Goal: Task Accomplishment & Management: Manage account settings

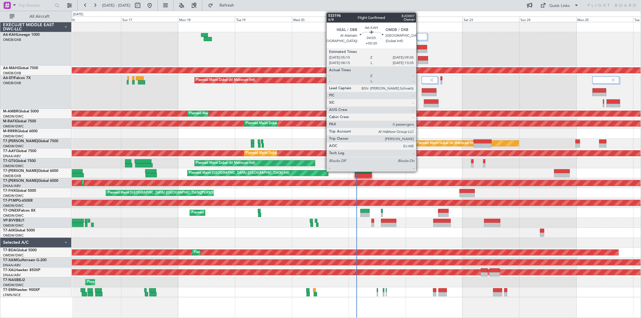
click at [419, 59] on div at bounding box center [423, 58] width 10 height 4
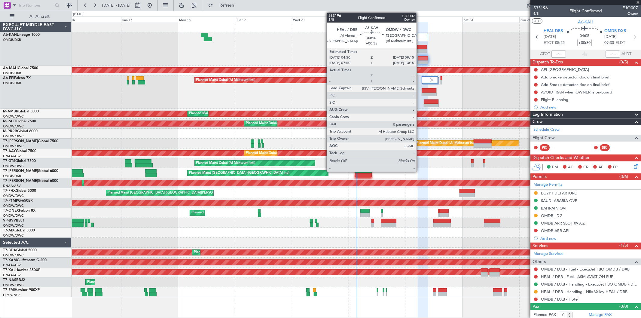
click at [420, 48] on div at bounding box center [422, 47] width 10 height 4
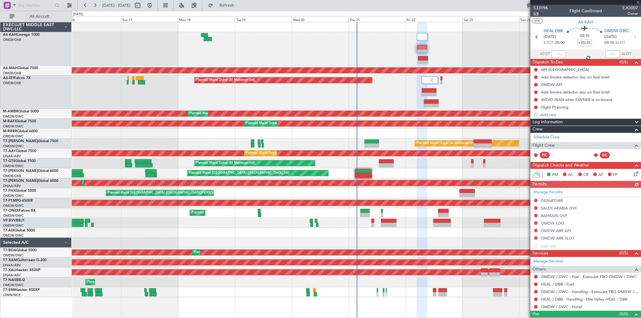
click at [537, 14] on span "5/8" at bounding box center [541, 13] width 14 height 5
click at [240, 4] on span "Refresh" at bounding box center [226, 5] width 25 height 4
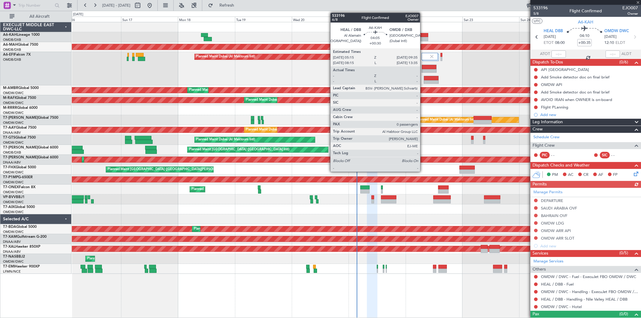
click at [423, 35] on div at bounding box center [423, 35] width 11 height 4
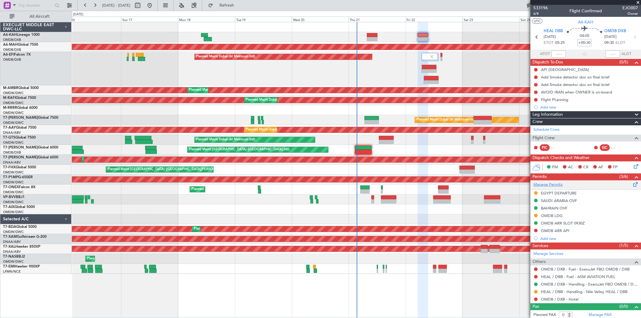
click at [542, 185] on link "Manage Permits" at bounding box center [548, 185] width 29 height 6
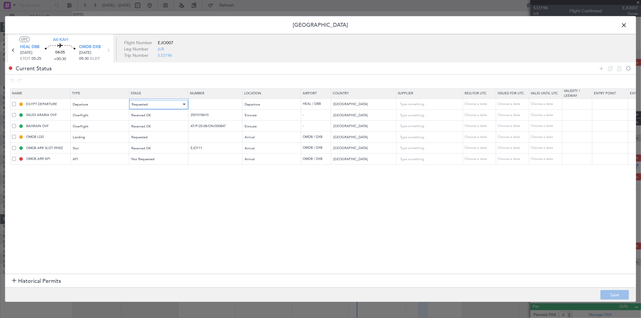
click at [162, 101] on div "Requested" at bounding box center [157, 104] width 50 height 9
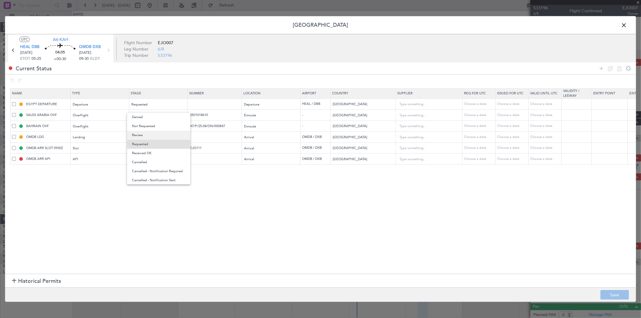
click at [153, 136] on span "Review" at bounding box center [159, 135] width 54 height 9
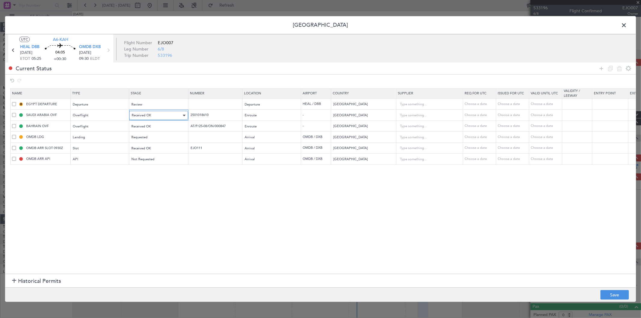
click at [153, 115] on div "Received OK" at bounding box center [157, 115] width 50 height 9
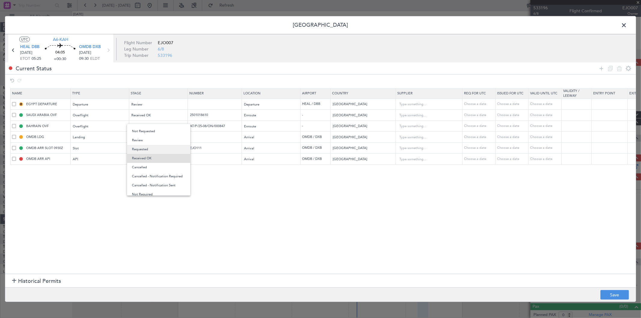
click at [152, 147] on span "Requested" at bounding box center [159, 149] width 54 height 9
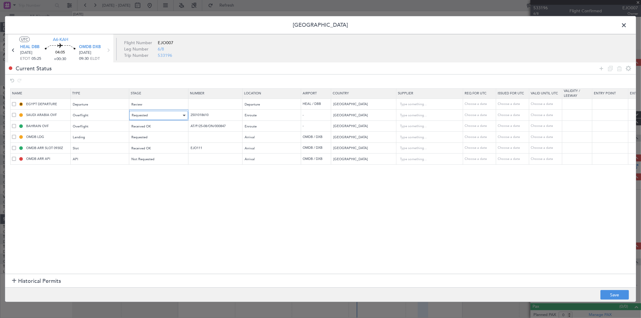
click at [149, 118] on div "Requested" at bounding box center [157, 115] width 50 height 9
click at [150, 143] on span "Review" at bounding box center [159, 146] width 54 height 9
click at [150, 126] on span "Received OK" at bounding box center [142, 126] width 20 height 5
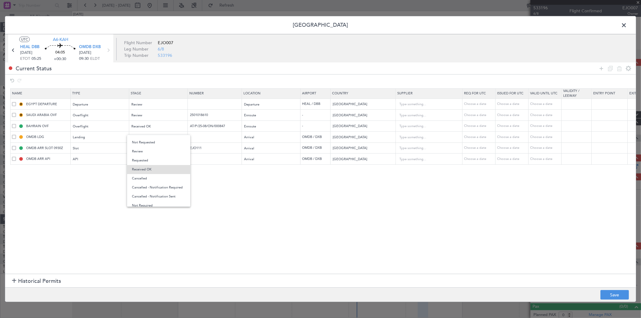
drag, startPoint x: 147, startPoint y: 154, endPoint x: 146, endPoint y: 137, distance: 16.8
click at [147, 153] on span "Review" at bounding box center [159, 151] width 54 height 9
click at [147, 134] on div "Requested" at bounding box center [157, 137] width 50 height 9
click at [142, 169] on span "Review" at bounding box center [159, 168] width 54 height 9
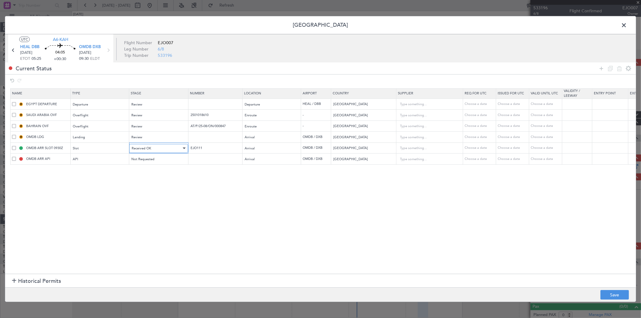
click at [147, 145] on div "Received OK" at bounding box center [157, 148] width 50 height 9
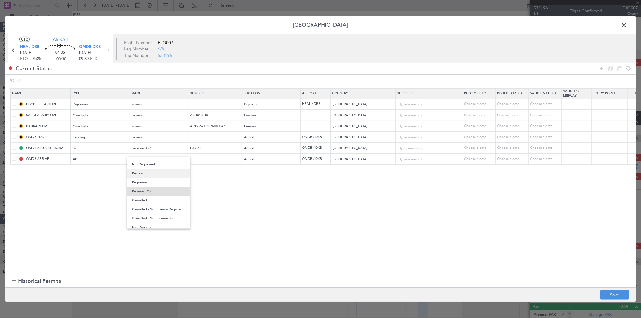
click at [144, 174] on span "Review" at bounding box center [159, 173] width 54 height 9
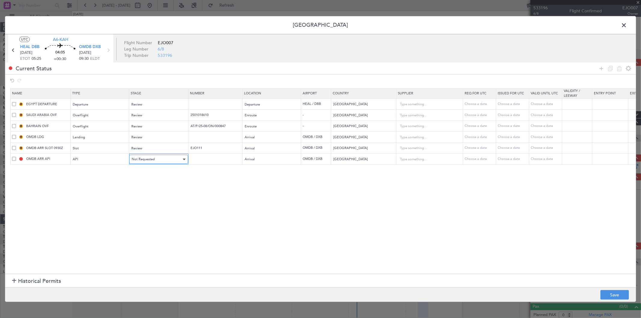
click at [150, 159] on span "Not Requested" at bounding box center [143, 159] width 23 height 5
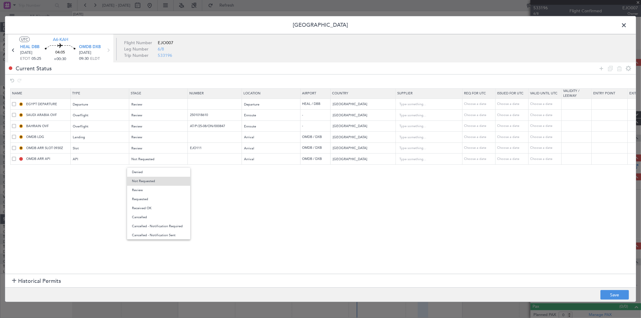
drag, startPoint x: 282, startPoint y: 200, endPoint x: 511, endPoint y: 268, distance: 239.2
click at [281, 200] on div at bounding box center [320, 159] width 641 height 318
click at [604, 295] on button "Save" at bounding box center [615, 295] width 29 height 10
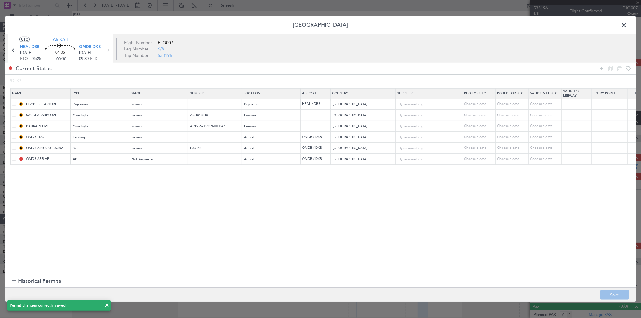
click at [627, 29] on span at bounding box center [627, 27] width 0 height 12
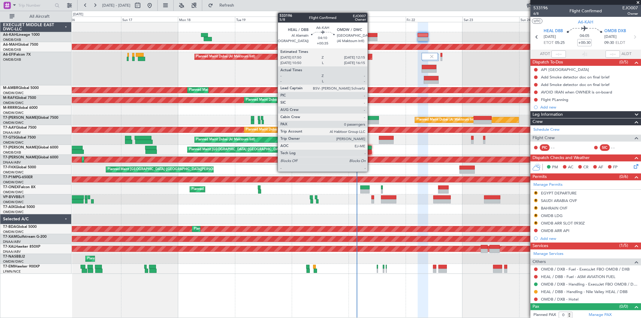
click at [371, 36] on div at bounding box center [372, 35] width 11 height 4
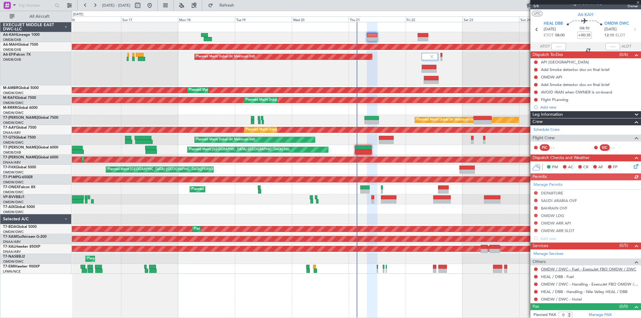
scroll to position [9, 0]
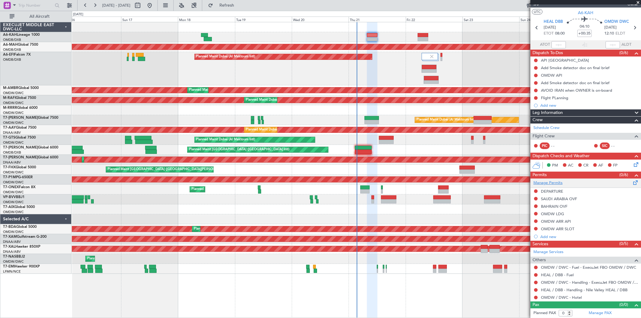
click at [549, 182] on link "Manage Permits" at bounding box center [548, 183] width 29 height 6
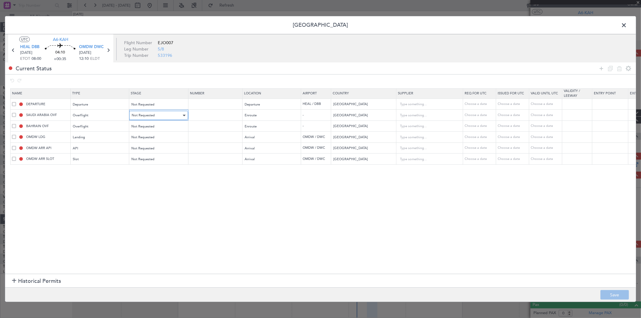
click at [149, 112] on div "Not Requested" at bounding box center [157, 115] width 50 height 9
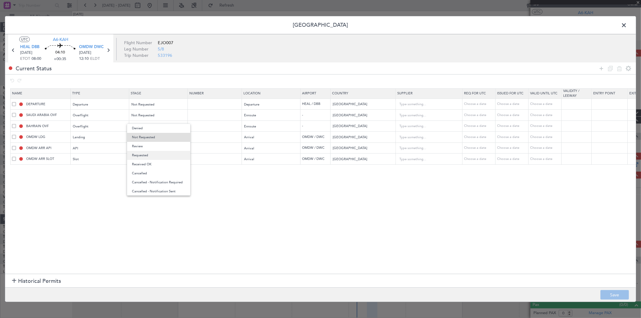
click at [153, 155] on span "Requested" at bounding box center [159, 155] width 54 height 9
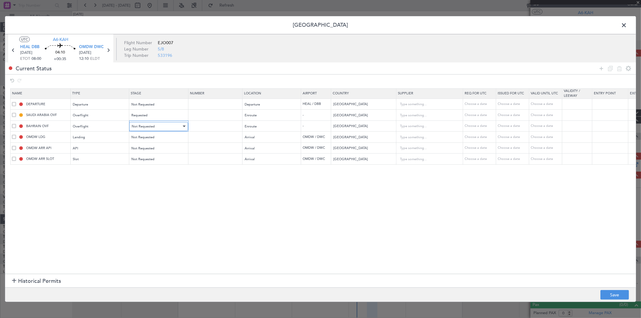
click at [154, 127] on span "Not Requested" at bounding box center [143, 126] width 23 height 5
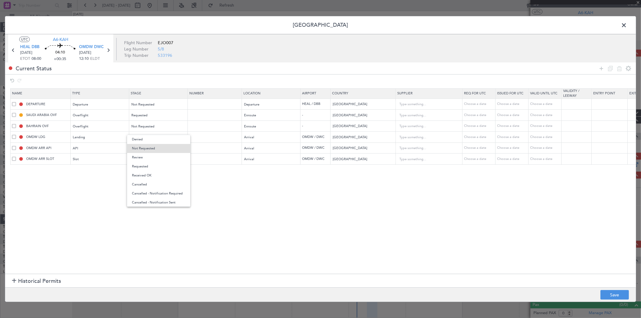
drag, startPoint x: 149, startPoint y: 167, endPoint x: 170, endPoint y: 171, distance: 22.0
click at [149, 167] on span "Requested" at bounding box center [159, 166] width 54 height 9
click at [606, 300] on footer "Save" at bounding box center [320, 294] width 631 height 14
click at [606, 298] on button "Save" at bounding box center [615, 295] width 29 height 10
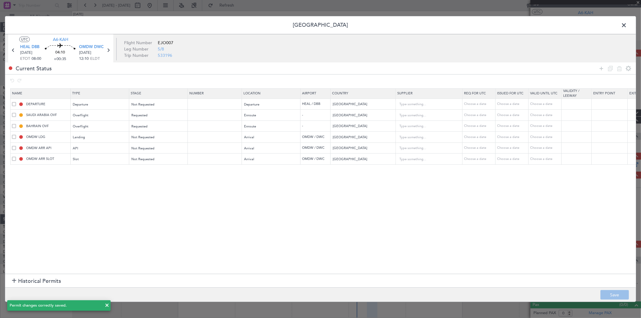
click at [627, 25] on span at bounding box center [627, 27] width 0 height 12
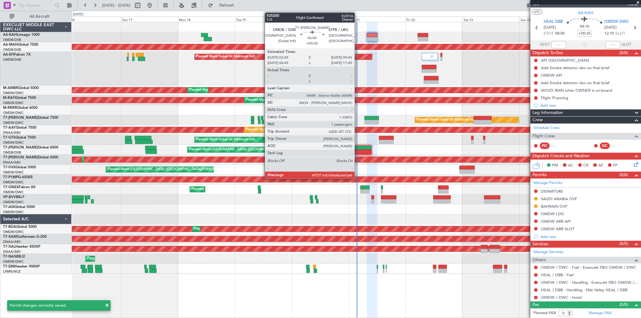
click at [358, 151] on div at bounding box center [363, 152] width 17 height 4
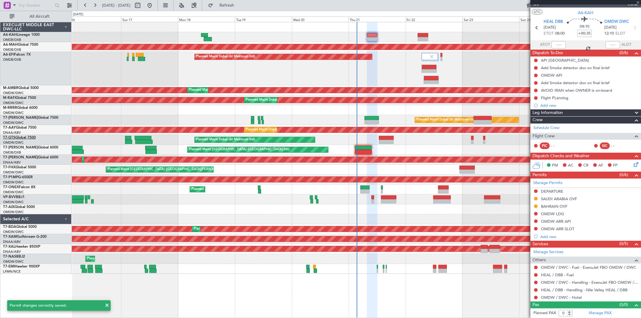
type input "+00:30"
type input "1"
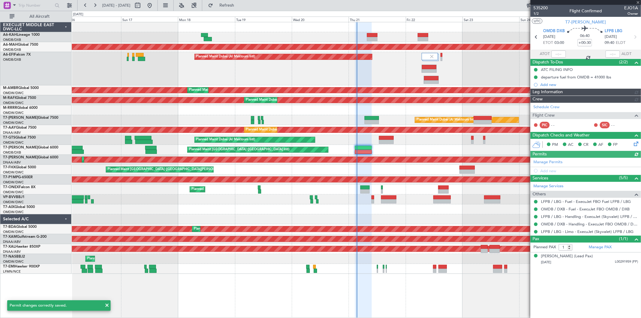
type input "Dherander Fithani (DHF)"
type input "7080"
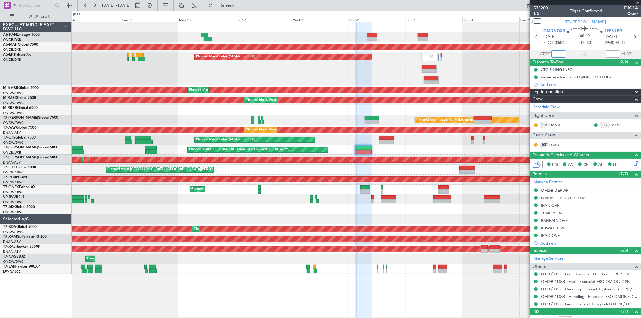
click at [552, 54] on input "text" at bounding box center [559, 54] width 14 height 7
type input "03:05"
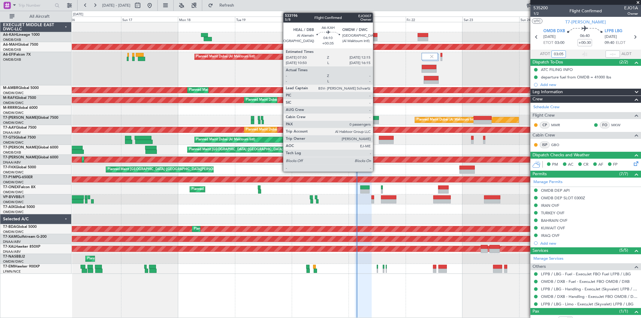
click at [376, 38] on div at bounding box center [372, 39] width 11 height 4
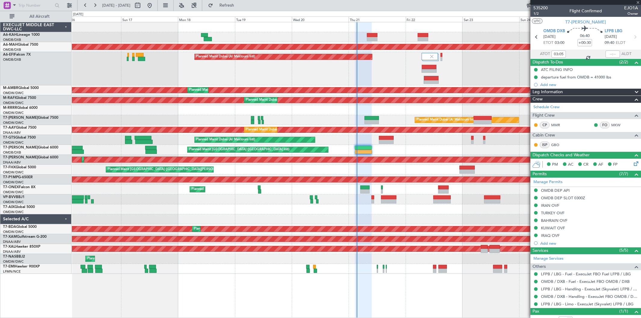
type input "+00:35"
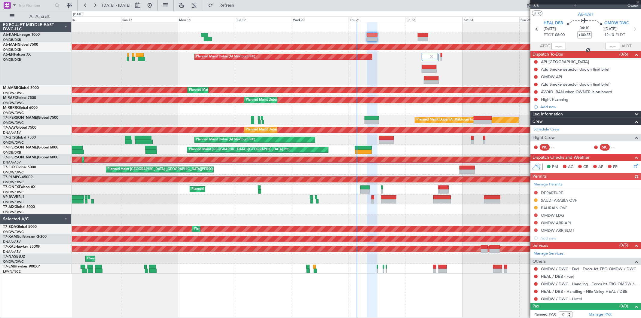
scroll to position [9, 0]
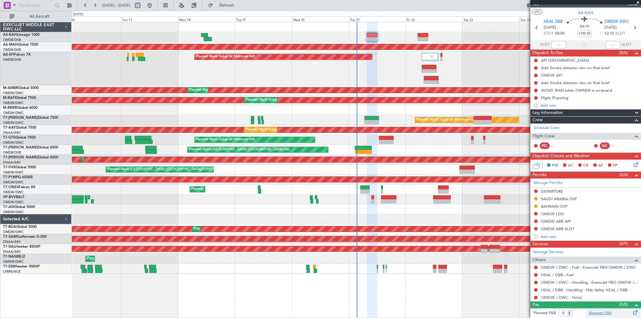
click at [600, 313] on link "Manage PAX" at bounding box center [600, 313] width 23 height 6
click at [233, 8] on button "Refresh" at bounding box center [223, 6] width 36 height 10
type input "14"
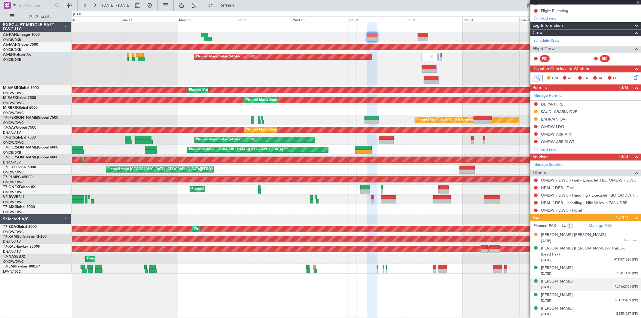
scroll to position [0, 0]
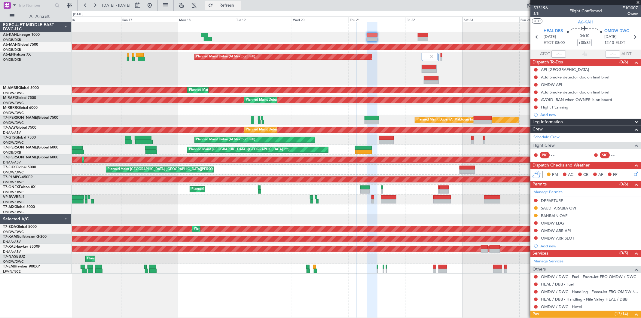
click at [240, 7] on span "Refresh" at bounding box center [226, 5] width 25 height 4
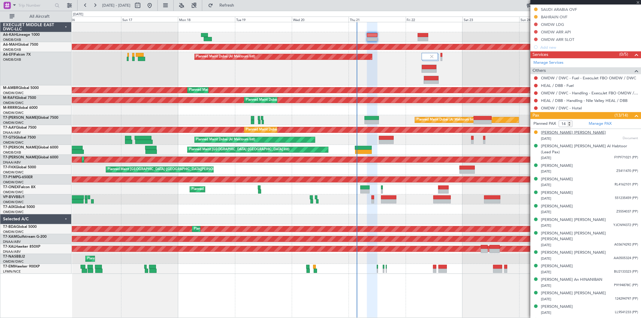
click at [574, 134] on div "Haroun Ahmed Eldemerdash TOUNY" at bounding box center [573, 133] width 65 height 6
click at [394, 62] on div "Planned Maint Dubai (Al Maktoum Intl)" at bounding box center [356, 68] width 569 height 33
click at [574, 94] on link "OMDW / DWC - Handling - ExecuJet FBO OMDW / DWC" at bounding box center [589, 92] width 97 height 5
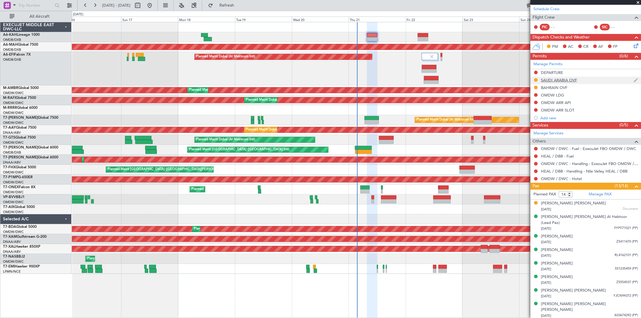
scroll to position [98, 0]
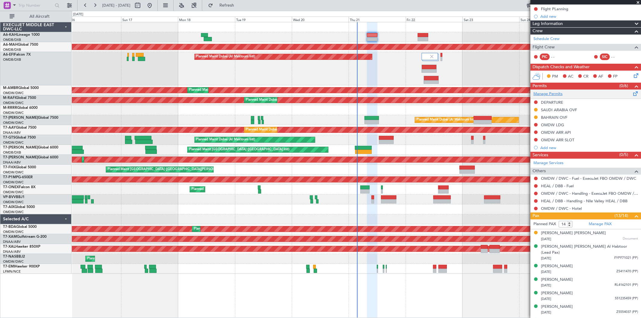
click at [541, 95] on link "Manage Permits" at bounding box center [548, 94] width 29 height 6
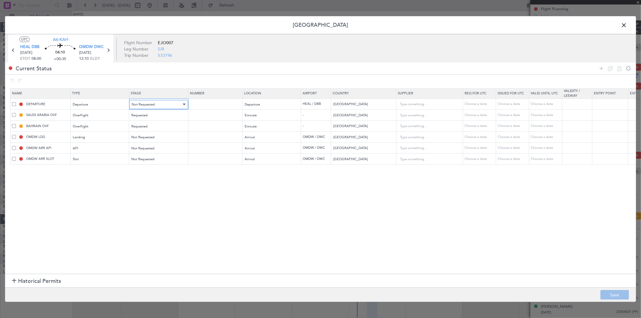
click at [142, 103] on span "Not Requested" at bounding box center [143, 104] width 23 height 5
click at [145, 140] on span "Requested" at bounding box center [159, 144] width 54 height 9
click at [143, 136] on span "Not Requested" at bounding box center [143, 137] width 23 height 5
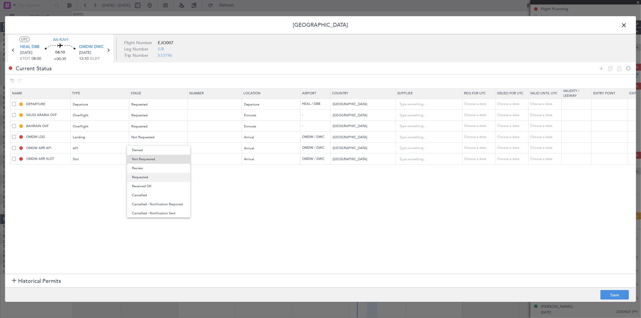
click at [145, 176] on span "Requested" at bounding box center [159, 177] width 54 height 9
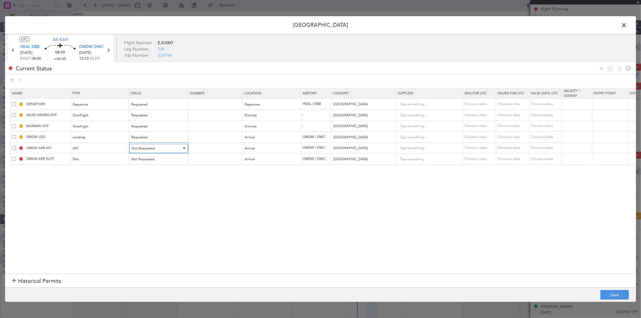
click at [145, 150] on span "Not Requested" at bounding box center [143, 148] width 23 height 5
click at [149, 186] on span "Requested" at bounding box center [159, 188] width 54 height 9
click at [149, 160] on span "Not Requested" at bounding box center [143, 159] width 23 height 5
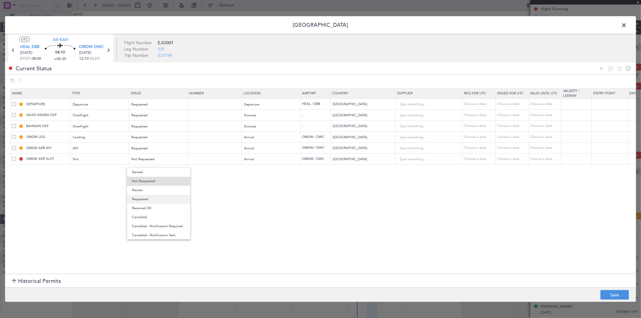
click at [146, 198] on span "Requested" at bounding box center [159, 199] width 54 height 9
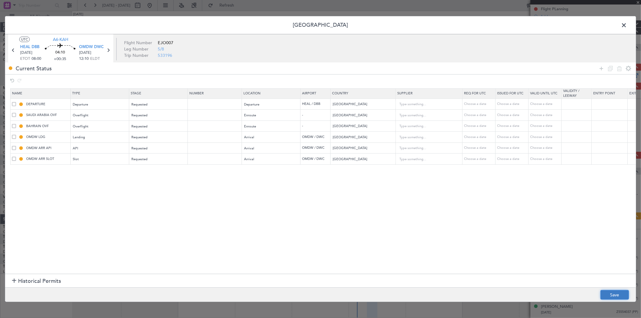
click at [612, 293] on button "Save" at bounding box center [615, 295] width 29 height 10
click at [627, 25] on span at bounding box center [627, 27] width 0 height 12
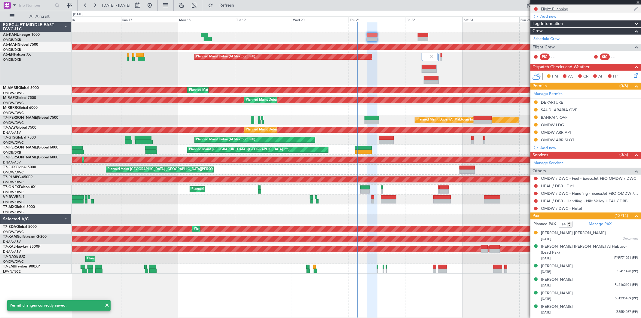
click at [564, 7] on div "Flight PLanning" at bounding box center [554, 8] width 27 height 5
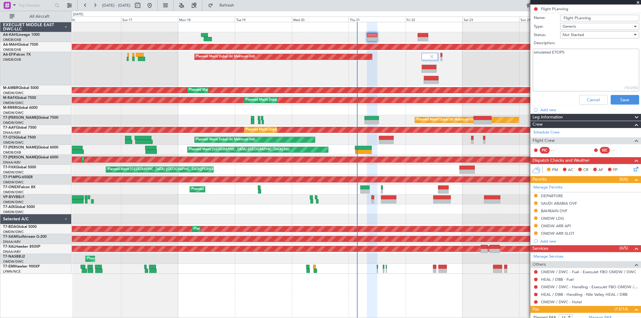
click at [584, 73] on textarea "simulated ETOPS" at bounding box center [586, 70] width 106 height 43
paste textarea "Total fuel for today is 11.5 tons"
type textarea "simulated ETOPS Total fuel for today is 11.5 tons"
click at [619, 95] on button "Save" at bounding box center [625, 100] width 29 height 10
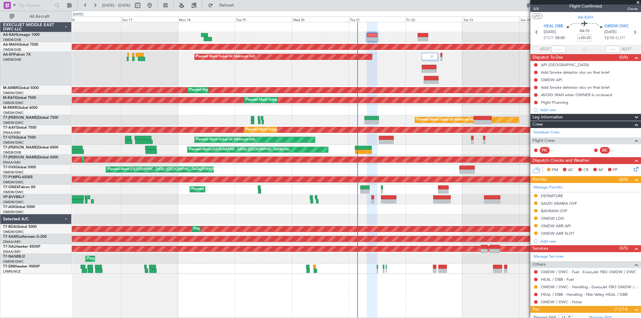
scroll to position [199, 0]
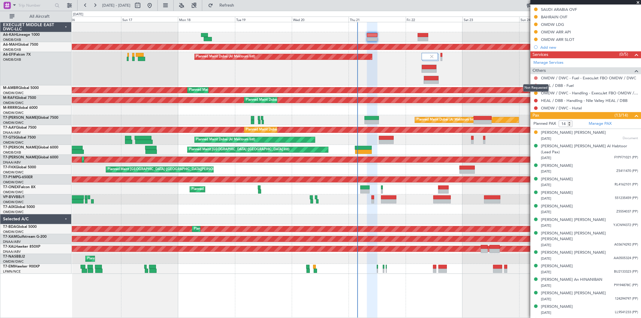
click at [536, 77] on button at bounding box center [536, 78] width 4 height 4
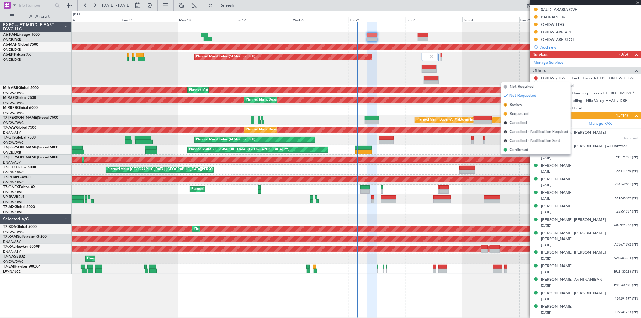
drag, startPoint x: 521, startPoint y: 87, endPoint x: 543, endPoint y: 85, distance: 22.1
click at [521, 87] on span "Not Required" at bounding box center [522, 87] width 24 height 6
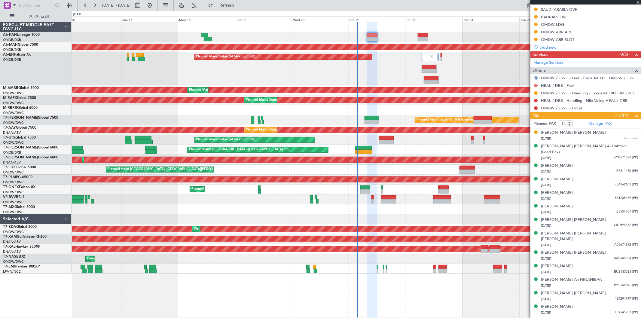
click at [536, 86] on button at bounding box center [536, 86] width 4 height 4
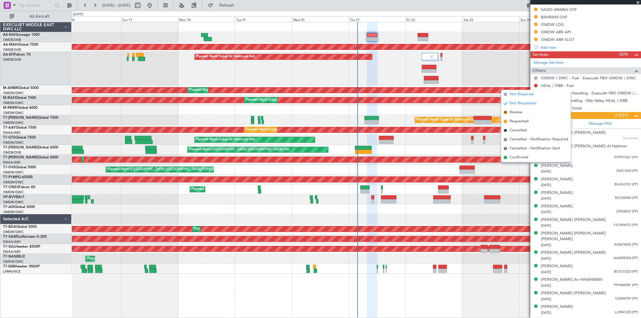
click at [514, 95] on span "Not Required" at bounding box center [522, 94] width 24 height 6
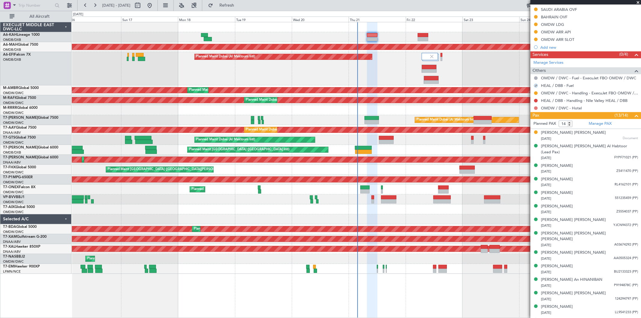
click at [537, 109] on button at bounding box center [536, 108] width 4 height 4
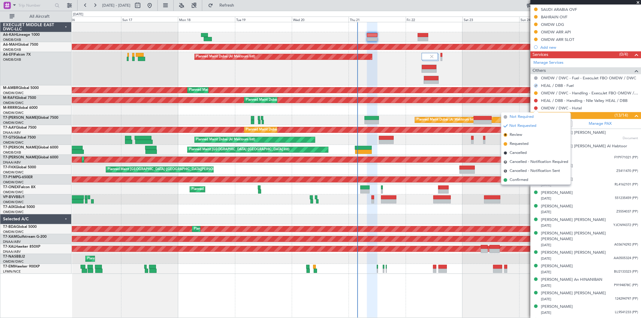
click at [519, 116] on span "Not Required" at bounding box center [522, 117] width 24 height 6
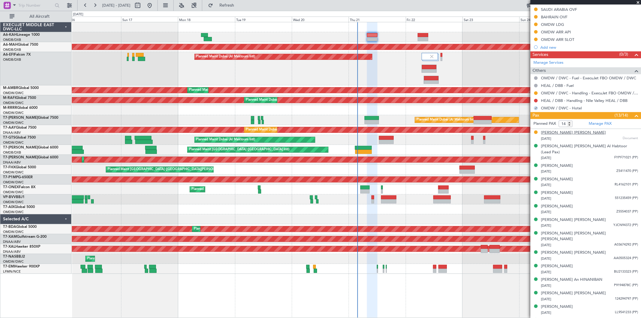
click at [562, 133] on div "Haroun Ahmed Eldemerdash TOUNY" at bounding box center [573, 133] width 65 height 6
click at [605, 124] on link "Manage PAX" at bounding box center [600, 124] width 23 height 6
click at [536, 101] on button at bounding box center [536, 101] width 4 height 4
click at [536, 100] on button at bounding box center [536, 101] width 4 height 4
click at [536, 102] on button at bounding box center [536, 101] width 4 height 4
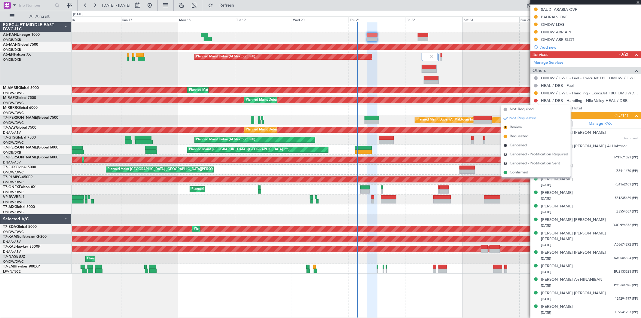
drag, startPoint x: 522, startPoint y: 136, endPoint x: 362, endPoint y: 154, distance: 160.9
click at [522, 136] on span "Requested" at bounding box center [519, 136] width 19 height 6
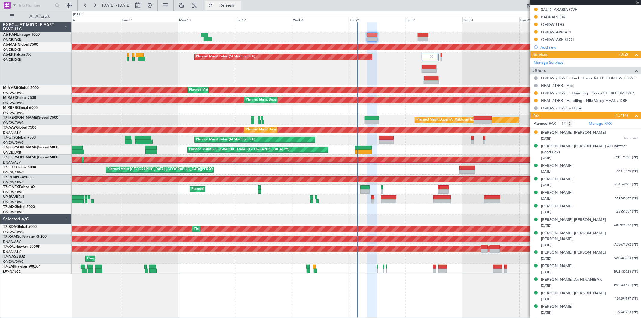
click at [241, 2] on button "Refresh" at bounding box center [223, 6] width 36 height 10
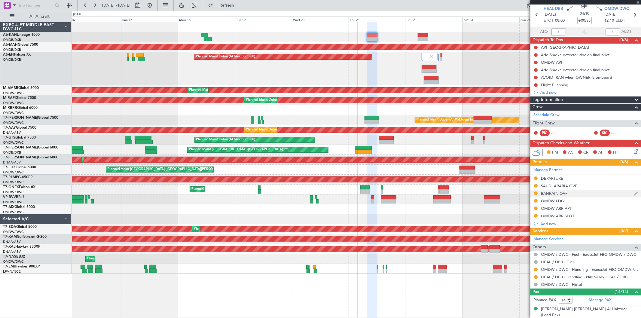
scroll to position [0, 0]
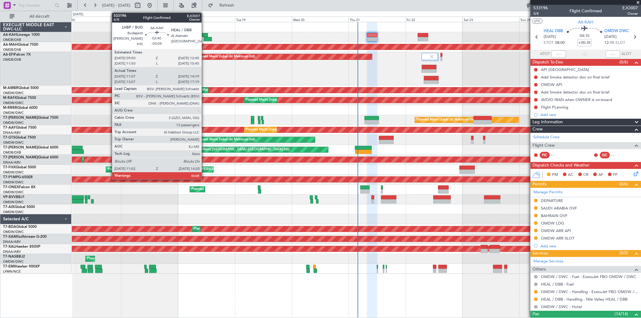
click at [205, 34] on div at bounding box center [204, 35] width 7 height 4
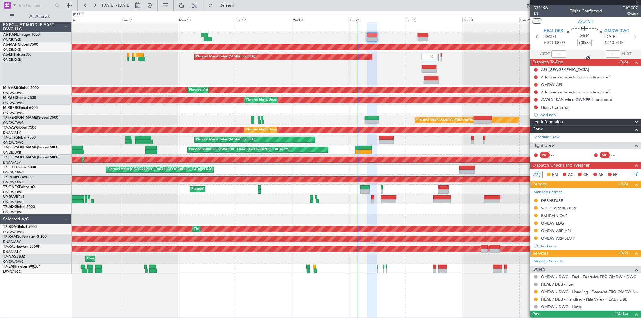
type input "-00:05"
type input "11:17"
type input "14:14"
type input "13"
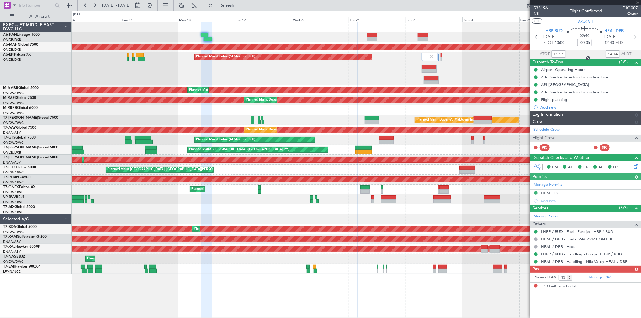
type input "Dherander Fithani (DHF)"
type input "7044"
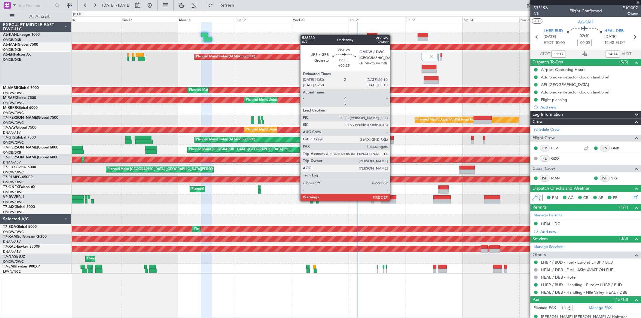
click at [393, 201] on div at bounding box center [388, 201] width 15 height 4
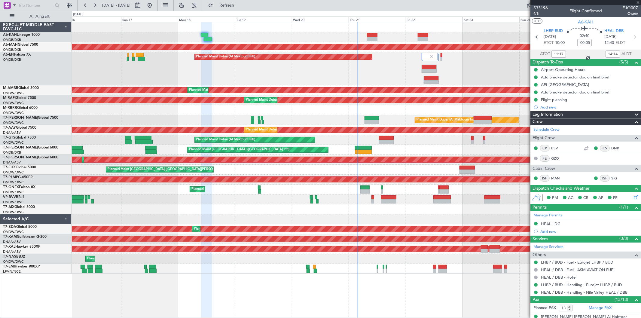
type input "+00:25"
type input "1"
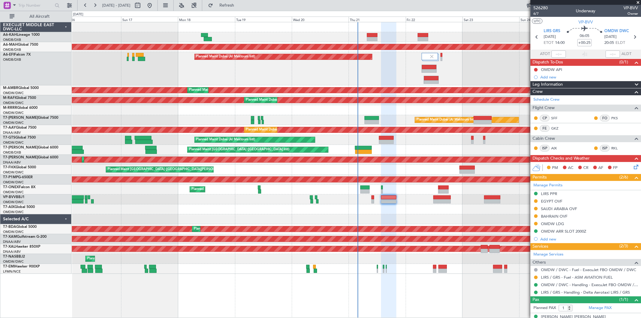
drag, startPoint x: 556, startPoint y: 201, endPoint x: 561, endPoint y: 202, distance: 5.5
click at [556, 201] on div "EGYPT OVF" at bounding box center [551, 201] width 21 height 5
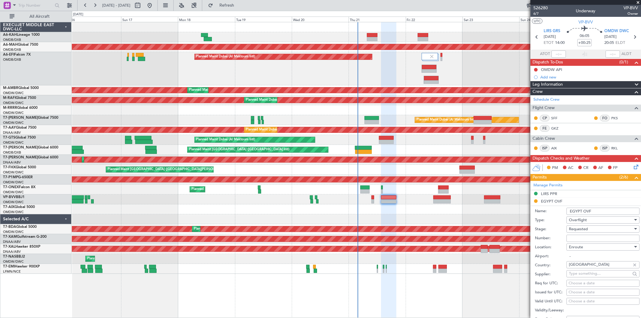
drag, startPoint x: 576, startPoint y: 239, endPoint x: 576, endPoint y: 234, distance: 4.2
click at [576, 238] on input "Number:" at bounding box center [603, 238] width 73 height 7
paste input "AP9581"
type input "AP9581"
click at [573, 230] on span "Requested" at bounding box center [578, 228] width 19 height 5
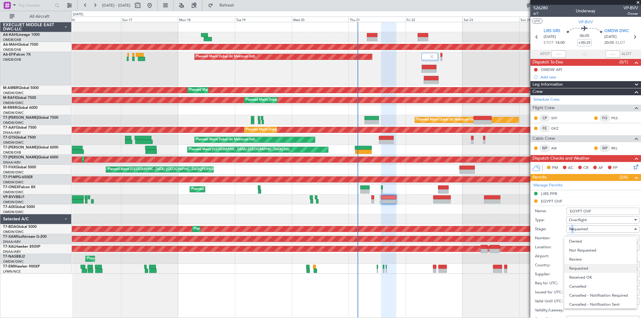
scroll to position [2, 0]
click at [583, 272] on span "Received OK" at bounding box center [600, 275] width 63 height 9
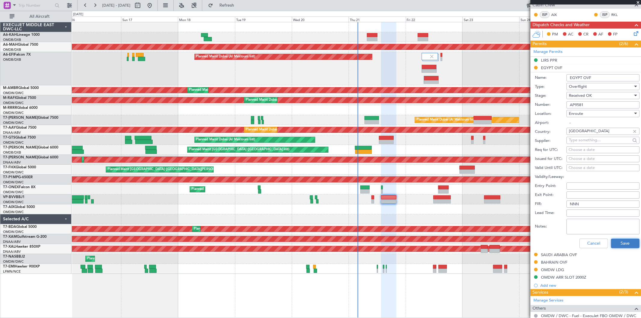
click at [617, 241] on button "Save" at bounding box center [625, 244] width 29 height 10
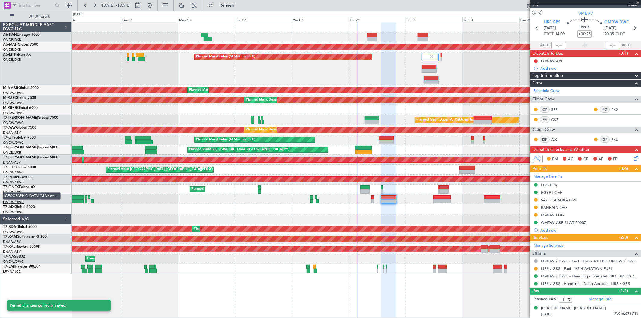
scroll to position [8, 0]
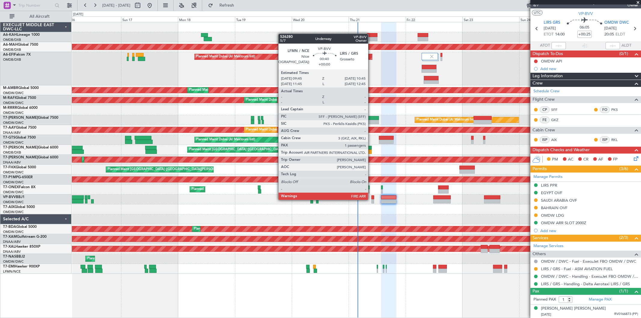
click at [372, 199] on div at bounding box center [373, 201] width 2 height 4
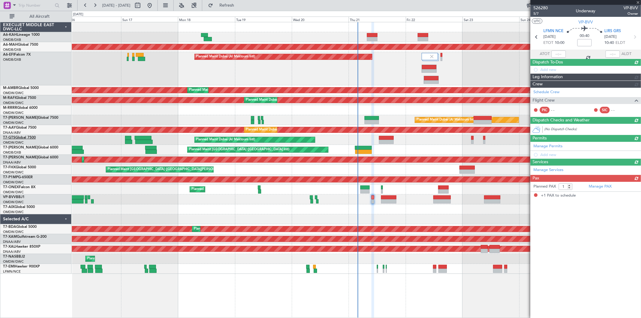
scroll to position [0, 0]
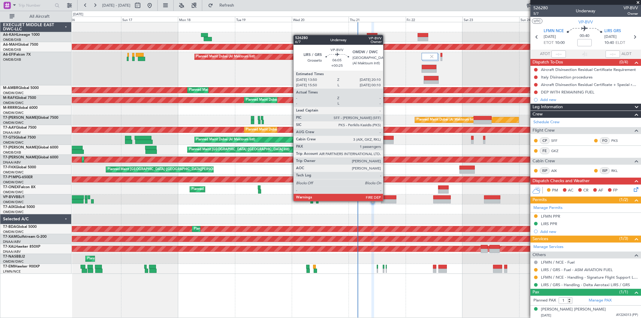
click at [387, 200] on div at bounding box center [388, 201] width 15 height 4
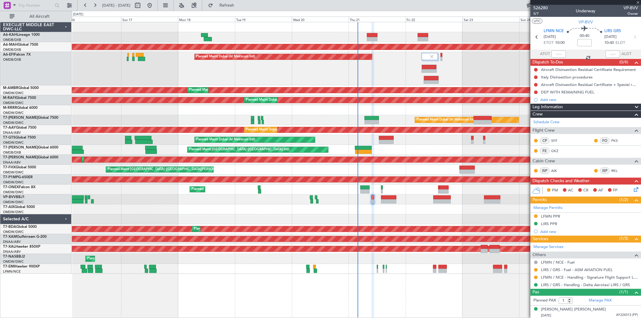
type input "+00:25"
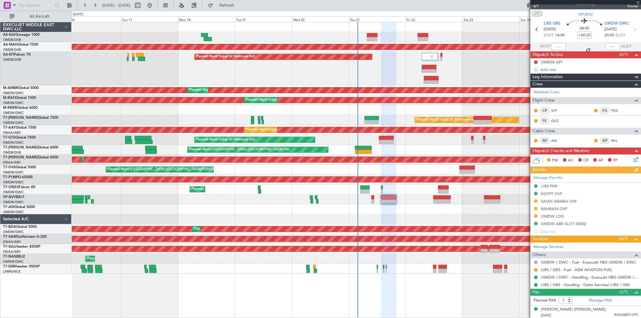
scroll to position [8, 0]
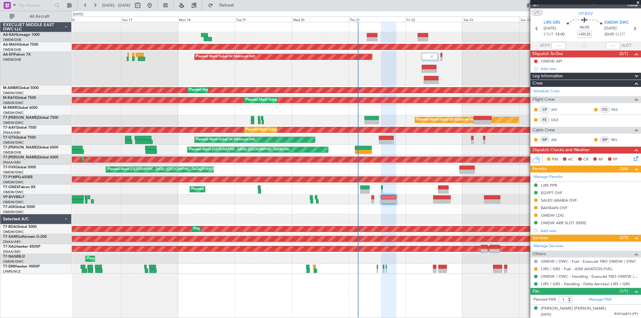
click at [560, 198] on div "SAUDI ARABIA OVF" at bounding box center [559, 200] width 36 height 5
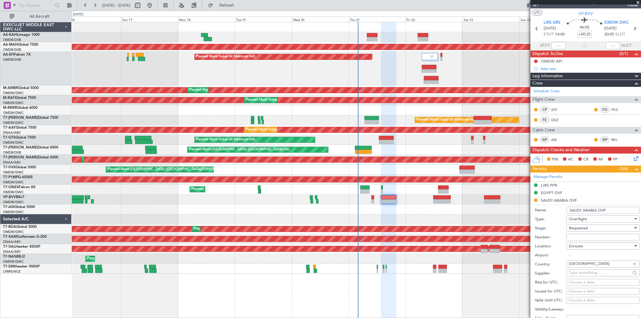
click at [577, 237] on input "Number:" at bounding box center [603, 237] width 73 height 7
paste input "2501018543"
type input "2501018543"
click at [574, 230] on span "Requested" at bounding box center [578, 227] width 19 height 5
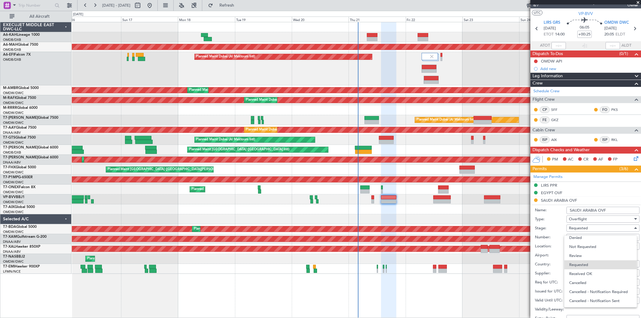
drag, startPoint x: 581, startPoint y: 271, endPoint x: 588, endPoint y: 247, distance: 25.2
click at [581, 271] on span "Received OK" at bounding box center [600, 273] width 63 height 9
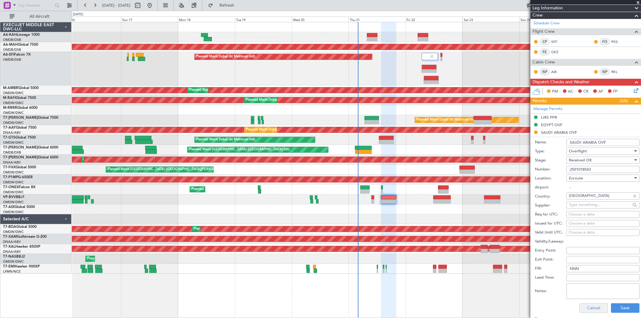
scroll to position [142, 0]
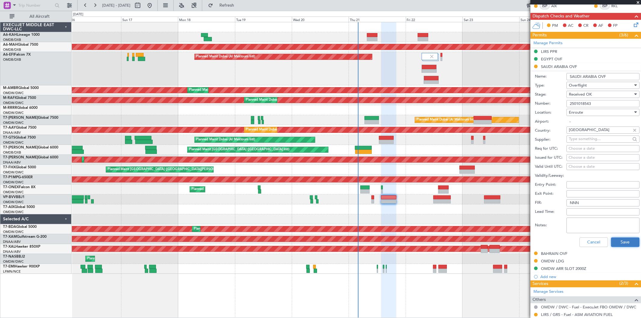
click at [611, 240] on button "Save" at bounding box center [625, 242] width 29 height 10
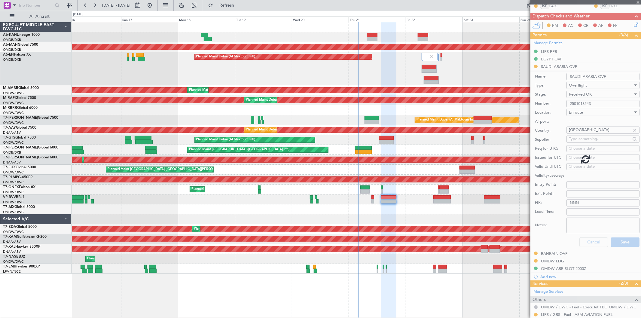
scroll to position [8, 0]
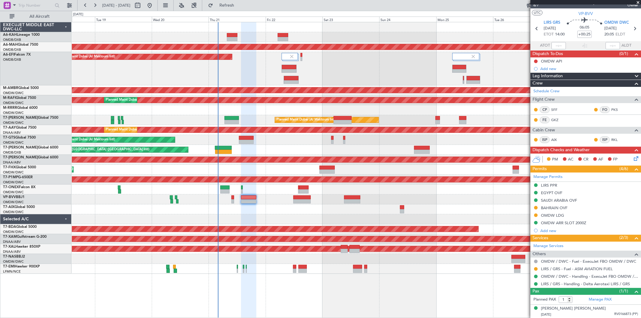
click at [259, 134] on div "Planned Maint Dubai (Dubai Intl) Planned Maint Dubai (Al Maktoum Intl) Planned …" at bounding box center [356, 148] width 569 height 252
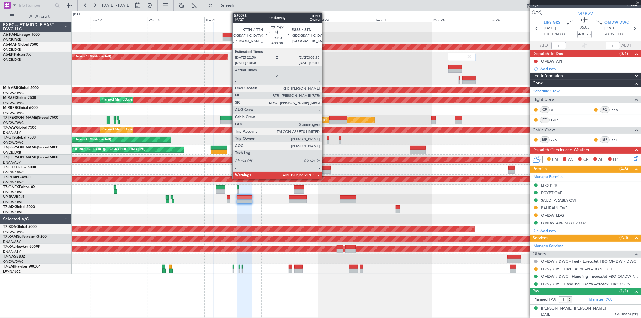
click at [325, 169] on div at bounding box center [322, 168] width 15 height 4
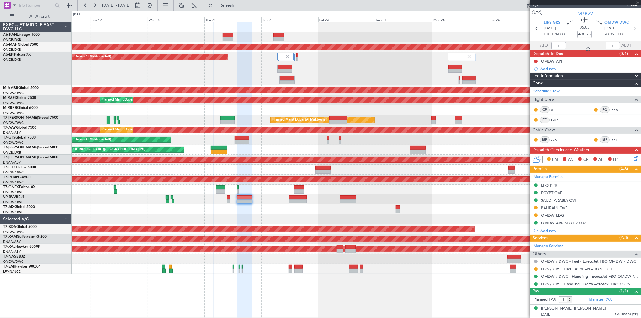
type input "3"
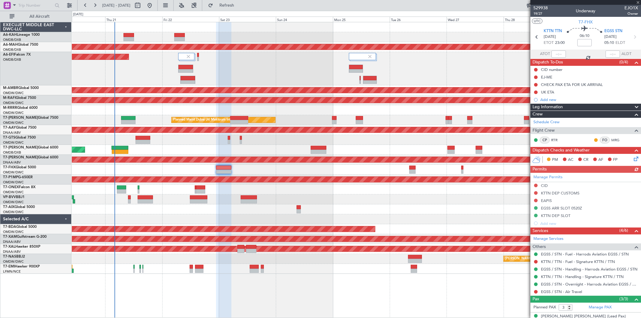
click at [280, 169] on div "Planned Maint [GEOGRAPHIC_DATA] ([GEOGRAPHIC_DATA][PERSON_NAME])" at bounding box center [356, 170] width 569 height 10
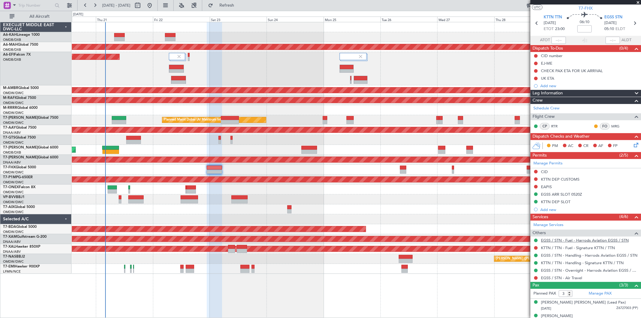
scroll to position [35, 0]
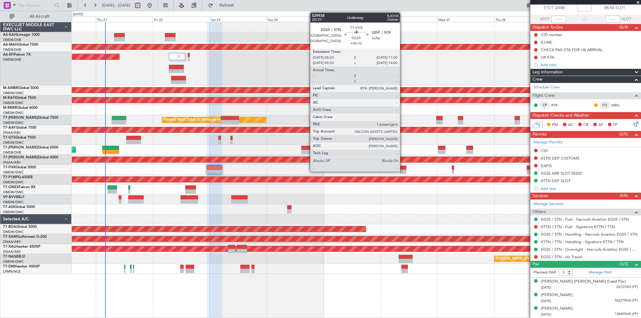
click at [403, 169] on div at bounding box center [403, 168] width 7 height 4
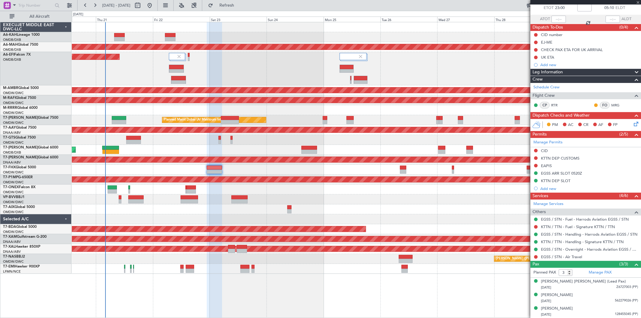
type input "+00:10"
type input "1"
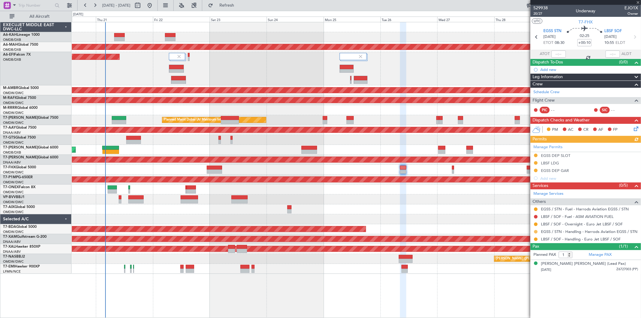
click at [536, 232] on button at bounding box center [536, 232] width 4 height 4
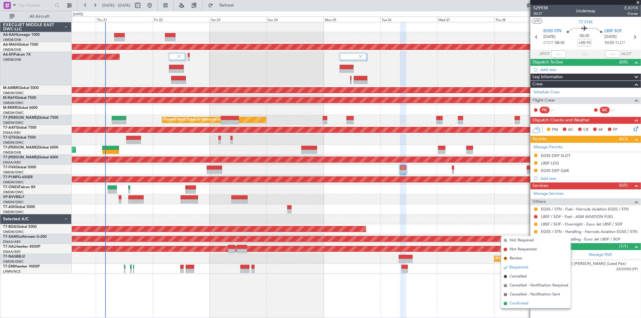
click at [516, 304] on span "Confirmed" at bounding box center [519, 304] width 19 height 6
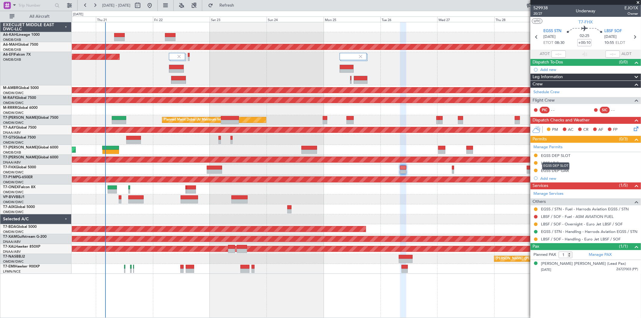
drag, startPoint x: 561, startPoint y: 155, endPoint x: 565, endPoint y: 159, distance: 6.4
click at [561, 155] on div "EGSS DEP SLOT" at bounding box center [555, 155] width 29 height 5
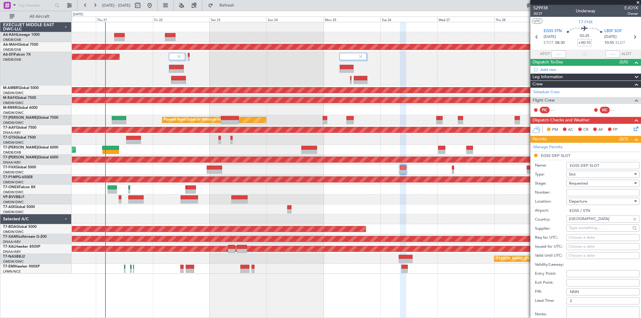
drag, startPoint x: 575, startPoint y: 192, endPoint x: 575, endPoint y: 189, distance: 3.0
click at [575, 192] on input "Number:" at bounding box center [603, 192] width 73 height 7
paste input "MVI261"
type input "MVI261"
click at [574, 183] on span "Requested" at bounding box center [578, 183] width 19 height 5
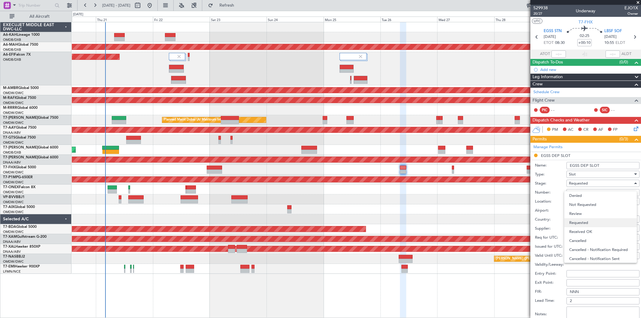
scroll to position [2, 0]
click at [583, 225] on span "Received OK" at bounding box center [600, 229] width 63 height 9
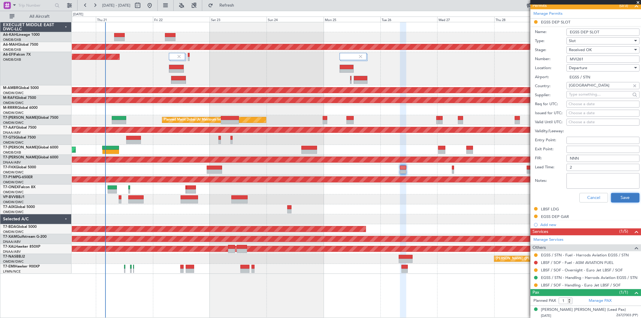
click at [622, 200] on button "Save" at bounding box center [625, 198] width 29 height 10
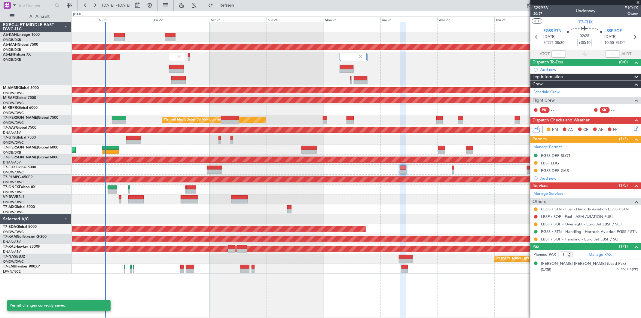
scroll to position [0, 0]
click at [565, 155] on div "EGSS DEP SLOT" at bounding box center [555, 155] width 29 height 5
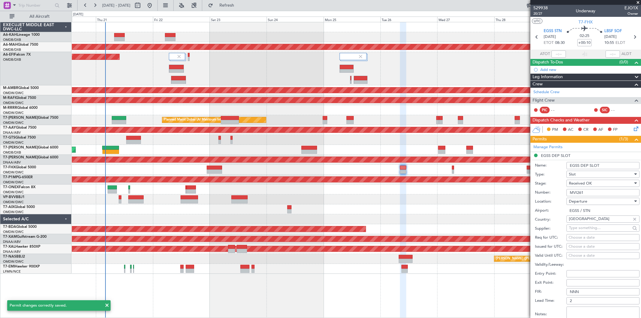
click at [605, 168] on input "EGSS DEP SLOT" at bounding box center [603, 165] width 73 height 7
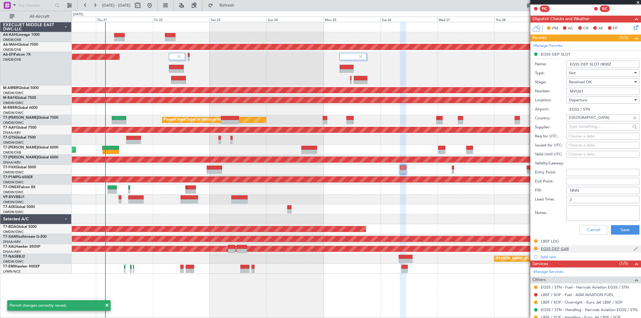
scroll to position [133, 0]
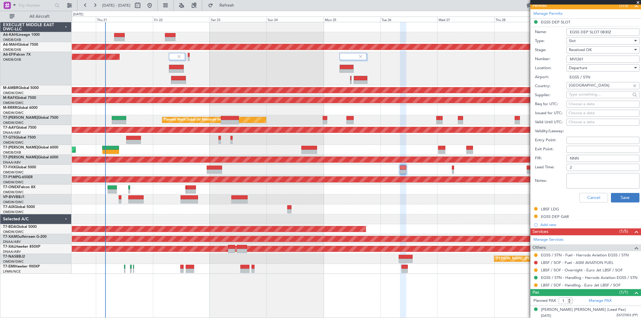
type input "EGSS DEP SLOT 0830Z"
click at [620, 194] on button "Save" at bounding box center [625, 198] width 29 height 10
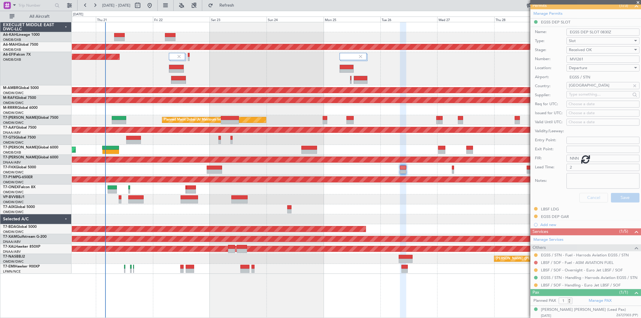
scroll to position [0, 0]
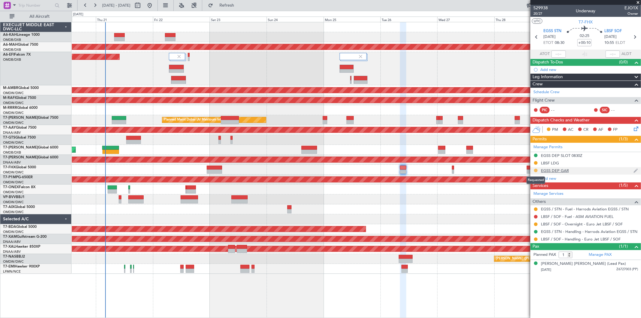
click at [536, 170] on button at bounding box center [536, 171] width 4 height 4
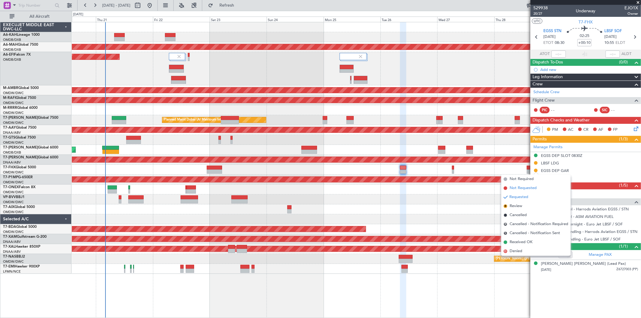
click at [521, 189] on span "Not Requested" at bounding box center [523, 188] width 27 height 6
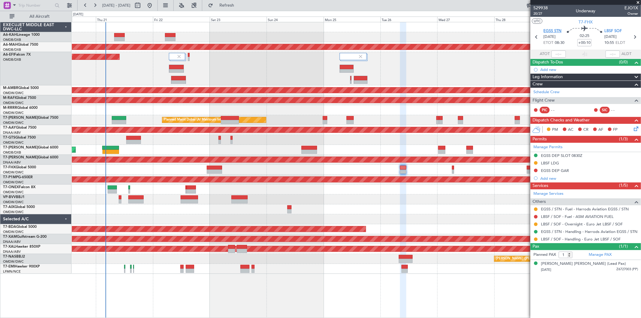
click at [549, 29] on span "EGSS STN" at bounding box center [553, 31] width 18 height 6
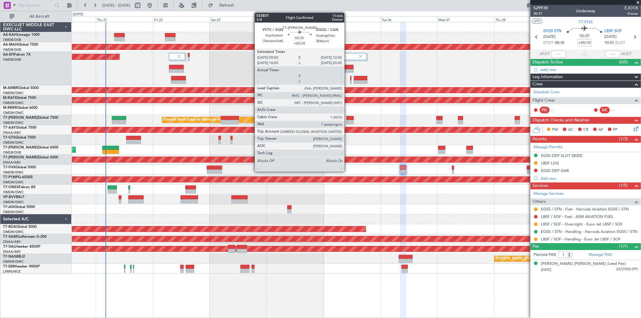
click at [348, 119] on div at bounding box center [350, 118] width 7 height 4
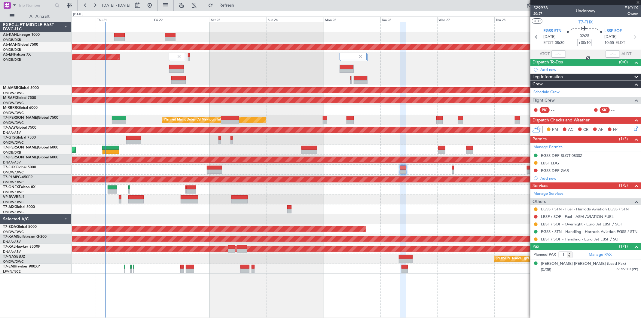
type input "+00:35"
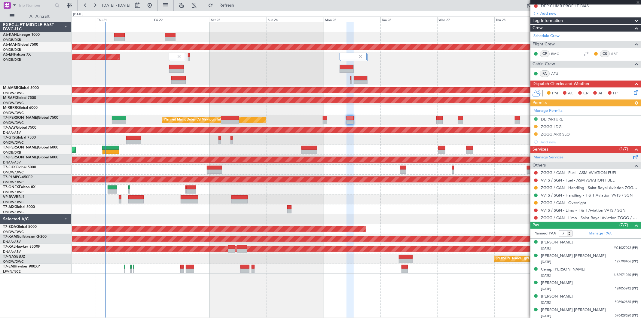
scroll to position [79, 0]
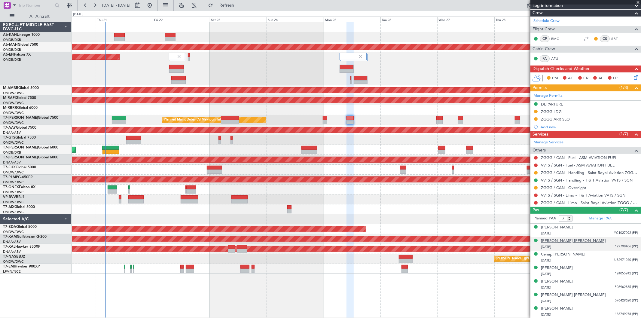
click at [573, 243] on div "Andrew Charles HOLMES" at bounding box center [573, 241] width 65 height 6
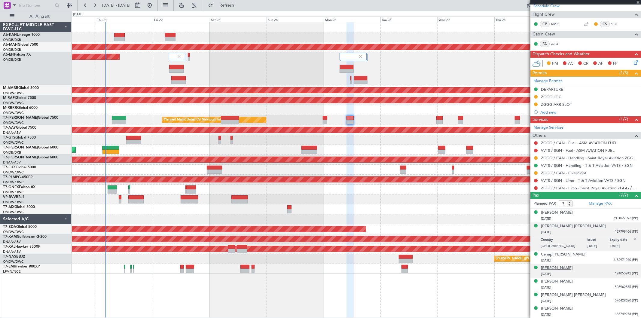
click at [554, 266] on div "John Hadden" at bounding box center [557, 268] width 32 height 6
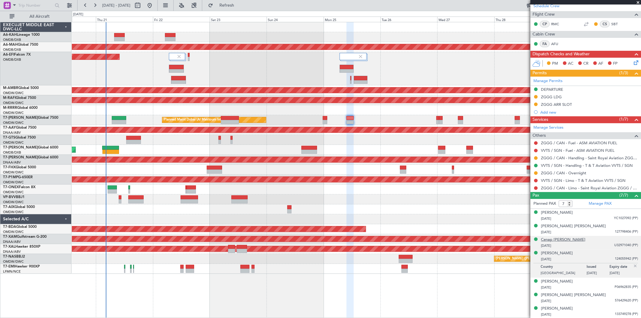
click at [573, 239] on div "Cenap Mert TERZIOGLU" at bounding box center [563, 240] width 44 height 6
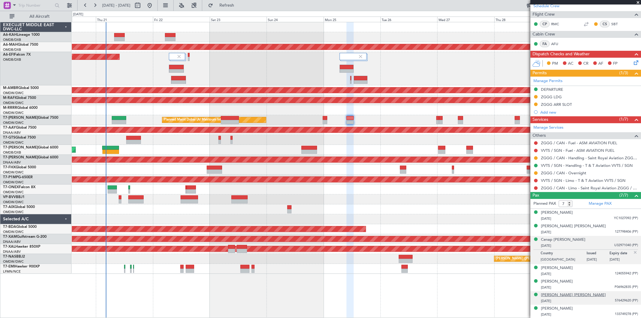
click at [572, 293] on div "Paul Jeremy MORRIS" at bounding box center [573, 295] width 65 height 6
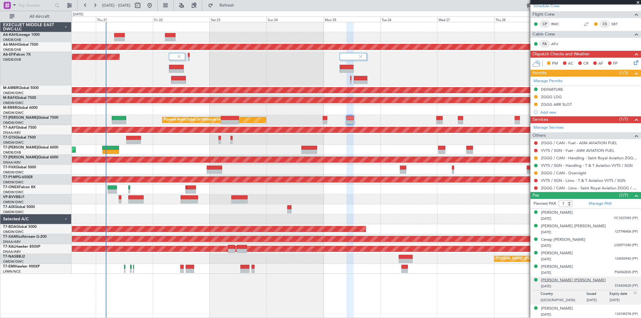
click at [560, 278] on div "Paul Jeremy MORRIS" at bounding box center [573, 280] width 65 height 6
click at [569, 275] on div "18/12/1957 P06962835 (PP)" at bounding box center [589, 273] width 97 height 6
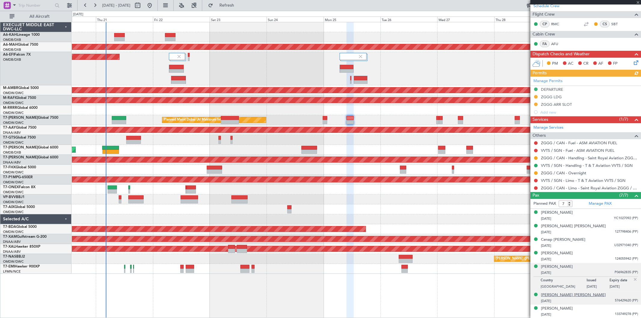
click at [558, 295] on div "Paul Jeremy MORRIS" at bounding box center [573, 295] width 65 height 6
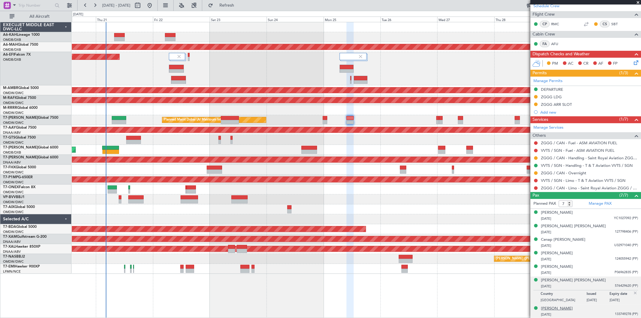
click at [567, 309] on div "Stephen Edward Gourmand" at bounding box center [557, 309] width 32 height 6
click at [567, 281] on div "Paul Jeremy MORRIS" at bounding box center [573, 280] width 65 height 6
drag, startPoint x: 564, startPoint y: 225, endPoint x: 578, endPoint y: 226, distance: 14.1
click at [578, 226] on div "Andrew Charles HOLMES" at bounding box center [573, 226] width 65 height 6
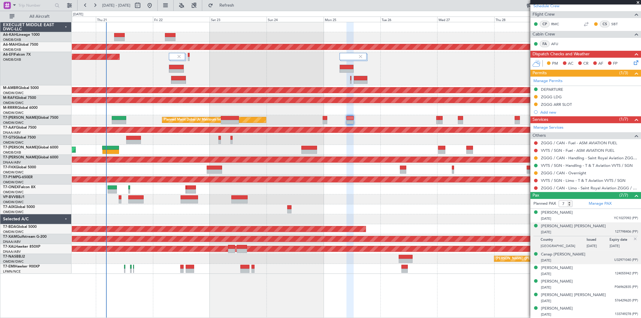
click at [563, 258] on div "23/06/1984 U32971040 (PP)" at bounding box center [589, 261] width 97 height 6
click at [563, 241] on div "Cenap Mert TERZIOGLU" at bounding box center [563, 240] width 44 height 6
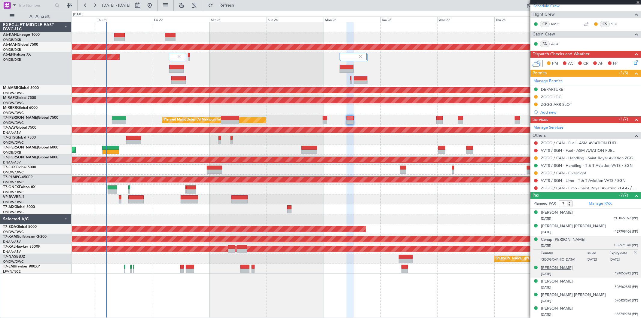
click at [555, 268] on div "John Hadden" at bounding box center [557, 268] width 32 height 6
click at [553, 252] on div "John Hadden" at bounding box center [557, 253] width 32 height 6
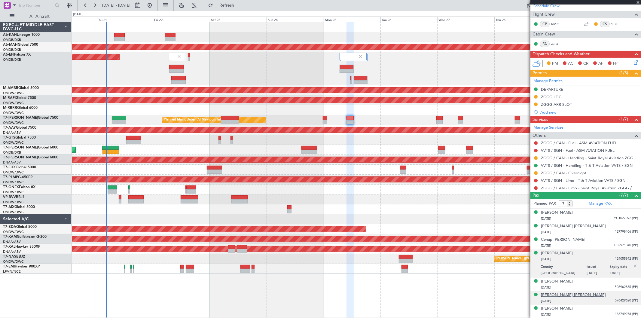
click at [563, 296] on div "Paul Jeremy MORRIS" at bounding box center [573, 295] width 65 height 6
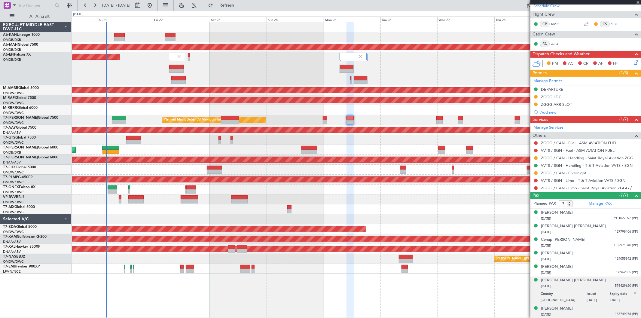
click at [567, 310] on div "Stephen Edward Gourmand" at bounding box center [557, 309] width 32 height 6
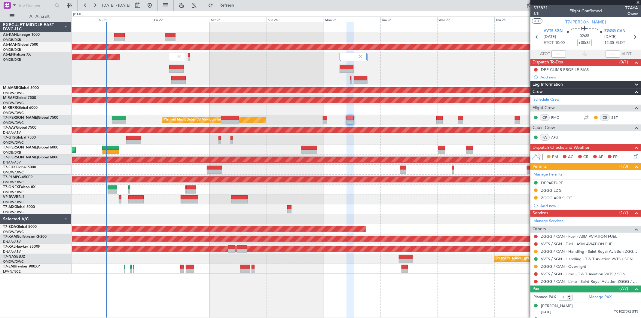
click at [125, 38] on div at bounding box center [356, 37] width 569 height 10
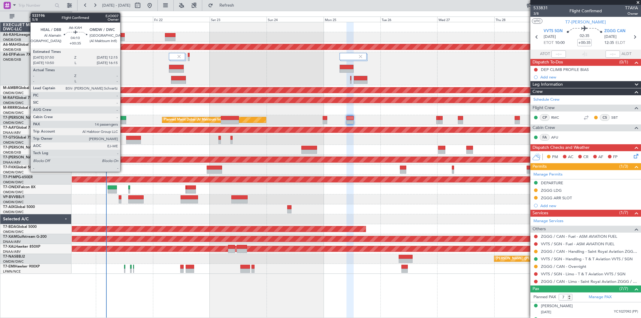
click at [122, 36] on div at bounding box center [119, 35] width 11 height 4
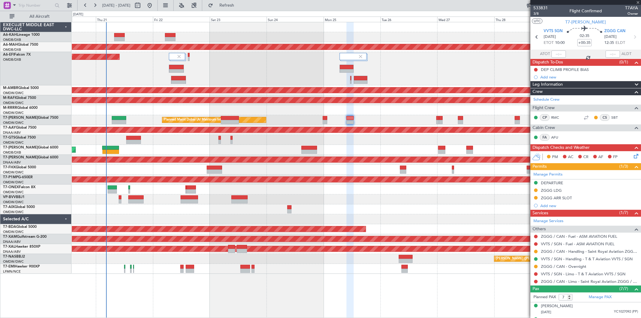
type input "14"
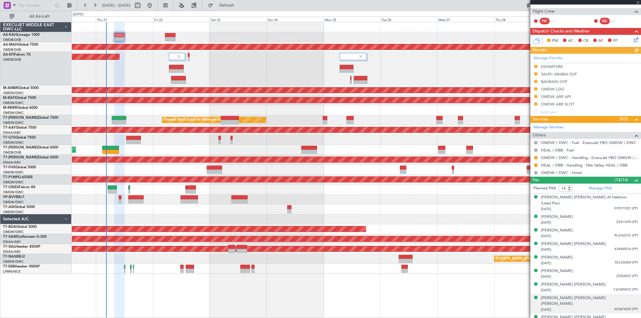
scroll to position [167, 0]
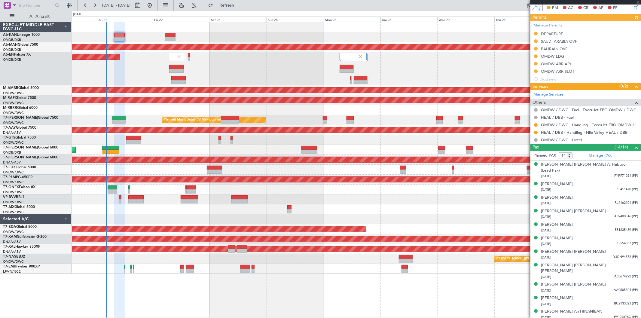
click at [573, 121] on div "OMDW / DWC - Handling - ExecuJet FBO OMDW / DWC" at bounding box center [586, 125] width 111 height 8
click at [573, 122] on link "OMDW / DWC - Handling - ExecuJet FBO OMDW / DWC" at bounding box center [589, 124] width 97 height 5
click at [559, 48] on div "BAHRAIN OVF" at bounding box center [554, 48] width 26 height 5
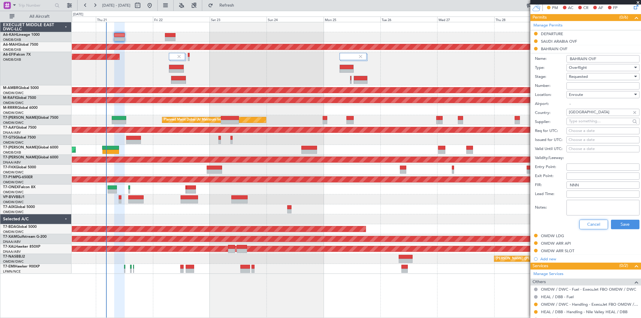
click at [589, 228] on button "Cancel" at bounding box center [594, 225] width 29 height 10
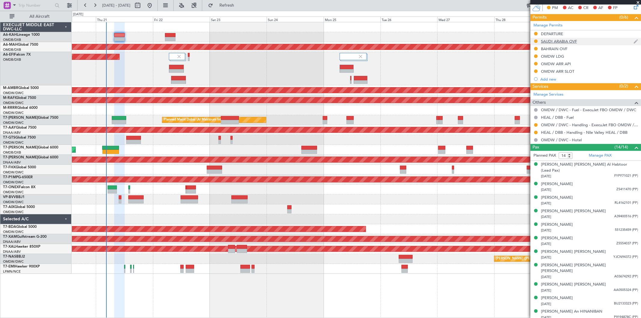
click at [564, 42] on div "SAUDI ARABIA OVF" at bounding box center [559, 41] width 36 height 5
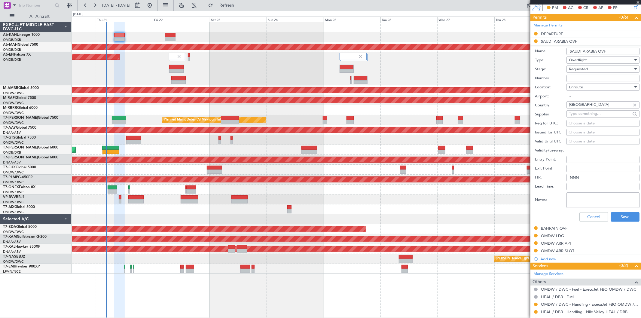
click at [581, 77] on input "Number:" at bounding box center [603, 78] width 73 height 7
paste input "2501018610"
type input "2501018610"
click at [580, 70] on span "Requested" at bounding box center [578, 68] width 19 height 5
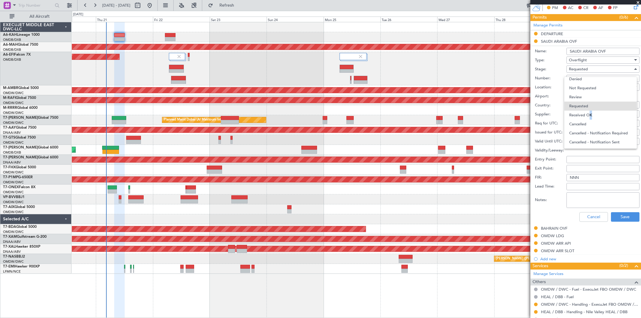
drag, startPoint x: 588, startPoint y: 111, endPoint x: 593, endPoint y: 122, distance: 12.1
click at [587, 111] on span "Received OK" at bounding box center [600, 115] width 63 height 9
click at [626, 216] on button "Save" at bounding box center [625, 217] width 29 height 10
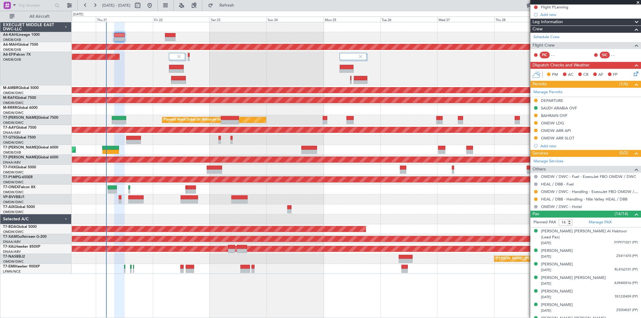
scroll to position [0, 0]
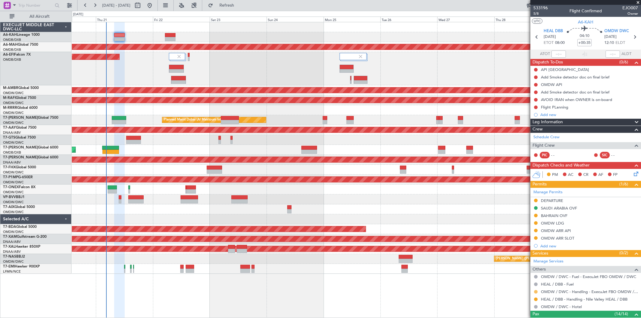
click at [535, 290] on button at bounding box center [536, 292] width 4 height 4
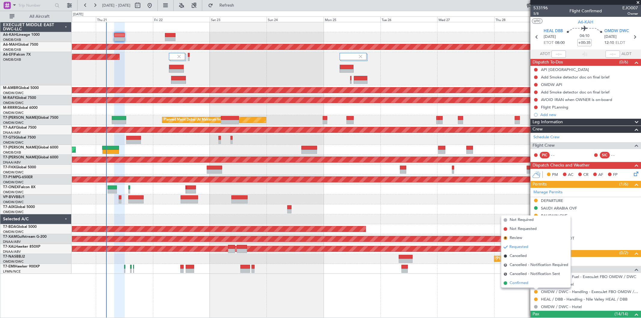
click at [521, 284] on span "Confirmed" at bounding box center [519, 283] width 19 height 6
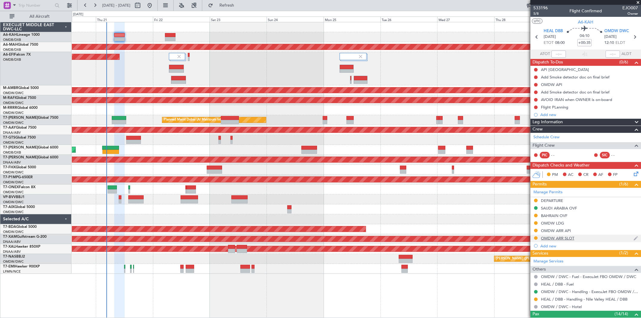
click at [564, 238] on div "OMDW ARR SLOT" at bounding box center [557, 238] width 33 height 5
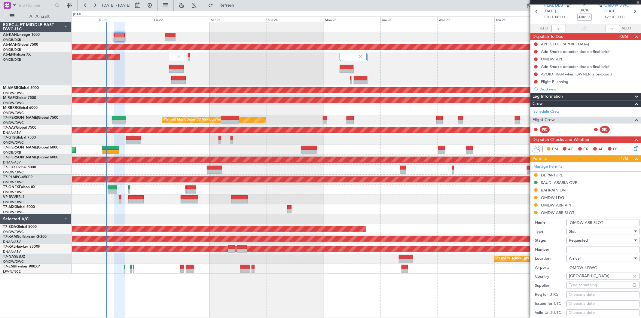
scroll to position [67, 0]
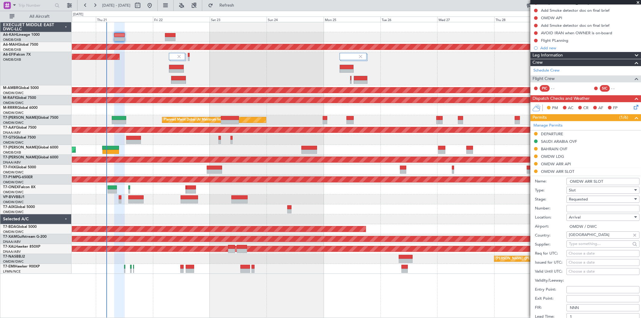
click at [585, 206] on input "Number:" at bounding box center [603, 208] width 73 height 7
paste input "KEJF121"
type input "KEJF121"
click at [582, 203] on div "Requested" at bounding box center [601, 199] width 64 height 9
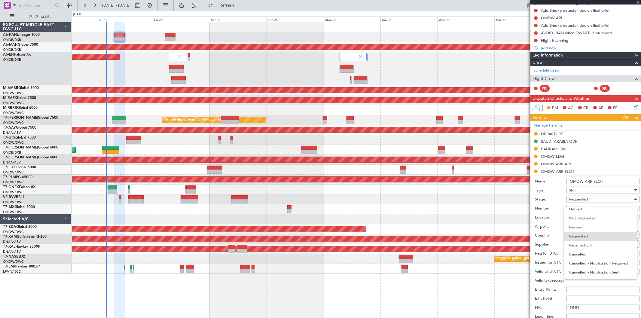
drag, startPoint x: 584, startPoint y: 246, endPoint x: 599, endPoint y: 206, distance: 42.3
click at [584, 246] on span "Received OK" at bounding box center [600, 245] width 63 height 9
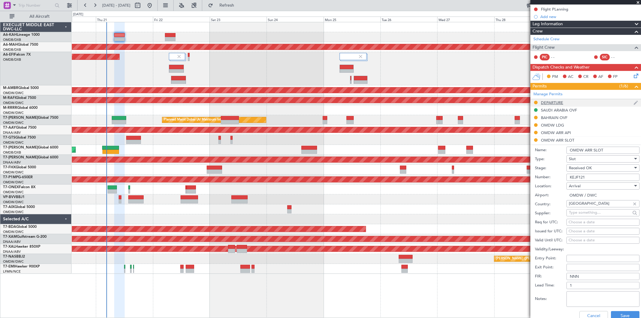
scroll to position [200, 0]
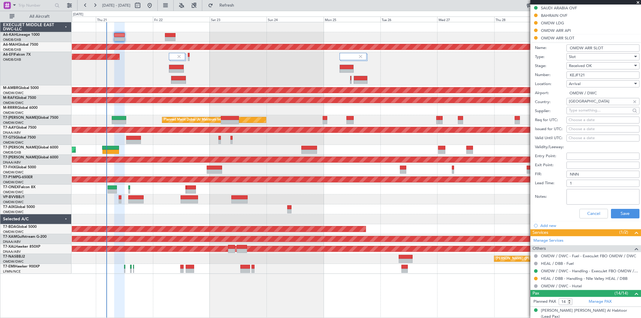
click at [574, 127] on div "Choose a date" at bounding box center [603, 129] width 69 height 6
select select "8"
select select "2025"
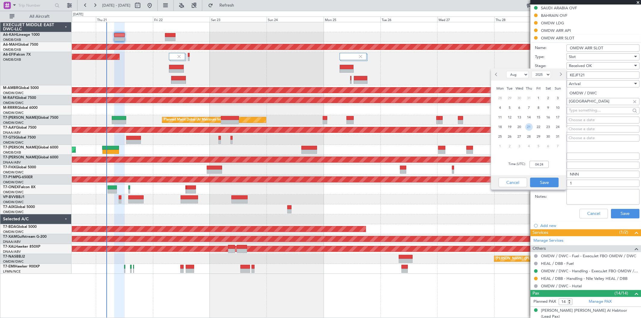
click at [525, 127] on span "21" at bounding box center [529, 127] width 8 height 8
click at [539, 166] on input "00:00" at bounding box center [539, 164] width 19 height 7
type input "12:10"
click at [551, 180] on button "Save" at bounding box center [544, 183] width 29 height 10
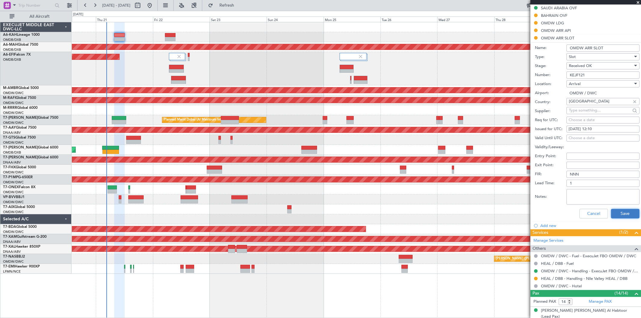
click at [625, 212] on button "Save" at bounding box center [625, 214] width 29 height 10
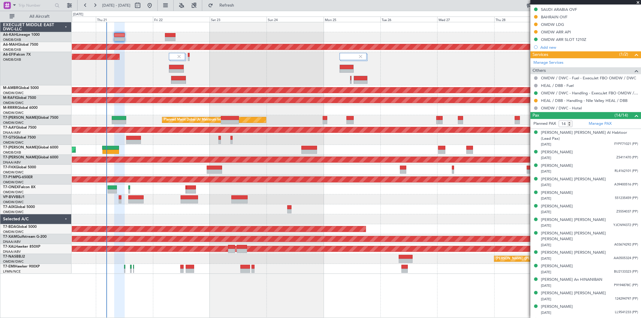
scroll to position [65, 0]
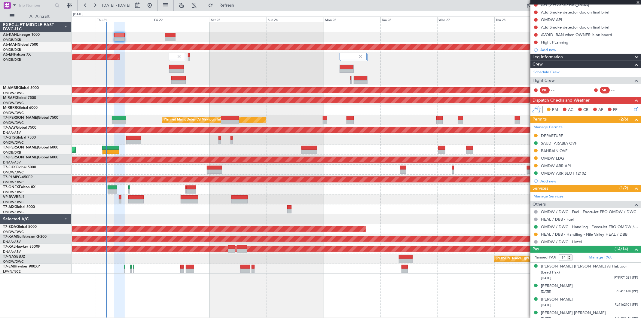
click at [562, 157] on div "OMDW LDG" at bounding box center [552, 158] width 23 height 5
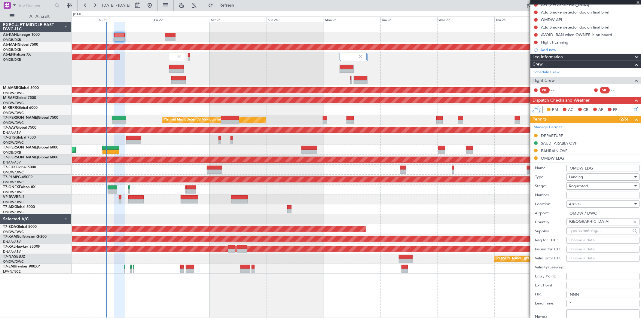
drag, startPoint x: 579, startPoint y: 191, endPoint x: 576, endPoint y: 194, distance: 4.0
click at [578, 191] on div "Number:" at bounding box center [587, 195] width 105 height 9
click at [574, 195] on input "Number:" at bounding box center [603, 195] width 73 height 7
paste input "LP/2025/11447"
type input "LP/2025/11447"
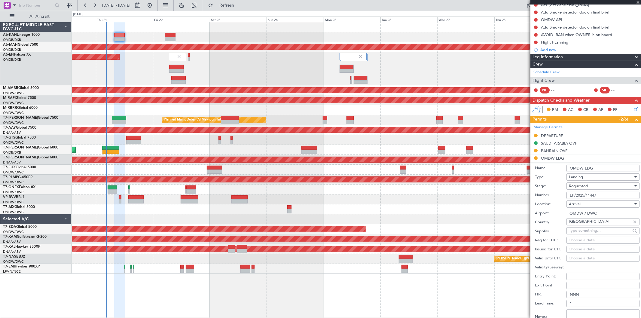
click at [576, 186] on span "Requested" at bounding box center [578, 185] width 19 height 5
drag, startPoint x: 584, startPoint y: 235, endPoint x: 599, endPoint y: 224, distance: 19.0
click at [584, 234] on span "Received OK" at bounding box center [600, 231] width 63 height 9
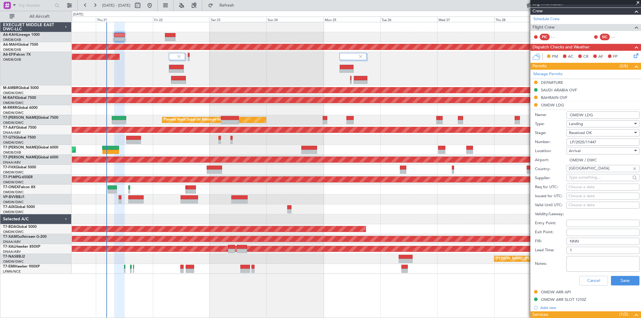
scroll to position [132, 0]
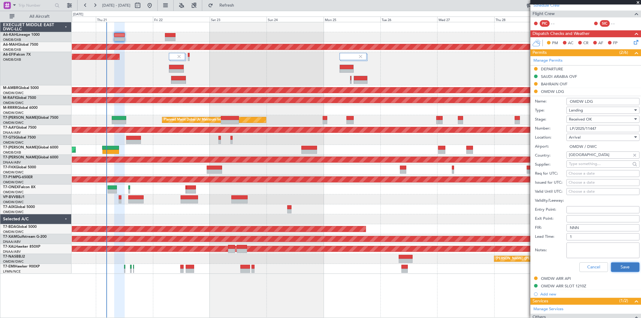
click at [620, 265] on button "Save" at bounding box center [625, 267] width 29 height 10
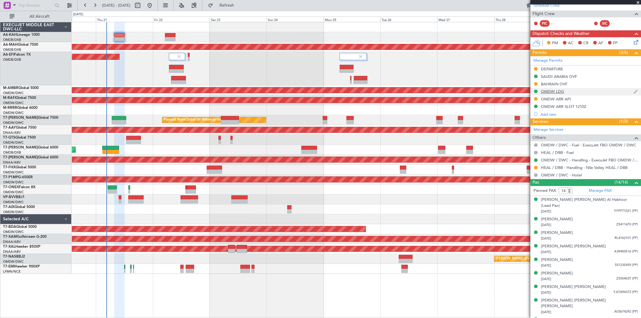
click at [559, 90] on div "OMDW LDG" at bounding box center [552, 91] width 23 height 5
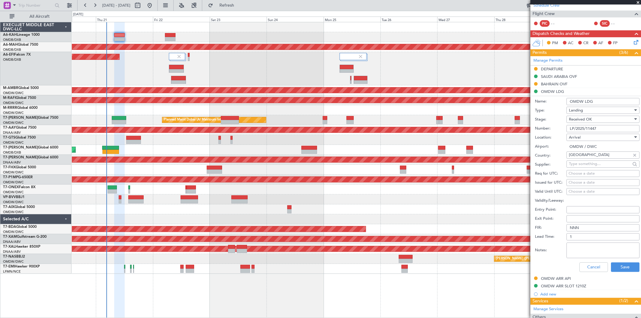
drag, startPoint x: 553, startPoint y: 127, endPoint x: 523, endPoint y: 125, distance: 29.5
click at [523, 126] on fb-app "20 Aug 2025 - 30 Aug 2025 Refresh Quick Links All Aircraft Planned Maint Dubai …" at bounding box center [320, 162] width 641 height 314
click at [591, 119] on span "Received OK" at bounding box center [580, 119] width 23 height 5
click at [592, 146] on span "Requested" at bounding box center [600, 148] width 63 height 9
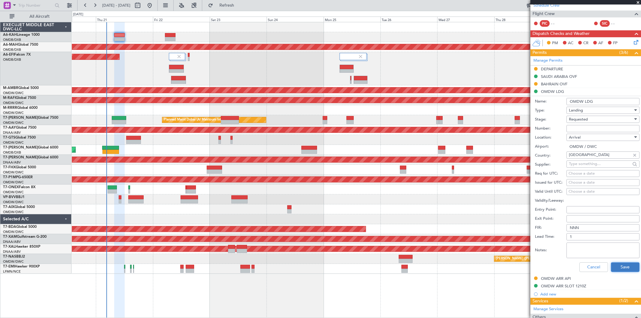
click at [617, 271] on button "Save" at bounding box center [625, 267] width 29 height 10
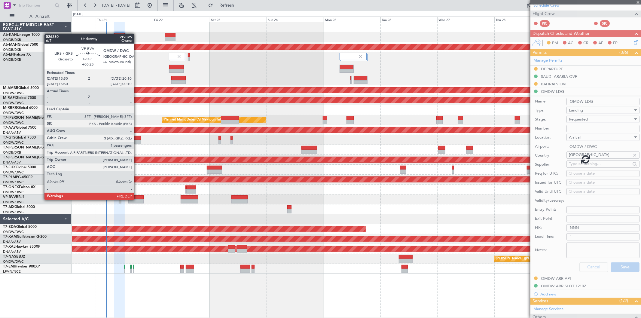
click at [137, 199] on div at bounding box center [135, 201] width 15 height 4
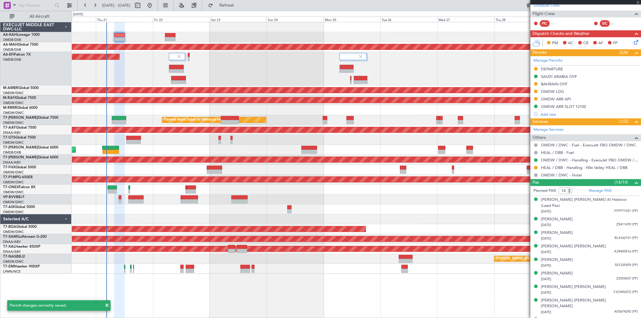
type input "+00:25"
type input "1"
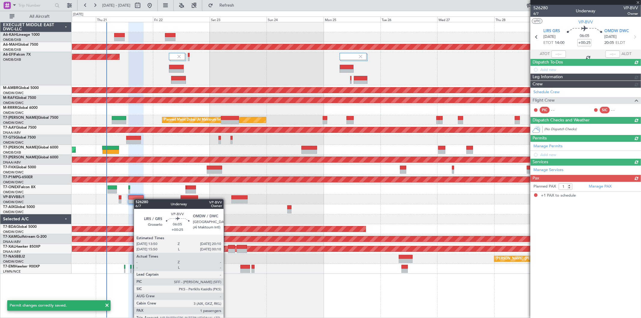
scroll to position [0, 0]
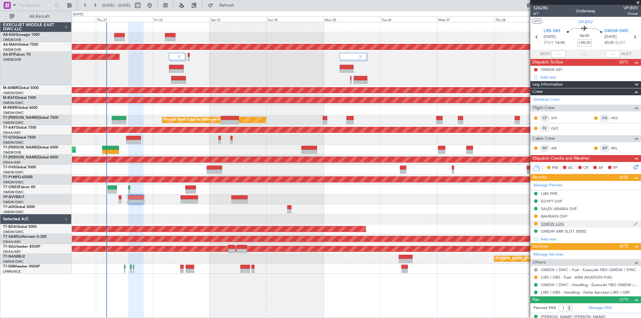
click at [564, 221] on div "OMDW LDG" at bounding box center [586, 224] width 111 height 8
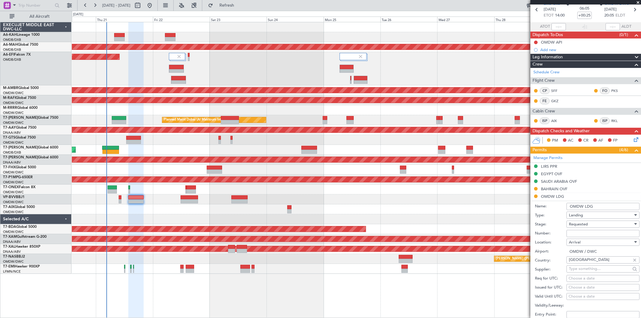
scroll to position [67, 0]
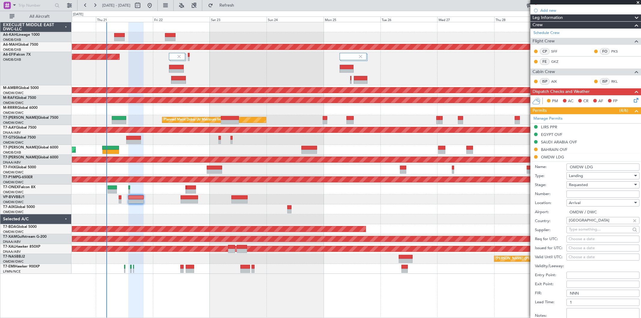
click at [577, 195] on input "Number:" at bounding box center [603, 194] width 73 height 7
paste input "LP/2025/11447"
type input "LP/2025/11447"
click at [577, 187] on span "Requested" at bounding box center [578, 184] width 19 height 5
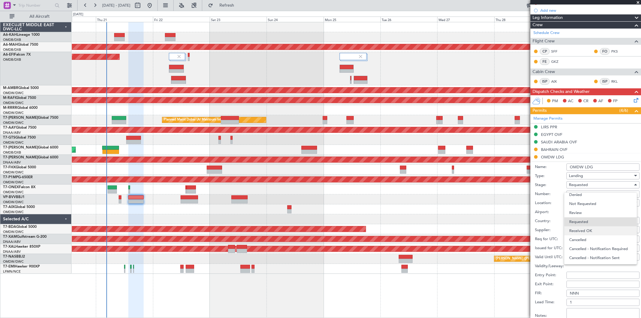
click at [583, 229] on span "Received OK" at bounding box center [600, 230] width 63 height 9
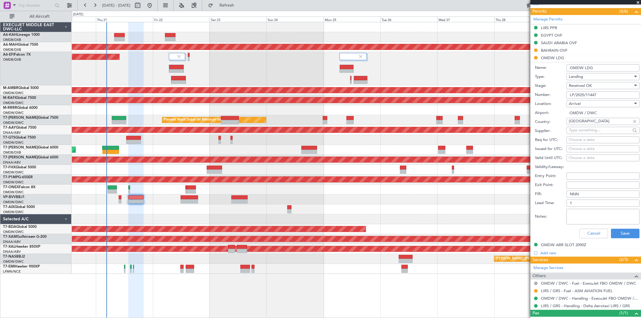
scroll to position [167, 0]
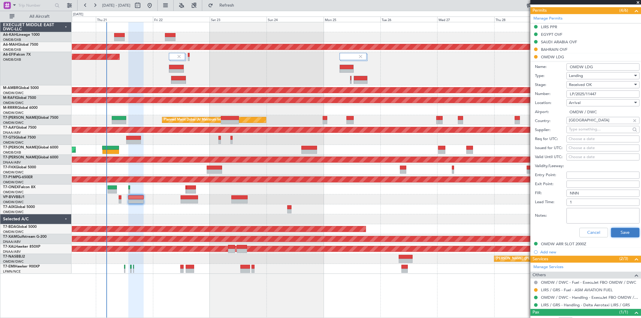
click at [619, 232] on button "Save" at bounding box center [625, 233] width 29 height 10
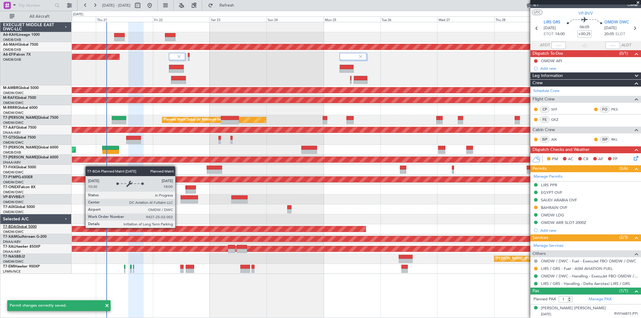
scroll to position [8, 0]
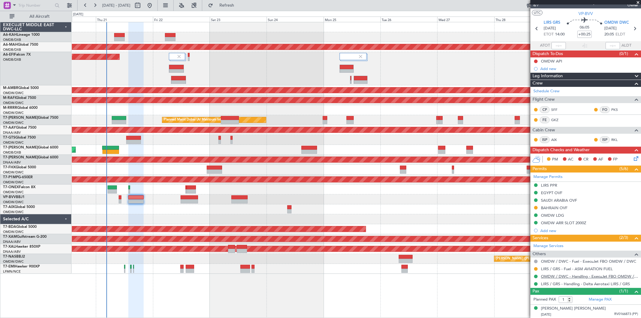
click at [570, 276] on link "OMDW / DWC - Handling - ExecuJet FBO OMDW / DWC" at bounding box center [589, 276] width 97 height 5
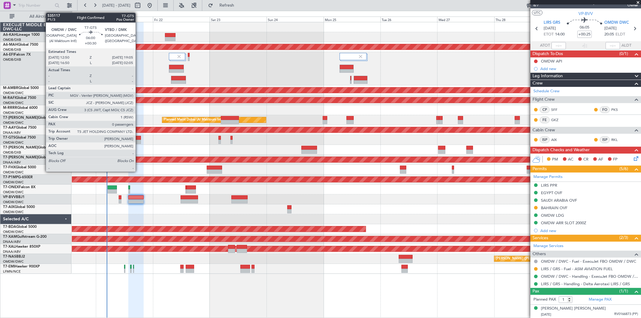
click at [139, 140] on div at bounding box center [133, 142] width 15 height 4
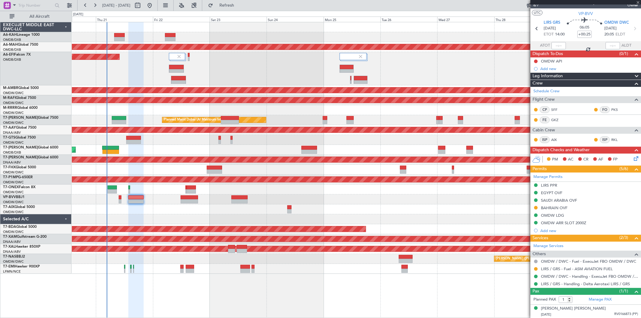
type input "+00:30"
type input "0"
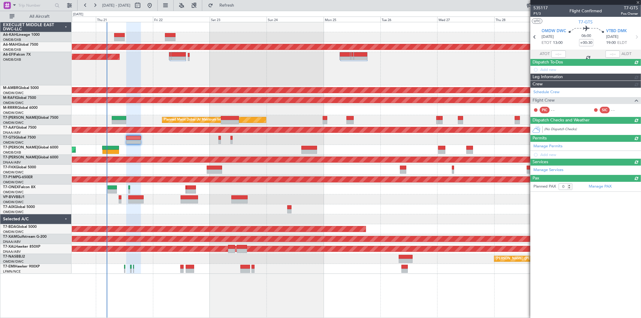
scroll to position [0, 0]
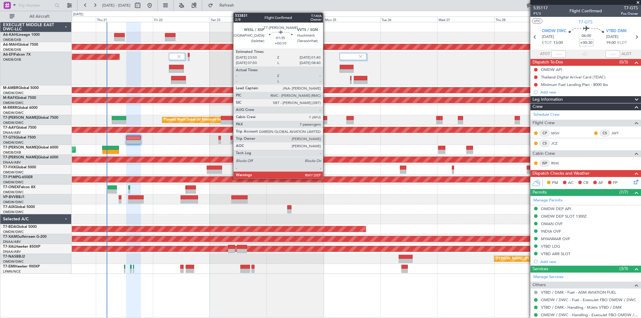
click at [326, 121] on div at bounding box center [325, 122] width 5 height 4
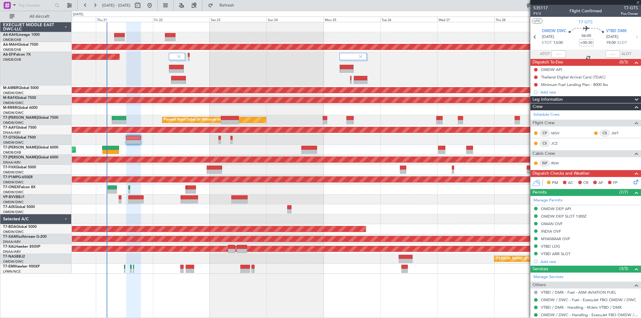
type input "+00:10"
type input "7"
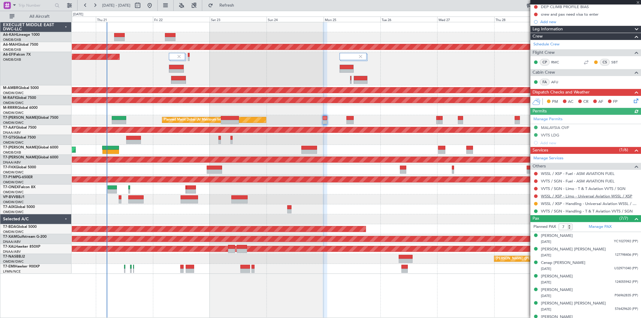
scroll to position [79, 0]
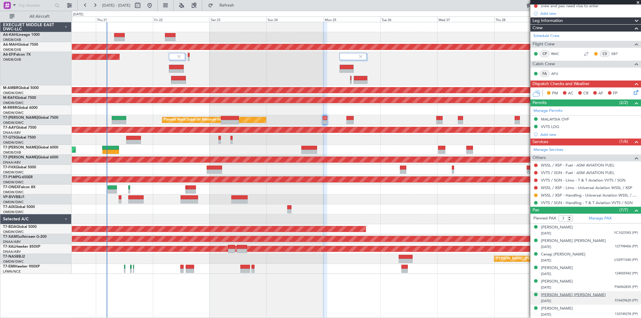
click at [568, 294] on div "Paul Jeremy MORRIS" at bounding box center [573, 295] width 65 height 6
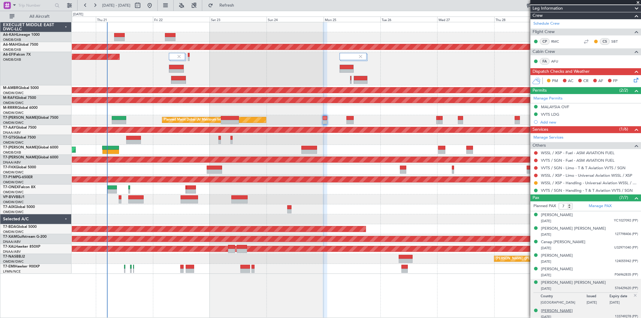
scroll to position [93, 0]
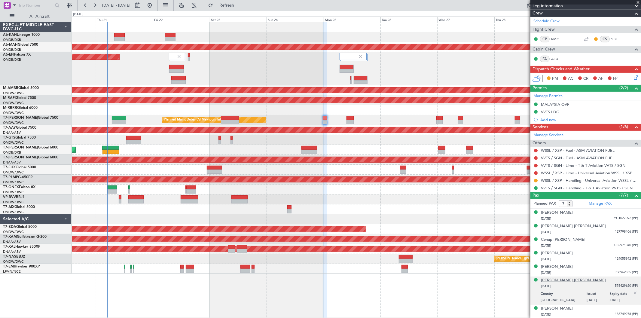
click at [557, 280] on div "Paul Jeremy MORRIS" at bounding box center [573, 280] width 65 height 6
click at [603, 202] on link "Manage PAX" at bounding box center [600, 204] width 23 height 6
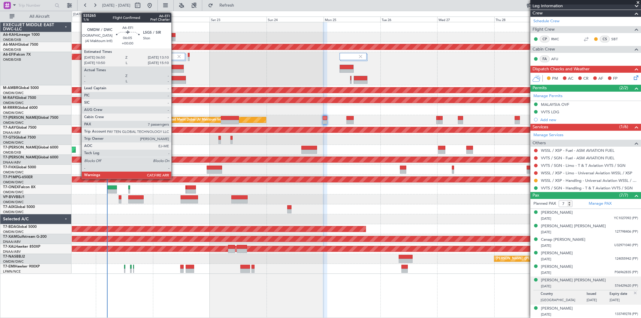
click at [174, 66] on div at bounding box center [176, 67] width 14 height 4
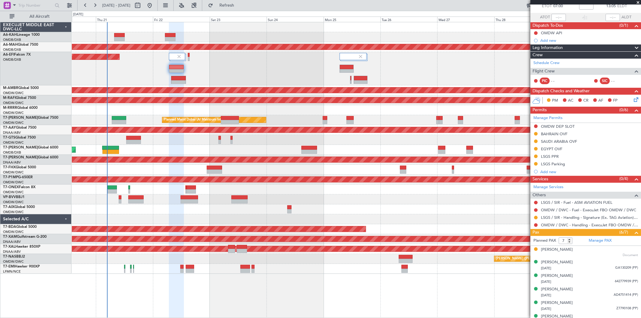
scroll to position [58, 0]
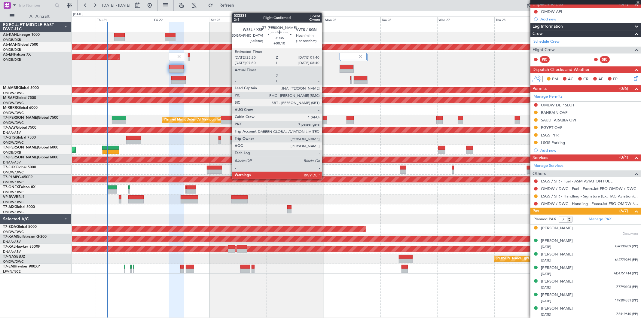
click at [325, 121] on div at bounding box center [325, 122] width 5 height 4
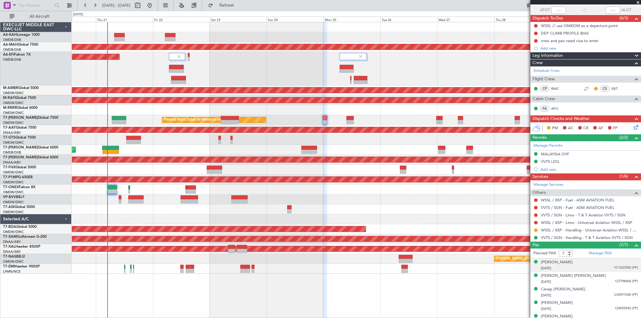
scroll to position [93, 0]
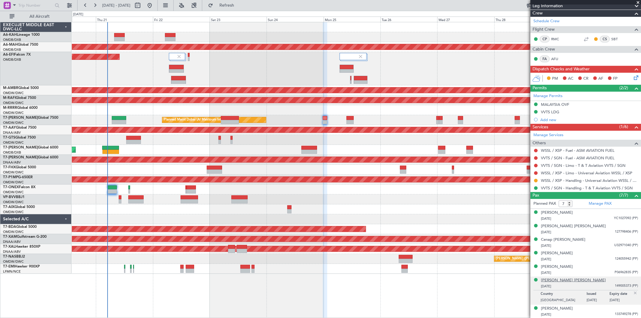
click at [563, 280] on div "[PERSON_NAME] [PERSON_NAME]" at bounding box center [573, 280] width 65 height 6
click at [573, 265] on div "[PERSON_NAME]" at bounding box center [557, 267] width 32 height 6
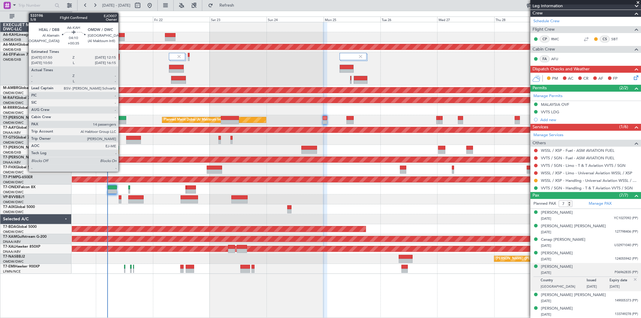
click at [121, 37] on div at bounding box center [119, 39] width 11 height 4
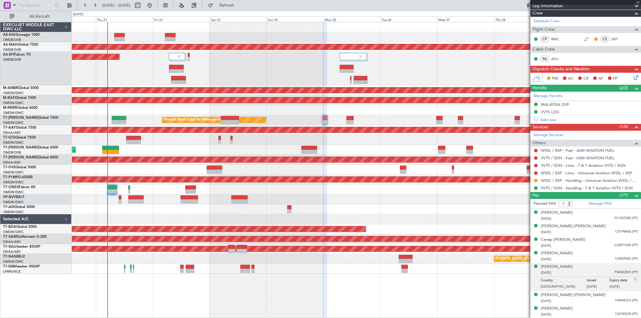
type input "+00:35"
type input "14"
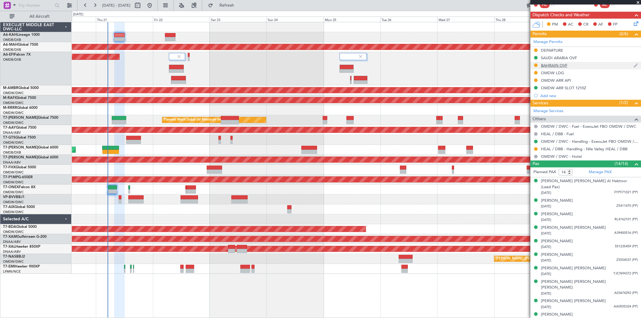
scroll to position [199, 0]
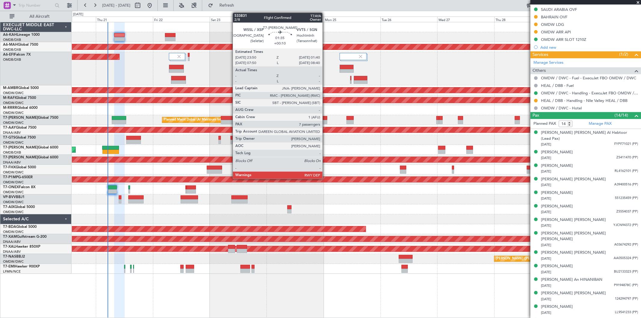
click at [326, 121] on div at bounding box center [325, 122] width 5 height 4
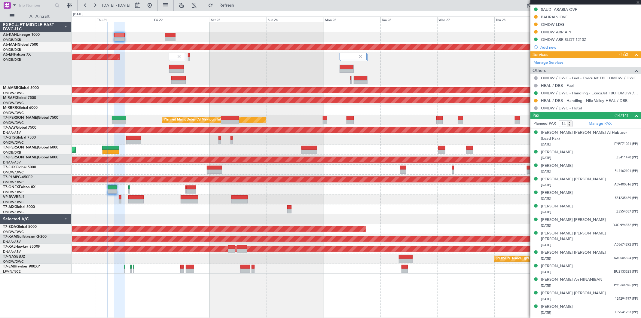
type input "+00:10"
type input "7"
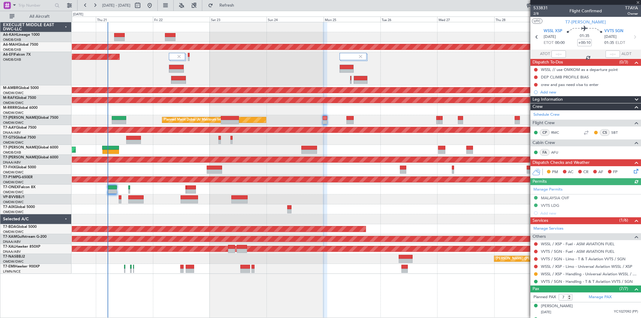
scroll to position [93, 0]
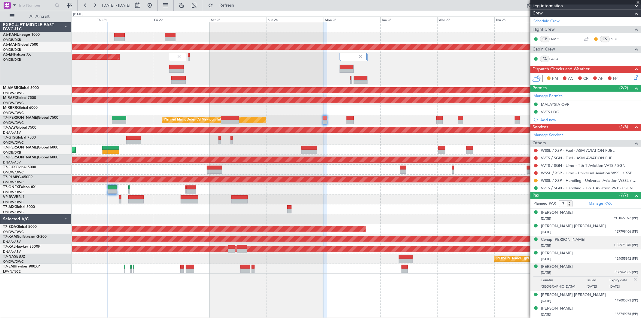
click at [560, 241] on div "Cenap [PERSON_NAME]" at bounding box center [563, 240] width 44 height 6
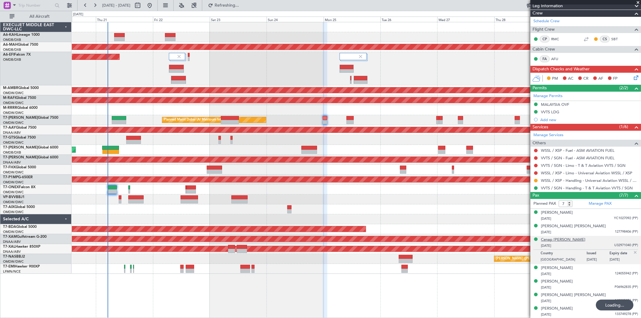
click at [560, 237] on div "Cenap [PERSON_NAME]" at bounding box center [563, 240] width 44 height 6
click at [557, 283] on div "[PERSON_NAME]" at bounding box center [557, 282] width 32 height 6
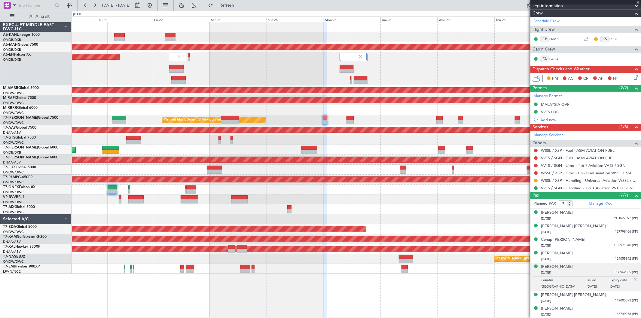
click at [372, 106] on div at bounding box center [356, 110] width 569 height 10
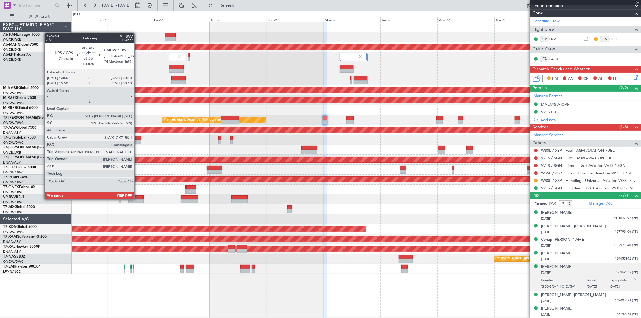
click at [136, 200] on div at bounding box center [135, 201] width 15 height 4
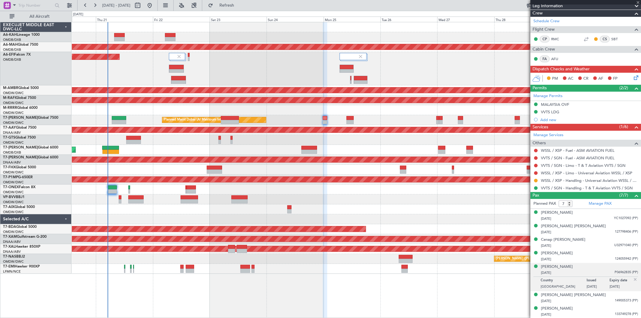
type input "+00:25"
type input "1"
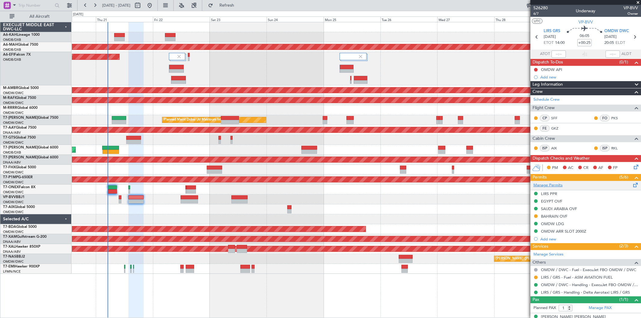
click at [552, 185] on link "Manage Permits" at bounding box center [548, 185] width 29 height 6
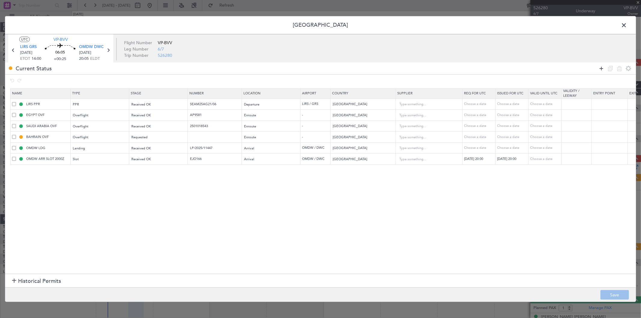
click at [602, 69] on icon at bounding box center [601, 68] width 7 height 7
click at [95, 167] on div "Type" at bounding box center [98, 170] width 50 height 9
drag, startPoint x: 90, startPoint y: 203, endPoint x: 161, endPoint y: 174, distance: 77.4
click at [90, 202] on span "API" at bounding box center [100, 201] width 54 height 9
click at [164, 172] on div "Select an option" at bounding box center [157, 170] width 50 height 9
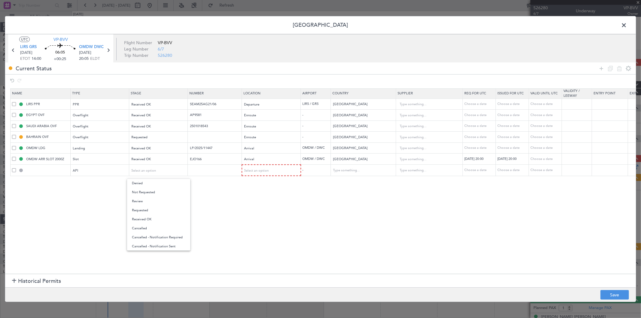
drag, startPoint x: 154, startPoint y: 218, endPoint x: 164, endPoint y: 210, distance: 12.8
click at [154, 218] on span "Received OK" at bounding box center [159, 219] width 54 height 9
click at [249, 170] on span "Select an option" at bounding box center [257, 170] width 25 height 5
drag, startPoint x: 251, startPoint y: 199, endPoint x: 189, endPoint y: 182, distance: 64.3
click at [248, 197] on span "Arrival" at bounding box center [272, 201] width 54 height 9
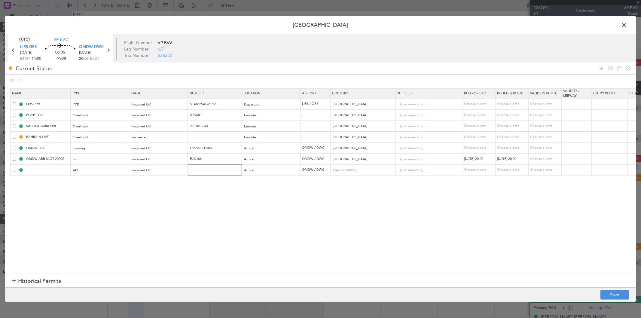
click at [198, 169] on input "text" at bounding box center [215, 169] width 52 height 5
type input "FILED AND SAVED IN LAN"
click at [611, 300] on footer "Save" at bounding box center [320, 294] width 631 height 14
click at [609, 292] on button "Save" at bounding box center [615, 295] width 29 height 10
type input "OMDW ARR API"
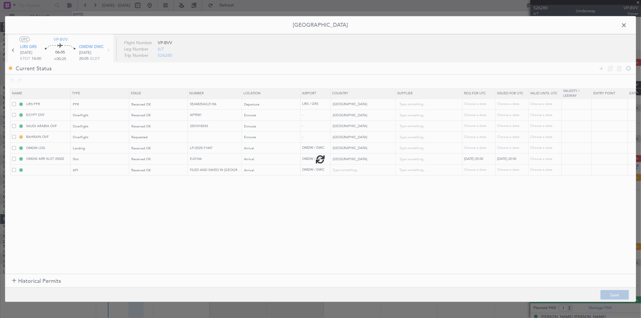
type input "[GEOGRAPHIC_DATA]"
type input "NNN"
type input "1"
click at [627, 23] on span at bounding box center [627, 27] width 0 height 12
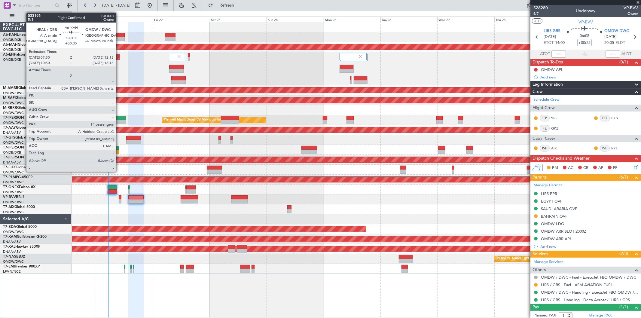
click at [119, 38] on div at bounding box center [119, 39] width 11 height 4
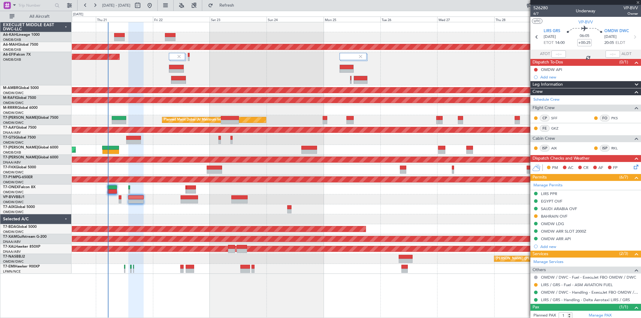
type input "+00:35"
type input "14"
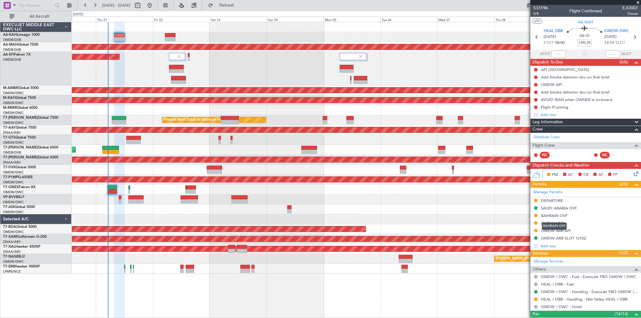
click at [559, 217] on div "BAHRAIN OVF" at bounding box center [554, 215] width 26 height 5
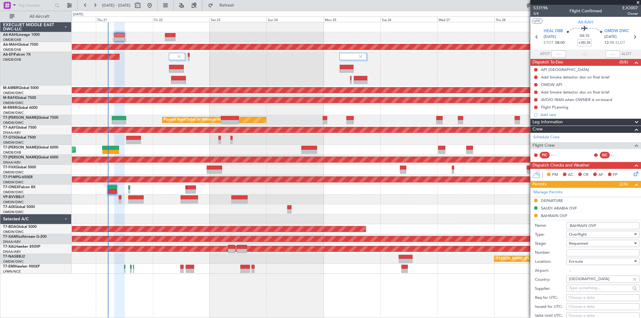
click at [582, 250] on input "Number:" at bounding box center [603, 252] width 73 height 7
paste input "RO-2508001189"
type input "RO-2508001189"
click at [575, 243] on span "Requested" at bounding box center [578, 243] width 19 height 5
click at [581, 287] on span "Received OK" at bounding box center [600, 291] width 63 height 9
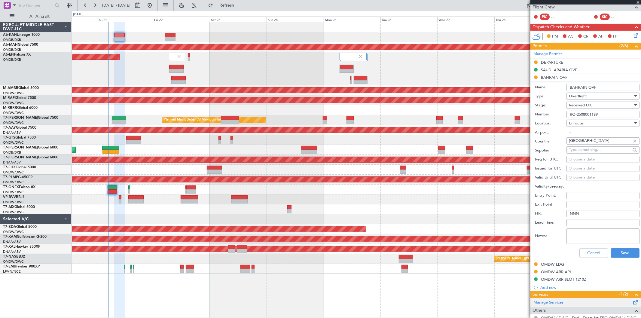
scroll to position [167, 0]
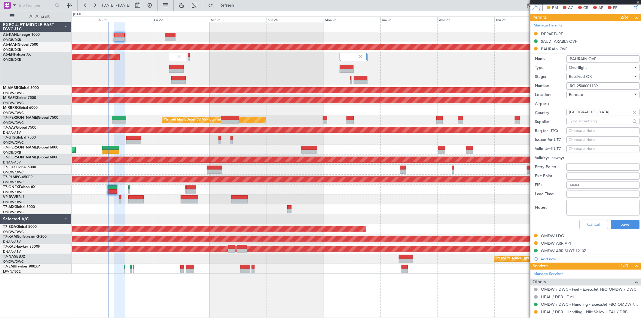
click at [623, 218] on div "Cancel Save" at bounding box center [587, 225] width 105 height 16
click at [622, 220] on button "Save" at bounding box center [625, 225] width 29 height 10
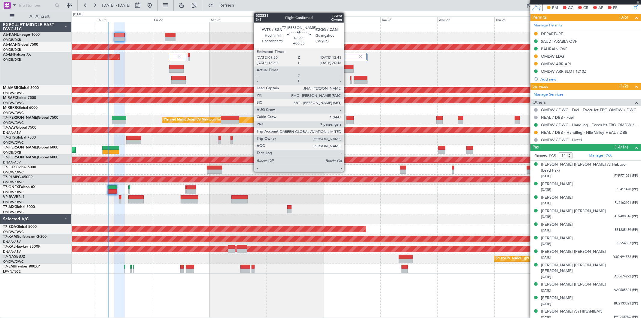
click at [347, 121] on div at bounding box center [350, 122] width 7 height 4
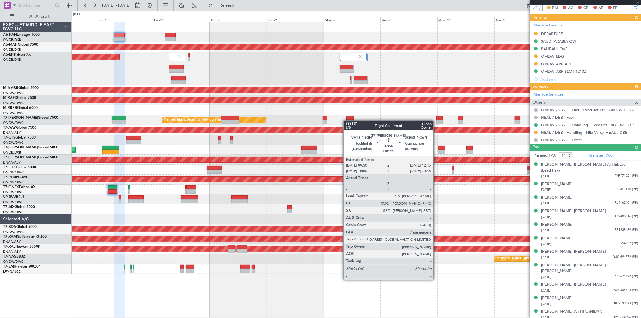
type input "7"
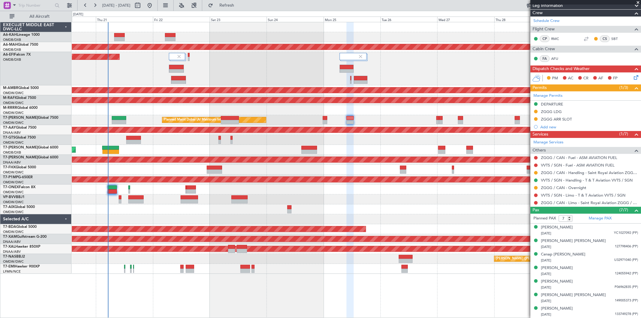
scroll to position [0, 0]
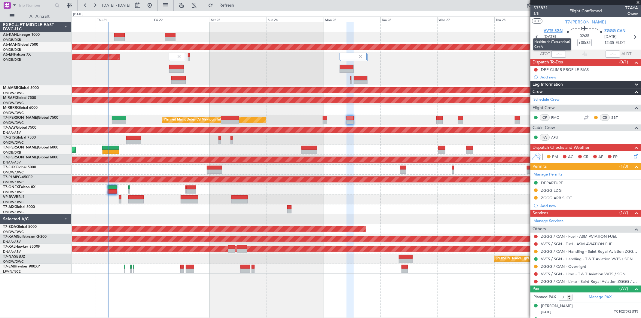
click at [547, 32] on span "VVTS SGN" at bounding box center [553, 31] width 19 height 6
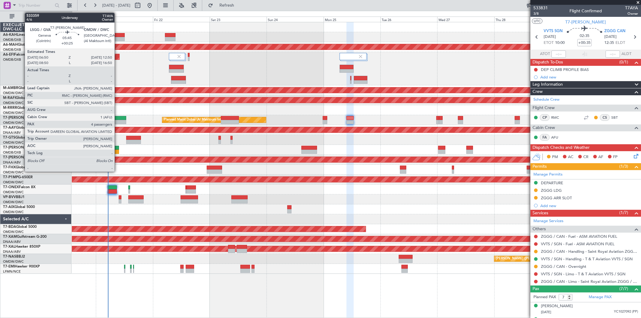
click at [118, 119] on div at bounding box center [119, 118] width 14 height 4
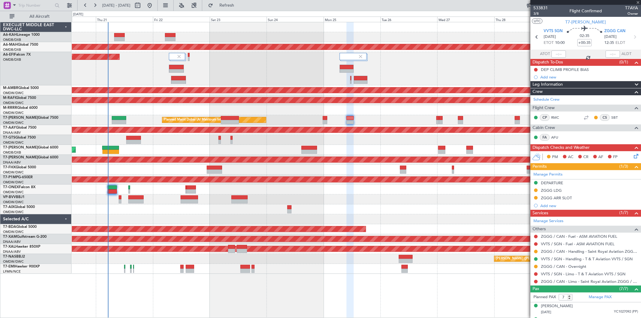
type input "+00:25"
type input "4"
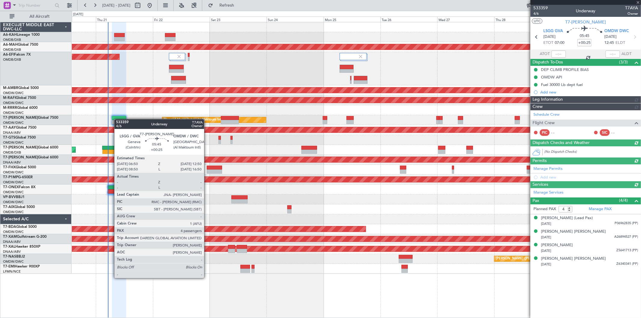
type input "7087"
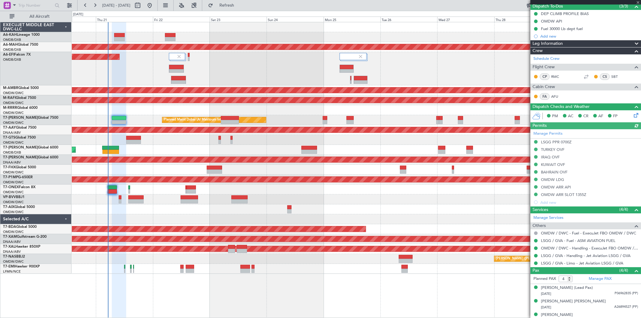
scroll to position [76, 0]
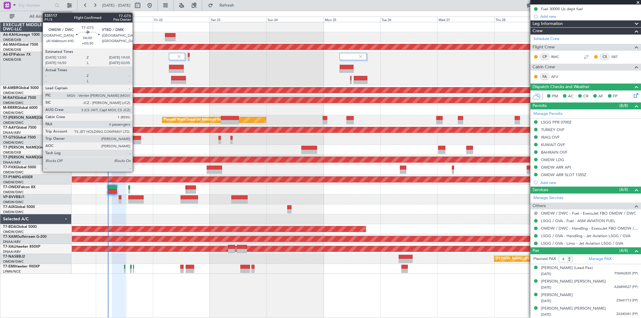
click at [136, 140] on div at bounding box center [133, 142] width 15 height 4
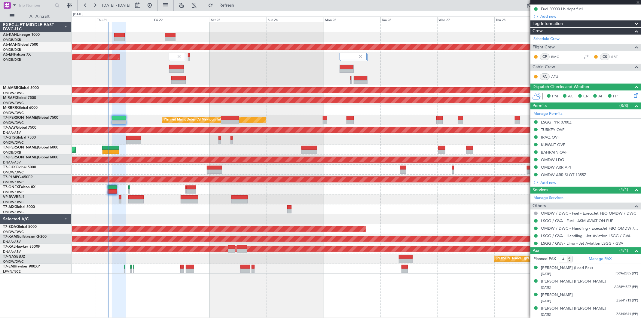
type input "+00:30"
type input "0"
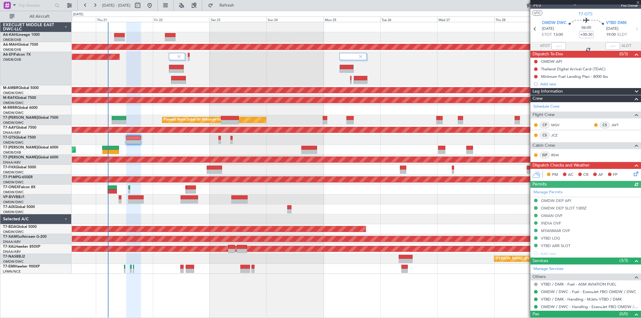
scroll to position [0, 0]
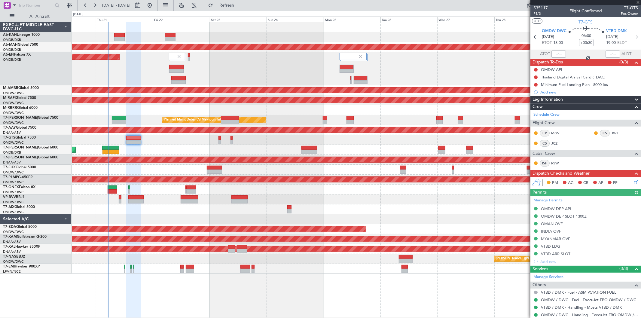
click at [542, 14] on span "P1/3" at bounding box center [541, 13] width 14 height 5
click at [618, 30] on span "VTBD DMK" at bounding box center [616, 31] width 21 height 6
click at [540, 13] on span "P1/3" at bounding box center [541, 13] width 14 height 5
drag, startPoint x: 541, startPoint y: 11, endPoint x: 537, endPoint y: 15, distance: 5.8
click at [540, 13] on span "P1/3" at bounding box center [541, 13] width 14 height 5
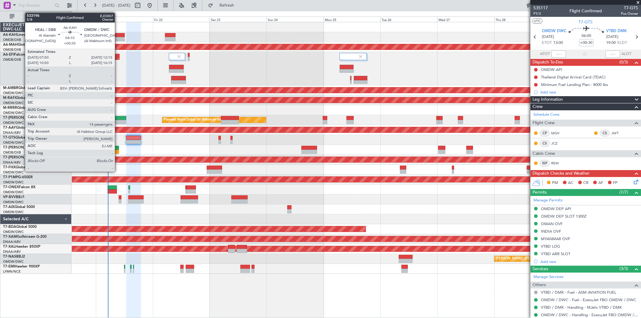
click at [118, 33] on div at bounding box center [119, 35] width 11 height 4
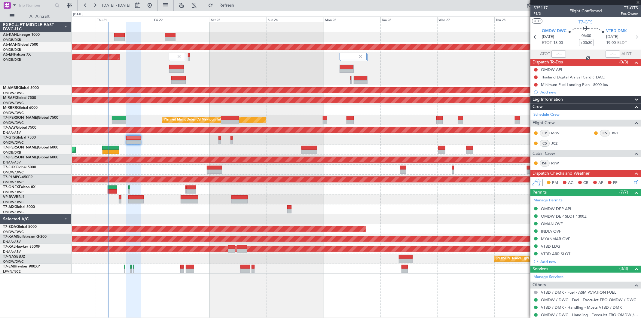
type input "+00:35"
type input "14"
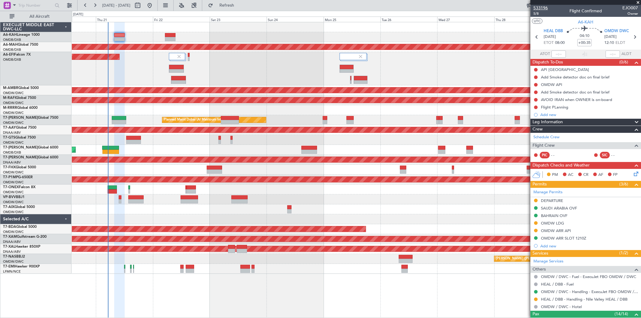
click at [543, 8] on span "533196" at bounding box center [541, 8] width 14 height 6
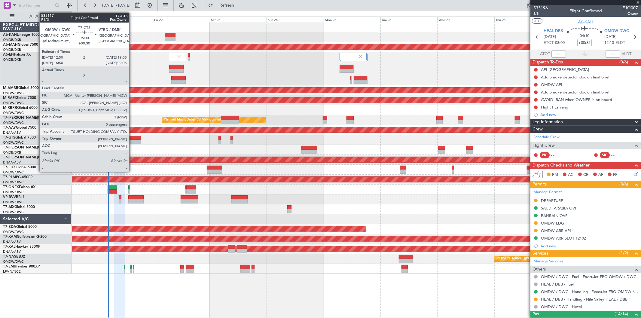
click at [132, 140] on div at bounding box center [133, 142] width 15 height 4
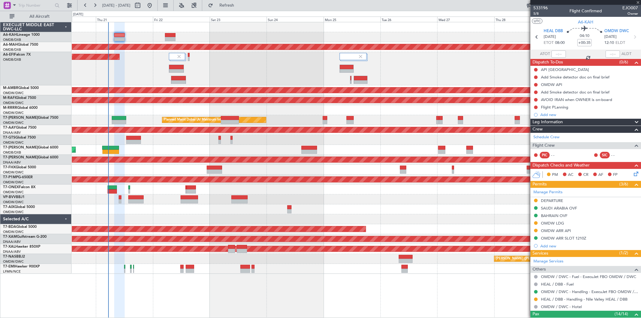
type input "+00:30"
type input "0"
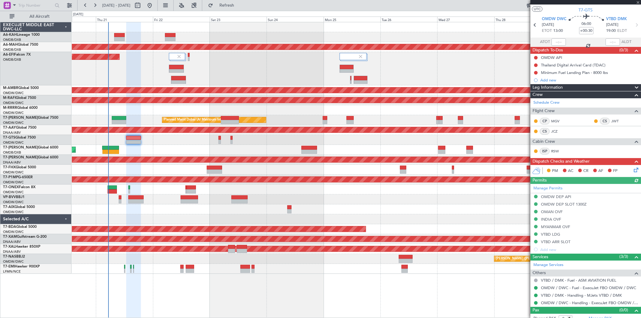
scroll to position [17, 0]
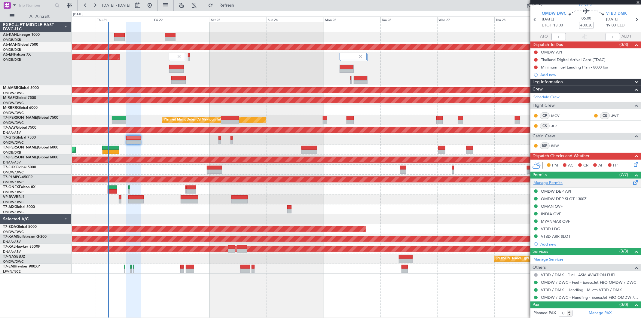
click at [550, 180] on link "Manage Permits" at bounding box center [548, 183] width 29 height 6
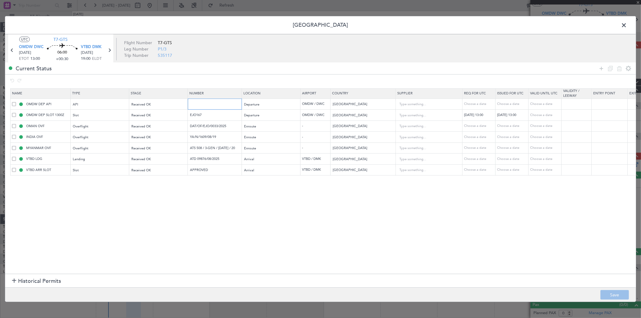
click at [206, 105] on input "text" at bounding box center [215, 104] width 52 height 5
type input "FILED"
drag, startPoint x: 208, startPoint y: 117, endPoint x: 162, endPoint y: 117, distance: 46.3
click at [162, 117] on tr "OMDW DEP SLOT 1300Z Slot Received OK EJO167 Departure OMDW / DWC United Arab Em…" at bounding box center [394, 115] width 767 height 11
drag, startPoint x: 237, startPoint y: 124, endPoint x: 148, endPoint y: 130, distance: 89.5
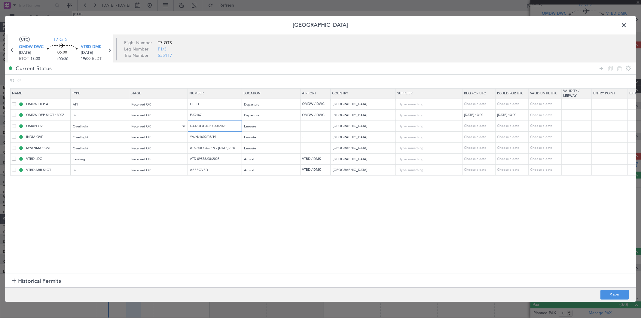
click at [148, 130] on tr "OMAN OVF Overflight Received OK DAT/OF/EJO/0033/2025 Enroute - Oman Choose a da…" at bounding box center [394, 126] width 767 height 11
drag, startPoint x: 227, startPoint y: 141, endPoint x: 173, endPoint y: 138, distance: 53.9
click at [174, 139] on tr "INDIA OVF Overflight Received OK YA/N/1609/08/19 Enroute - India Choose a date …" at bounding box center [394, 137] width 767 height 11
copy div
click at [215, 153] on td "ATS 508 / 3-GEN / AUG 2025 / 20" at bounding box center [215, 147] width 54 height 11
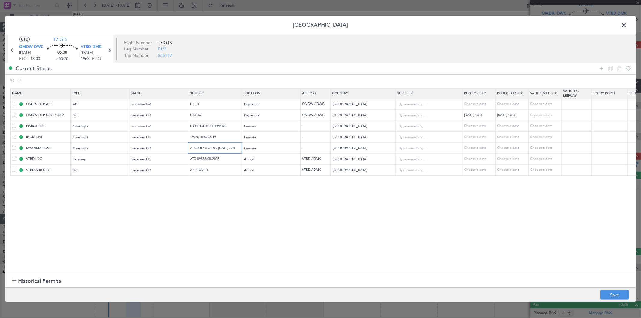
click at [215, 151] on input "ATS 508 / 3-GEN / AUG 2025 / 20" at bounding box center [215, 148] width 52 height 5
drag, startPoint x: 189, startPoint y: 158, endPoint x: 124, endPoint y: 159, distance: 65.9
click at [121, 158] on tr "VTBD LDG Landing Received OK ATD 09876/08/2025 Arrival VTBD / DMK Thailand Choo…" at bounding box center [394, 159] width 767 height 11
click at [627, 26] on span at bounding box center [627, 27] width 0 height 12
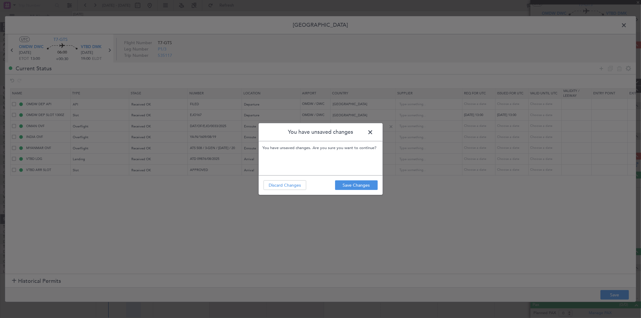
click at [374, 130] on span at bounding box center [374, 134] width 0 height 12
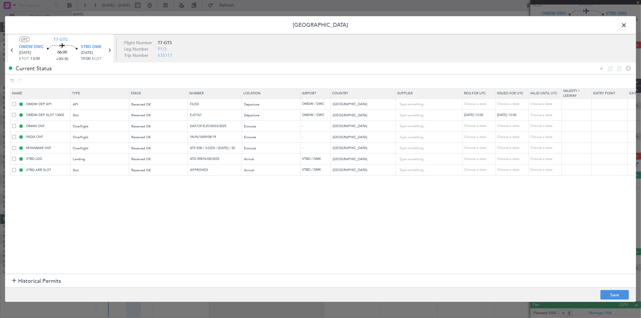
click at [627, 26] on span at bounding box center [627, 27] width 0 height 12
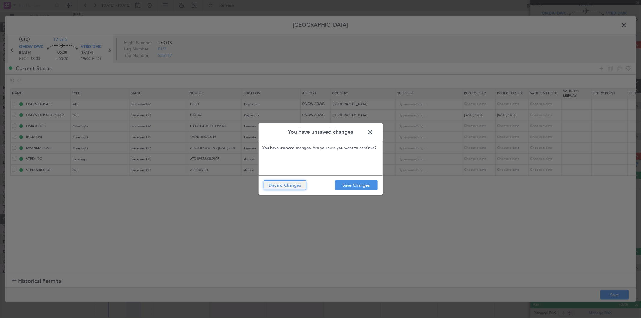
click at [278, 185] on button "Discard Changes" at bounding box center [285, 185] width 43 height 10
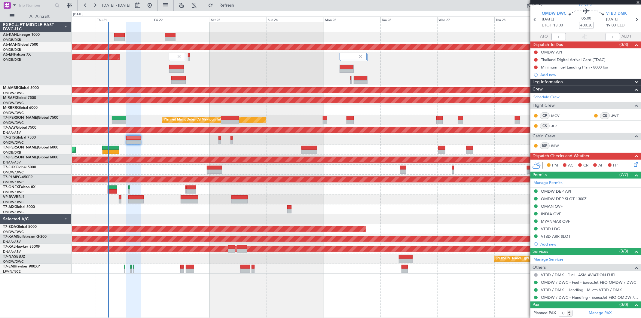
scroll to position [0, 0]
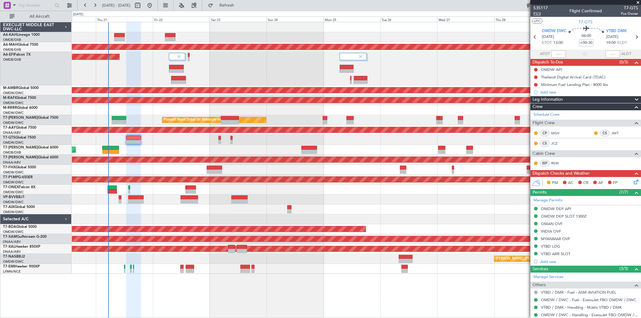
click at [542, 13] on span "P1/3" at bounding box center [541, 13] width 14 height 5
click at [538, 69] on div at bounding box center [536, 69] width 5 height 5
click at [536, 69] on button at bounding box center [536, 70] width 4 height 4
drag, startPoint x: 531, startPoint y: 94, endPoint x: 534, endPoint y: 85, distance: 9.5
click at [531, 93] on span "Completed" at bounding box center [539, 96] width 20 height 6
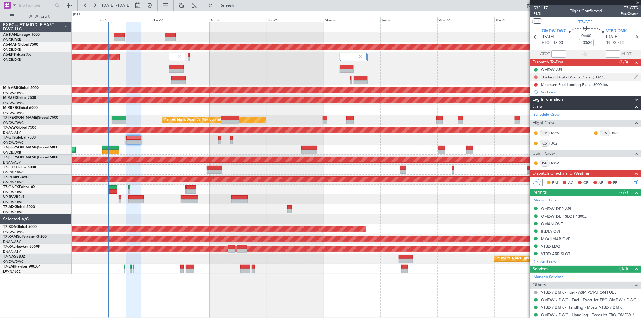
click at [536, 77] on button at bounding box center [536, 77] width 4 height 4
drag, startPoint x: 535, startPoint y: 100, endPoint x: 539, endPoint y: 85, distance: 16.1
click at [535, 100] on li "Completed" at bounding box center [536, 103] width 32 height 9
click at [537, 83] on button at bounding box center [536, 85] width 4 height 4
click at [533, 109] on span "Completed" at bounding box center [539, 111] width 20 height 6
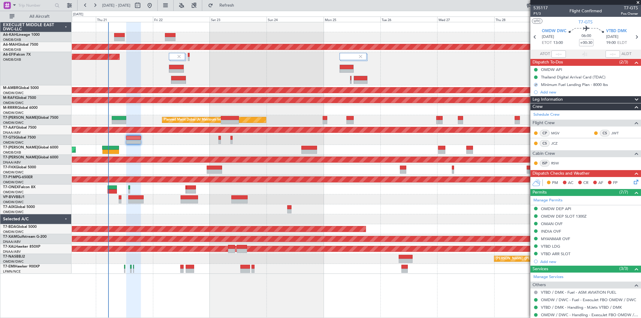
click at [633, 181] on icon at bounding box center [635, 181] width 5 height 5
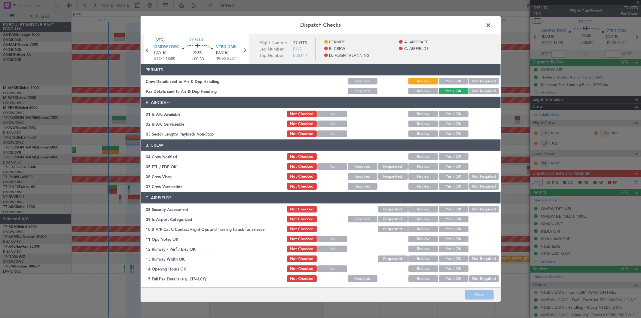
click at [453, 82] on button "Yes / OK" at bounding box center [454, 81] width 30 height 7
click at [450, 113] on button "Yes / OK" at bounding box center [454, 114] width 30 height 7
drag, startPoint x: 447, startPoint y: 121, endPoint x: 447, endPoint y: 134, distance: 13.2
click at [447, 121] on button "Yes / OK" at bounding box center [454, 124] width 30 height 7
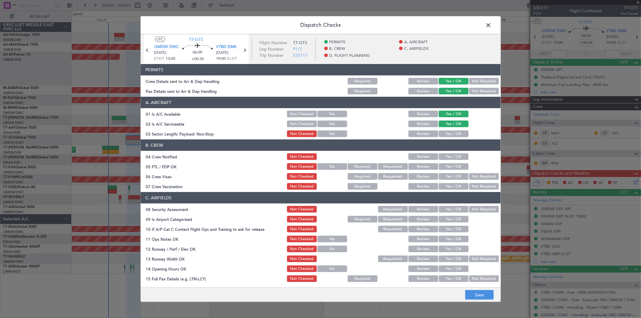
click at [446, 136] on button "Yes / OK" at bounding box center [454, 133] width 30 height 7
drag, startPoint x: 443, startPoint y: 155, endPoint x: 446, endPoint y: 167, distance: 12.9
click at [443, 155] on button "Yes / OK" at bounding box center [454, 156] width 30 height 7
drag, startPoint x: 446, startPoint y: 168, endPoint x: 447, endPoint y: 174, distance: 6.3
click at [446, 168] on button "Yes / OK" at bounding box center [454, 166] width 30 height 7
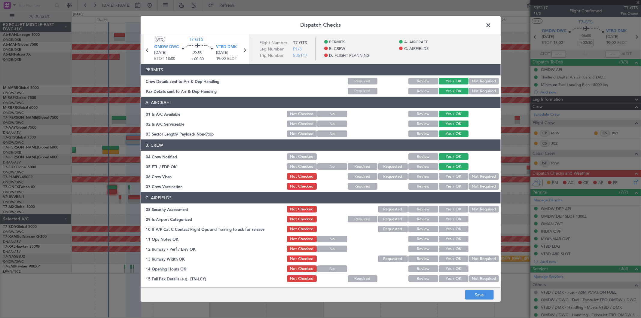
click at [446, 177] on button "Yes / OK" at bounding box center [454, 176] width 30 height 7
click at [446, 185] on button "Yes / OK" at bounding box center [454, 186] width 30 height 7
drag, startPoint x: 448, startPoint y: 208, endPoint x: 448, endPoint y: 218, distance: 9.9
click at [448, 208] on button "Yes / OK" at bounding box center [454, 209] width 30 height 7
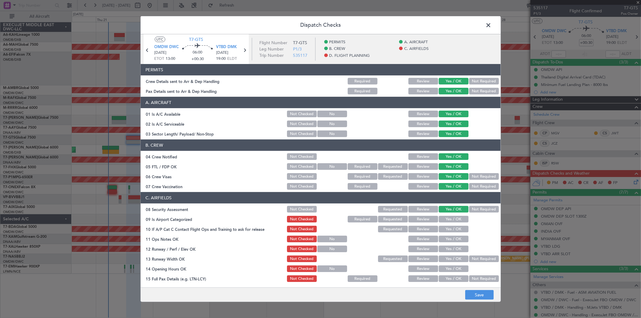
drag, startPoint x: 448, startPoint y: 218, endPoint x: 447, endPoint y: 231, distance: 12.7
click at [448, 218] on button "Yes / OK" at bounding box center [454, 219] width 30 height 7
drag, startPoint x: 446, startPoint y: 231, endPoint x: 444, endPoint y: 237, distance: 5.3
click at [445, 232] on button "Yes / OK" at bounding box center [454, 229] width 30 height 7
drag, startPoint x: 444, startPoint y: 237, endPoint x: 446, endPoint y: 242, distance: 5.8
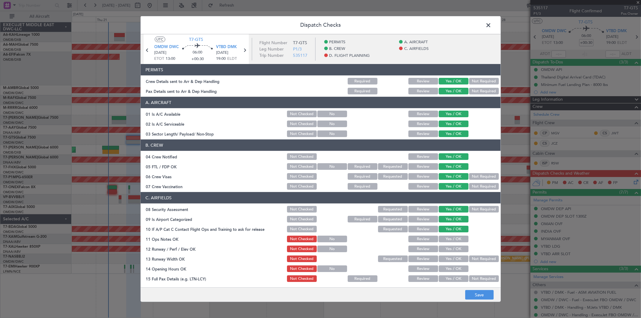
click at [444, 240] on button "Yes / OK" at bounding box center [454, 239] width 30 height 7
drag, startPoint x: 446, startPoint y: 243, endPoint x: 448, endPoint y: 250, distance: 7.4
click at [446, 244] on section "C. AIRFIELDS 08 Security Assessment Not Checked Requested Review Yes / OK Not R…" at bounding box center [321, 287] width 360 height 190
click at [447, 250] on button "Yes / OK" at bounding box center [454, 249] width 30 height 7
click at [446, 262] on button "Yes / OK" at bounding box center [454, 259] width 30 height 7
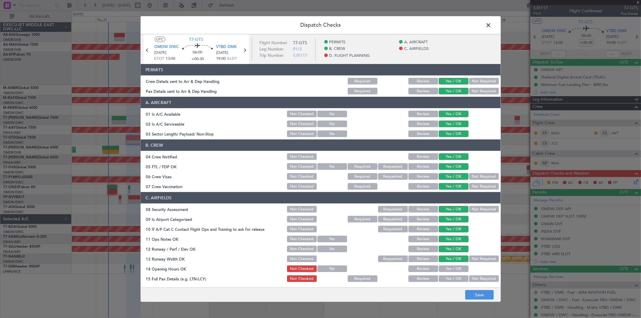
drag, startPoint x: 445, startPoint y: 263, endPoint x: 445, endPoint y: 233, distance: 30.4
click at [445, 263] on section "C. AIRFIELDS 08 Security Assessment Not Checked Requested Review Yes / OK Not R…" at bounding box center [321, 287] width 360 height 190
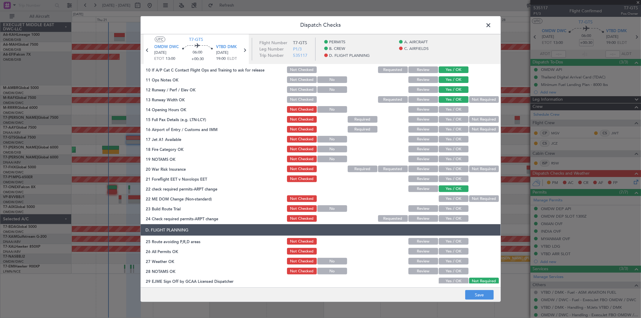
scroll to position [167, 0]
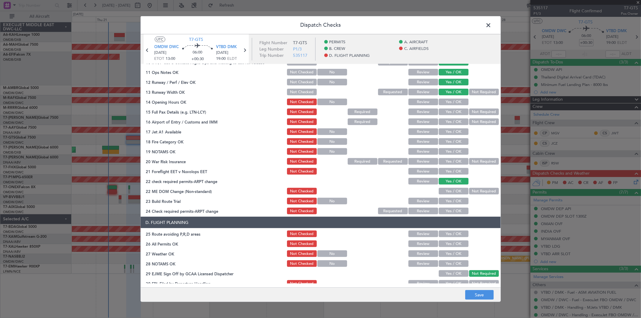
click at [446, 100] on button "Yes / OK" at bounding box center [454, 102] width 30 height 7
click at [446, 110] on button "Yes / OK" at bounding box center [454, 112] width 30 height 7
click at [445, 119] on button "Yes / OK" at bounding box center [454, 121] width 30 height 7
drag, startPoint x: 443, startPoint y: 125, endPoint x: 443, endPoint y: 129, distance: 4.5
click at [443, 126] on section "C. AIRFIELDS 08 Security Assessment Not Checked Requested Review Yes / OK Not R…" at bounding box center [321, 120] width 360 height 190
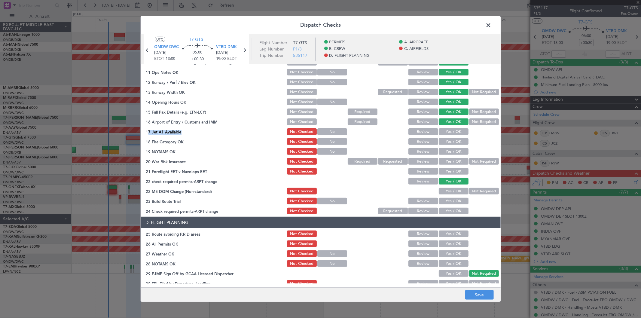
click at [444, 133] on button "Yes / OK" at bounding box center [454, 131] width 30 height 7
click at [447, 141] on button "Yes / OK" at bounding box center [454, 141] width 30 height 7
click at [446, 149] on button "Yes / OK" at bounding box center [454, 151] width 30 height 7
click at [444, 162] on button "Yes / OK" at bounding box center [454, 161] width 30 height 7
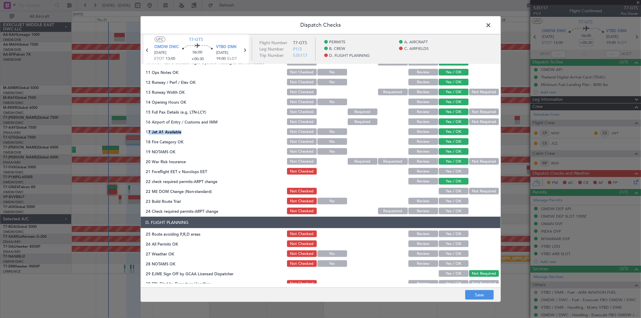
drag, startPoint x: 446, startPoint y: 169, endPoint x: 446, endPoint y: 174, distance: 4.8
click at [446, 170] on button "Yes / OK" at bounding box center [454, 171] width 30 height 7
drag, startPoint x: 448, startPoint y: 191, endPoint x: 449, endPoint y: 196, distance: 5.8
click at [448, 191] on button "Yes / OK" at bounding box center [454, 191] width 30 height 7
drag, startPoint x: 449, startPoint y: 197, endPoint x: 449, endPoint y: 203, distance: 6.3
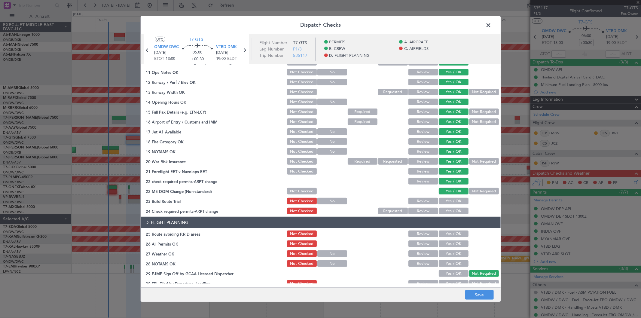
click at [449, 199] on div "Yes / OK" at bounding box center [453, 201] width 30 height 8
click at [447, 200] on button "Yes / OK" at bounding box center [454, 201] width 30 height 7
drag, startPoint x: 448, startPoint y: 208, endPoint x: 455, endPoint y: 185, distance: 24.1
click at [448, 208] on button "Yes / OK" at bounding box center [454, 211] width 30 height 7
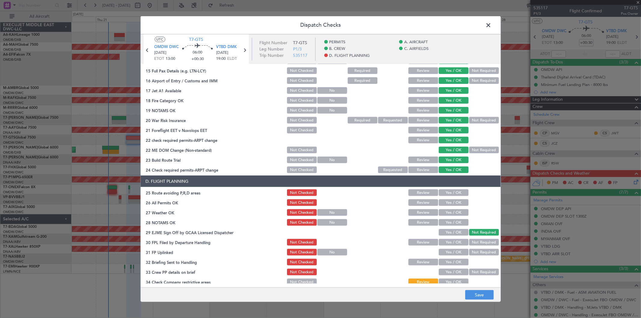
scroll to position [221, 0]
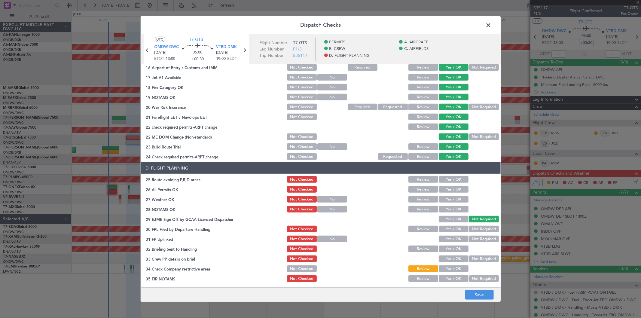
drag, startPoint x: 449, startPoint y: 174, endPoint x: 448, endPoint y: 177, distance: 3.1
click at [449, 176] on section "D. FLIGHT PLANNING 25 Route avoiding P,R,D areas Not Checked Review Yes / OK 26…" at bounding box center [321, 222] width 360 height 121
click at [447, 181] on button "Yes / OK" at bounding box center [454, 179] width 30 height 7
drag, startPoint x: 446, startPoint y: 188, endPoint x: 446, endPoint y: 191, distance: 3.6
click at [446, 189] on button "Yes / OK" at bounding box center [454, 189] width 30 height 7
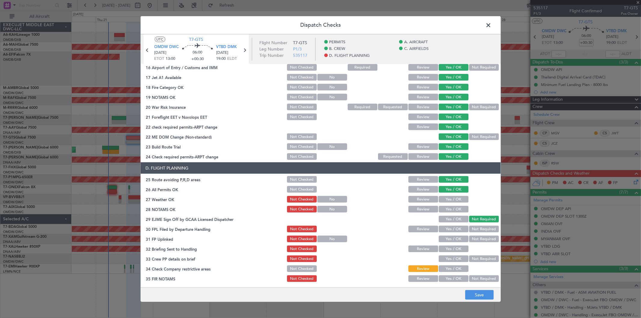
drag, startPoint x: 446, startPoint y: 191, endPoint x: 447, endPoint y: 199, distance: 7.3
click at [446, 194] on section "D. FLIGHT PLANNING 25 Route avoiding P,R,D areas Not Checked Review Yes / OK 26…" at bounding box center [321, 222] width 360 height 121
drag, startPoint x: 446, startPoint y: 200, endPoint x: 447, endPoint y: 208, distance: 8.2
click at [446, 200] on button "Yes / OK" at bounding box center [454, 199] width 30 height 7
drag, startPoint x: 447, startPoint y: 210, endPoint x: 447, endPoint y: 215, distance: 5.4
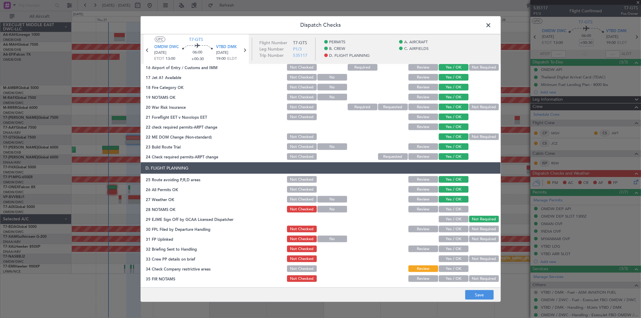
click at [446, 211] on button "Yes / OK" at bounding box center [454, 209] width 30 height 7
click at [447, 218] on button "Yes / OK" at bounding box center [454, 219] width 30 height 7
click at [446, 228] on button "Yes / OK" at bounding box center [454, 229] width 30 height 7
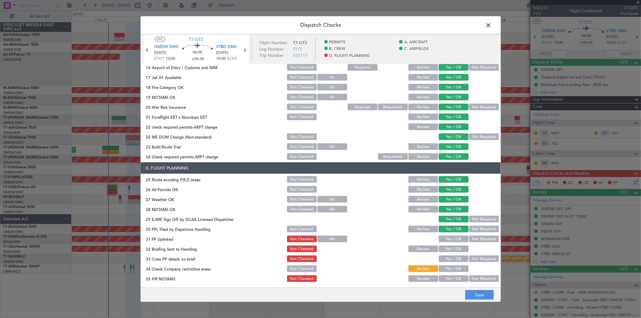
drag, startPoint x: 449, startPoint y: 238, endPoint x: 447, endPoint y: 248, distance: 9.7
click at [448, 240] on button "Yes / OK" at bounding box center [454, 239] width 30 height 7
click at [447, 250] on button "Yes / OK" at bounding box center [454, 249] width 30 height 7
drag, startPoint x: 447, startPoint y: 258, endPoint x: 448, endPoint y: 264, distance: 5.8
click at [447, 259] on button "Yes / OK" at bounding box center [454, 259] width 30 height 7
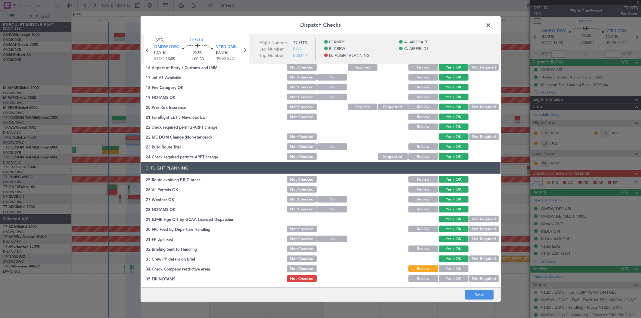
click at [449, 269] on button "Yes / OK" at bounding box center [454, 268] width 30 height 7
drag, startPoint x: 451, startPoint y: 280, endPoint x: 461, endPoint y: 262, distance: 20.2
click at [453, 277] on button "Yes / OK" at bounding box center [454, 278] width 30 height 7
click at [472, 301] on footer "Save" at bounding box center [321, 294] width 360 height 14
click at [482, 298] on button "Save" at bounding box center [479, 295] width 29 height 10
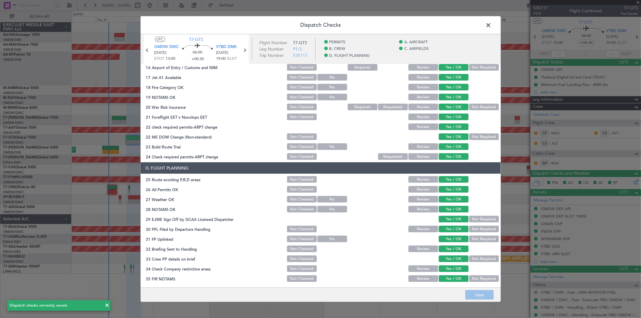
click at [492, 21] on span at bounding box center [492, 27] width 0 height 12
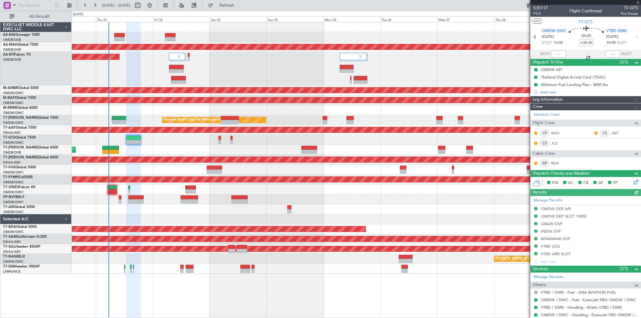
type input "Rohit Roy (ROY)"
type input "7047"
type input "Rohit Roy (ROY)"
type input "7047"
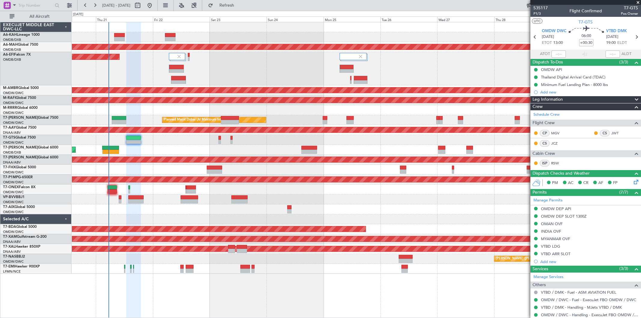
click at [139, 149] on div "Planned Maint [GEOGRAPHIC_DATA] ([GEOGRAPHIC_DATA] Intl)" at bounding box center [356, 150] width 569 height 10
click at [636, 3] on span at bounding box center [638, 2] width 6 height 5
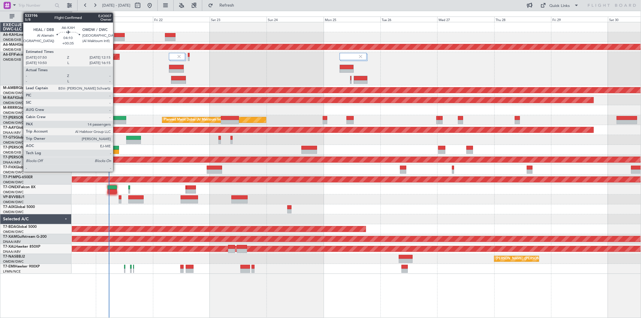
click at [116, 35] on div at bounding box center [119, 35] width 11 height 4
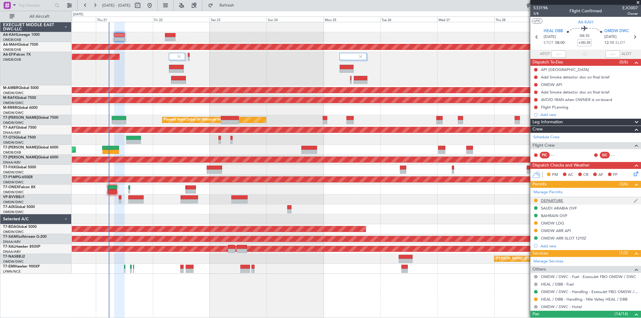
click at [568, 202] on div "DEPARTURE" at bounding box center [586, 201] width 111 height 8
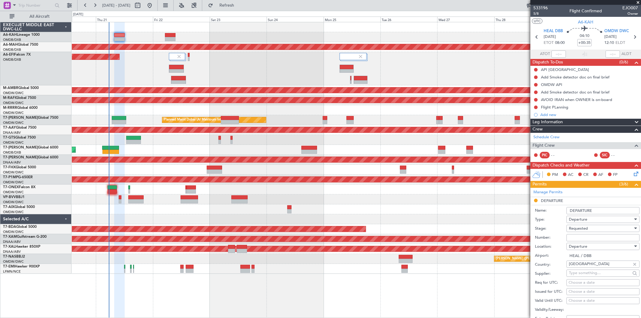
click at [576, 234] on div "Number:" at bounding box center [587, 237] width 105 height 9
click at [575, 237] on input "Number:" at bounding box center [603, 237] width 73 height 7
paste input "AP 9588"
type input "AP 9588"
click at [577, 229] on span "Requested" at bounding box center [578, 228] width 19 height 5
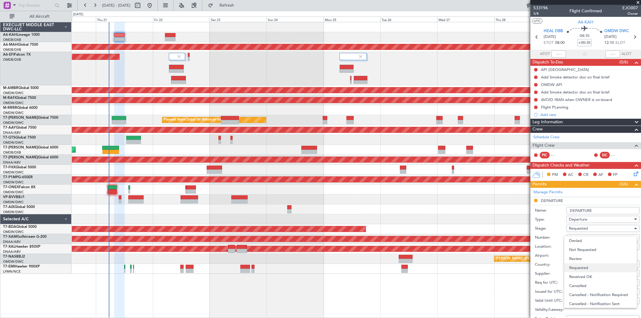
scroll to position [2, 0]
drag, startPoint x: 577, startPoint y: 271, endPoint x: 582, endPoint y: 265, distance: 7.5
click at [577, 271] on span "Received OK" at bounding box center [600, 274] width 63 height 9
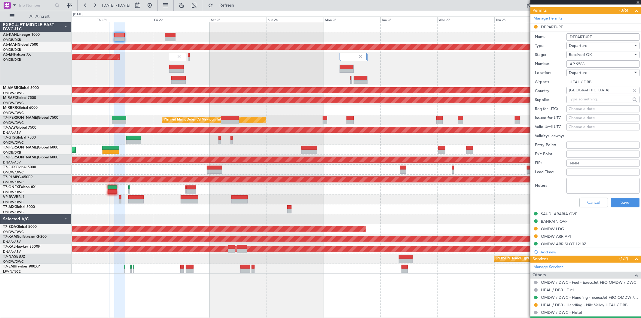
scroll to position [234, 0]
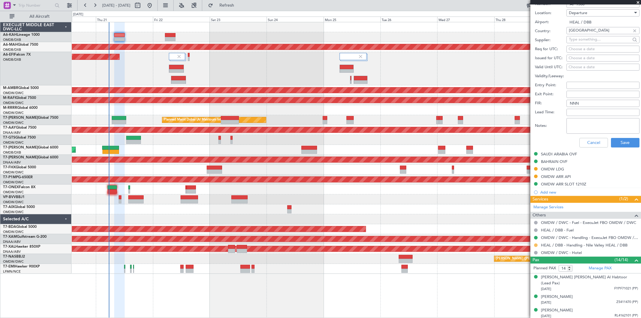
click at [536, 244] on button at bounding box center [536, 246] width 4 height 4
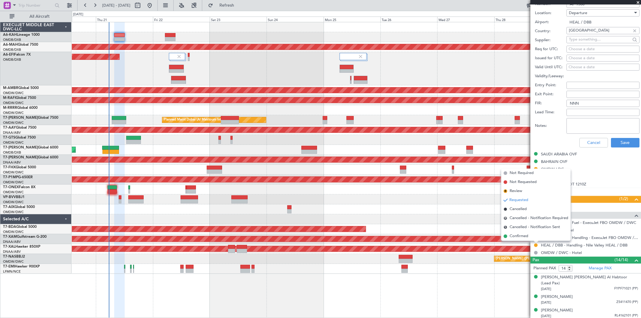
click at [524, 237] on span "Confirmed" at bounding box center [519, 236] width 19 height 6
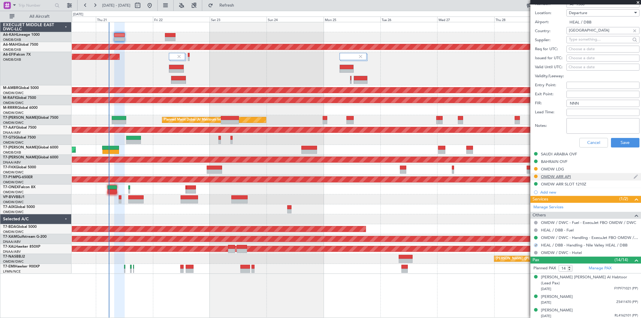
click at [560, 177] on div "OMDW ARR API" at bounding box center [556, 176] width 30 height 5
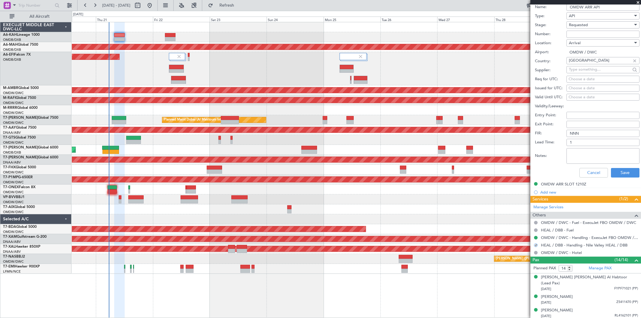
click at [578, 36] on input "Number:" at bounding box center [603, 34] width 73 height 7
type input "FILED AND SAVED IN LAN"
click at [585, 26] on span "Requested" at bounding box center [578, 24] width 19 height 5
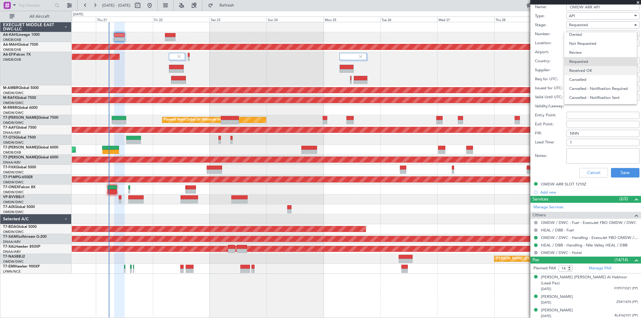
click at [588, 66] on span "Received OK" at bounding box center [600, 70] width 63 height 9
click at [623, 170] on button "Save" at bounding box center [625, 173] width 29 height 10
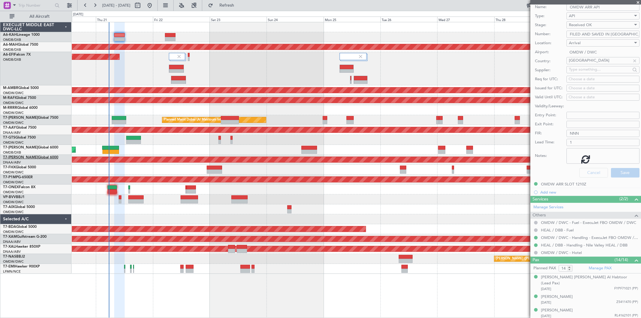
scroll to position [54, 0]
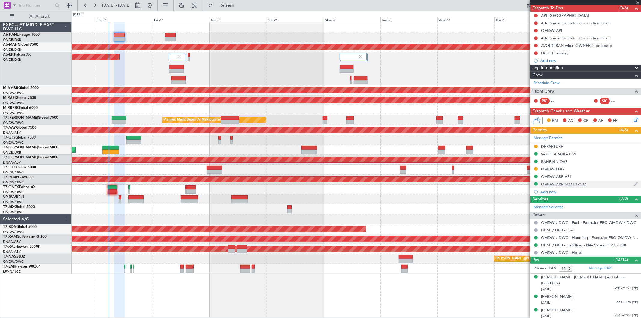
drag, startPoint x: 557, startPoint y: 161, endPoint x: 567, endPoint y: 181, distance: 22.2
click at [557, 161] on div "BAHRAIN OVF" at bounding box center [554, 161] width 26 height 5
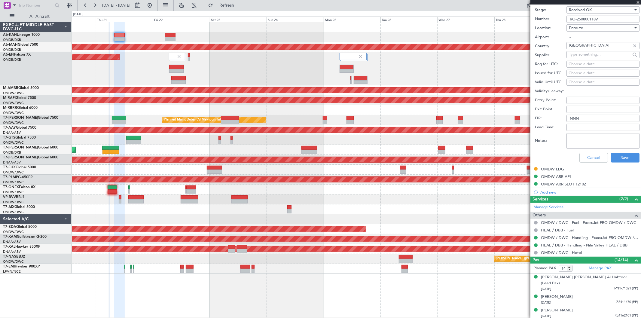
drag, startPoint x: 604, startPoint y: 19, endPoint x: 544, endPoint y: 18, distance: 59.5
click at [538, 19] on div "Number: RO-2508001189" at bounding box center [587, 19] width 105 height 9
paste input "AT/P/25-08/ON/000847R1"
type input "AT/P/25-08/ON/000847R1"
click at [615, 157] on button "Save" at bounding box center [625, 158] width 29 height 10
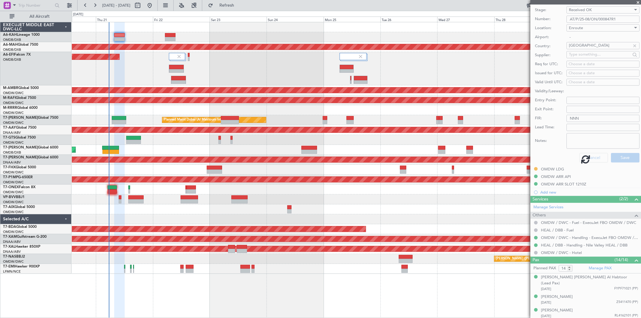
scroll to position [54, 0]
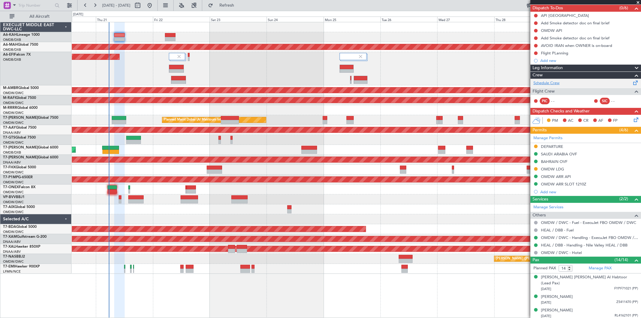
click at [550, 85] on link "Schedule Crew" at bounding box center [547, 83] width 26 height 6
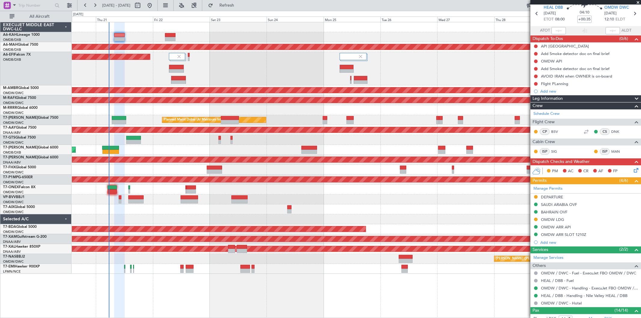
scroll to position [0, 0]
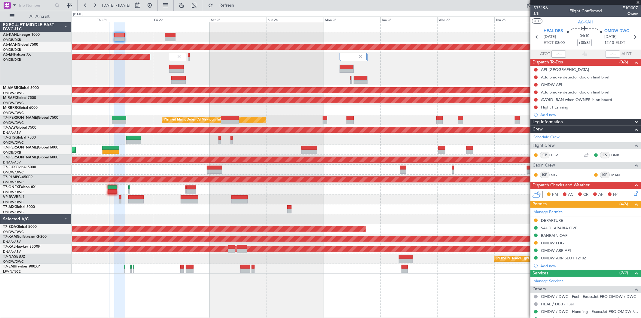
click at [119, 187] on div "Planned Maint Geneva (Cointrin)" at bounding box center [356, 190] width 569 height 10
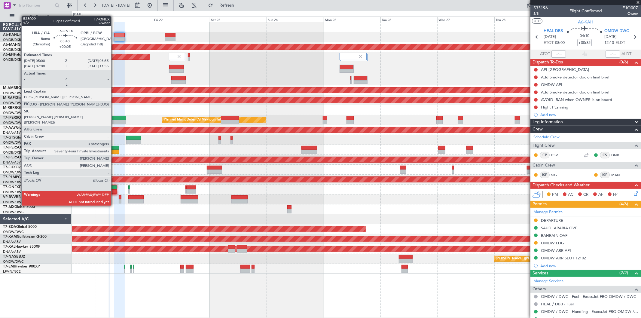
click at [114, 189] on div at bounding box center [112, 187] width 9 height 4
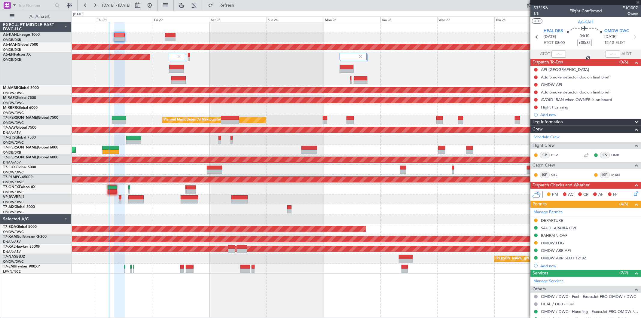
type input "+00:05"
type input "3"
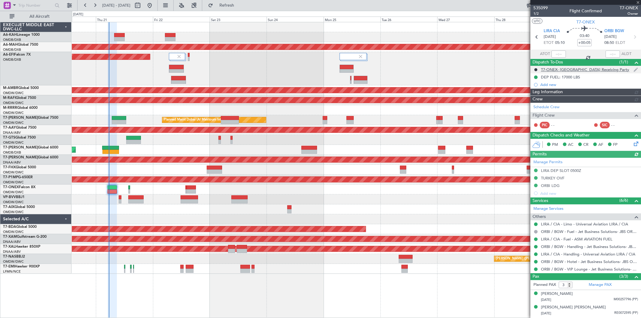
type input "Dherander Fithani (DHF)"
type input "7039"
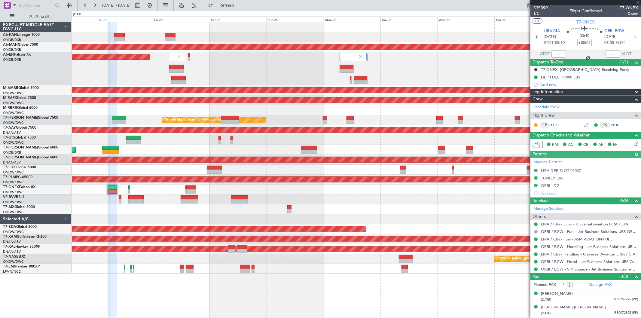
click at [557, 55] on div at bounding box center [559, 54] width 14 height 7
click at [557, 53] on div at bounding box center [559, 54] width 14 height 7
click at [557, 53] on input "text" at bounding box center [559, 54] width 14 height 7
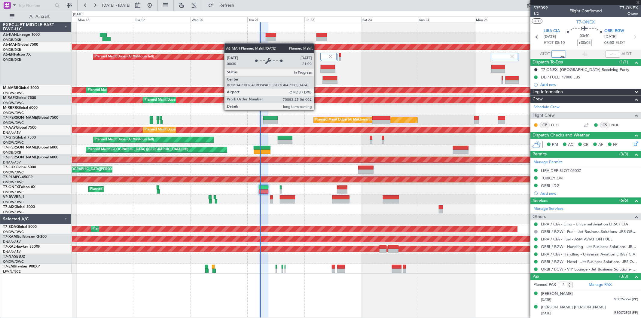
click at [231, 44] on div "Unplanned Maint Budapest (Ferenc Liszt Intl) Planned Maint Dubai (Dubai Intl) P…" at bounding box center [356, 148] width 569 height 252
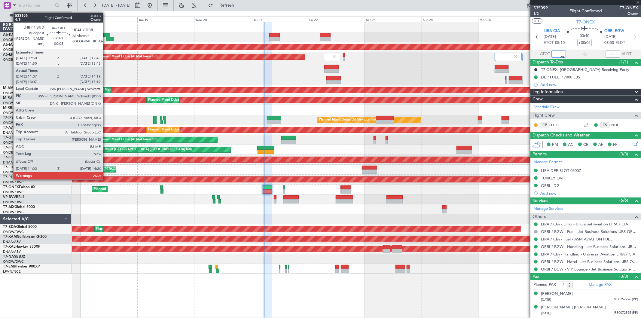
click at [106, 34] on div at bounding box center [106, 35] width 7 height 4
type input "05:28"
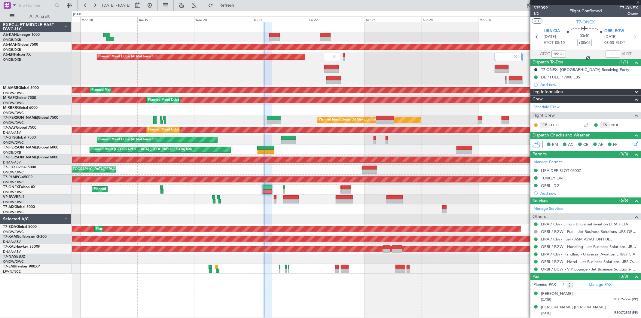
type input "-00:05"
type input "11:17"
type input "14:14"
type input "13"
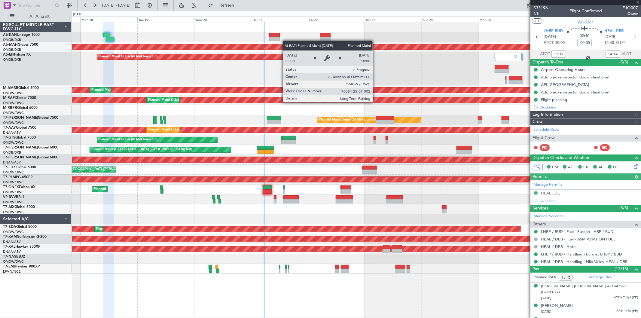
type input "Dherander Fithani (DHF)"
type input "7044"
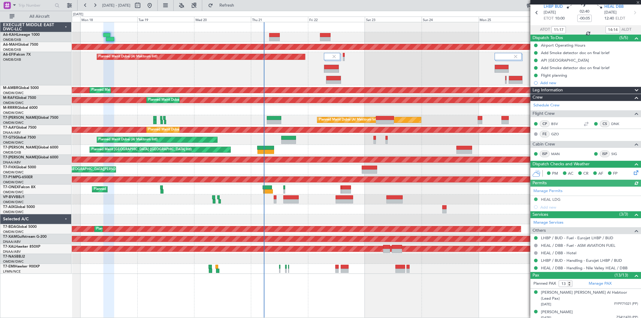
scroll to position [33, 0]
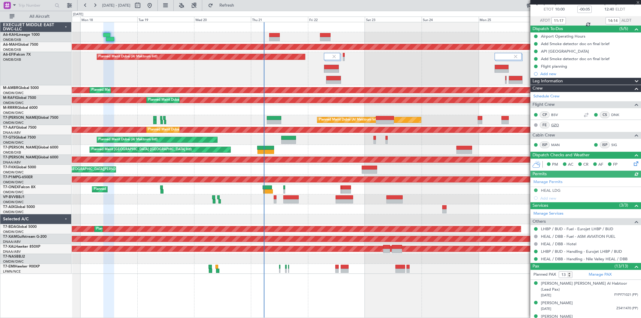
click at [557, 123] on link "GZO" at bounding box center [558, 124] width 14 height 5
click at [603, 274] on link "Manage PAX" at bounding box center [600, 275] width 23 height 6
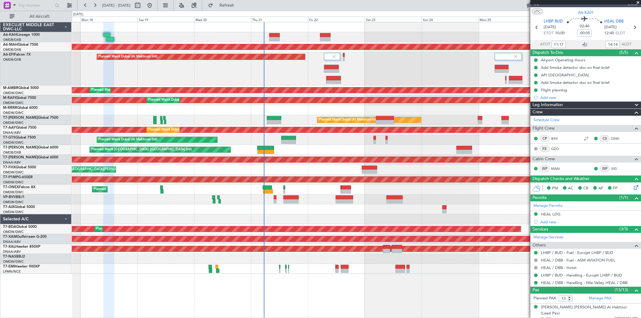
scroll to position [0, 0]
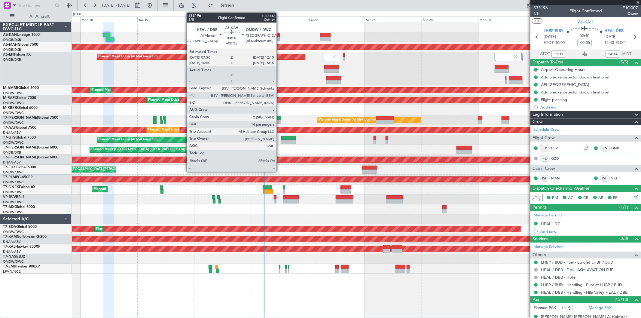
click at [277, 37] on div at bounding box center [274, 39] width 11 height 4
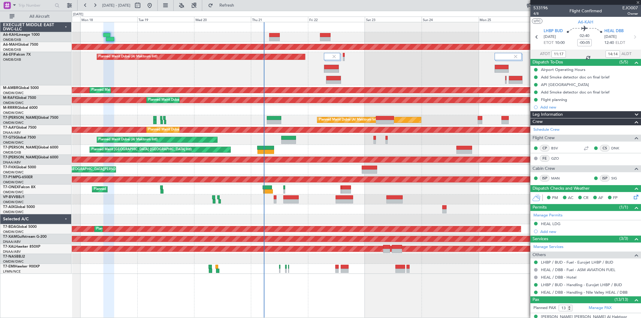
type input "+00:35"
type input "14"
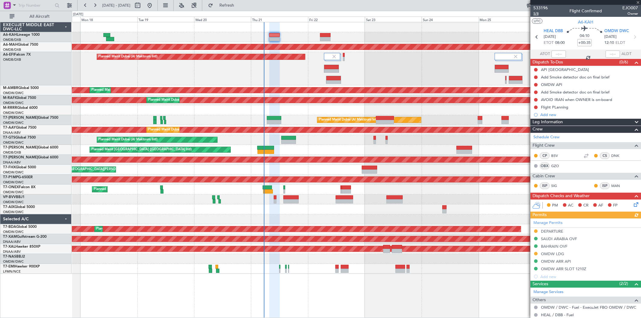
click at [539, 14] on span "5/8" at bounding box center [541, 13] width 14 height 5
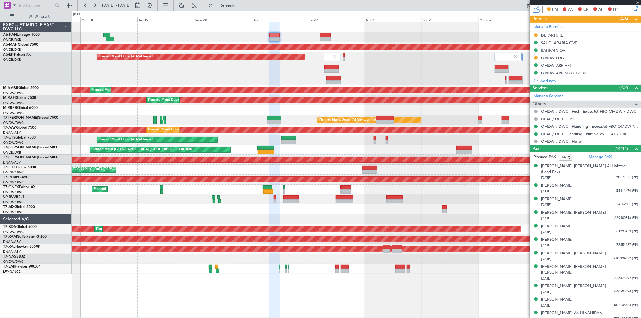
scroll to position [229, 0]
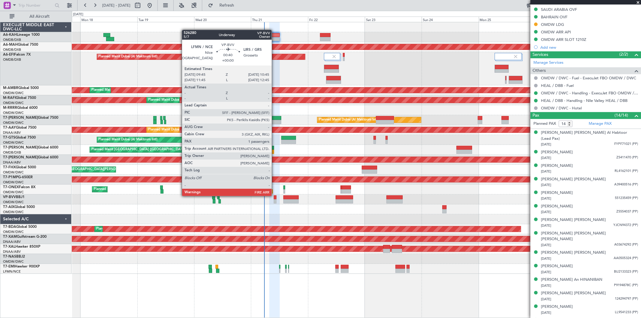
click at [275, 195] on div at bounding box center [275, 197] width 2 height 4
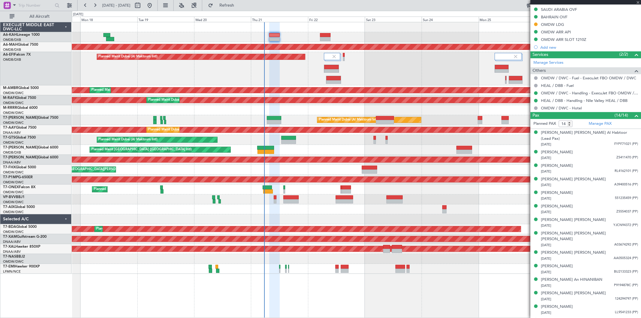
type input "1"
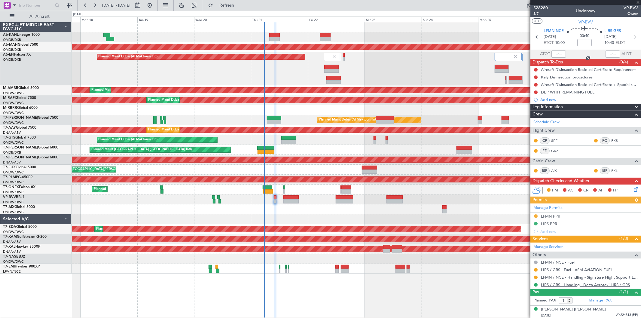
scroll to position [1, 0]
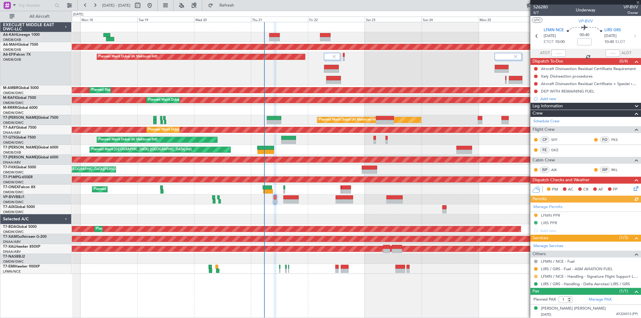
click at [536, 277] on button at bounding box center [536, 277] width 4 height 4
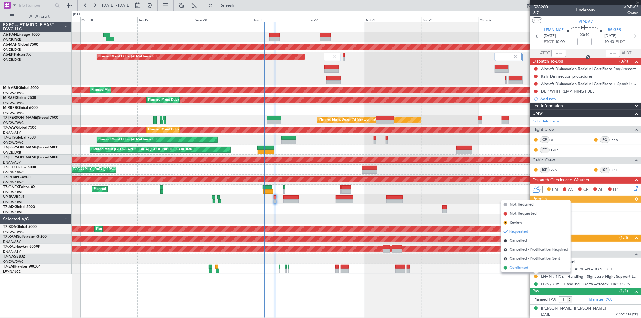
click at [524, 269] on span "Confirmed" at bounding box center [519, 268] width 19 height 6
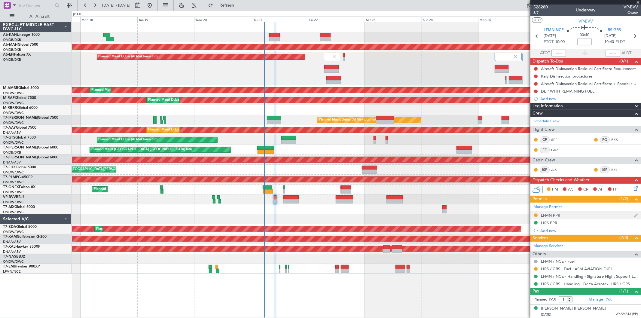
click at [555, 216] on div "LFMN PPR" at bounding box center [550, 215] width 19 height 5
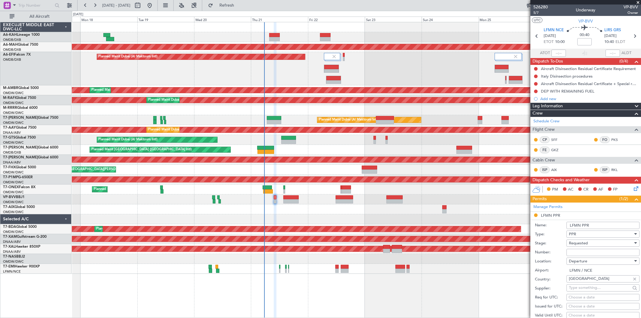
click at [573, 250] on input "Number:" at bounding box center [603, 252] width 73 height 7
paste input "LFMND000075341"
type input "LFMND000075341"
click at [573, 243] on span "Requested" at bounding box center [578, 242] width 19 height 5
drag, startPoint x: 581, startPoint y: 286, endPoint x: 591, endPoint y: 264, distance: 24.5
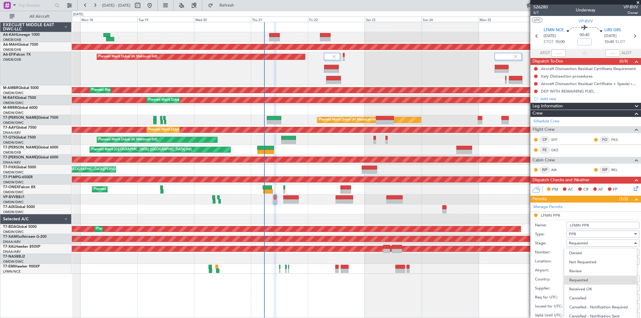
click at [581, 286] on span "Received OK" at bounding box center [600, 289] width 63 height 9
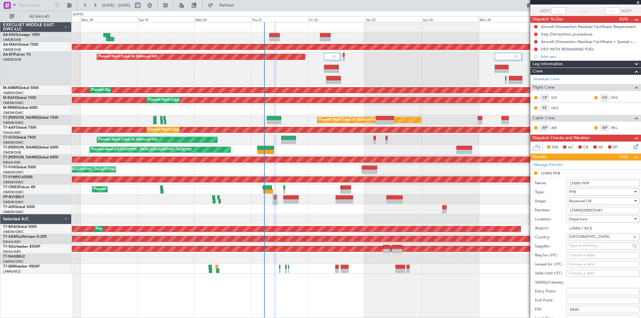
scroll to position [134, 0]
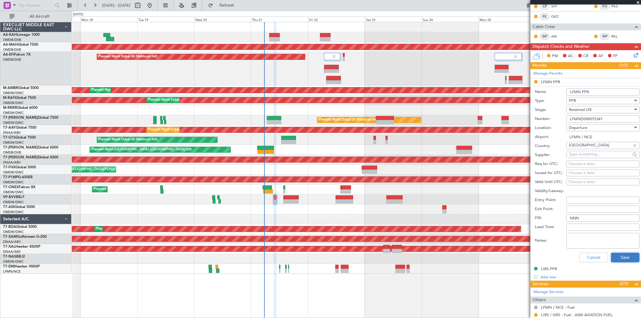
click at [621, 261] on button "Save" at bounding box center [625, 258] width 29 height 10
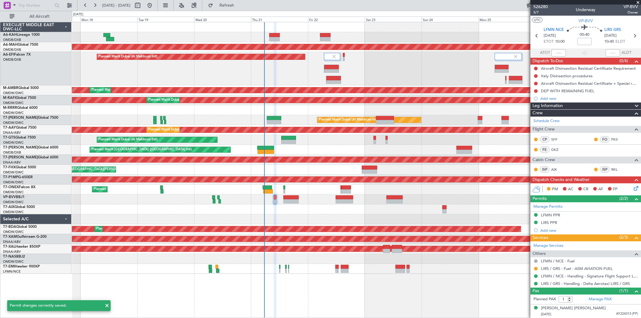
scroll to position [1, 0]
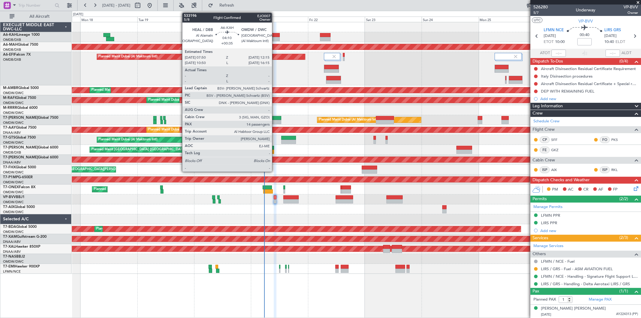
click at [275, 38] on div at bounding box center [274, 39] width 11 height 4
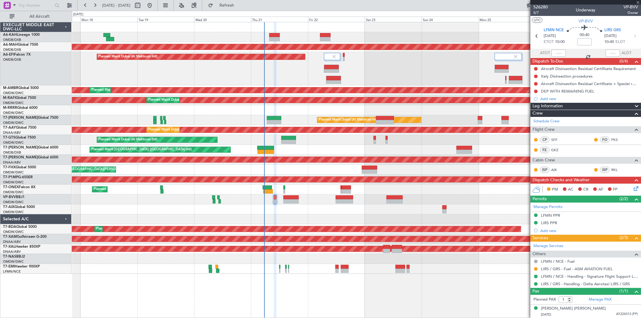
type input "+00:35"
type input "14"
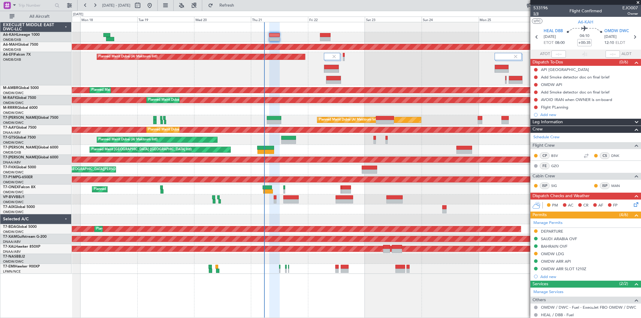
click at [538, 15] on span "5/8" at bounding box center [541, 13] width 14 height 5
click at [555, 233] on div "DEPARTURE" at bounding box center [552, 231] width 22 height 5
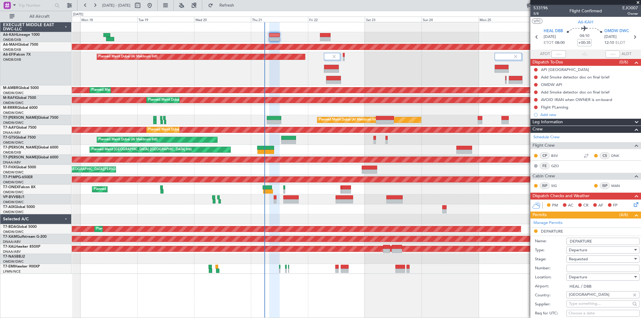
scroll to position [33, 0]
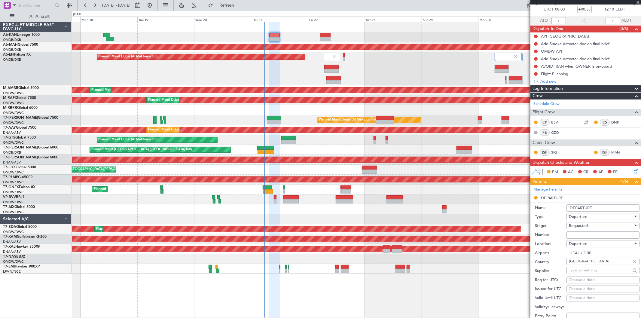
click at [587, 235] on input "Number:" at bounding box center [603, 234] width 73 height 7
paste input "AP 9588"
type input "AP 9588"
click at [578, 226] on span "Requested" at bounding box center [578, 225] width 19 height 5
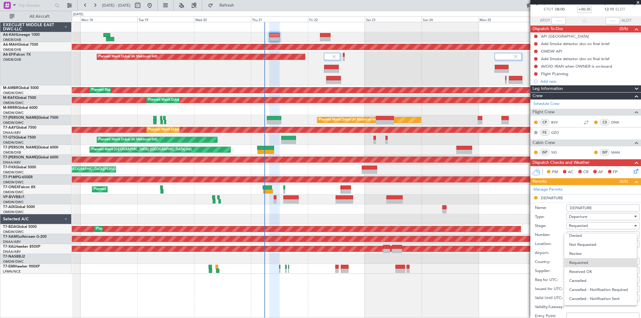
drag, startPoint x: 585, startPoint y: 272, endPoint x: 597, endPoint y: 255, distance: 21.4
click at [590, 268] on span "Received OK" at bounding box center [600, 271] width 63 height 9
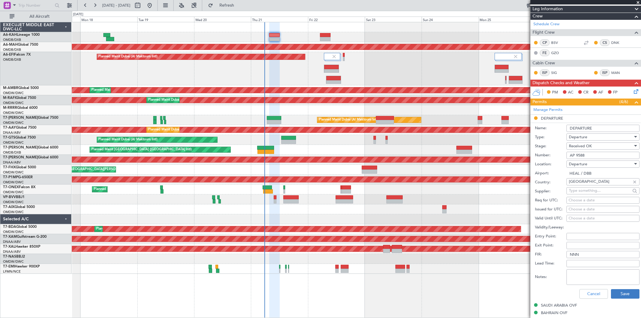
scroll to position [167, 0]
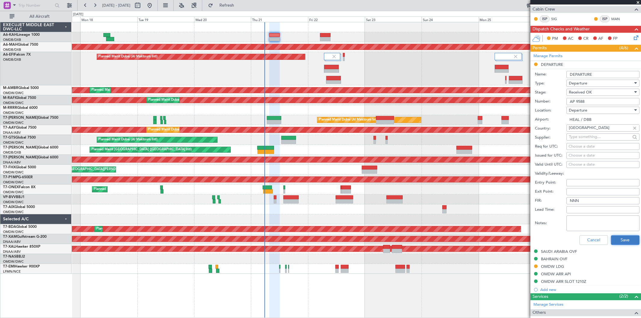
click at [623, 242] on button "Save" at bounding box center [625, 240] width 29 height 10
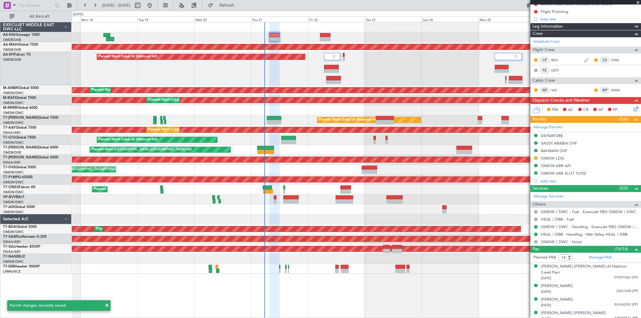
scroll to position [33, 0]
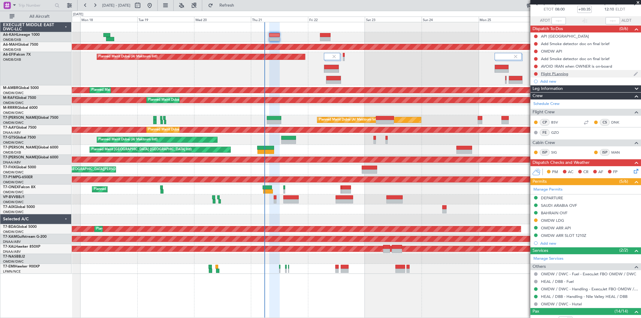
click at [557, 72] on div "Flight PLanning" at bounding box center [554, 73] width 27 height 5
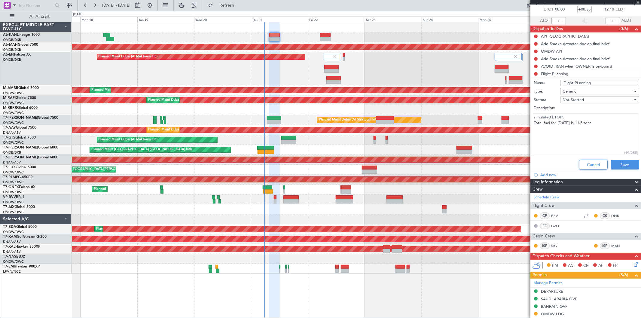
click at [588, 166] on button "Cancel" at bounding box center [593, 165] width 29 height 10
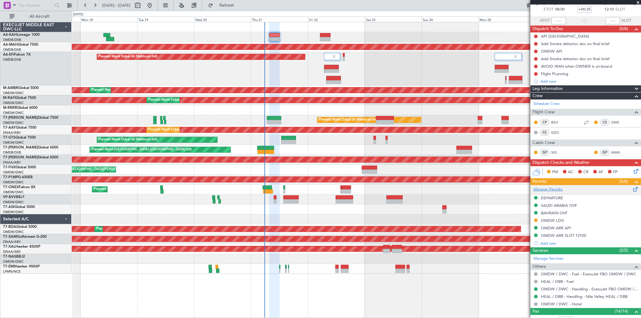
click at [554, 188] on link "Manage Permits" at bounding box center [548, 190] width 29 height 6
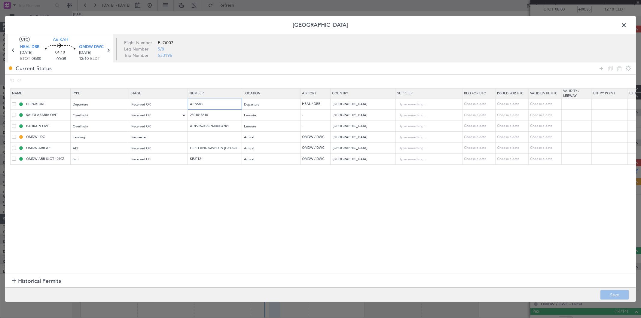
drag, startPoint x: 210, startPoint y: 104, endPoint x: 155, endPoint y: 112, distance: 56.0
click at [155, 112] on table "Name Type Stage Number Location Airport Country Supplier Req For Utc Issued For…" at bounding box center [393, 126] width 767 height 76
drag, startPoint x: 92, startPoint y: 113, endPoint x: 89, endPoint y: 113, distance: 3.3
click at [89, 113] on tr "SAUDI ARABIA OVF Overflight Received OK 2501018610 Enroute - Saudi Arabia Choos…" at bounding box center [394, 115] width 767 height 11
click at [200, 127] on input "AT/P/25-08/ON/000847R1" at bounding box center [215, 126] width 52 height 5
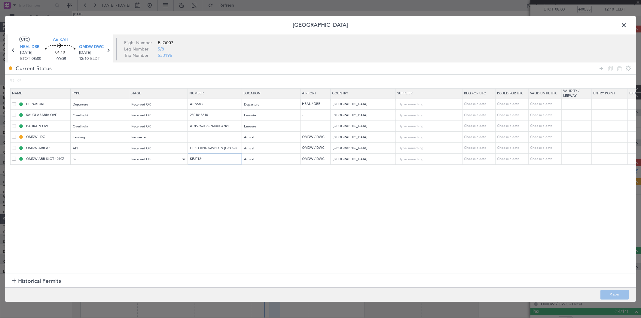
drag, startPoint x: 208, startPoint y: 158, endPoint x: 155, endPoint y: 156, distance: 53.0
click at [155, 156] on tr "OMDW ARR SLOT 1210Z Slot Received OK KEJF121 Arrival OMDW / DWC United Arab Emi…" at bounding box center [394, 159] width 767 height 11
click at [621, 20] on header "[GEOGRAPHIC_DATA]" at bounding box center [320, 25] width 631 height 18
click at [627, 23] on span at bounding box center [627, 27] width 0 height 12
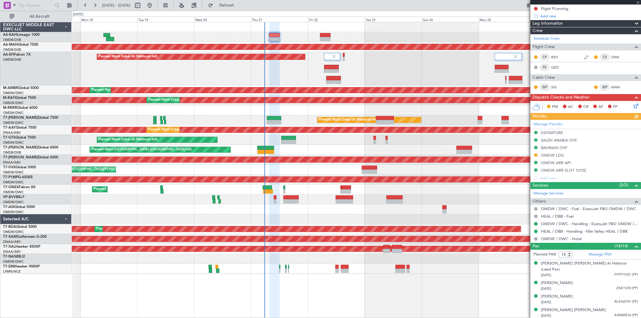
scroll to position [29, 0]
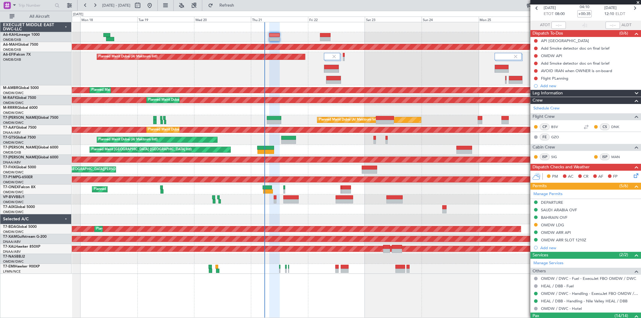
click at [590, 13] on div "04:10 +00:35" at bounding box center [585, 8] width 40 height 22
click at [587, 13] on input "+00:35" at bounding box center [584, 13] width 14 height 7
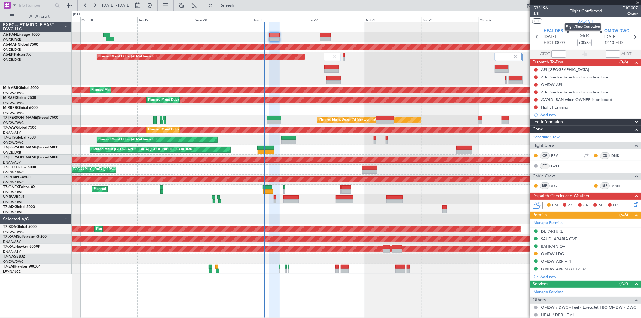
scroll to position [29, 0]
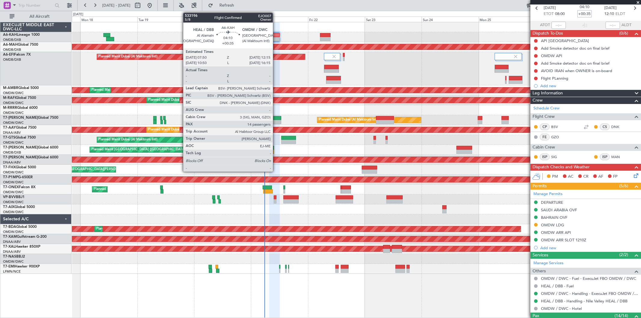
click at [276, 35] on div at bounding box center [274, 35] width 11 height 4
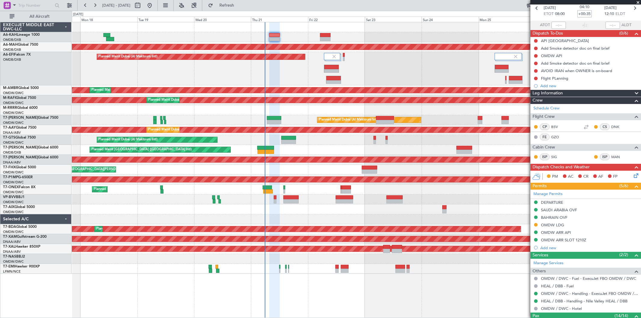
type input "Rohit Roy (ROY)"
type input "7078"
click at [537, 40] on button at bounding box center [536, 41] width 4 height 4
click at [536, 66] on span "Completed" at bounding box center [539, 67] width 20 height 6
drag, startPoint x: 586, startPoint y: 9, endPoint x: 588, endPoint y: 13, distance: 4.7
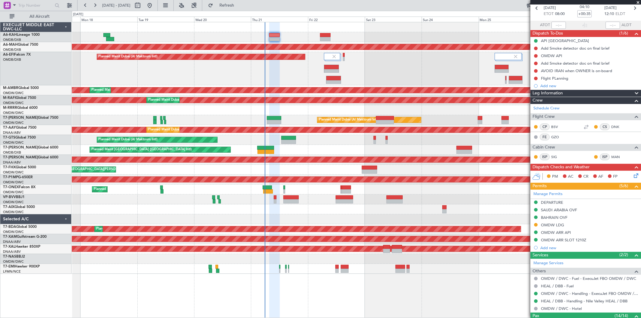
click at [587, 11] on mat-tooltip-component "Flight Time" at bounding box center [583, 18] width 28 height 16
click at [581, 12] on input "+00:35" at bounding box center [584, 13] width 14 height 7
type input "+00:20"
click at [536, 47] on button at bounding box center [536, 49] width 4 height 4
click at [531, 75] on span "Completed" at bounding box center [539, 75] width 20 height 6
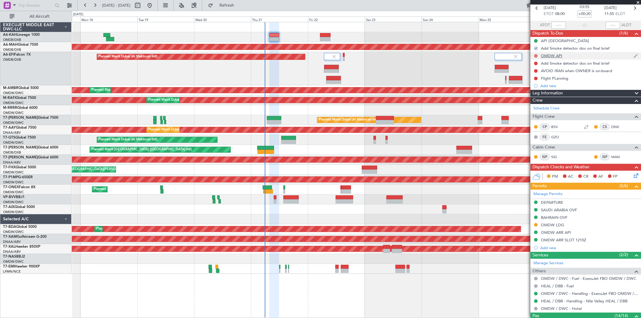
click at [536, 55] on button at bounding box center [536, 56] width 4 height 4
click at [536, 80] on span "Completed" at bounding box center [539, 82] width 20 height 6
click at [536, 62] on button at bounding box center [536, 64] width 4 height 4
click at [535, 86] on li "Completed" at bounding box center [536, 89] width 32 height 9
click at [534, 70] on button at bounding box center [536, 71] width 4 height 4
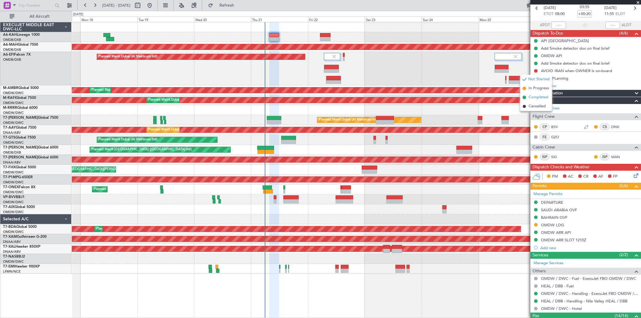
click at [536, 95] on span "Completed" at bounding box center [539, 97] width 20 height 6
click at [538, 78] on button at bounding box center [536, 79] width 4 height 4
drag, startPoint x: 534, startPoint y: 103, endPoint x: 547, endPoint y: 110, distance: 14.4
click at [535, 103] on span "Completed" at bounding box center [539, 105] width 20 height 6
click at [633, 174] on icon at bounding box center [635, 174] width 5 height 5
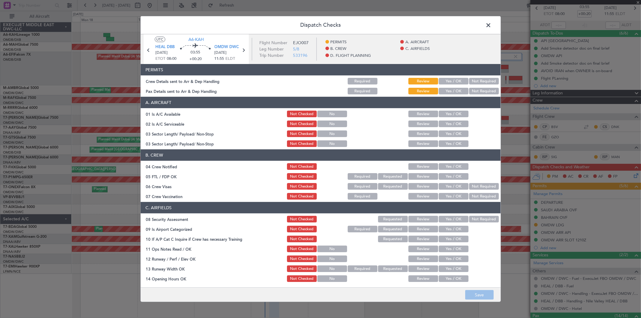
click at [452, 79] on button "Yes / OK" at bounding box center [454, 81] width 30 height 7
click at [453, 90] on button "Yes / OK" at bounding box center [454, 91] width 30 height 7
click at [449, 112] on button "Yes / OK" at bounding box center [454, 114] width 30 height 7
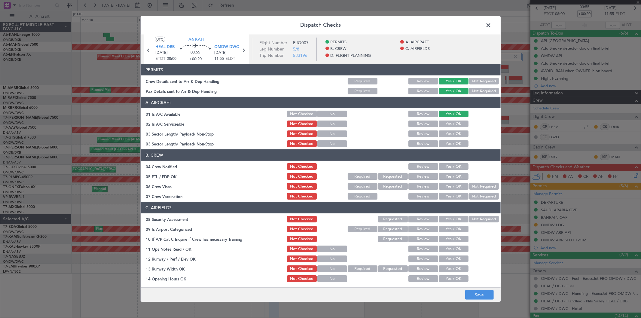
click at [447, 121] on button "Yes / OK" at bounding box center [454, 124] width 30 height 7
click at [444, 131] on button "Yes / OK" at bounding box center [454, 133] width 30 height 7
click at [445, 141] on button "Yes / OK" at bounding box center [454, 143] width 30 height 7
click at [445, 136] on button "Yes / OK" at bounding box center [454, 133] width 30 height 7
click at [446, 166] on button "Yes / OK" at bounding box center [454, 166] width 30 height 7
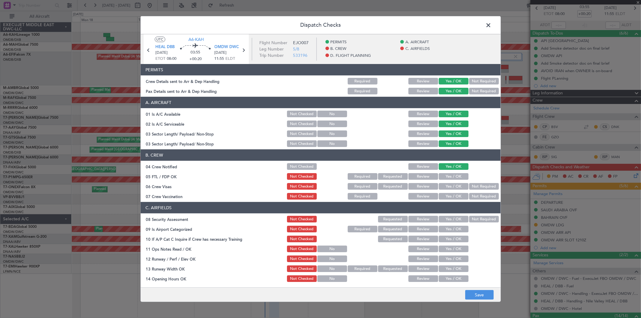
click at [447, 176] on button "Yes / OK" at bounding box center [454, 176] width 30 height 7
drag, startPoint x: 449, startPoint y: 190, endPoint x: 447, endPoint y: 201, distance: 10.3
click at [448, 191] on section "B. CREW 04 Crew Notified Not Checked Review Yes / OK 05 FTL / FDP OK Not Checke…" at bounding box center [321, 174] width 360 height 51
click at [443, 186] on button "Yes / OK" at bounding box center [454, 186] width 30 height 7
drag, startPoint x: 444, startPoint y: 200, endPoint x: 446, endPoint y: 208, distance: 8.7
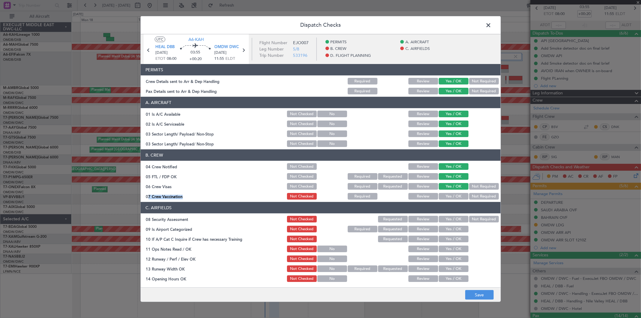
click at [444, 200] on div "Yes / OK" at bounding box center [453, 196] width 30 height 8
click at [445, 193] on button "Yes / OK" at bounding box center [454, 196] width 30 height 7
drag, startPoint x: 446, startPoint y: 218, endPoint x: 446, endPoint y: 229, distance: 11.4
click at [446, 218] on button "Yes / OK" at bounding box center [454, 219] width 30 height 7
click at [445, 230] on button "Yes / OK" at bounding box center [454, 229] width 30 height 7
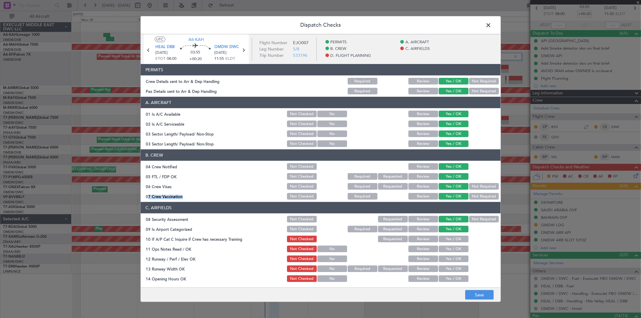
drag, startPoint x: 444, startPoint y: 239, endPoint x: 443, endPoint y: 242, distance: 3.4
click at [444, 239] on button "Yes / OK" at bounding box center [454, 239] width 30 height 7
click at [443, 248] on button "Yes / OK" at bounding box center [454, 249] width 30 height 7
drag, startPoint x: 444, startPoint y: 256, endPoint x: 446, endPoint y: 265, distance: 9.0
click at [444, 257] on button "Yes / OK" at bounding box center [454, 259] width 30 height 7
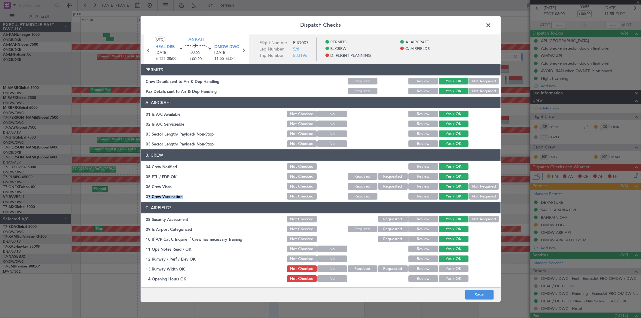
click at [445, 269] on button "Yes / OK" at bounding box center [454, 268] width 30 height 7
click at [445, 277] on button "Yes / OK" at bounding box center [454, 278] width 30 height 7
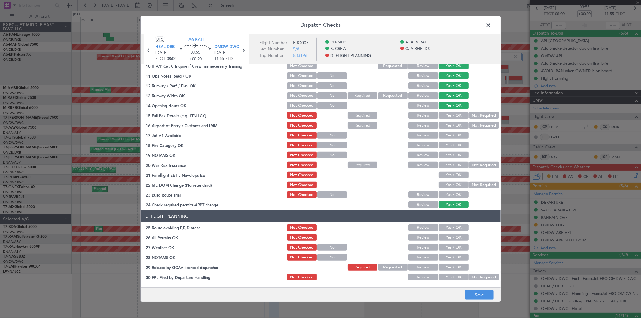
scroll to position [121, 0]
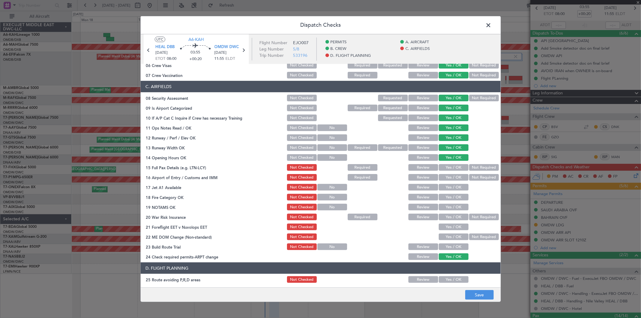
drag, startPoint x: 443, startPoint y: 163, endPoint x: 443, endPoint y: 176, distance: 12.9
click at [443, 164] on div "Yes / OK" at bounding box center [453, 167] width 30 height 8
click at [443, 172] on section "C. AIRFIELDS 08 Security Assessment Not Checked Requested Review Yes / OK Not R…" at bounding box center [321, 171] width 360 height 180
drag, startPoint x: 445, startPoint y: 178, endPoint x: 446, endPoint y: 185, distance: 7.1
click at [445, 178] on button "Yes / OK" at bounding box center [454, 177] width 30 height 7
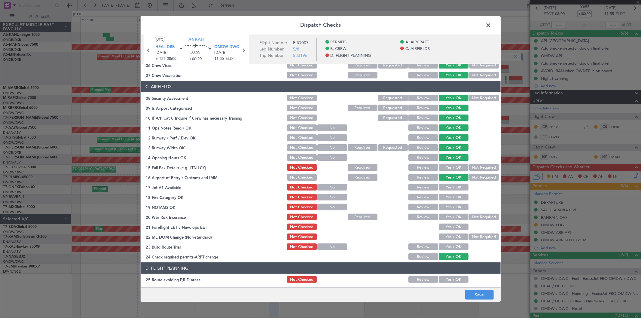
click at [443, 165] on button "Yes / OK" at bounding box center [454, 167] width 30 height 7
click at [443, 184] on button "Yes / OK" at bounding box center [454, 187] width 30 height 7
click at [445, 196] on button "Yes / OK" at bounding box center [454, 197] width 30 height 7
click at [444, 212] on section "C. AIRFIELDS 08 Security Assessment Not Checked Requested Review Yes / OK Not R…" at bounding box center [321, 171] width 360 height 180
click at [446, 208] on button "Yes / OK" at bounding box center [454, 207] width 30 height 7
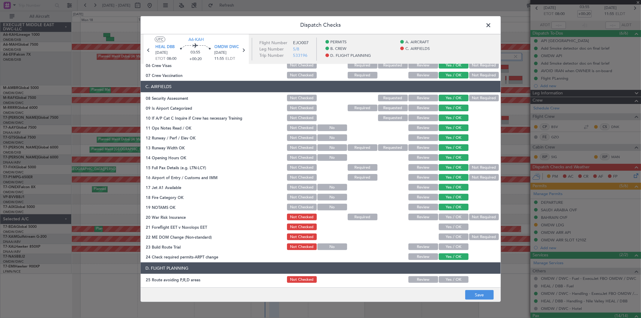
drag, startPoint x: 449, startPoint y: 217, endPoint x: 446, endPoint y: 224, distance: 6.9
click at [448, 218] on button "Yes / OK" at bounding box center [454, 217] width 30 height 7
click at [444, 226] on button "Yes / OK" at bounding box center [454, 227] width 30 height 7
drag, startPoint x: 444, startPoint y: 235, endPoint x: 446, endPoint y: 244, distance: 8.4
click at [444, 236] on button "Yes / OK" at bounding box center [454, 237] width 30 height 7
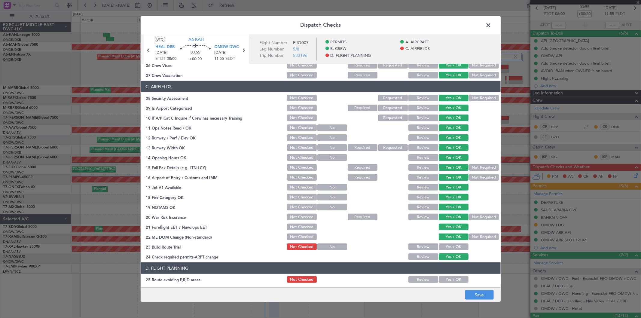
click at [447, 250] on div "Yes / OK" at bounding box center [453, 247] width 30 height 8
drag, startPoint x: 448, startPoint y: 245, endPoint x: 450, endPoint y: 220, distance: 25.0
click at [448, 245] on button "Yes / OK" at bounding box center [454, 247] width 30 height 7
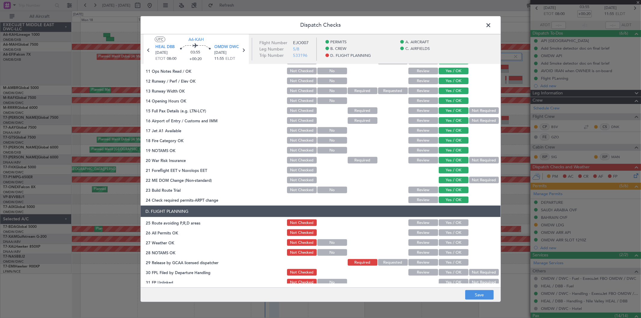
scroll to position [221, 0]
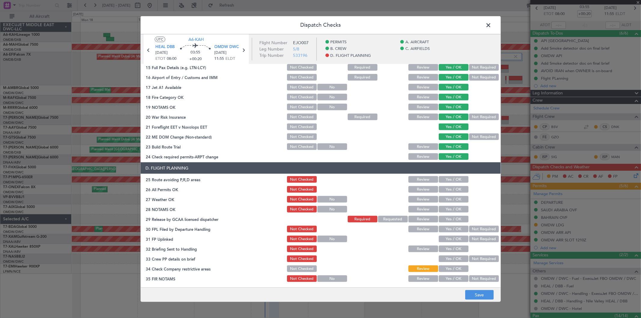
click at [448, 179] on button "Yes / OK" at bounding box center [454, 179] width 30 height 7
drag, startPoint x: 447, startPoint y: 187, endPoint x: 447, endPoint y: 196, distance: 9.6
click at [447, 188] on button "Yes / OK" at bounding box center [454, 189] width 30 height 7
click at [446, 197] on button "Yes / OK" at bounding box center [454, 199] width 30 height 7
click at [444, 209] on button "Yes / OK" at bounding box center [454, 209] width 30 height 7
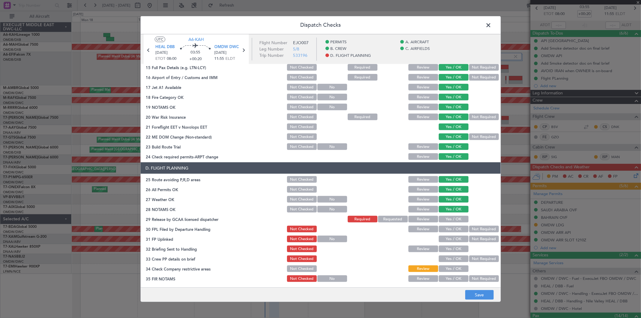
click at [443, 216] on div "Yes / OK" at bounding box center [453, 219] width 30 height 8
drag, startPoint x: 446, startPoint y: 220, endPoint x: 449, endPoint y: 225, distance: 6.1
click at [447, 220] on button "Yes / OK" at bounding box center [454, 219] width 30 height 7
click at [448, 226] on button "Yes / OK" at bounding box center [454, 229] width 30 height 7
click at [448, 235] on div "Yes / OK" at bounding box center [453, 239] width 30 height 8
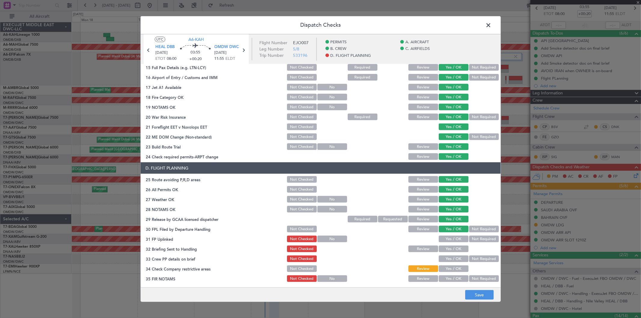
click at [449, 238] on button "Yes / OK" at bounding box center [454, 239] width 30 height 7
click at [451, 245] on div "Yes / OK" at bounding box center [453, 249] width 30 height 8
click at [450, 250] on button "Yes / OK" at bounding box center [454, 249] width 30 height 7
click at [446, 259] on button "Yes / OK" at bounding box center [454, 259] width 30 height 7
click at [445, 265] on div "Yes / OK" at bounding box center [453, 269] width 30 height 8
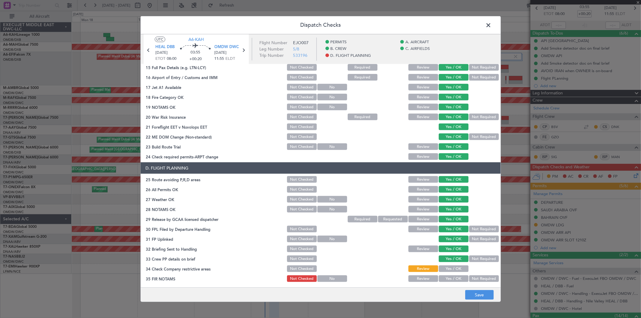
click at [446, 268] on button "Yes / OK" at bounding box center [454, 268] width 30 height 7
click at [450, 277] on button "Yes / OK" at bounding box center [454, 278] width 30 height 7
click at [481, 294] on button "Save" at bounding box center [479, 295] width 29 height 10
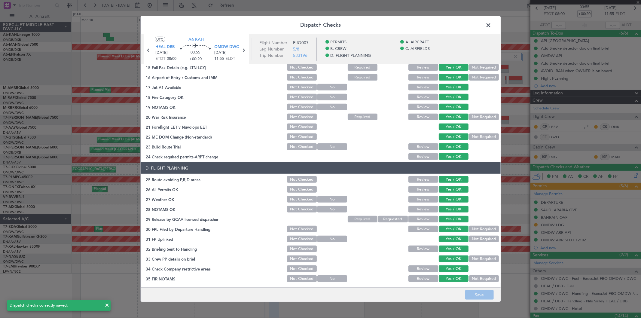
click at [492, 28] on span at bounding box center [492, 27] width 0 height 12
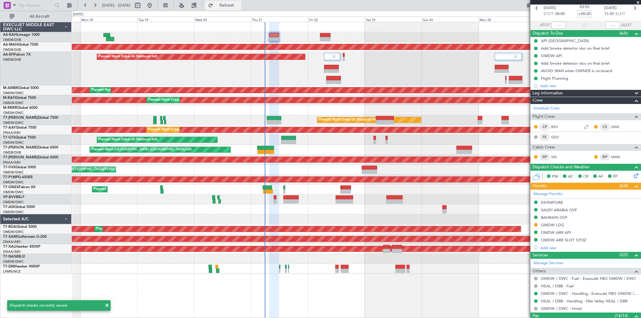
click at [241, 2] on button "Refresh" at bounding box center [223, 6] width 36 height 10
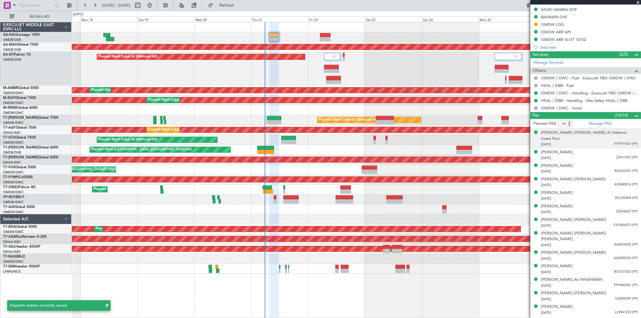
scroll to position [0, 0]
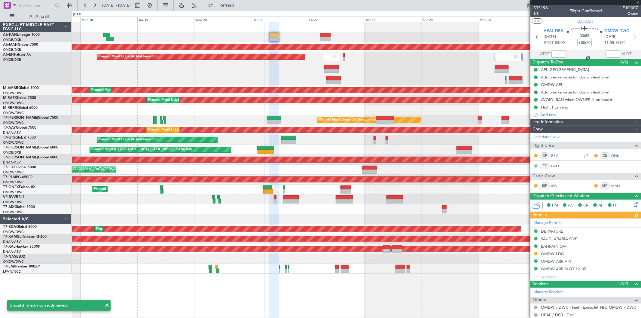
type input "Rohit Roy (ROY)"
type input "7078"
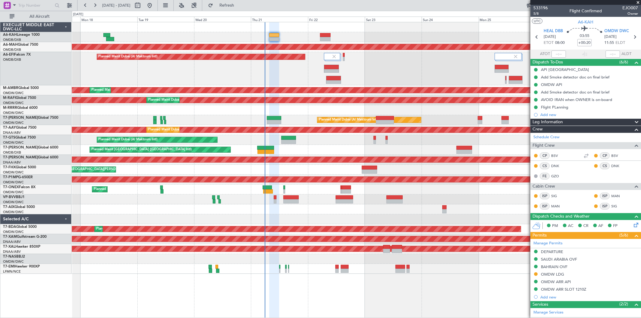
click at [292, 203] on div at bounding box center [356, 200] width 569 height 10
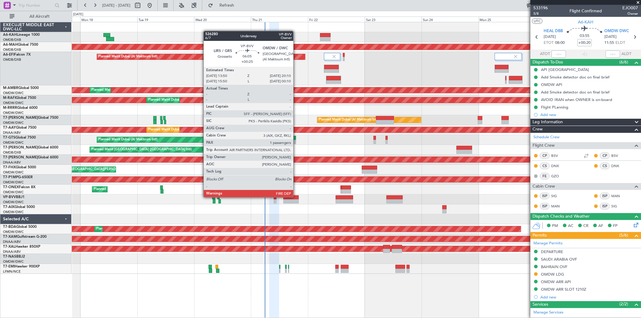
click at [296, 197] on div at bounding box center [290, 197] width 15 height 4
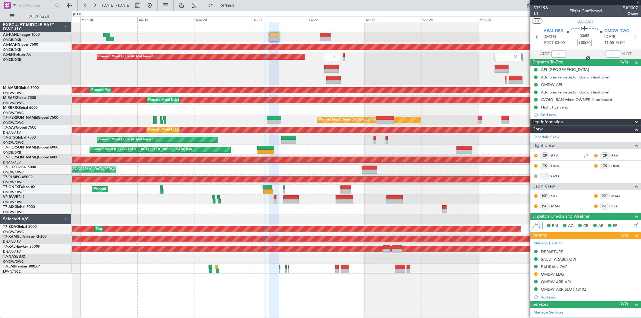
type input "+00:25"
type input "1"
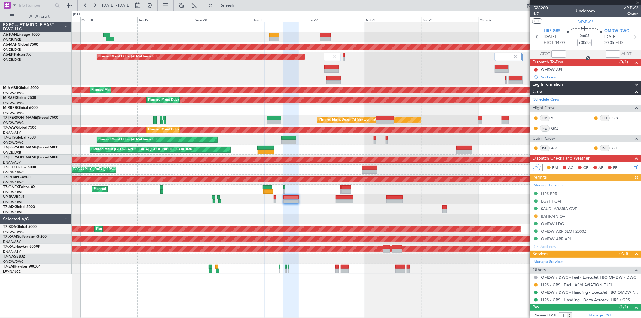
scroll to position [16, 0]
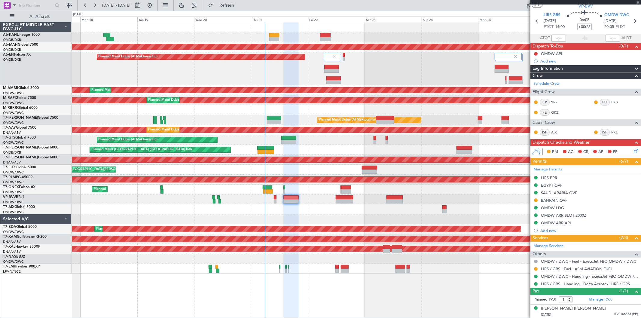
click at [559, 199] on div "BAHRAIN OVF" at bounding box center [554, 200] width 26 height 5
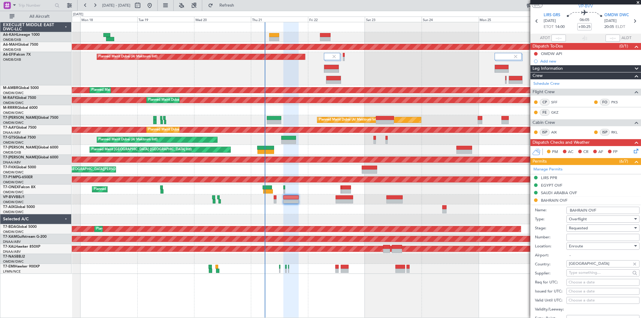
click at [572, 234] on input "Number:" at bounding box center [603, 237] width 73 height 7
paste input "AT/P/25-08/ON/000766R3"
type input "AT/P/25-08/ON/000766R3"
drag, startPoint x: 574, startPoint y: 233, endPoint x: 574, endPoint y: 229, distance: 3.9
click at [574, 229] on span "Requested" at bounding box center [578, 227] width 19 height 5
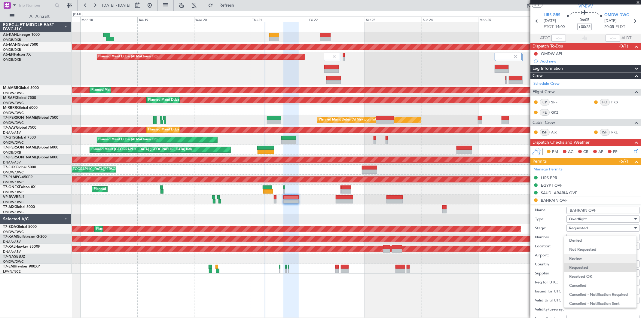
scroll to position [2, 0]
click at [583, 273] on span "Received OK" at bounding box center [600, 274] width 63 height 9
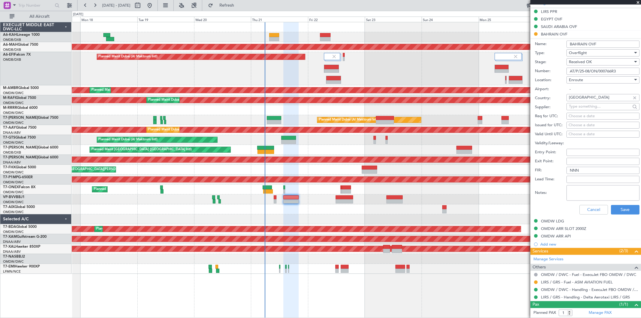
scroll to position [183, 0]
click at [617, 208] on button "Save" at bounding box center [625, 209] width 29 height 10
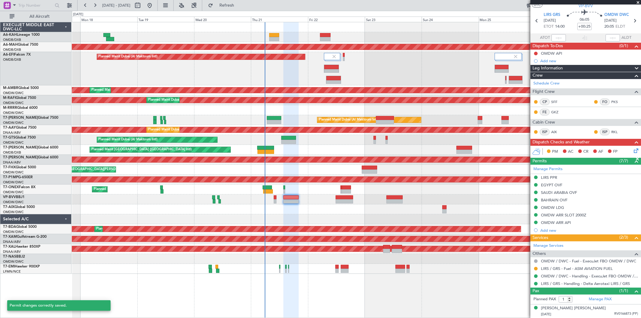
scroll to position [16, 0]
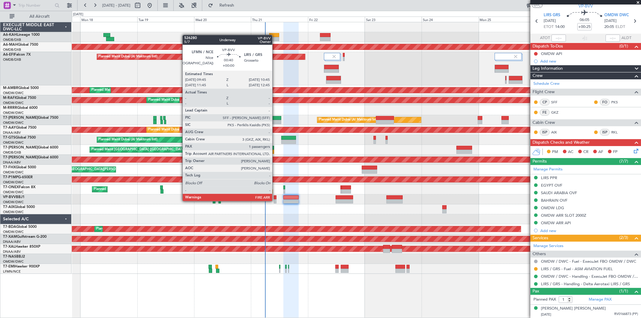
click at [275, 200] on div at bounding box center [275, 201] width 2 height 4
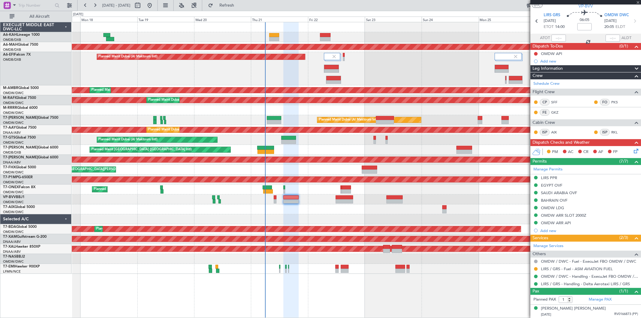
scroll to position [0, 0]
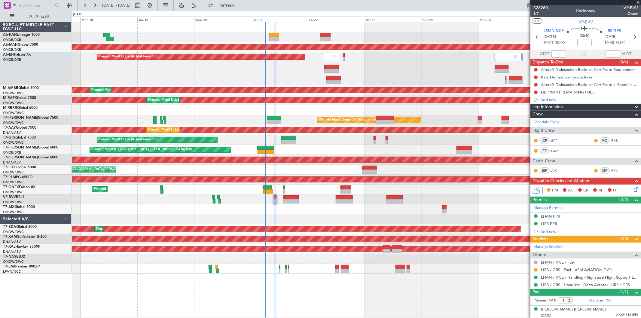
click at [269, 203] on div at bounding box center [356, 200] width 569 height 10
click at [282, 209] on div at bounding box center [356, 209] width 569 height 10
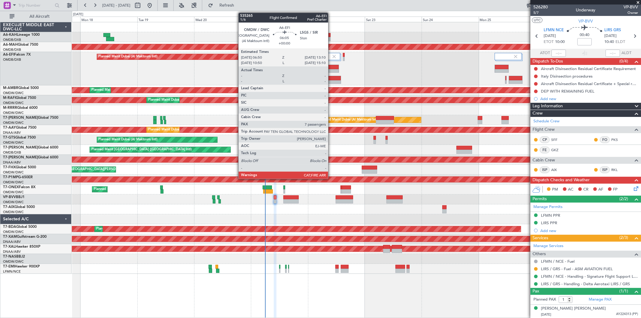
click at [331, 72] on div at bounding box center [331, 71] width 14 height 4
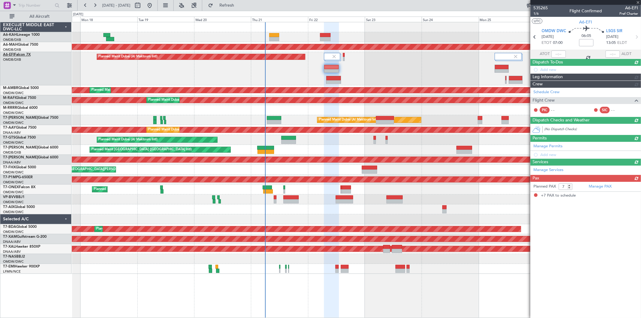
scroll to position [0, 0]
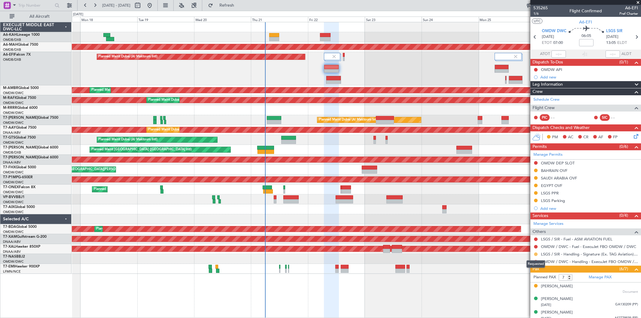
click at [537, 253] on button at bounding box center [536, 255] width 4 height 4
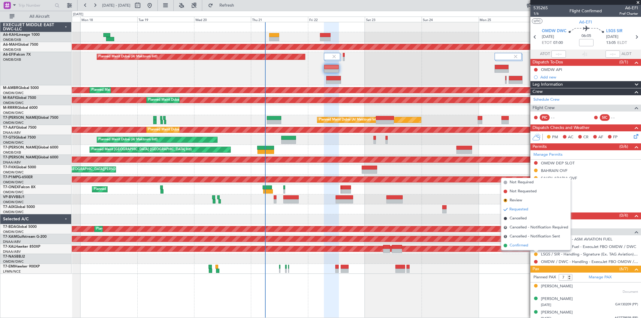
click at [528, 247] on li "Confirmed" at bounding box center [535, 245] width 69 height 9
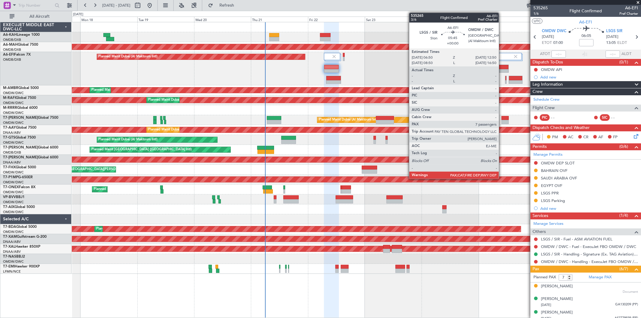
click at [502, 65] on div at bounding box center [502, 67] width 14 height 4
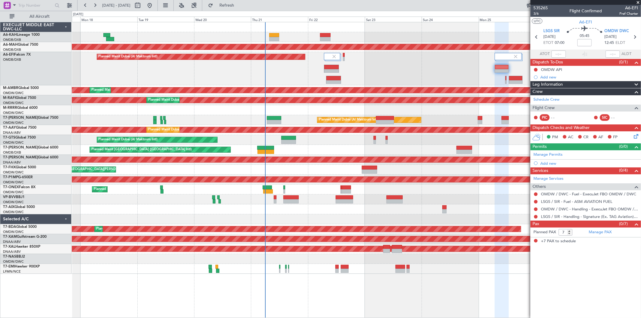
click at [635, 4] on span at bounding box center [638, 2] width 6 height 5
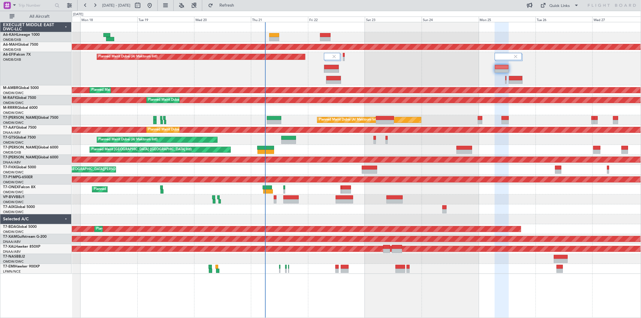
type input "0"
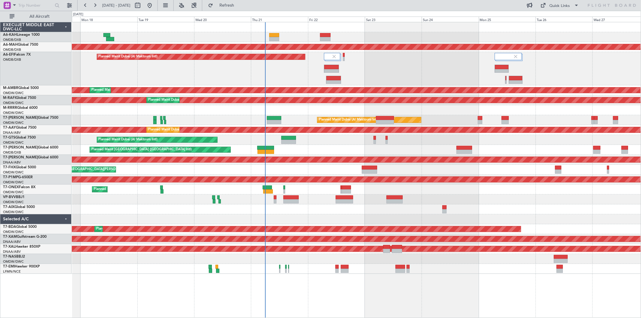
click at [370, 64] on div "Planned Maint Dubai (Al Maktoum Intl)" at bounding box center [356, 68] width 569 height 33
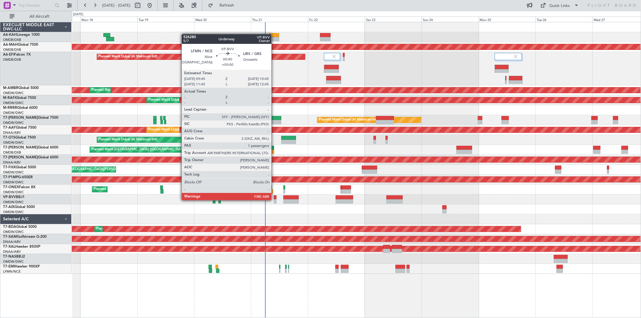
click at [274, 200] on div at bounding box center [275, 201] width 2 height 4
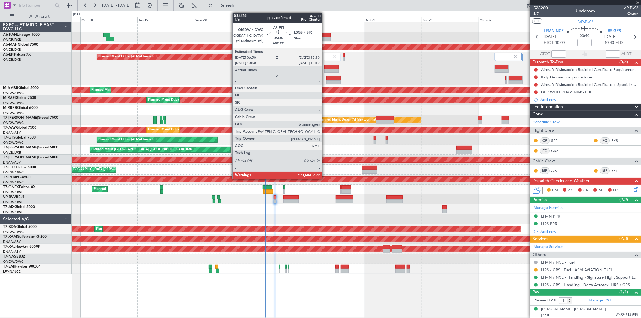
click at [325, 66] on div at bounding box center [331, 67] width 14 height 4
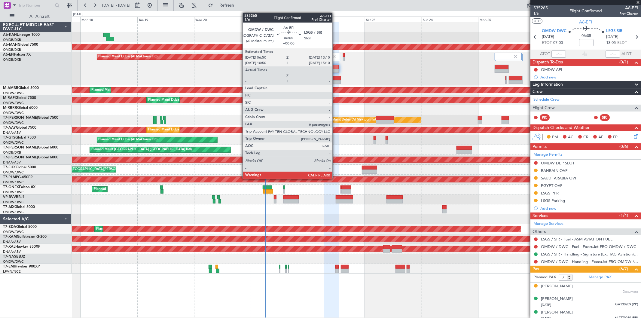
click at [335, 66] on div at bounding box center [331, 67] width 14 height 4
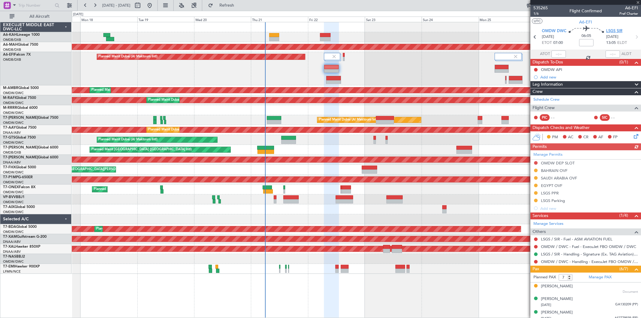
click at [615, 29] on span "LSGS SIR" at bounding box center [614, 31] width 16 height 6
click at [25, 169] on link "T7-FHX Global 5000" at bounding box center [19, 168] width 33 height 4
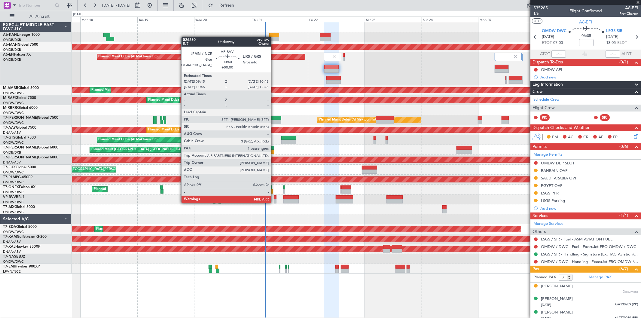
click at [274, 202] on div at bounding box center [275, 201] width 2 height 4
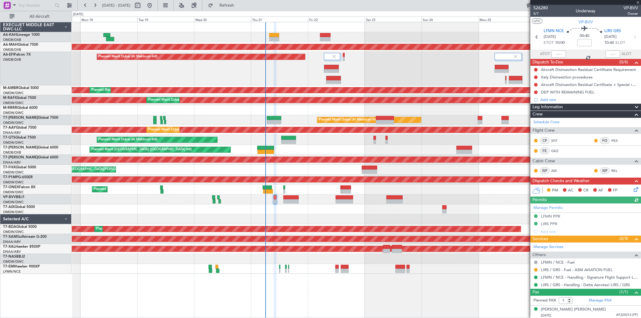
scroll to position [1, 0]
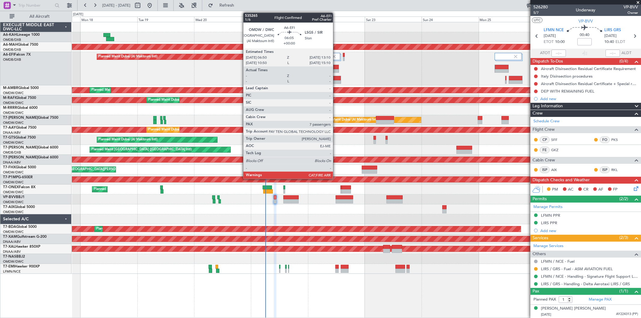
click at [336, 65] on div at bounding box center [331, 67] width 14 height 4
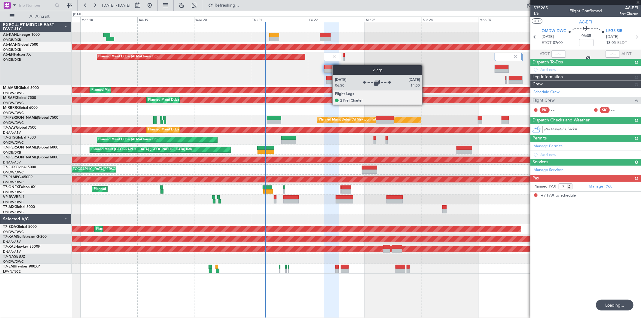
scroll to position [0, 0]
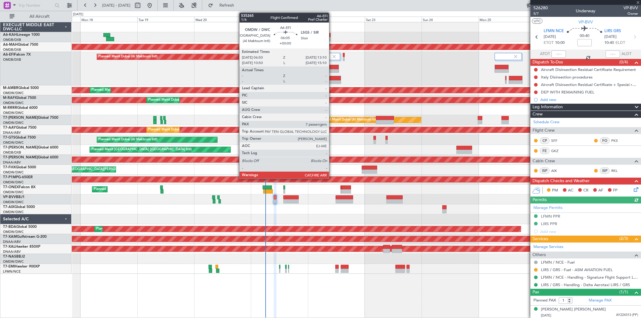
click at [332, 69] on div at bounding box center [331, 71] width 14 height 4
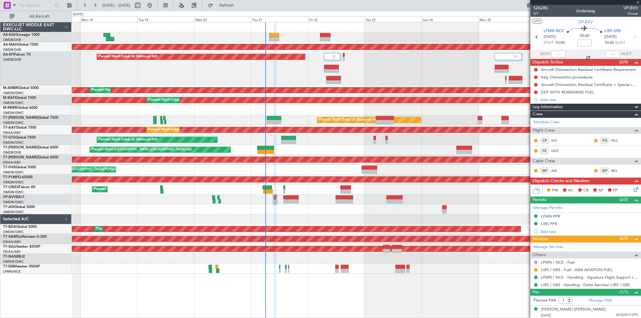
type input "7"
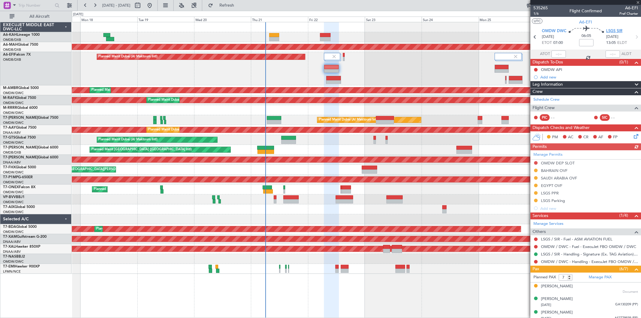
click at [610, 31] on span "LSGS SIR" at bounding box center [614, 31] width 16 height 6
click at [550, 153] on link "Manage Permits" at bounding box center [548, 155] width 29 height 6
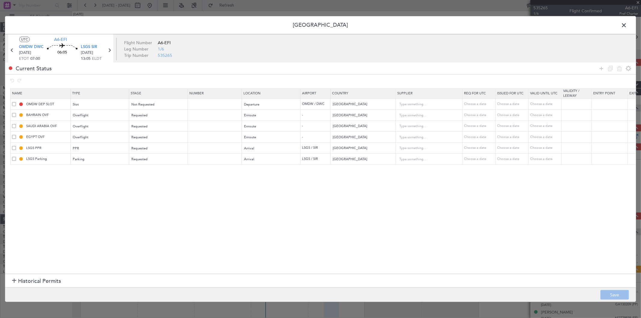
click at [13, 152] on mat-tooltip-component "Requested" at bounding box center [21, 158] width 27 height 16
click at [13, 150] on mat-tooltip-component "Requested" at bounding box center [21, 158] width 27 height 16
click at [13, 148] on span at bounding box center [14, 148] width 4 height 4
click at [16, 146] on input "checkbox" at bounding box center [16, 146] width 0 height 0
click at [621, 67] on icon at bounding box center [619, 68] width 7 height 7
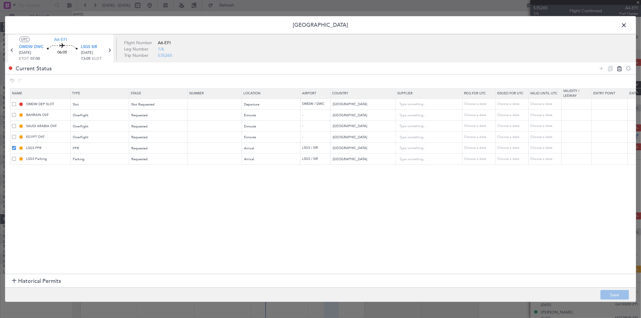
type input "LSGS Parking"
click at [141, 151] on div "Requested" at bounding box center [157, 148] width 50 height 9
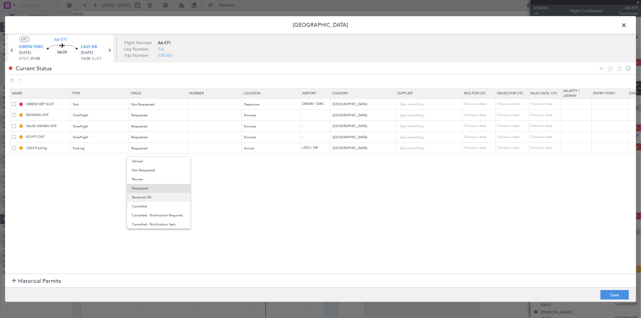
click at [146, 197] on span "Received OK" at bounding box center [159, 197] width 54 height 9
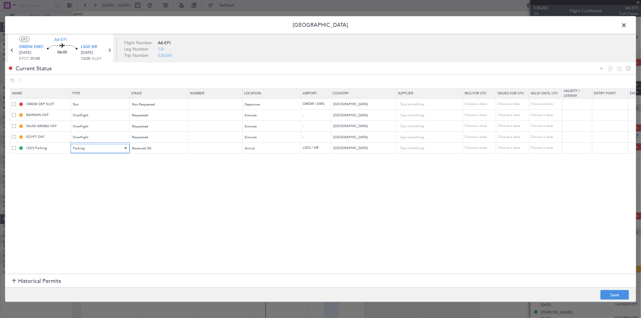
click at [95, 150] on div "Parking" at bounding box center [98, 148] width 50 height 9
click at [97, 175] on span "Parking" at bounding box center [100, 177] width 54 height 9
click at [195, 151] on td at bounding box center [215, 147] width 54 height 11
click at [203, 148] on input "text" at bounding box center [215, 148] width 52 height 5
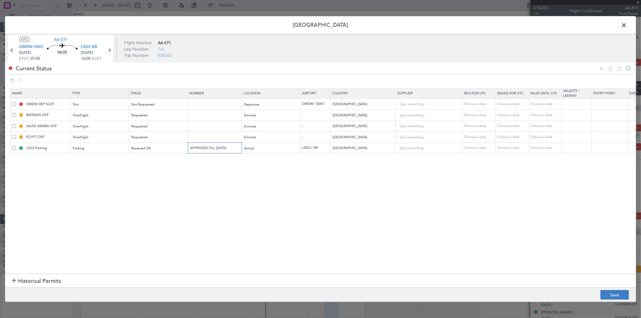
type input "APPROVED TILL 25 AUG"
click at [611, 297] on button "Save" at bounding box center [615, 295] width 29 height 10
click at [627, 23] on span at bounding box center [627, 27] width 0 height 12
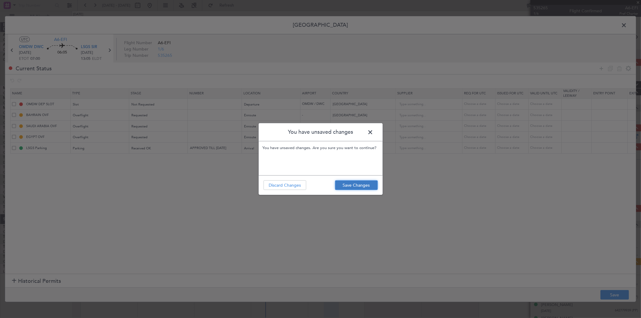
click at [349, 182] on button "Save Changes" at bounding box center [356, 185] width 43 height 10
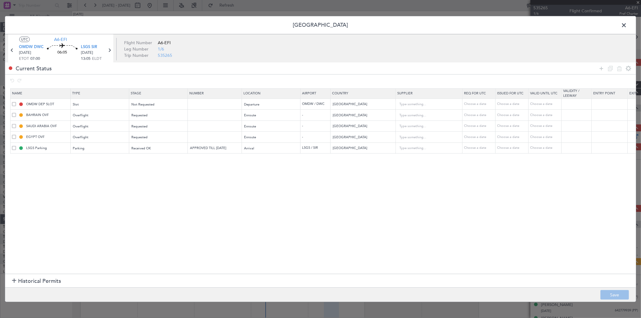
click at [619, 25] on header "[GEOGRAPHIC_DATA]" at bounding box center [320, 25] width 631 height 18
click at [627, 25] on span at bounding box center [627, 27] width 0 height 12
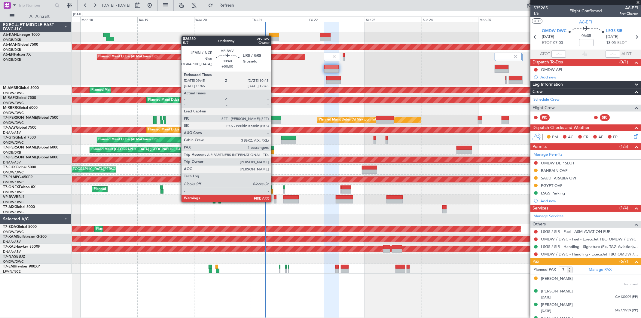
click at [274, 201] on div at bounding box center [275, 201] width 2 height 4
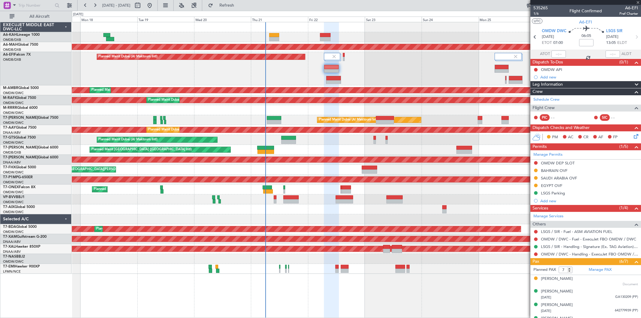
type input "1"
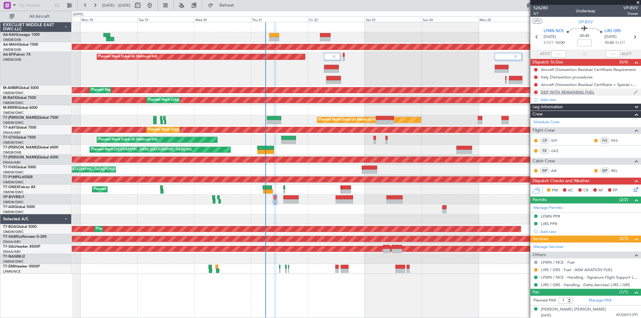
click at [577, 92] on div "DEP WITH REMAINING FUEL" at bounding box center [568, 92] width 54 height 5
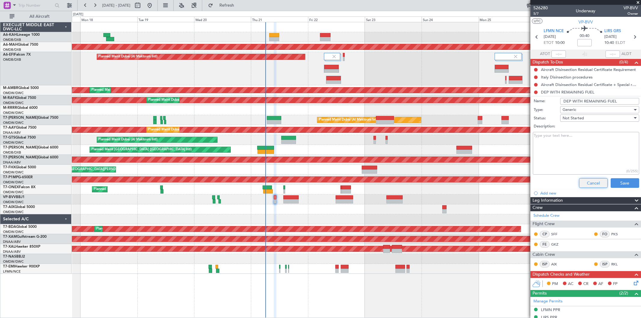
click at [583, 180] on button "Cancel" at bounding box center [593, 183] width 29 height 10
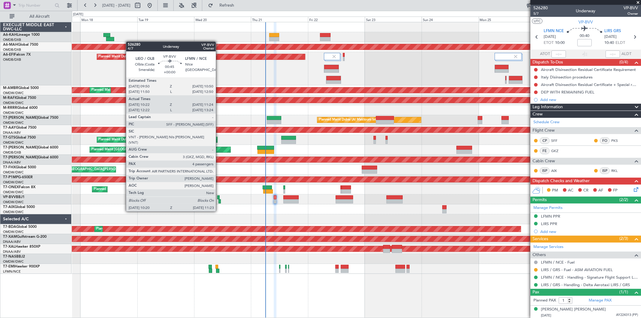
click at [219, 200] on div at bounding box center [220, 201] width 3 height 4
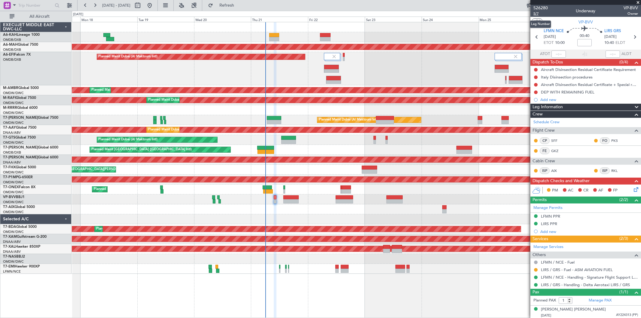
click at [538, 12] on span "5/7" at bounding box center [541, 13] width 14 height 5
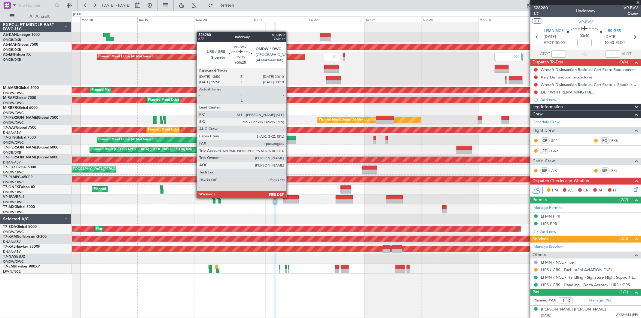
click at [290, 198] on div at bounding box center [290, 197] width 15 height 4
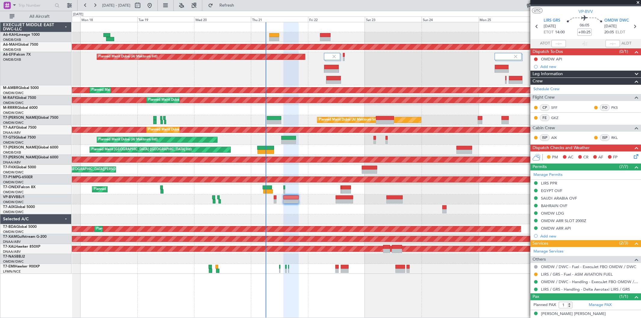
scroll to position [16, 0]
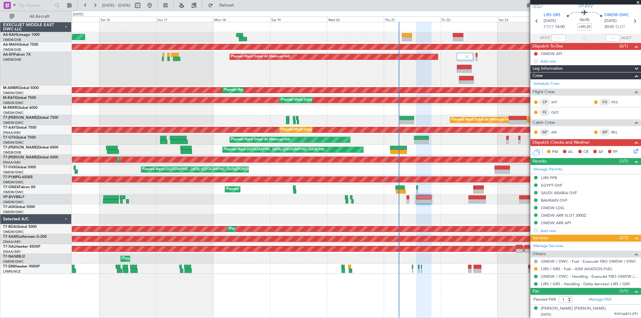
click at [341, 211] on div "Unplanned Maint Budapest (Ferenc Liszt Intl) Planned Maint Dubai (Dubai Intl) P…" at bounding box center [356, 148] width 569 height 252
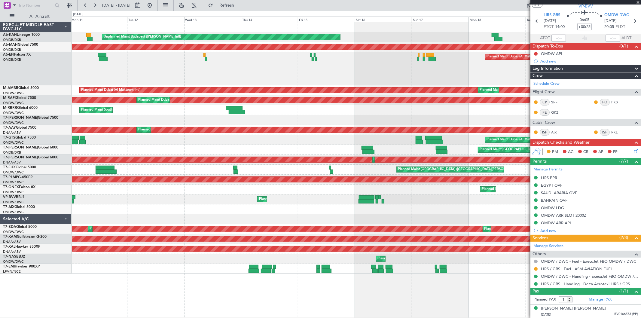
click at [400, 210] on div at bounding box center [356, 209] width 569 height 10
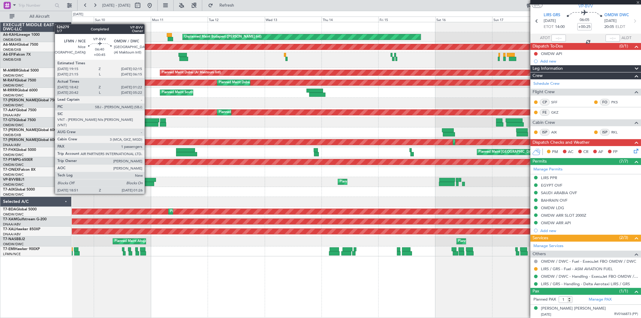
type input "+00:45"
type input "18:57"
type input "01:17"
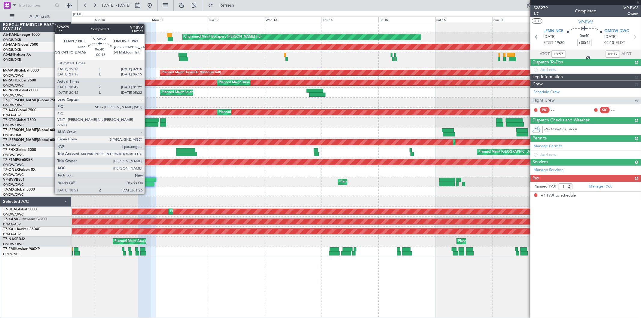
click at [148, 182] on div at bounding box center [146, 184] width 16 height 4
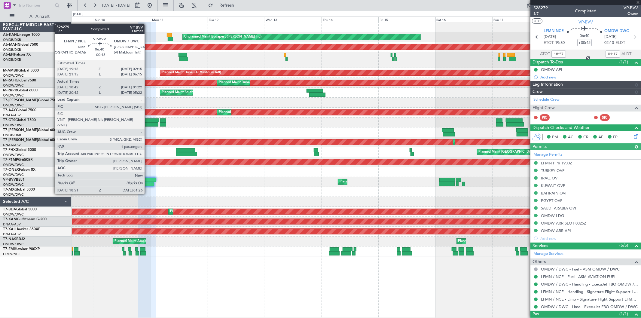
click at [148, 182] on div at bounding box center [146, 184] width 16 height 4
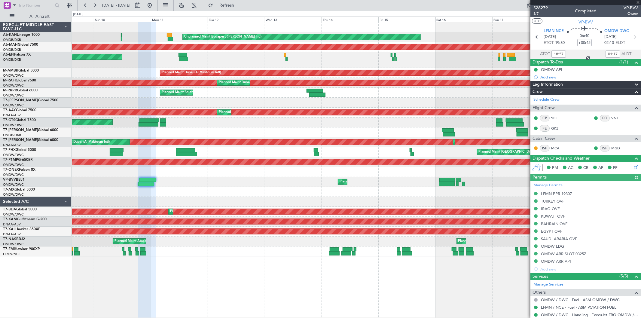
type input "Rohit Roy (ROY)"
type input "6907"
click at [155, 2] on button at bounding box center [150, 6] width 10 height 10
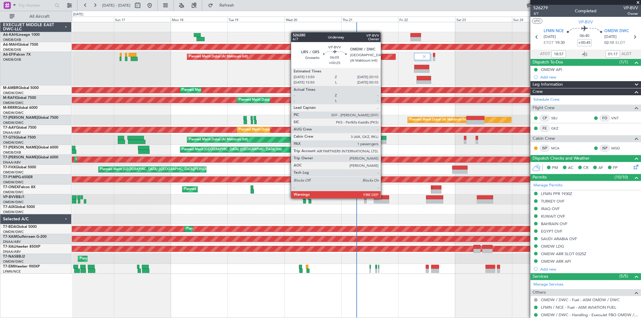
click at [384, 198] on div at bounding box center [381, 197] width 15 height 4
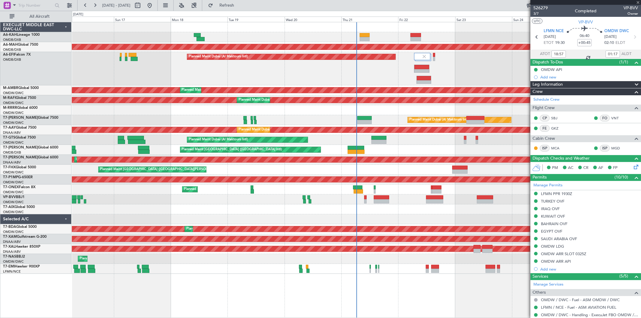
type input "+00:25"
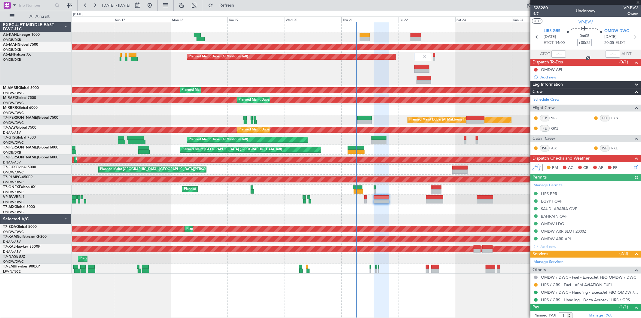
click at [578, 42] on input "+00:25" at bounding box center [584, 42] width 14 height 7
click at [584, 41] on input "+00:25" at bounding box center [584, 42] width 14 height 7
click at [590, 43] on input "+00:25" at bounding box center [584, 42] width 14 height 7
drag, startPoint x: 580, startPoint y: 43, endPoint x: 583, endPoint y: 48, distance: 5.9
click at [581, 43] on input "+00:25" at bounding box center [584, 42] width 14 height 7
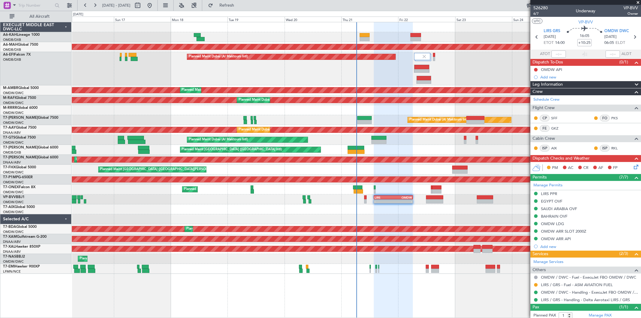
click at [582, 47] on nimbus-time-variation "+10:25" at bounding box center [584, 43] width 14 height 9
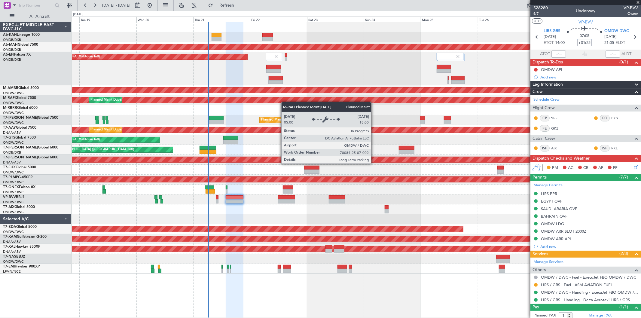
click at [230, 94] on div "Planned Maint Dubai (Dubai Intl) Planned Maint Dubai (Al Maktoum Intl) Planned …" at bounding box center [356, 148] width 569 height 252
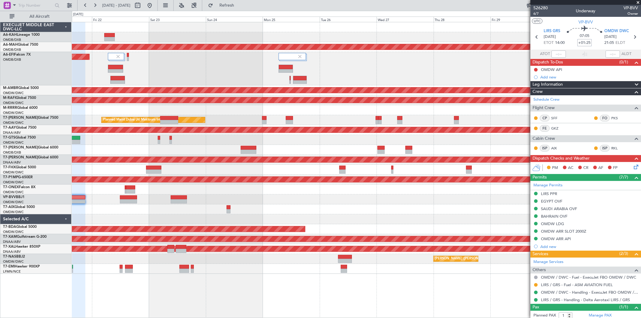
click at [307, 149] on div "Planned Maint [GEOGRAPHIC_DATA] ([GEOGRAPHIC_DATA] Intl)" at bounding box center [356, 150] width 569 height 10
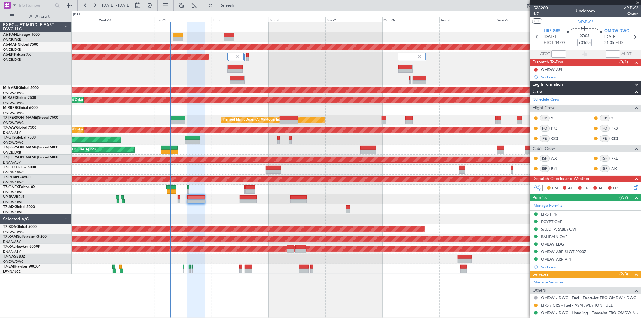
click at [271, 216] on div "Planned Maint Dubai (Dubai Intl) Planned Maint Dubai (Al Maktoum Intl) Planned …" at bounding box center [356, 148] width 569 height 252
click at [585, 42] on input "+01:25" at bounding box center [584, 42] width 14 height 7
click at [588, 42] on input "+00:40" at bounding box center [584, 42] width 14 height 7
drag, startPoint x: 585, startPoint y: 41, endPoint x: 591, endPoint y: 44, distance: 6.7
click at [591, 44] on div "06:20 +00:40" at bounding box center [585, 37] width 40 height 22
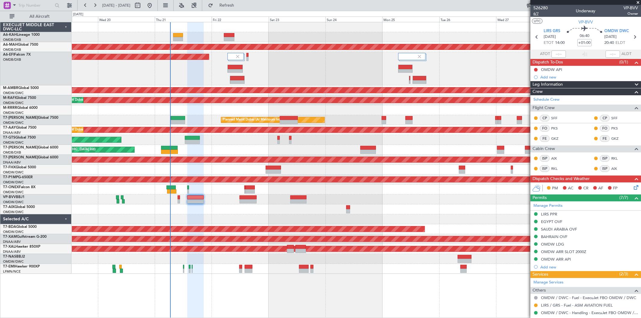
click at [537, 14] on span "6/7" at bounding box center [541, 13] width 14 height 5
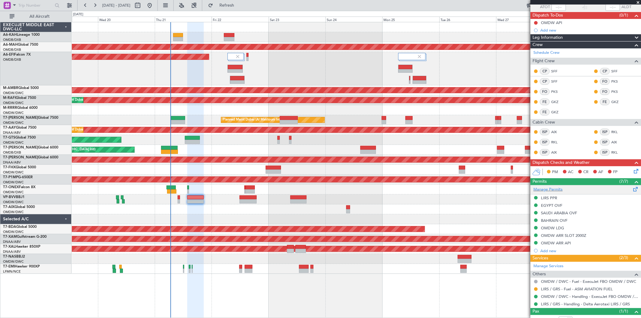
scroll to position [67, 0]
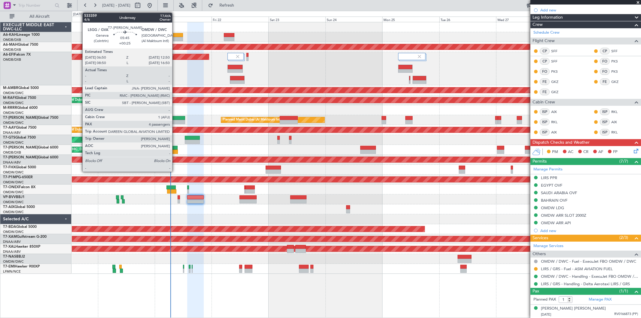
click at [175, 120] on div at bounding box center [178, 122] width 14 height 4
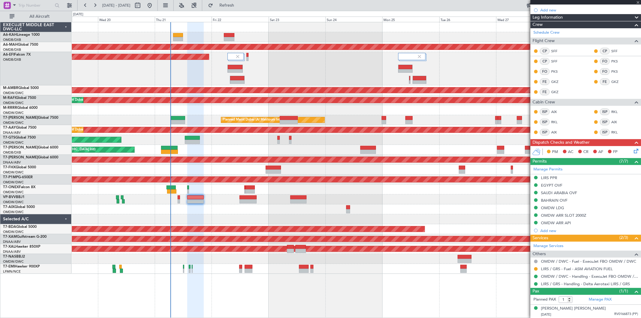
type input "+00:25"
type input "4"
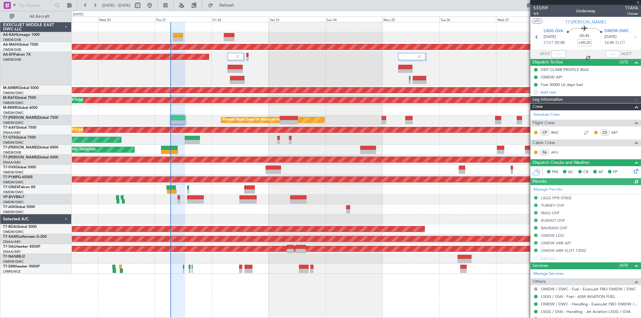
type input "7087"
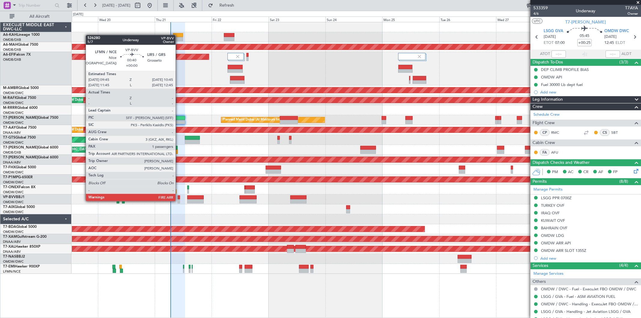
click at [179, 201] on div at bounding box center [179, 201] width 2 height 4
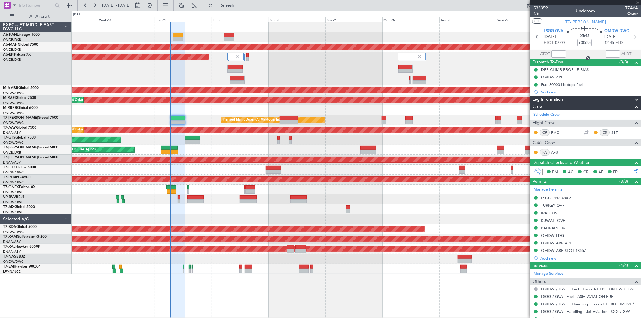
type input "1"
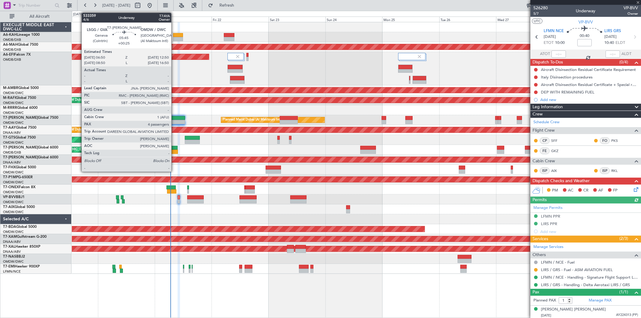
click at [174, 120] on div at bounding box center [178, 122] width 14 height 4
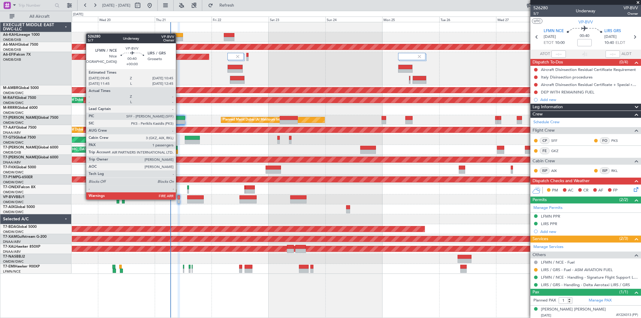
click at [179, 199] on div at bounding box center [179, 197] width 2 height 4
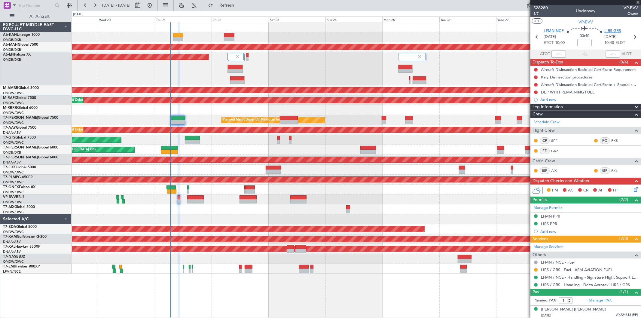
click at [616, 30] on span "LIRS GRS" at bounding box center [613, 31] width 17 height 6
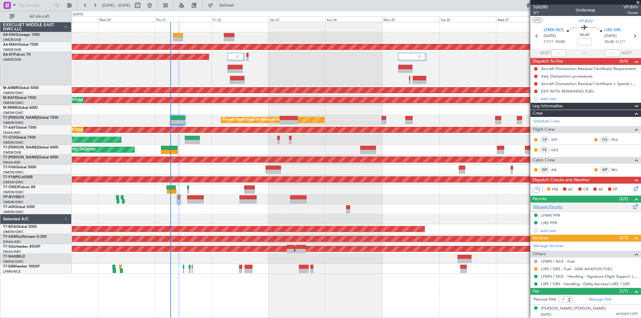
click at [559, 207] on link "Manage Permits" at bounding box center [548, 207] width 29 height 6
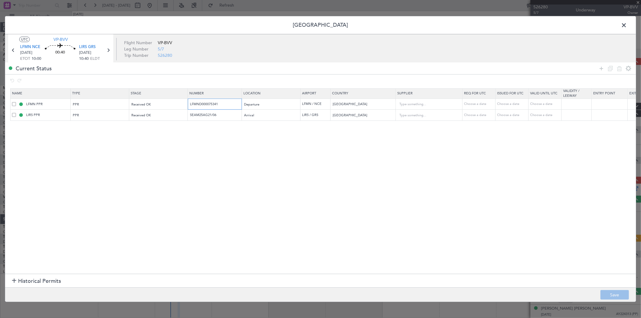
drag, startPoint x: 225, startPoint y: 103, endPoint x: 132, endPoint y: 110, distance: 93.4
click at [130, 112] on table "Name Type Stage Number Location Airport Country Supplier Req For Utc Issued For…" at bounding box center [393, 104] width 767 height 32
drag, startPoint x: 226, startPoint y: 117, endPoint x: 112, endPoint y: 118, distance: 113.6
click at [113, 118] on tr "LIRS PPR PPR Received OK SEAM25AG21/06 Arrival LIRS / GRS Italy Choose a date C…" at bounding box center [394, 115] width 767 height 11
click at [627, 25] on span at bounding box center [627, 27] width 0 height 12
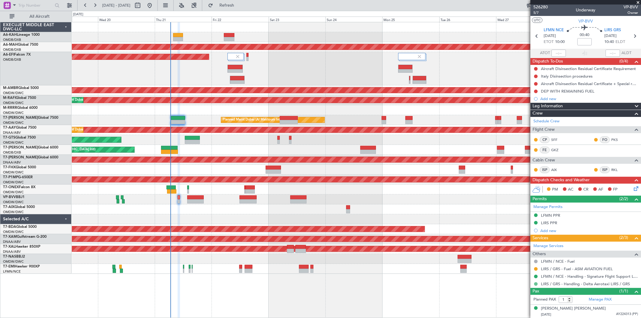
click at [537, 284] on button at bounding box center [536, 284] width 4 height 4
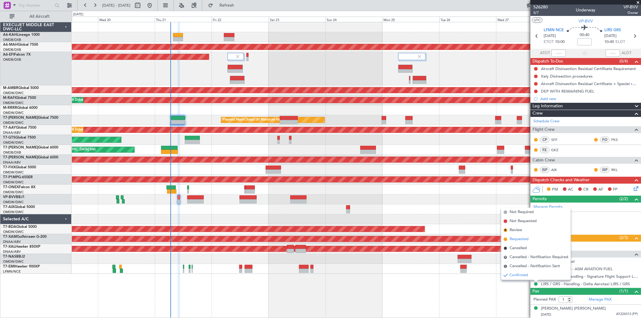
click at [526, 240] on span "Requested" at bounding box center [519, 239] width 19 height 6
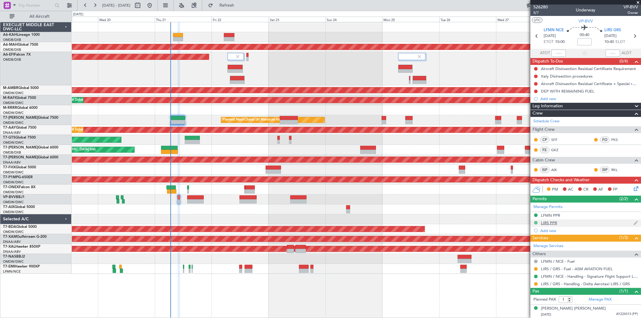
click at [536, 222] on button at bounding box center [536, 223] width 4 height 4
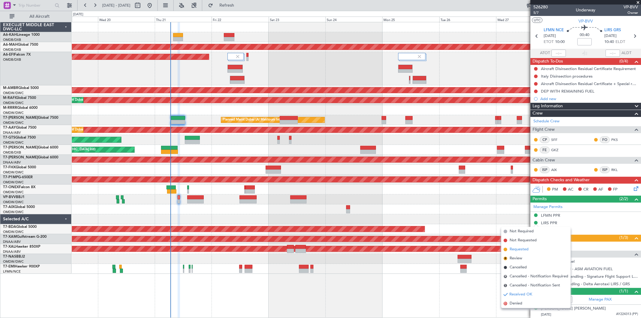
click at [522, 247] on span "Requested" at bounding box center [519, 250] width 19 height 6
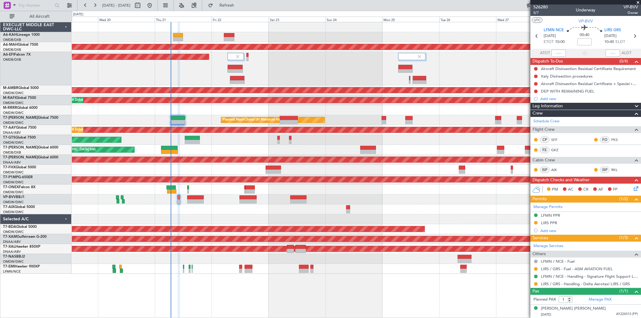
click at [553, 224] on div "LIRS PPR" at bounding box center [549, 222] width 16 height 5
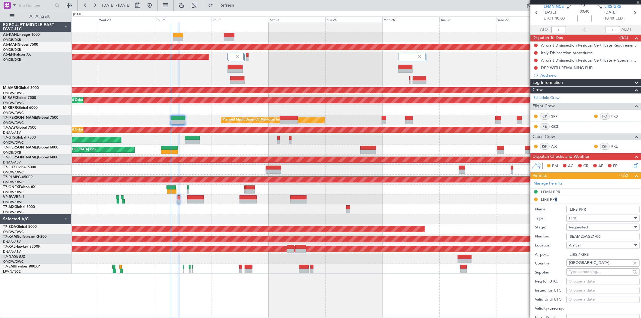
scroll to position [34, 0]
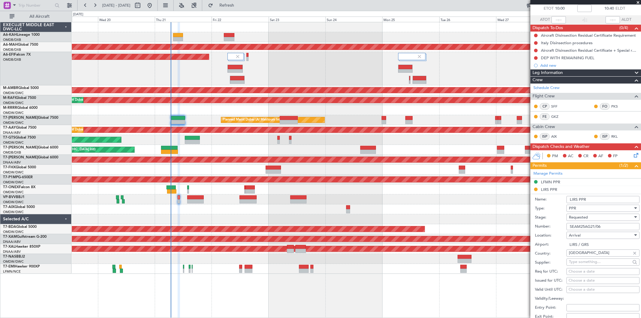
click at [584, 212] on form "Name: LIRS PPR Type: PPR Stage: Requested Number: SEAM25AG21/06 Location: Arriv…" at bounding box center [586, 283] width 111 height 179
click at [585, 218] on span "Requested" at bounding box center [578, 217] width 19 height 5
drag, startPoint x: 590, startPoint y: 259, endPoint x: 604, endPoint y: 240, distance: 23.9
click at [590, 259] on span "Received OK" at bounding box center [600, 263] width 63 height 9
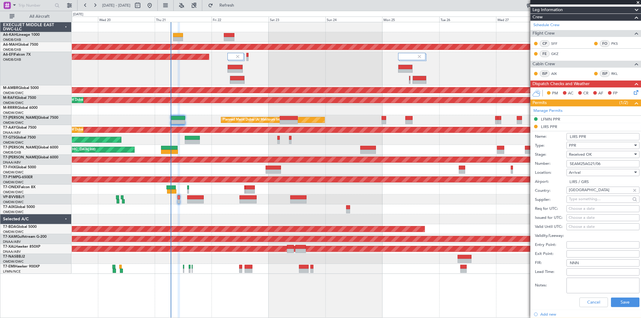
scroll to position [101, 0]
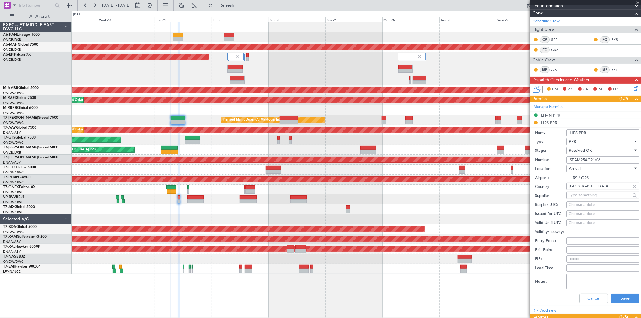
click at [622, 293] on div "Cancel Save" at bounding box center [587, 299] width 105 height 16
click at [622, 296] on button "Save" at bounding box center [625, 299] width 29 height 10
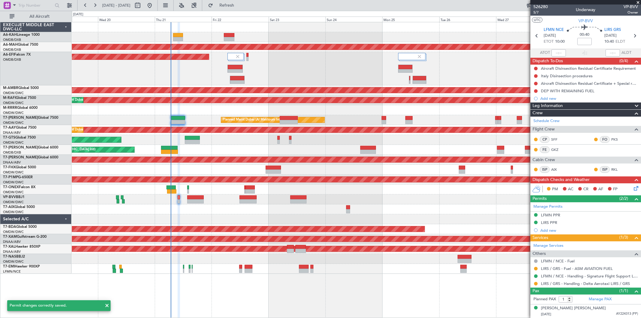
scroll to position [1, 0]
click at [534, 283] on button at bounding box center [536, 284] width 4 height 4
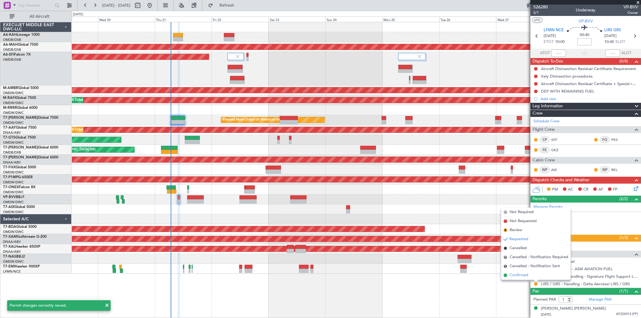
click at [522, 276] on span "Confirmed" at bounding box center [519, 275] width 19 height 6
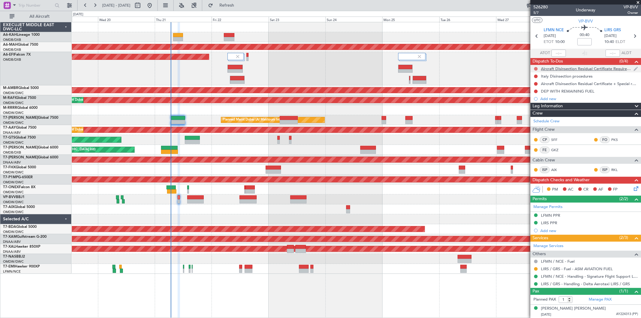
click at [535, 68] on button at bounding box center [536, 69] width 4 height 4
click at [532, 92] on span "Completed" at bounding box center [539, 95] width 20 height 6
click at [536, 75] on div "Completed" at bounding box center [536, 79] width 20 height 8
click at [535, 75] on button at bounding box center [536, 77] width 4 height 4
drag, startPoint x: 533, startPoint y: 101, endPoint x: 536, endPoint y: 97, distance: 4.8
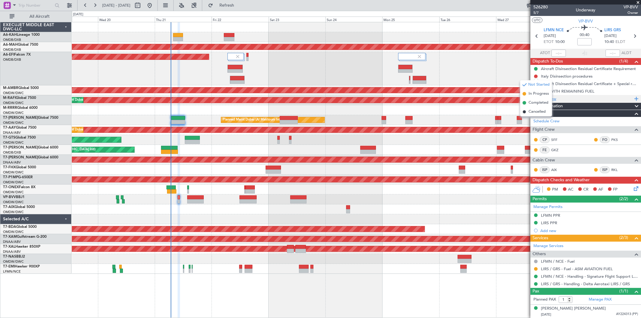
click at [533, 101] on span "Completed" at bounding box center [539, 103] width 20 height 6
click at [536, 82] on button at bounding box center [536, 84] width 4 height 4
click at [531, 111] on span "Completed" at bounding box center [539, 110] width 20 height 6
click at [537, 90] on button at bounding box center [536, 92] width 4 height 4
click at [534, 118] on span "Completed" at bounding box center [539, 118] width 20 height 6
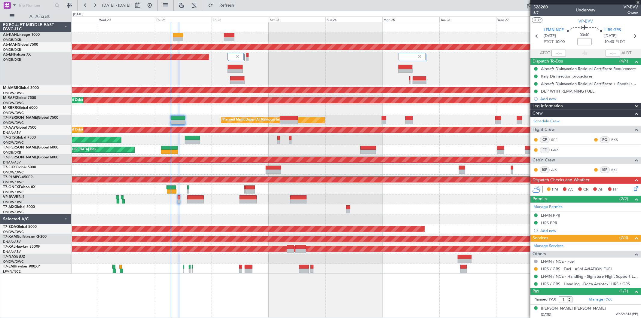
click at [633, 185] on icon at bounding box center [635, 187] width 5 height 5
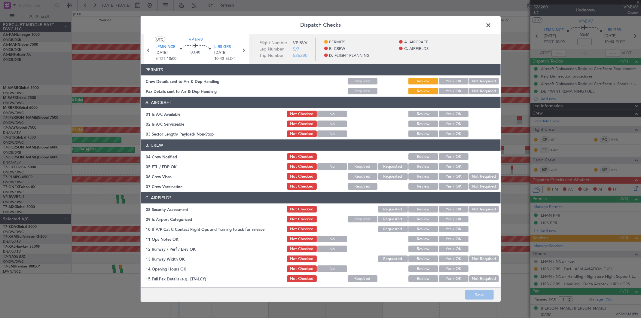
click at [453, 82] on button "Yes / OK" at bounding box center [454, 81] width 30 height 7
drag, startPoint x: 451, startPoint y: 88, endPoint x: 452, endPoint y: 106, distance: 18.1
click at [451, 89] on button "Yes / OK" at bounding box center [454, 91] width 30 height 7
click at [450, 112] on button "Yes / OK" at bounding box center [454, 114] width 30 height 7
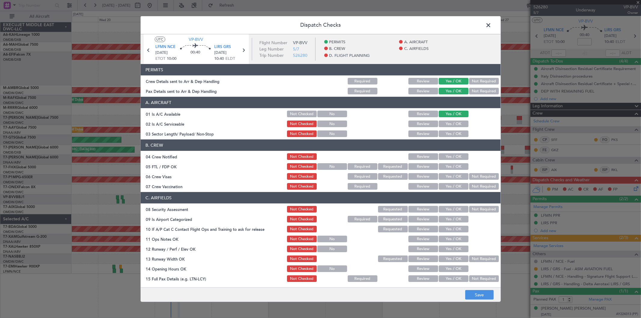
click at [452, 122] on button "Yes / OK" at bounding box center [454, 124] width 30 height 7
click at [452, 134] on button "Yes / OK" at bounding box center [454, 133] width 30 height 7
drag, startPoint x: 453, startPoint y: 156, endPoint x: 452, endPoint y: 167, distance: 10.3
click at [453, 157] on button "Yes / OK" at bounding box center [454, 156] width 30 height 7
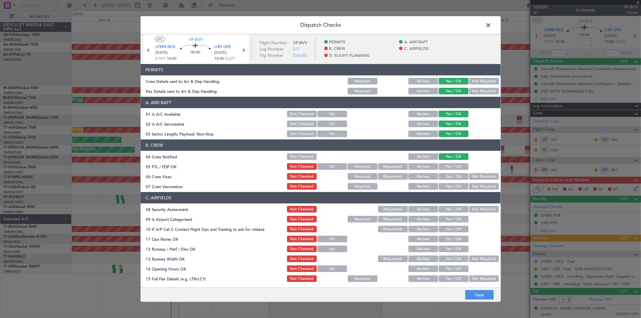
drag, startPoint x: 452, startPoint y: 167, endPoint x: 450, endPoint y: 173, distance: 6.4
click at [451, 167] on button "Yes / OK" at bounding box center [454, 166] width 30 height 7
click at [449, 174] on button "Yes / OK" at bounding box center [454, 176] width 30 height 7
click at [448, 185] on button "Yes / OK" at bounding box center [454, 186] width 30 height 7
drag, startPoint x: 448, startPoint y: 202, endPoint x: 448, endPoint y: 208, distance: 6.0
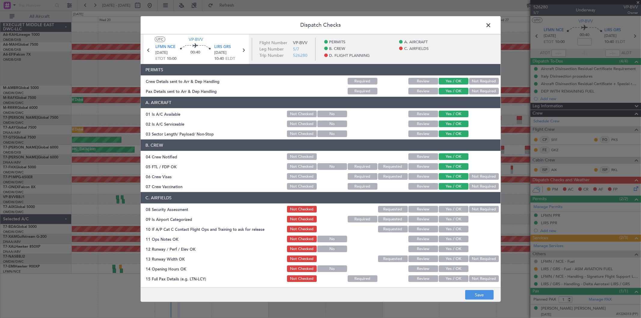
click at [448, 203] on header "C. AIRFIELDS" at bounding box center [321, 197] width 360 height 11
click at [448, 209] on button "Yes / OK" at bounding box center [454, 209] width 30 height 7
click at [445, 218] on button "Yes / OK" at bounding box center [454, 219] width 30 height 7
click at [444, 226] on button "Yes / OK" at bounding box center [454, 229] width 30 height 7
click at [444, 233] on div "Yes / OK" at bounding box center [453, 229] width 30 height 8
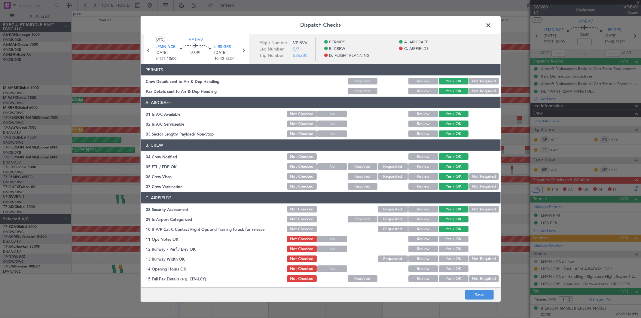
click at [444, 237] on button "Yes / OK" at bounding box center [454, 239] width 30 height 7
click at [450, 253] on div "Yes / OK" at bounding box center [453, 249] width 30 height 8
click at [452, 259] on button "Yes / OK" at bounding box center [454, 259] width 30 height 7
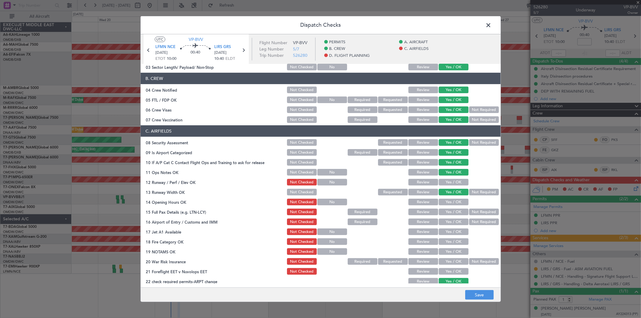
click at [449, 202] on button "Yes / OK" at bounding box center [454, 202] width 30 height 7
click at [448, 173] on button "Yes / OK" at bounding box center [454, 172] width 30 height 7
drag, startPoint x: 447, startPoint y: 178, endPoint x: 448, endPoint y: 186, distance: 7.6
click at [447, 179] on div "Yes / OK" at bounding box center [453, 182] width 30 height 8
click at [447, 182] on button "Yes / OK" at bounding box center [454, 182] width 30 height 7
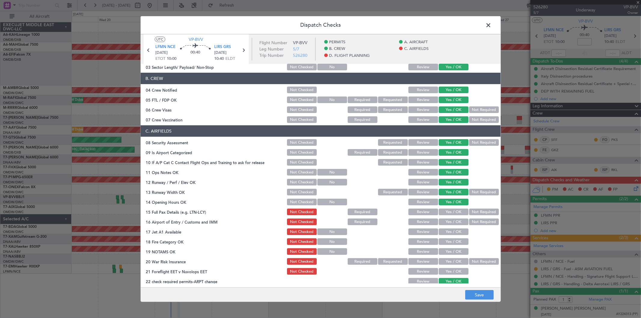
click at [448, 214] on button "Yes / OK" at bounding box center [454, 212] width 30 height 7
click at [447, 220] on button "Yes / OK" at bounding box center [454, 222] width 30 height 7
click at [448, 228] on button "Yes / OK" at bounding box center [454, 231] width 30 height 7
click at [446, 236] on div "Yes / OK" at bounding box center [453, 232] width 30 height 8
click at [446, 240] on button "Yes / OK" at bounding box center [454, 241] width 30 height 7
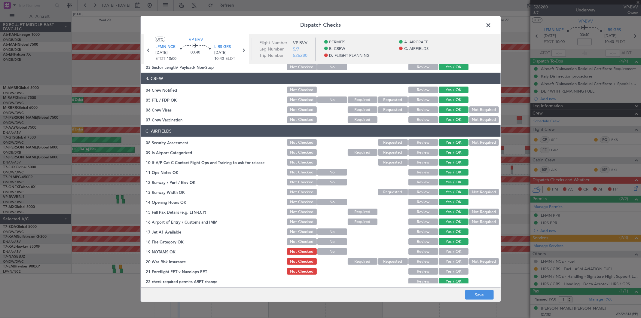
click at [446, 246] on section "C. AIRFIELDS 08 Security Assessment Not Checked Requested Review Yes / OK Not R…" at bounding box center [321, 220] width 360 height 190
click at [446, 250] on button "Yes / OK" at bounding box center [454, 251] width 30 height 7
drag, startPoint x: 445, startPoint y: 258, endPoint x: 443, endPoint y: 263, distance: 6.2
click at [445, 259] on button "Yes / OK" at bounding box center [454, 261] width 30 height 7
drag, startPoint x: 443, startPoint y: 263, endPoint x: 443, endPoint y: 269, distance: 5.4
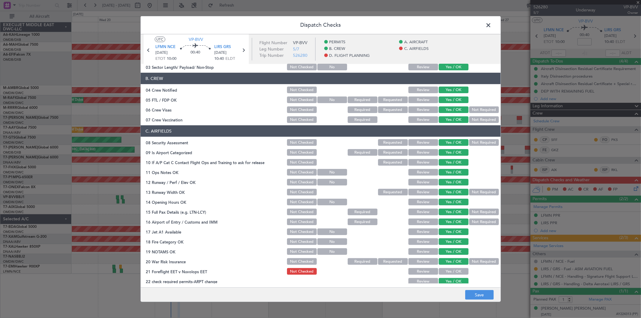
click at [443, 265] on div "Yes / OK" at bounding box center [453, 261] width 30 height 8
drag, startPoint x: 444, startPoint y: 272, endPoint x: 449, endPoint y: 253, distance: 19.8
click at [444, 271] on button "Yes / OK" at bounding box center [454, 271] width 30 height 7
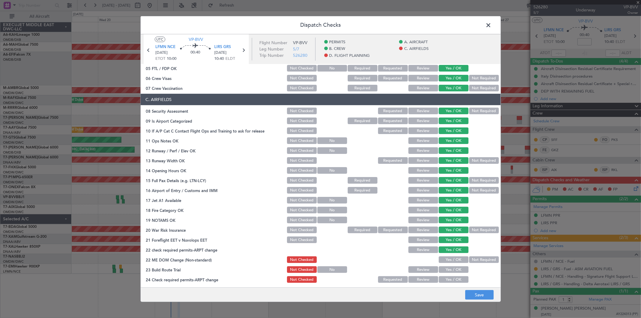
scroll to position [221, 0]
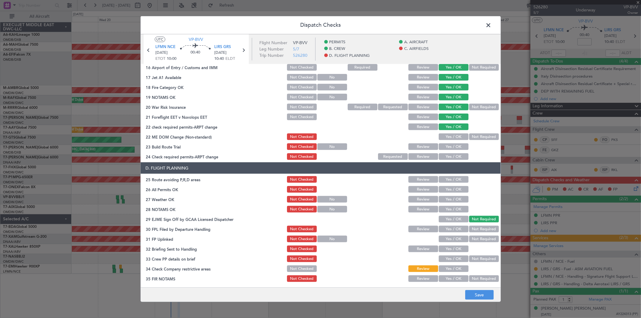
click at [451, 137] on button "Yes / OK" at bounding box center [454, 136] width 30 height 7
drag, startPoint x: 451, startPoint y: 144, endPoint x: 449, endPoint y: 157, distance: 13.4
click at [451, 145] on button "Yes / OK" at bounding box center [454, 146] width 30 height 7
click at [449, 157] on button "Yes / OK" at bounding box center [454, 156] width 30 height 7
click at [449, 176] on button "Yes / OK" at bounding box center [454, 179] width 30 height 7
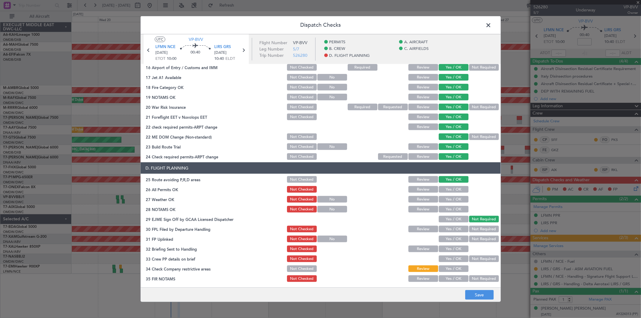
click at [450, 190] on button "Yes / OK" at bounding box center [454, 189] width 30 height 7
click at [449, 202] on button "Yes / OK" at bounding box center [454, 199] width 30 height 7
click at [447, 211] on button "Yes / OK" at bounding box center [454, 209] width 30 height 7
click at [449, 218] on button "Yes / OK" at bounding box center [454, 219] width 30 height 7
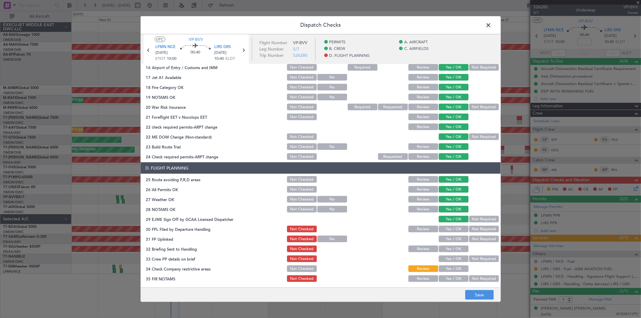
drag, startPoint x: 449, startPoint y: 225, endPoint x: 449, endPoint y: 231, distance: 6.0
click at [449, 225] on div "Yes / OK" at bounding box center [453, 229] width 30 height 8
drag, startPoint x: 448, startPoint y: 231, endPoint x: 447, endPoint y: 236, distance: 5.8
click at [448, 231] on button "Yes / OK" at bounding box center [454, 229] width 30 height 7
drag, startPoint x: 447, startPoint y: 236, endPoint x: 447, endPoint y: 243, distance: 6.3
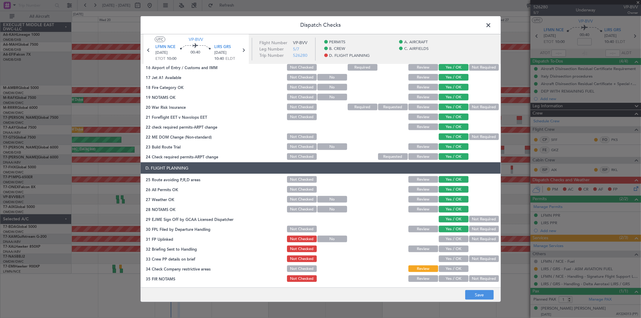
click at [447, 237] on button "Yes / OK" at bounding box center [454, 239] width 30 height 7
drag, startPoint x: 446, startPoint y: 244, endPoint x: 448, endPoint y: 251, distance: 7.7
click at [446, 246] on section "D. FLIGHT PLANNING 25 Route avoiding P,R,D areas Not Checked Review Yes / OK 26…" at bounding box center [321, 222] width 360 height 121
click at [447, 252] on div "Yes / OK" at bounding box center [453, 249] width 30 height 8
drag, startPoint x: 446, startPoint y: 248, endPoint x: 448, endPoint y: 258, distance: 10.4
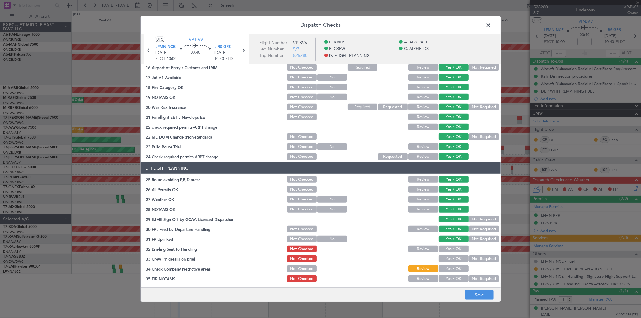
click at [446, 248] on button "Yes / OK" at bounding box center [454, 249] width 30 height 7
drag, startPoint x: 448, startPoint y: 258, endPoint x: 449, endPoint y: 268, distance: 10.3
click at [448, 259] on button "Yes / OK" at bounding box center [454, 259] width 30 height 7
drag, startPoint x: 449, startPoint y: 268, endPoint x: 448, endPoint y: 276, distance: 7.6
click at [449, 269] on button "Yes / OK" at bounding box center [454, 268] width 30 height 7
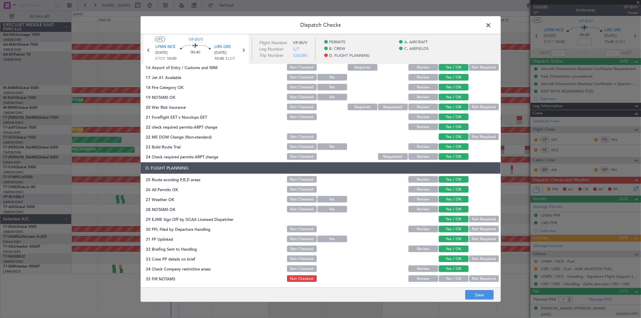
click at [448, 278] on button "Yes / OK" at bounding box center [454, 278] width 30 height 7
click at [496, 295] on footer "Save" at bounding box center [321, 294] width 360 height 14
click at [480, 294] on button "Save" at bounding box center [479, 295] width 29 height 10
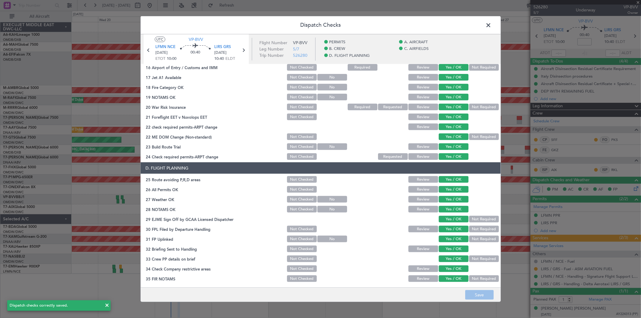
click at [492, 26] on span at bounding box center [492, 27] width 0 height 12
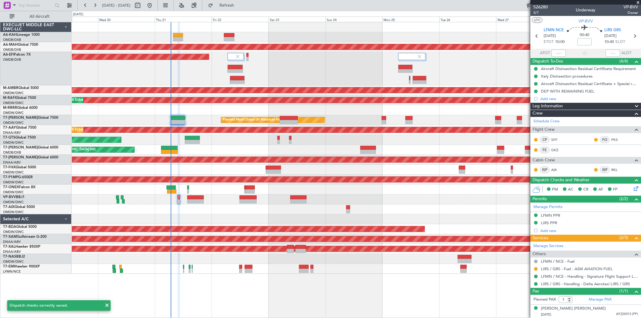
click at [625, 37] on div "LIRS GRS 21/08/2025 10:40 ELDT" at bounding box center [618, 36] width 26 height 18
click at [631, 35] on icon at bounding box center [635, 36] width 8 height 8
type input "+01:00"
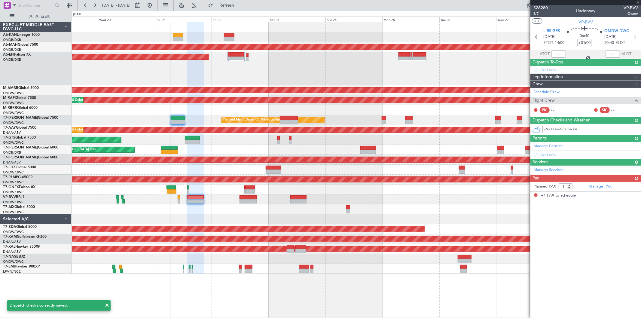
scroll to position [0, 0]
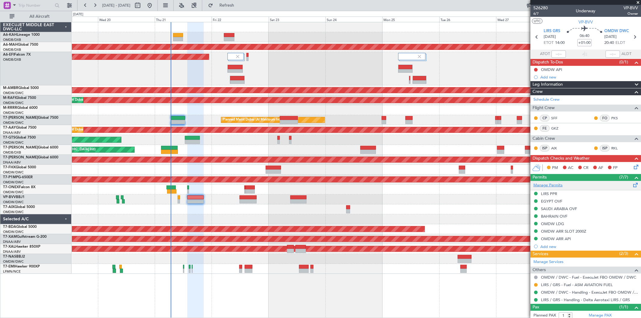
click at [555, 184] on link "Manage Permits" at bounding box center [548, 185] width 29 height 6
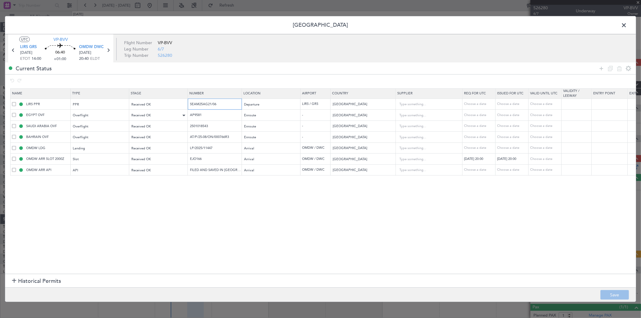
drag, startPoint x: 220, startPoint y: 106, endPoint x: 160, endPoint y: 116, distance: 61.2
click at [158, 115] on table "Name Type Stage Number Location Airport Country Supplier Req For Utc Issued For…" at bounding box center [393, 131] width 767 height 87
drag, startPoint x: 209, startPoint y: 115, endPoint x: 175, endPoint y: 110, distance: 34.9
click at [176, 112] on tr "EGYPT OVF Overflight Received OK AP9581 Enroute - Egypt Choose a date Choose a …" at bounding box center [394, 115] width 767 height 11
drag, startPoint x: 219, startPoint y: 122, endPoint x: 162, endPoint y: 125, distance: 57.2
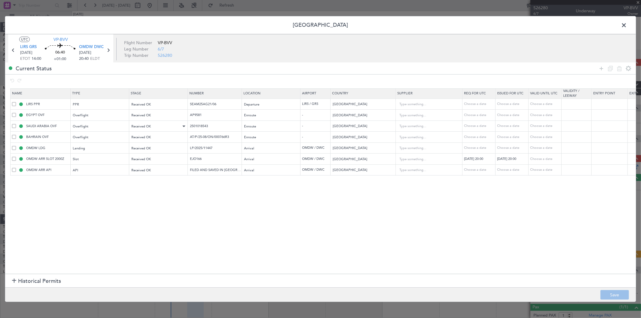
click at [168, 124] on tr "SAUDI ARABIA OVF Overflight Received OK 2501018543 Enroute - Saudi Arabia Choos…" at bounding box center [394, 126] width 767 height 11
drag, startPoint x: 187, startPoint y: 126, endPoint x: 160, endPoint y: 119, distance: 27.5
click at [162, 120] on table "Name Type Stage Number Location Airport Country Supplier Req For Utc Issued For…" at bounding box center [393, 131] width 767 height 87
click at [219, 139] on input "AT/P/25-08/ON/000766R3" at bounding box center [215, 136] width 52 height 5
drag, startPoint x: 222, startPoint y: 148, endPoint x: 143, endPoint y: 149, distance: 79.7
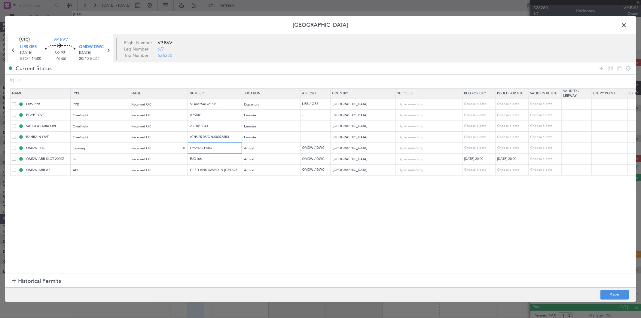
click at [157, 146] on tr "OMDW LDG Landing Received OK LP/2025/11447 Arrival OMDW / DWC United Arab Emira…" at bounding box center [394, 147] width 767 height 11
drag, startPoint x: 211, startPoint y: 159, endPoint x: 117, endPoint y: 164, distance: 94.2
click at [136, 158] on tr "OMDW ARR SLOT 2000Z Slot Received OK EJO166 Arrival OMDW / DWC United Arab Emir…" at bounding box center [394, 159] width 767 height 11
click at [627, 29] on span at bounding box center [627, 27] width 0 height 12
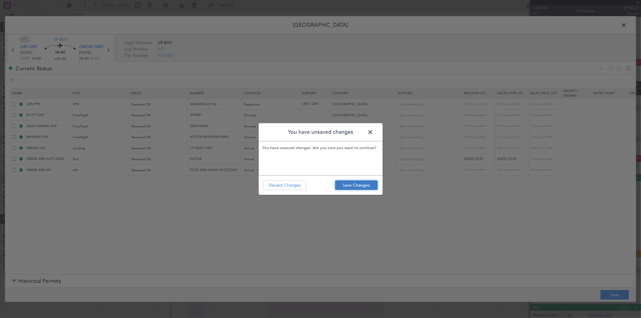
click at [351, 189] on button "Save Changes" at bounding box center [356, 185] width 43 height 10
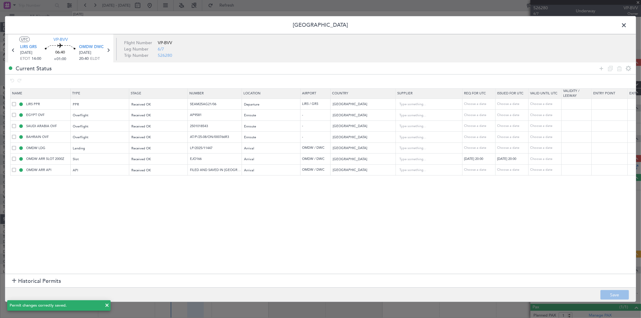
click at [627, 23] on span at bounding box center [627, 27] width 0 height 12
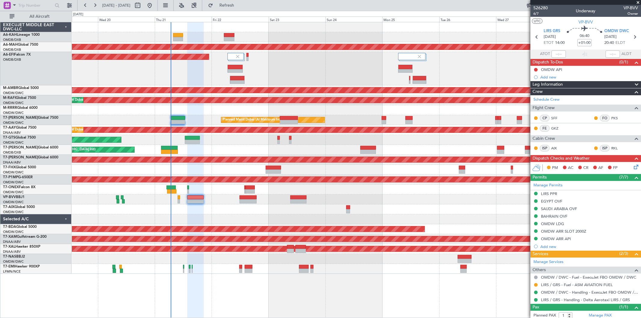
click at [296, 73] on div "Planned Maint Dubai (Al Maktoum Intl)" at bounding box center [356, 68] width 569 height 33
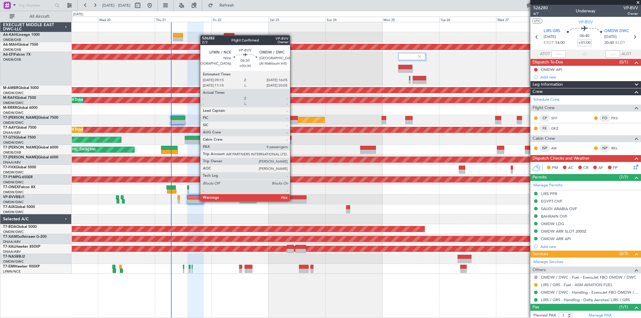
click at [293, 201] on div at bounding box center [298, 201] width 16 height 4
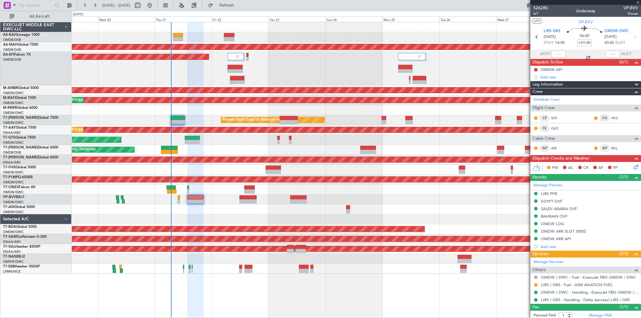
type input "+00:30"
type input "9"
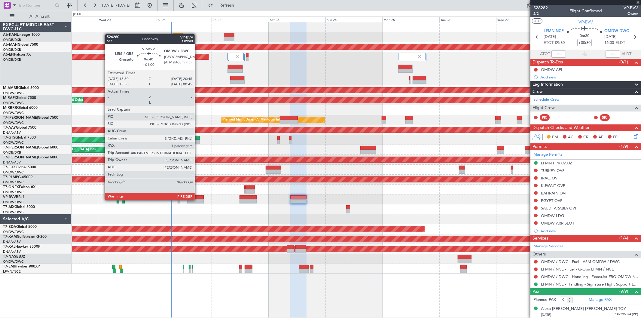
click at [198, 200] on div at bounding box center [195, 201] width 17 height 4
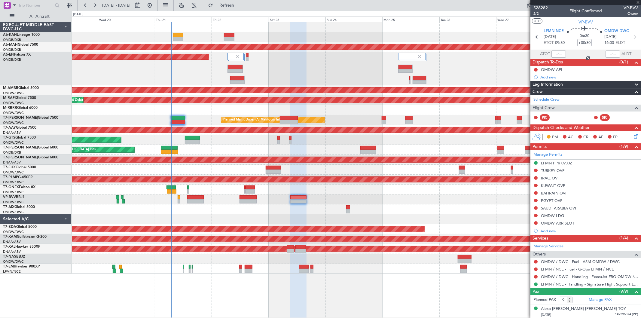
type input "+01:00"
type input "1"
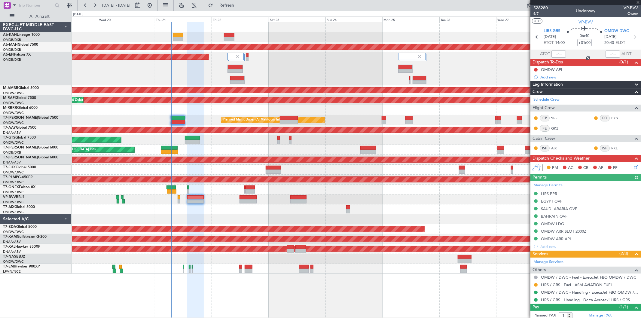
click at [538, 14] on span "6/7" at bounding box center [541, 13] width 14 height 5
click at [269, 192] on div "Planned Maint Dubai (Dubai Intl) Planned Maint Dubai (Al Maktoum Intl) Planned …" at bounding box center [356, 148] width 569 height 252
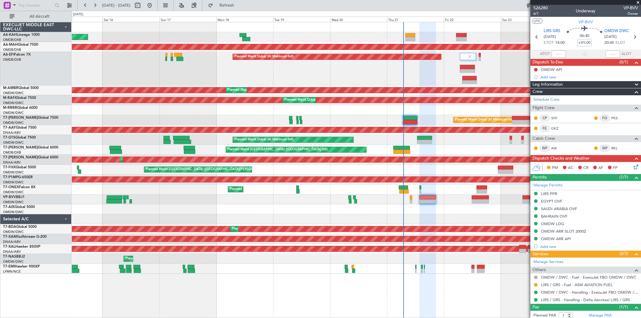
click at [409, 200] on div "Planned Maint Dubai (Al Maktoum Intl)" at bounding box center [356, 200] width 569 height 10
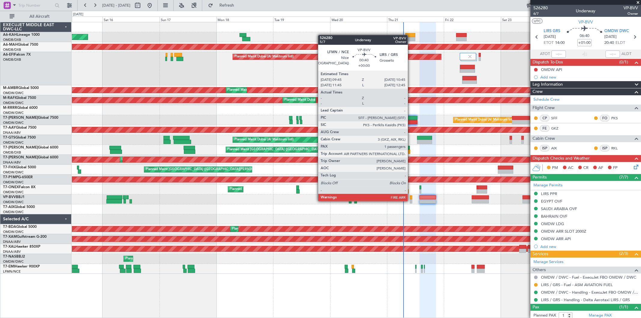
click at [411, 201] on div at bounding box center [411, 201] width 2 height 4
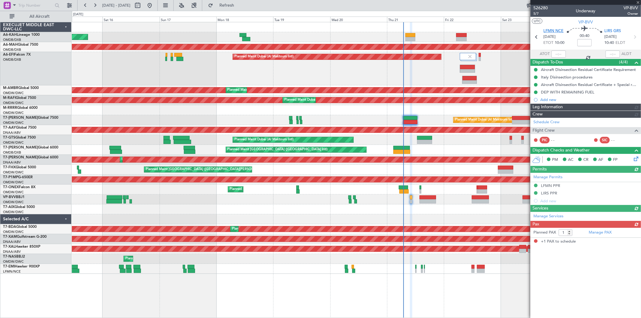
type input "Rohit Roy (ROY)"
type input "7082"
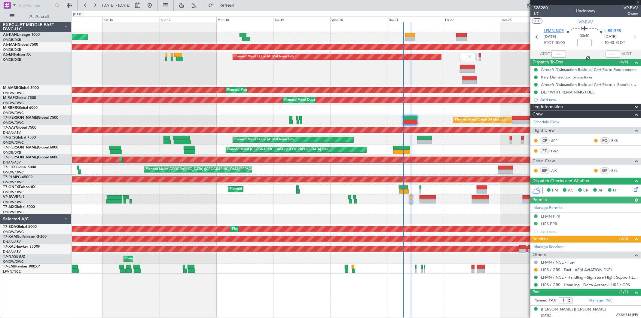
click at [557, 29] on span "LFMN NCE" at bounding box center [554, 31] width 20 height 6
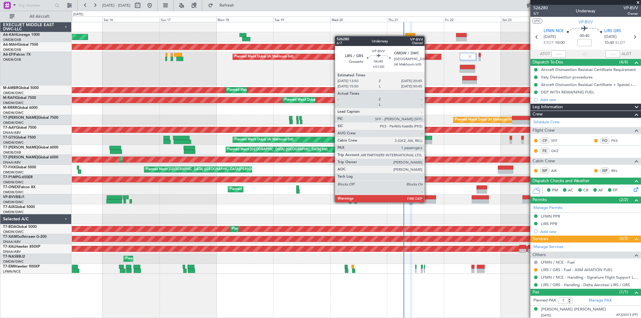
click at [428, 202] on div at bounding box center [428, 201] width 17 height 4
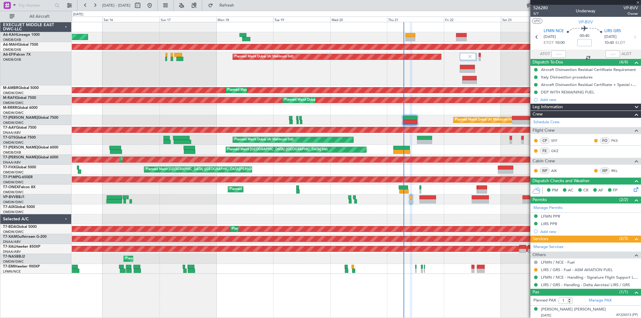
type input "+01:00"
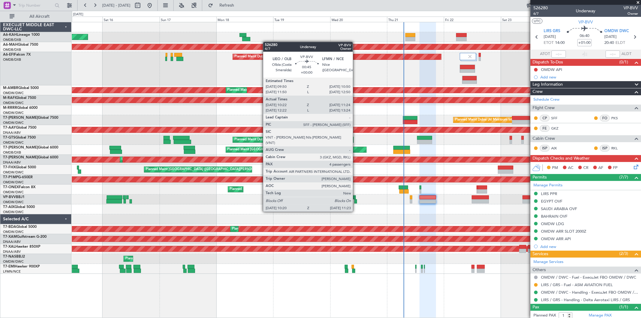
click at [356, 200] on div at bounding box center [355, 201] width 3 height 4
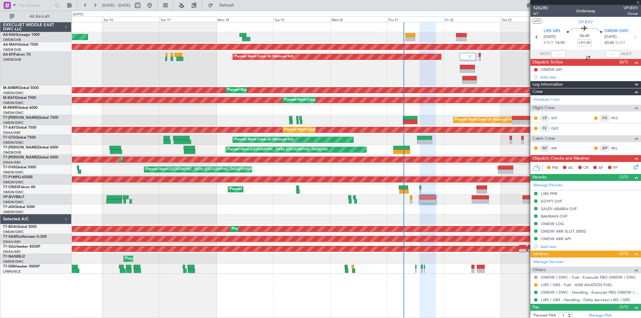
type input "10:32"
type input "11:19"
type input "4"
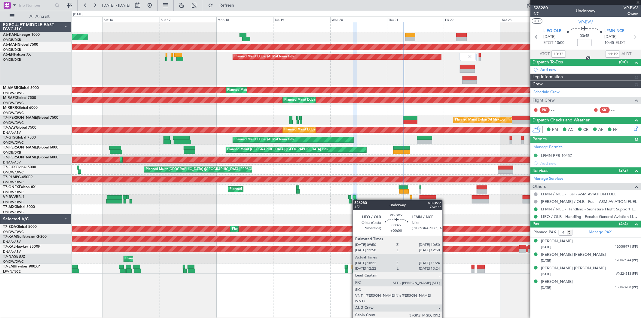
type input "Syed Shakeel (SYS)"
type input "7007"
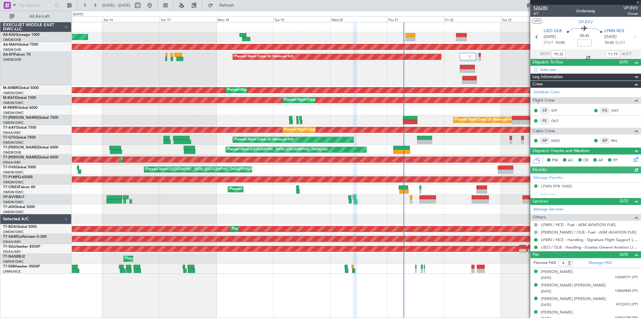
click at [539, 11] on span "526280" at bounding box center [541, 8] width 14 height 6
click at [539, 13] on span "4/7" at bounding box center [541, 13] width 14 height 5
click at [639, 2] on span at bounding box center [638, 2] width 6 height 5
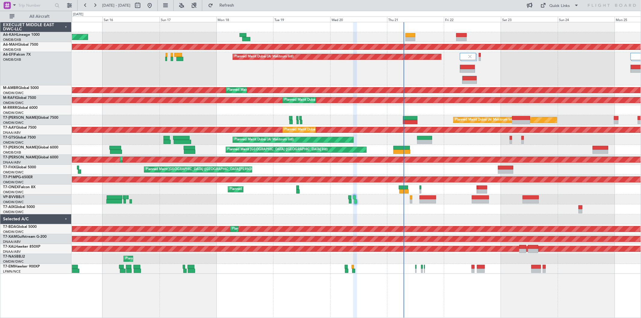
type input "0"
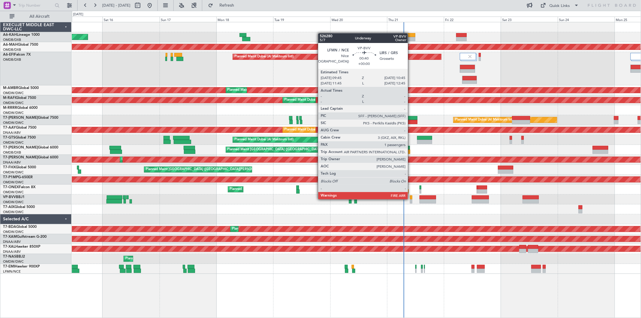
click at [411, 199] on div at bounding box center [411, 197] width 2 height 4
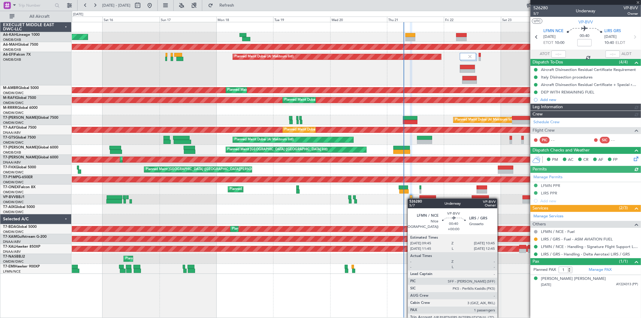
type input "Rohit Roy (ROY)"
type input "7082"
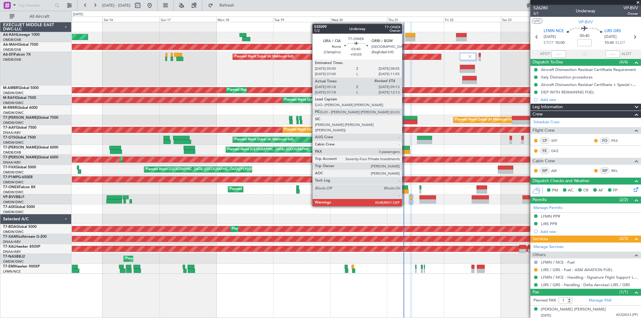
click at [405, 189] on div at bounding box center [404, 191] width 9 height 4
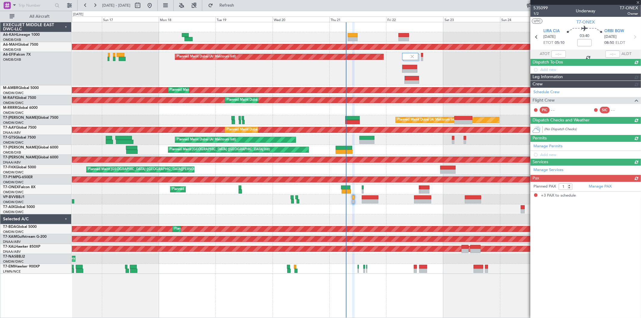
click at [394, 204] on div "Unplanned Maint Budapest (Ferenc Liszt Intl) Planned Maint Dubai (Dubai Intl) P…" at bounding box center [356, 148] width 569 height 252
type input "+00:05"
type input "05:28"
type input "3"
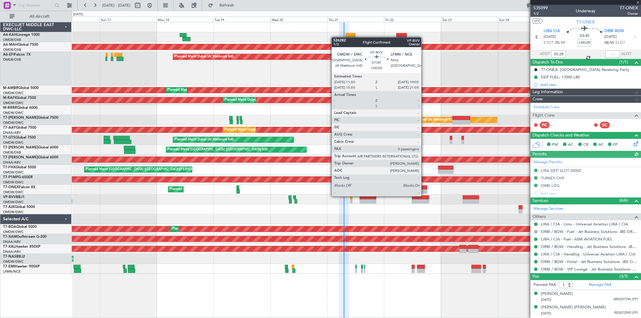
type input "Dherander Fithani (DHF)"
type input "7039"
click at [424, 196] on div at bounding box center [420, 197] width 17 height 4
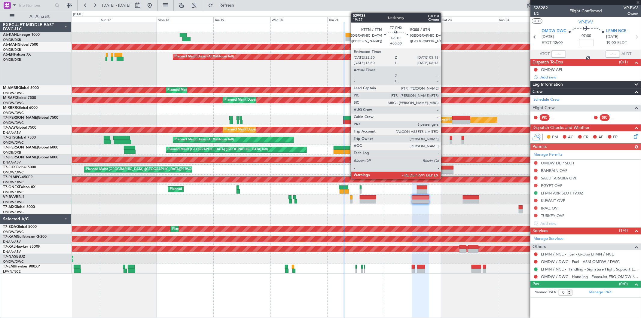
click at [444, 169] on div at bounding box center [445, 168] width 15 height 4
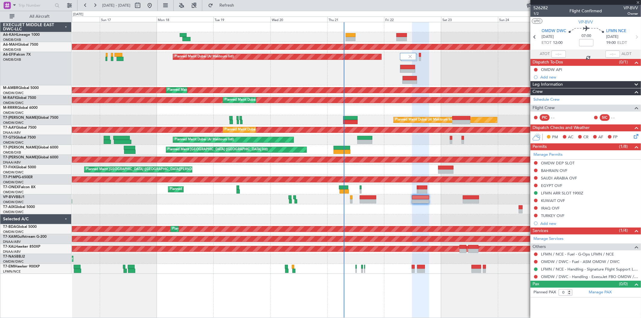
type input "3"
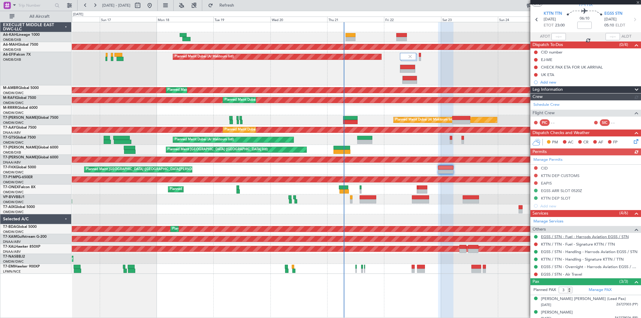
scroll to position [35, 0]
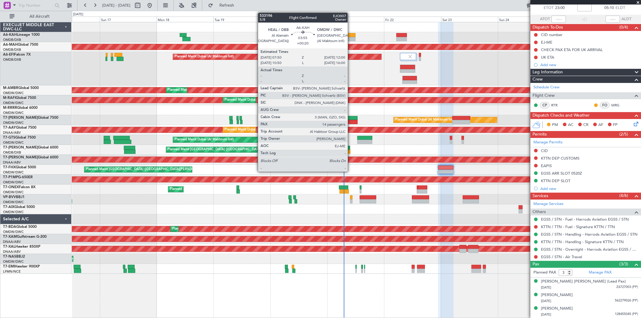
click at [351, 35] on div at bounding box center [351, 35] width 10 height 4
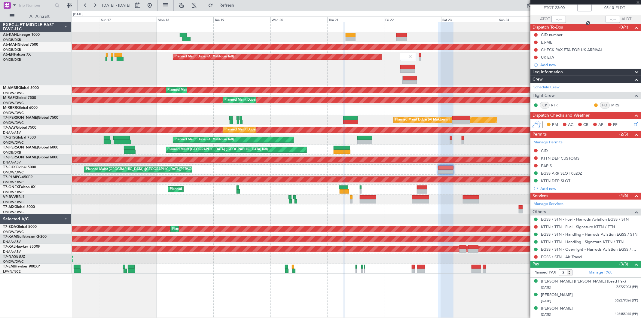
type input "+00:20"
type input "14"
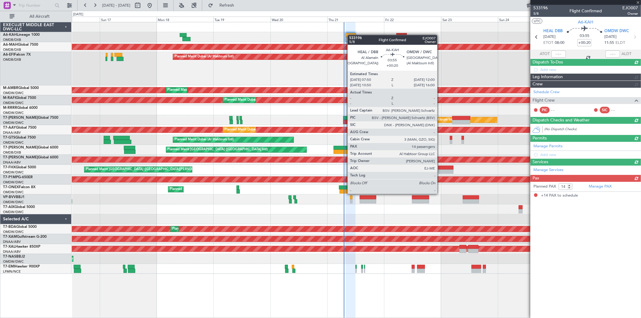
scroll to position [0, 0]
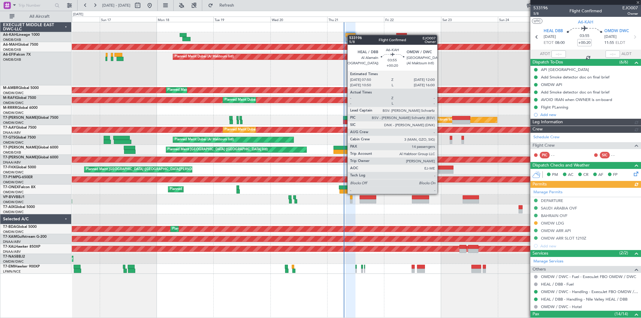
type input "Rohit Roy (ROY)"
type input "7078"
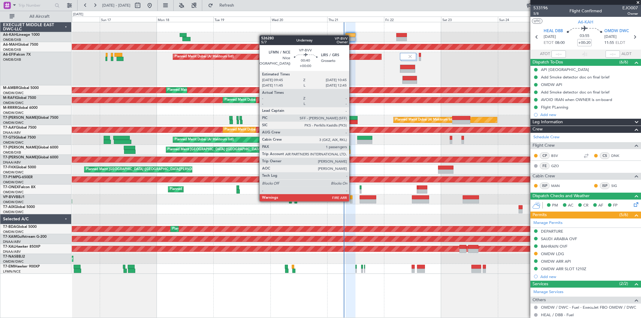
click at [352, 201] on div at bounding box center [351, 201] width 2 height 4
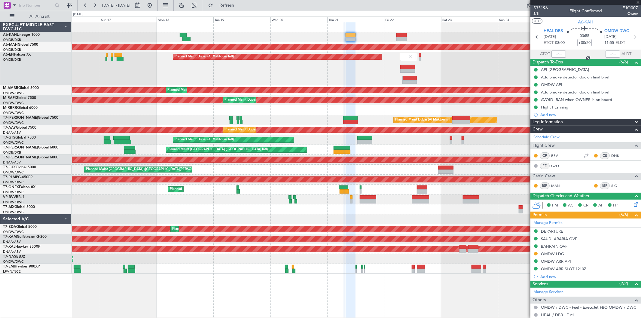
type input "1"
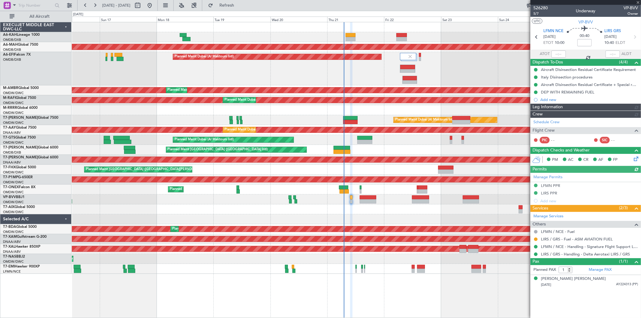
type input "Rohit Roy (ROY)"
type input "7082"
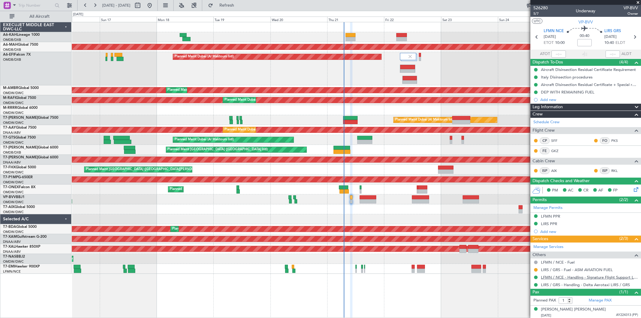
click at [575, 278] on link "LFMN / NCE - Handling - Signature Flight Support LFMN / NCE" at bounding box center [589, 277] width 97 height 5
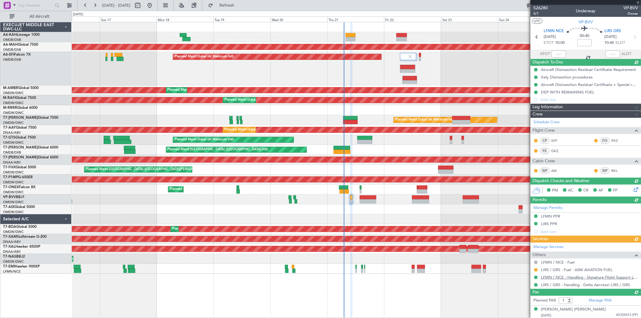
type input "Rohit Roy (ROY)"
type input "7082"
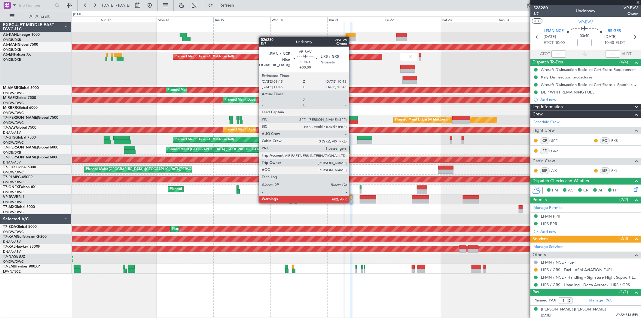
click at [352, 202] on div at bounding box center [351, 201] width 2 height 4
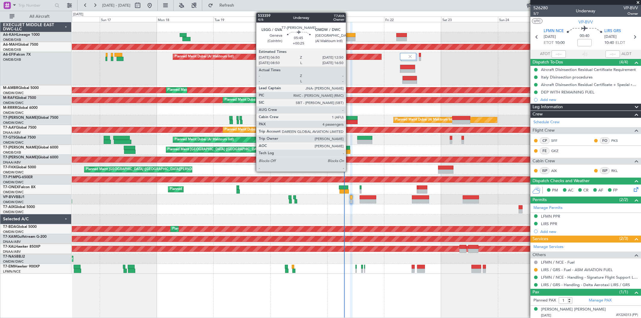
click at [349, 121] on div at bounding box center [350, 122] width 14 height 4
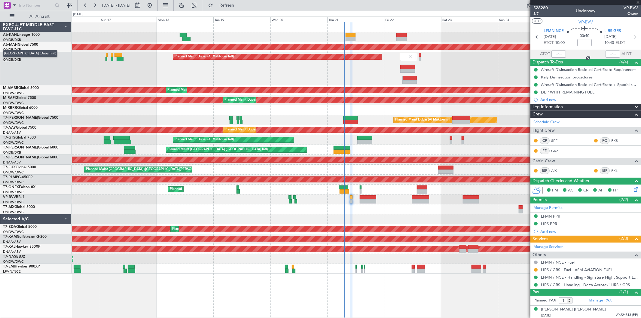
type input "+00:25"
type input "4"
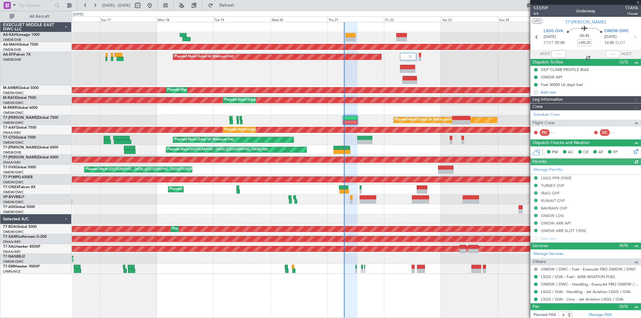
type input "7087"
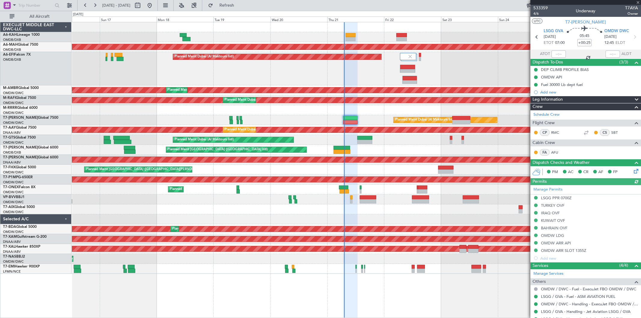
click at [554, 55] on div at bounding box center [559, 54] width 14 height 7
click at [555, 54] on input "text" at bounding box center [559, 54] width 14 height 7
type input "07:05"
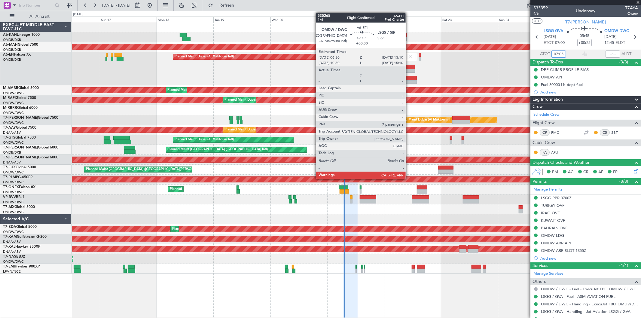
click at [409, 70] on div at bounding box center [407, 71] width 14 height 4
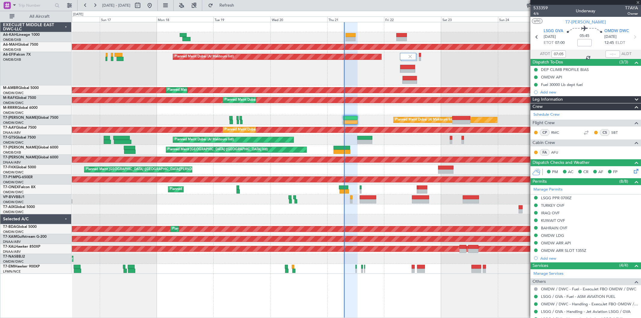
type input "7"
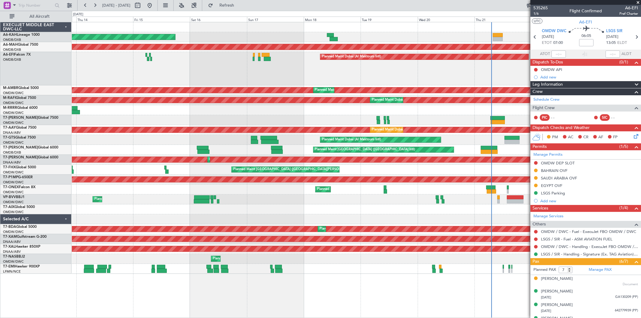
click at [372, 118] on div "Unplanned Maint Budapest (Ferenc Liszt Intl) Planned Maint Dubai (Dubai Intl) P…" at bounding box center [356, 148] width 569 height 252
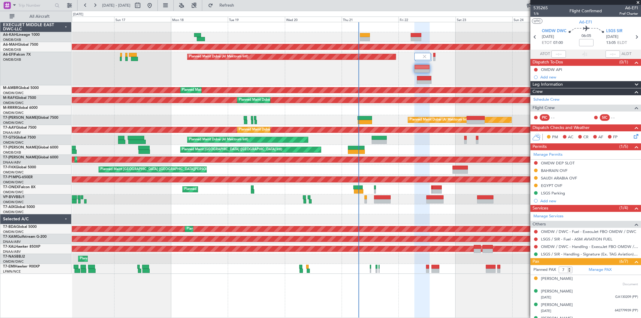
click at [311, 103] on div "Unplanned Maint Budapest (Ferenc Liszt Intl) Planned Maint Dubai (Dubai Intl) P…" at bounding box center [356, 148] width 569 height 252
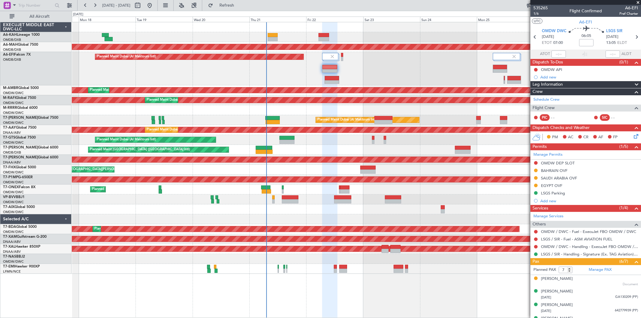
click at [359, 107] on div at bounding box center [356, 110] width 569 height 10
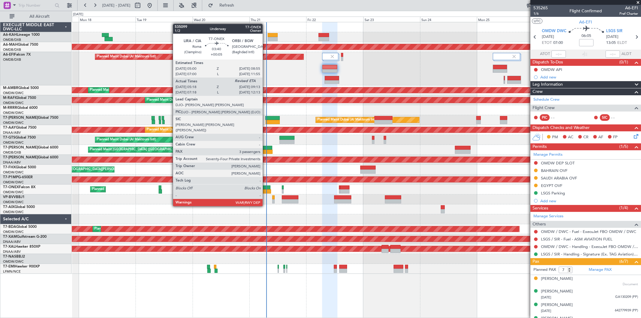
click at [266, 189] on div at bounding box center [266, 191] width 9 height 4
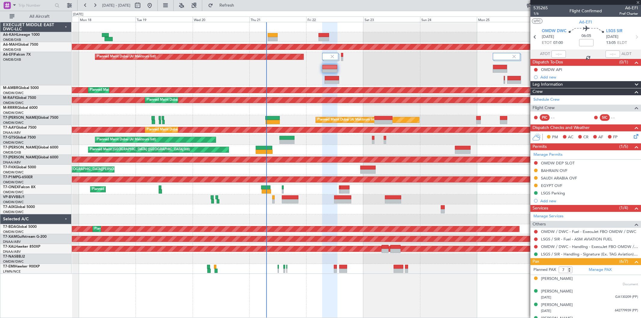
type input "+00:05"
type input "05:28"
type input "3"
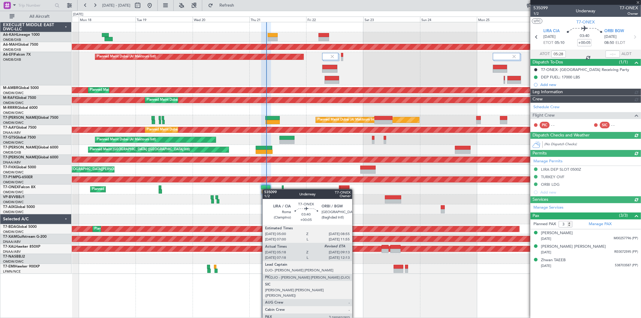
type input "Dherander Fithani (DHF)"
type input "7039"
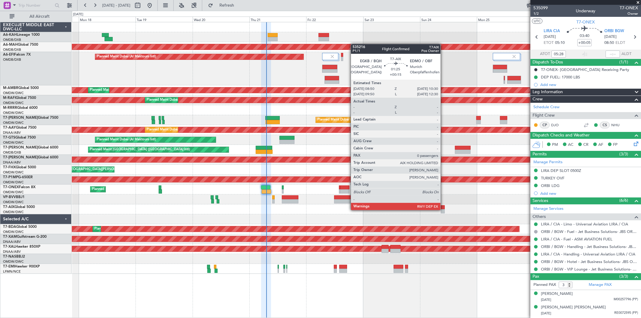
click at [444, 210] on div at bounding box center [443, 211] width 4 height 4
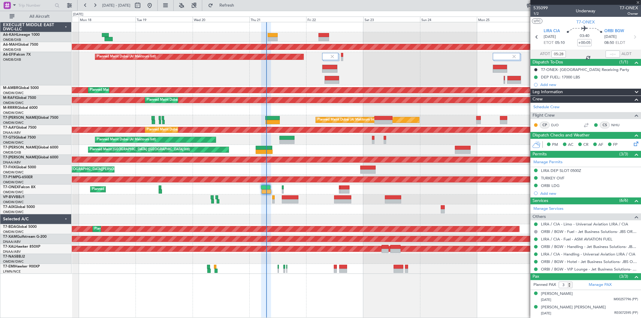
type input "+00:15"
type input "0"
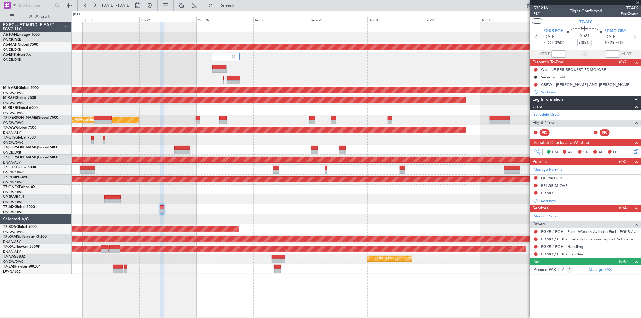
click at [191, 201] on div "Planned Maint Dubai (Dubai Intl) Planned Maint Dubai (Al Maktoum Intl) Planned …" at bounding box center [356, 148] width 569 height 252
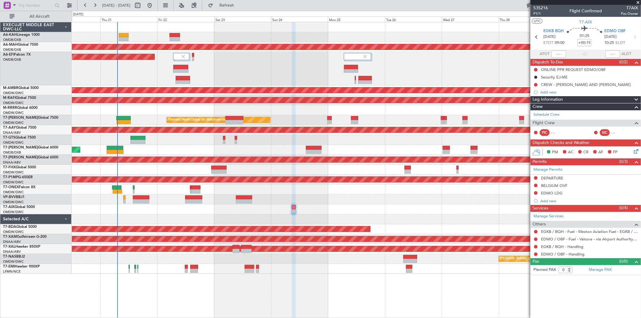
click at [275, 277] on div "Planned Maint Dubai (Dubai Intl) Planned Maint Dubai (Al Maktoum Intl) Planned …" at bounding box center [356, 170] width 569 height 296
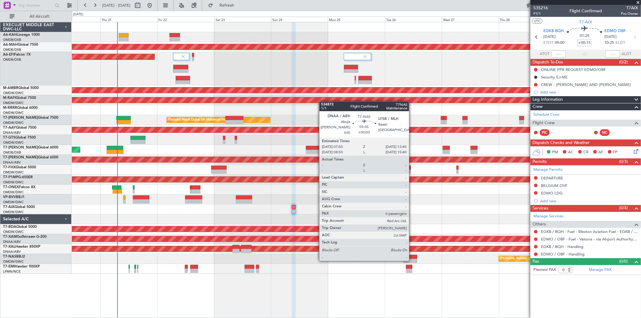
click at [412, 260] on div at bounding box center [410, 261] width 14 height 4
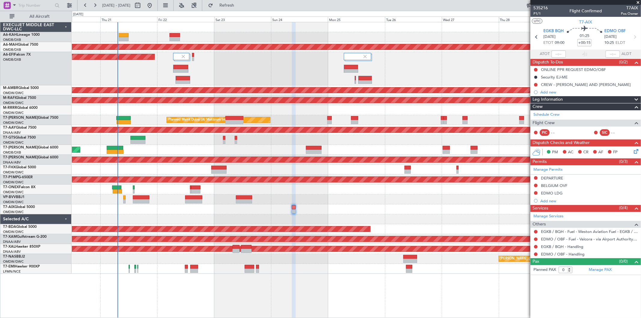
click at [387, 214] on div at bounding box center [356, 219] width 569 height 10
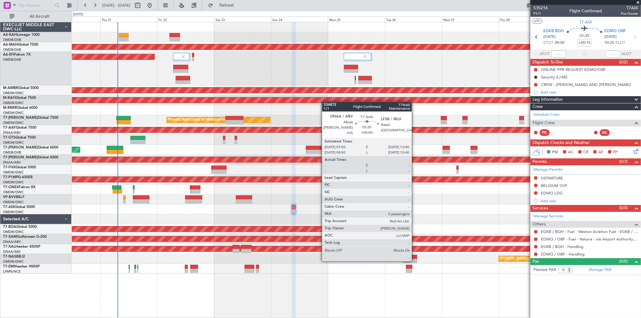
click at [415, 260] on div at bounding box center [410, 261] width 14 height 4
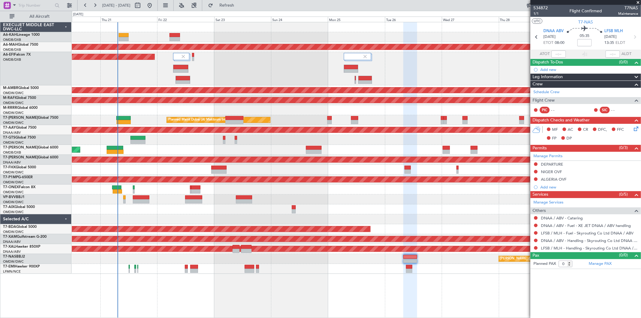
click at [185, 150] on div "Planned Maint [GEOGRAPHIC_DATA] ([GEOGRAPHIC_DATA] Intl)" at bounding box center [356, 150] width 569 height 10
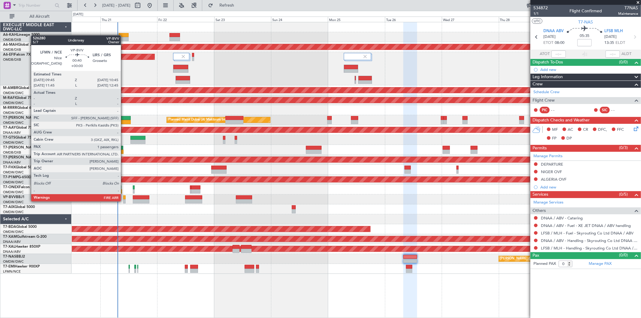
click at [124, 201] on div at bounding box center [124, 201] width 2 height 4
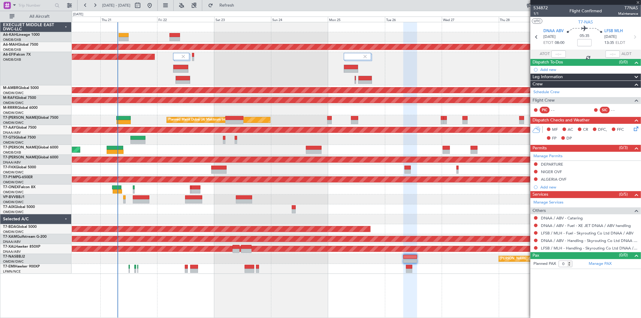
type input "1"
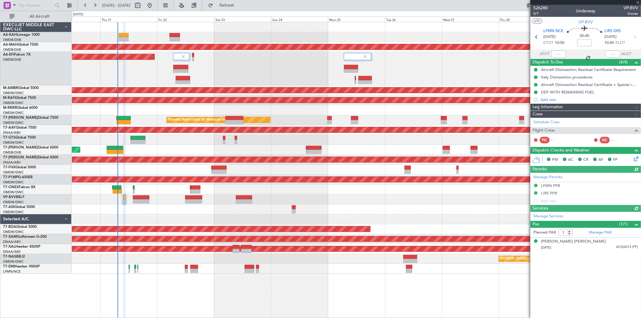
type input "Rohit Roy (ROY)"
type input "7082"
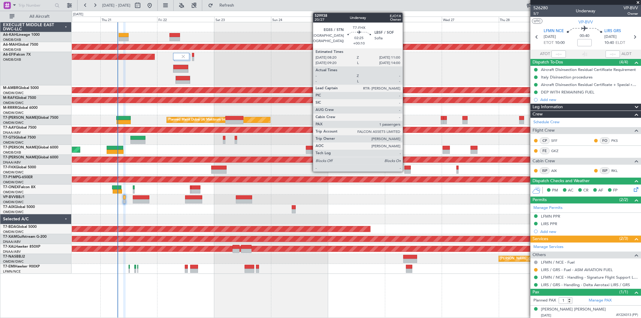
click at [406, 171] on div at bounding box center [408, 172] width 7 height 4
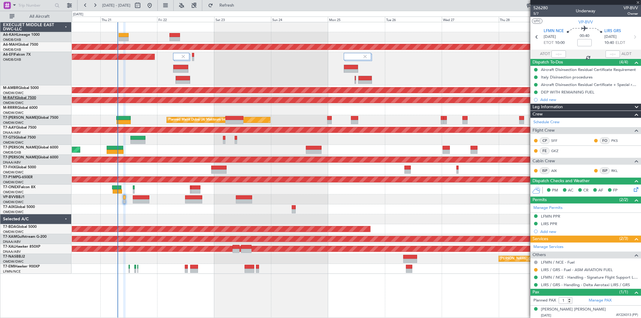
type input "+00:10"
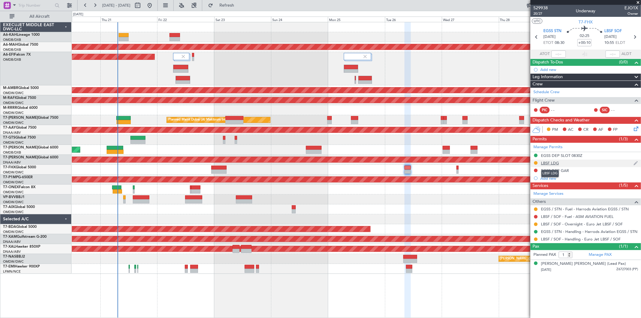
click at [555, 162] on div "LBSF LDG" at bounding box center [550, 163] width 18 height 5
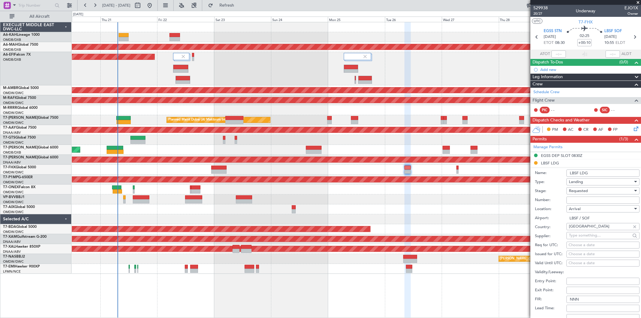
click at [579, 198] on input "Number:" at bounding box center [603, 200] width 73 height 7
paste input "BULGARIA - 210600YA"
type input "BULGARIA - 210600YA"
click at [576, 191] on span "Requested" at bounding box center [578, 190] width 19 height 5
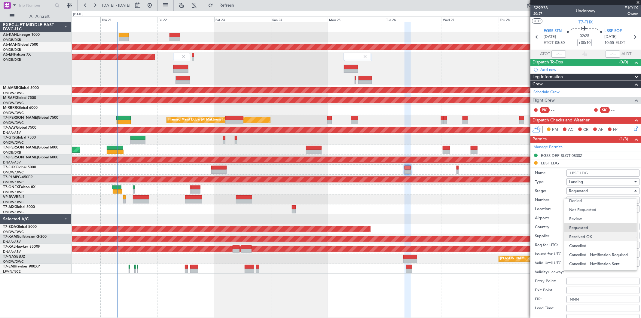
click at [584, 233] on span "Received OK" at bounding box center [600, 236] width 63 height 9
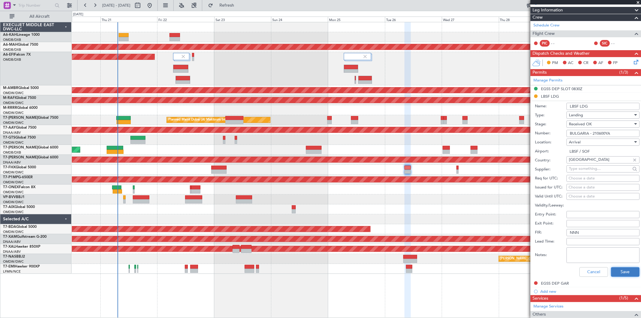
click at [616, 269] on button "Save" at bounding box center [625, 272] width 29 height 10
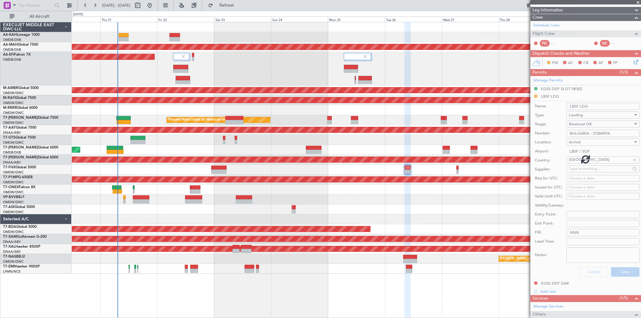
scroll to position [0, 0]
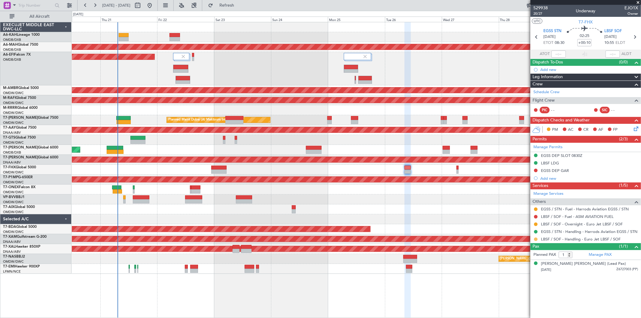
click at [536, 238] on button at bounding box center [536, 239] width 4 height 4
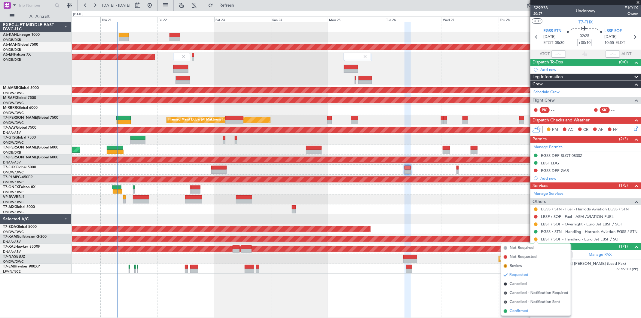
click at [525, 310] on span "Confirmed" at bounding box center [519, 311] width 19 height 6
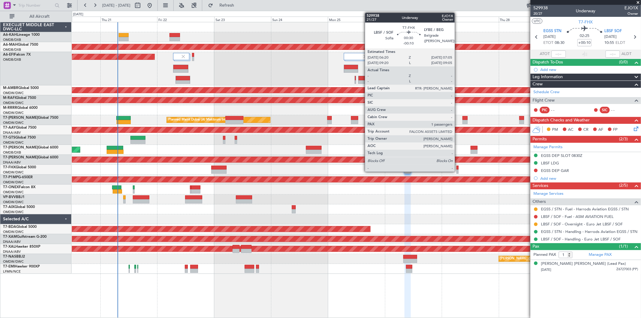
click at [458, 169] on div at bounding box center [458, 168] width 2 height 4
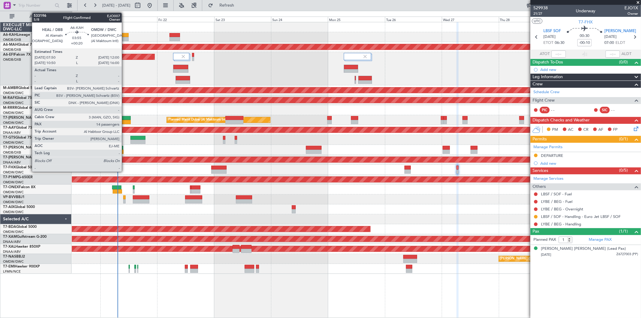
click at [125, 36] on div at bounding box center [124, 35] width 10 height 4
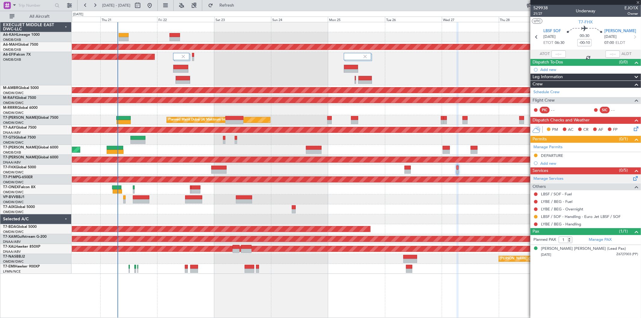
type input "+00:20"
type input "14"
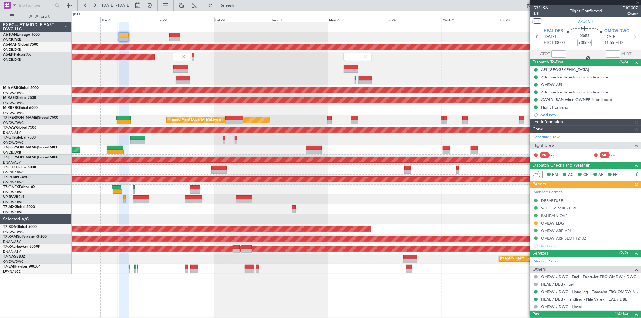
type input "Rohit Roy (ROY)"
type input "7078"
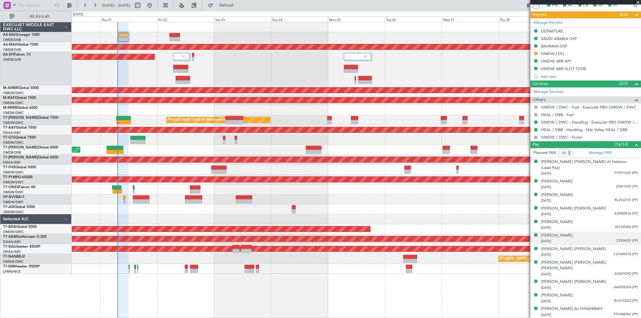
scroll to position [229, 0]
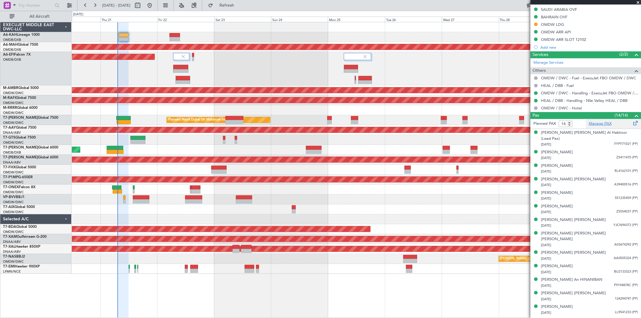
click at [600, 122] on link "Manage PAX" at bounding box center [600, 124] width 23 height 6
click at [238, 3] on span "Refresh" at bounding box center [226, 5] width 25 height 4
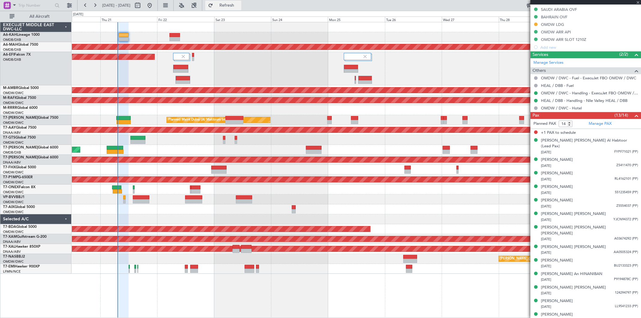
scroll to position [223, 0]
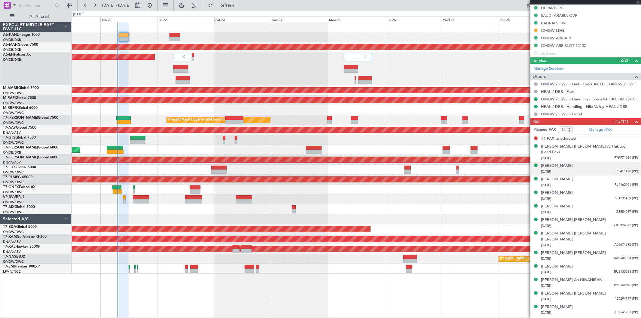
type input "Rohit Roy (ROY)"
type input "7078"
drag, startPoint x: 561, startPoint y: 128, endPoint x: 568, endPoint y: 131, distance: 8.6
click at [568, 131] on input "14" at bounding box center [566, 130] width 14 height 7
type input "13"
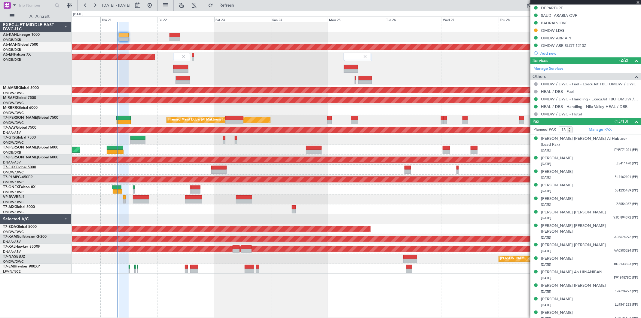
scroll to position [216, 0]
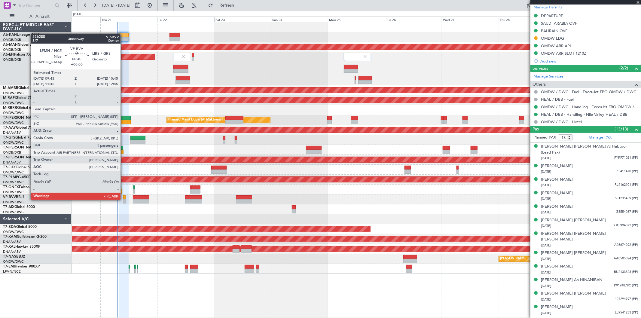
click at [124, 200] on div at bounding box center [124, 201] width 2 height 4
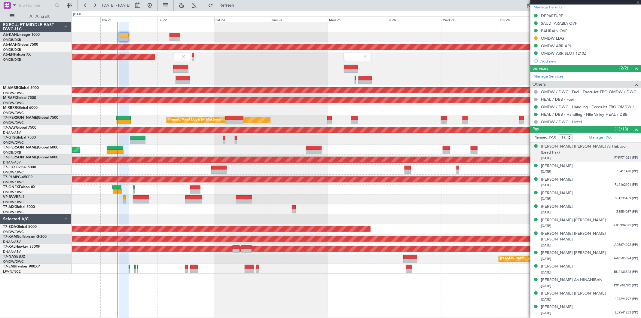
type input "1"
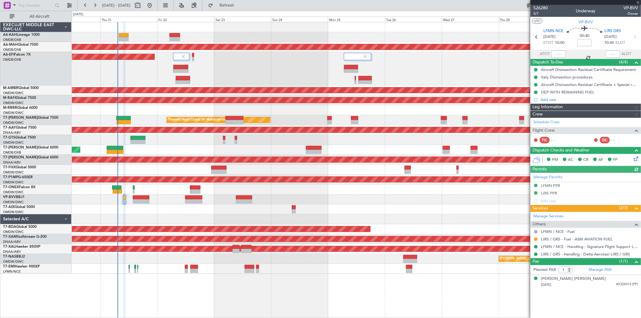
type input "Rohit Roy (ROY)"
type input "7082"
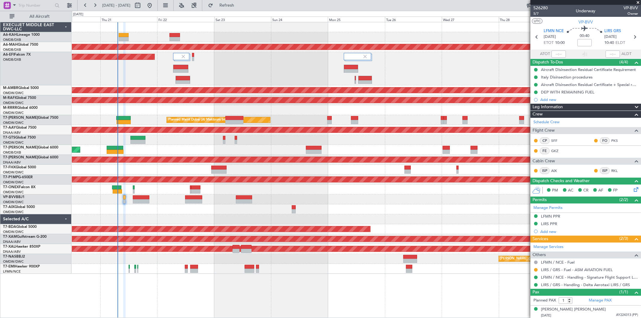
click at [129, 35] on div at bounding box center [356, 37] width 569 height 10
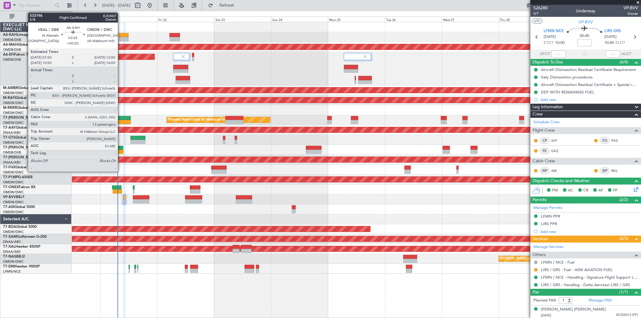
click at [121, 37] on div at bounding box center [124, 39] width 10 height 4
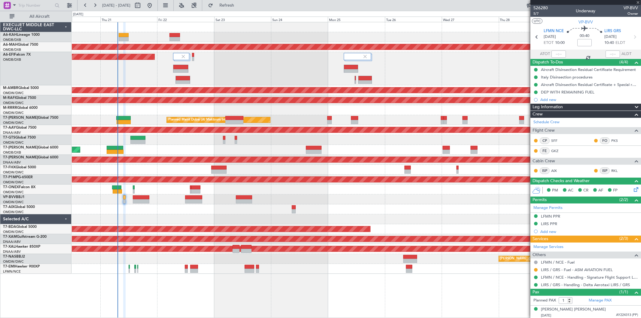
type input "+00:20"
type input "13"
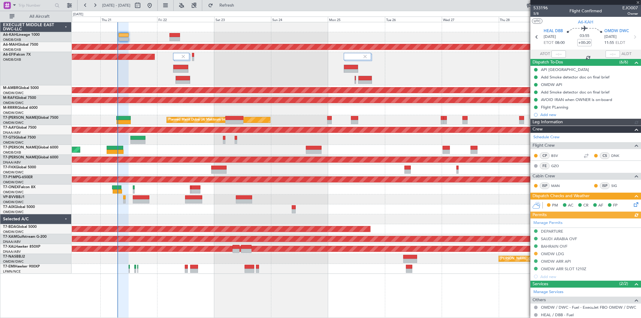
type input "Rohit Roy (ROY)"
type input "7078"
click at [557, 254] on div "OMDW LDG" at bounding box center [552, 253] width 23 height 5
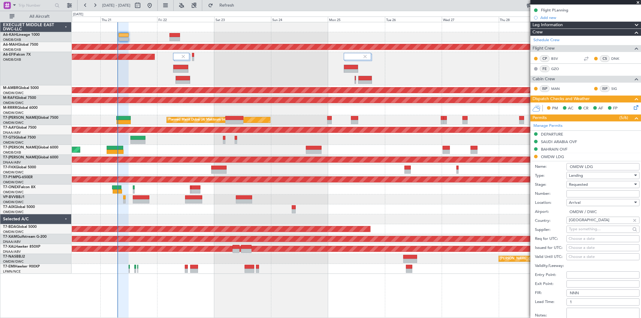
scroll to position [100, 0]
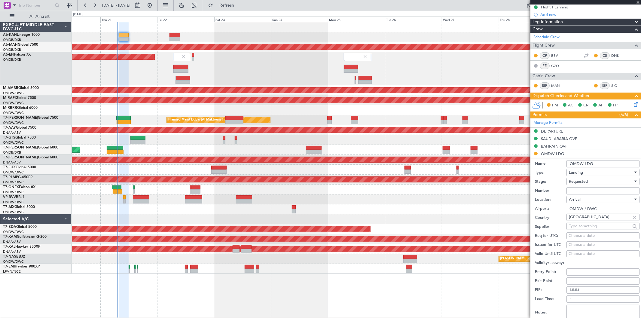
click at [571, 189] on input "Number:" at bounding box center [603, 190] width 73 height 7
paste input "LP is approved under the reference LP/2025/11470"
click at [575, 183] on span "Requested" at bounding box center [578, 181] width 19 height 5
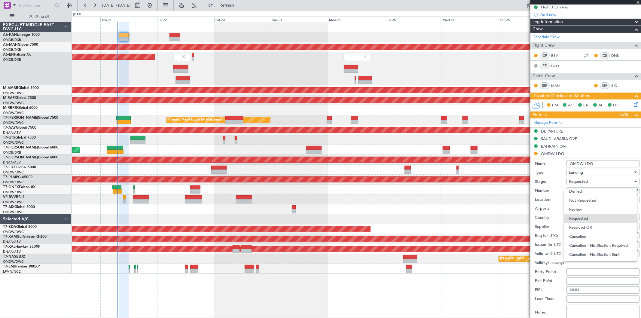
drag, startPoint x: 587, startPoint y: 227, endPoint x: 587, endPoint y: 215, distance: 12.0
click at [587, 224] on span "Received OK" at bounding box center [600, 227] width 63 height 9
click at [578, 191] on input "LP is approved under the reference LP/2025/11470" at bounding box center [603, 190] width 73 height 7
paste input "text"
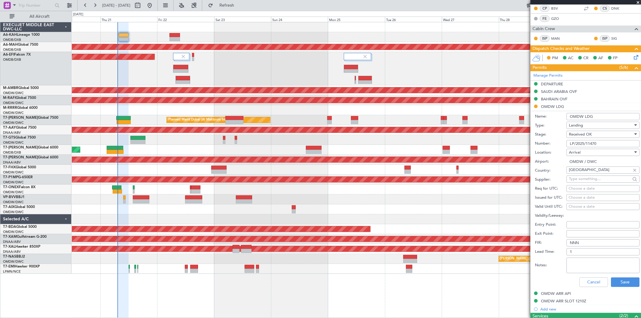
scroll to position [234, 0]
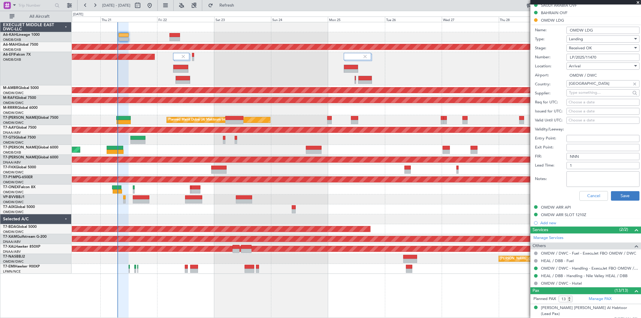
type input "LP/2025/11470"
click at [616, 196] on button "Save" at bounding box center [625, 196] width 29 height 10
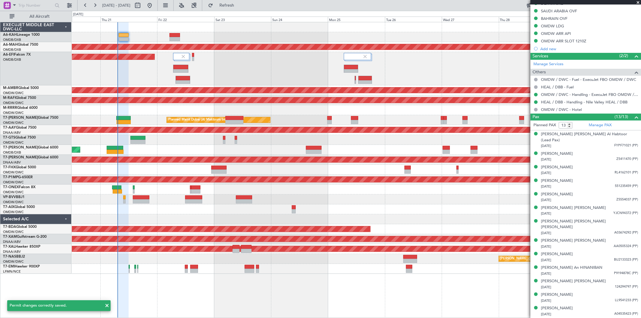
scroll to position [216, 0]
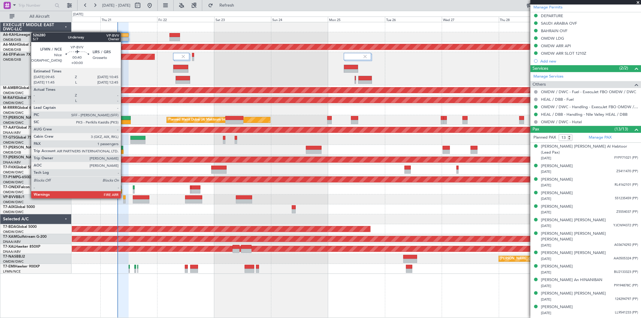
click at [124, 198] on div at bounding box center [124, 197] width 2 height 4
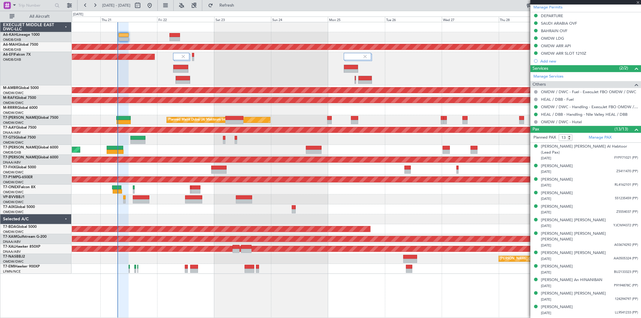
type input "1"
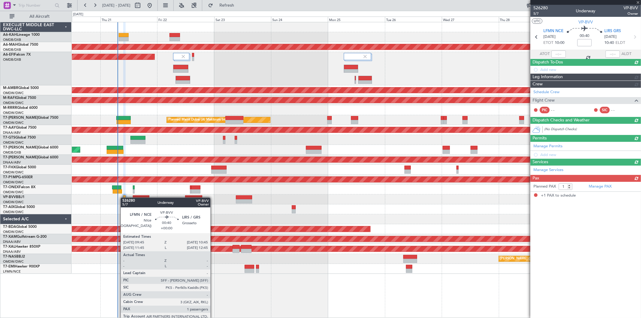
scroll to position [0, 0]
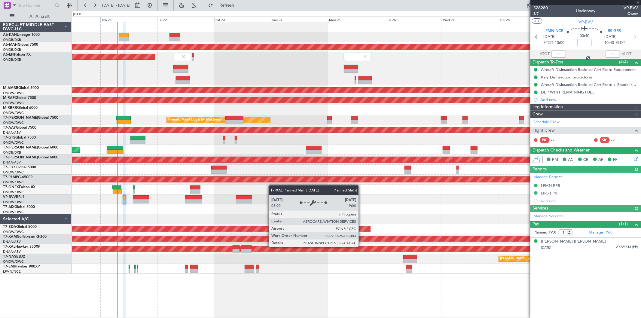
type input "Rohit Roy (ROY)"
type input "7082"
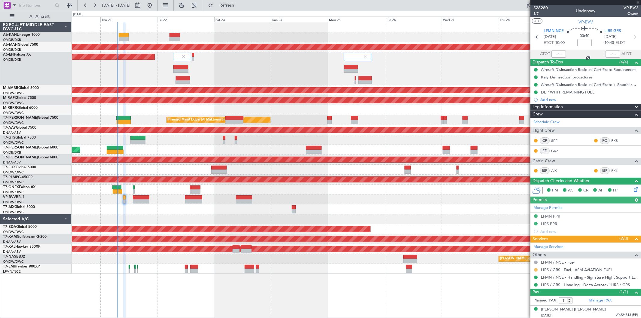
click at [535, 268] on button at bounding box center [536, 270] width 4 height 4
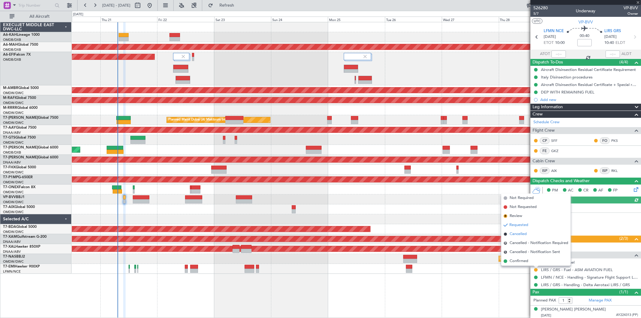
click at [522, 235] on span "Cancelled" at bounding box center [518, 234] width 17 height 6
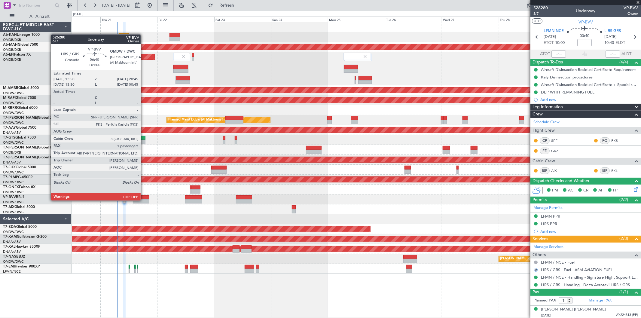
click at [144, 200] on div at bounding box center [141, 201] width 17 height 4
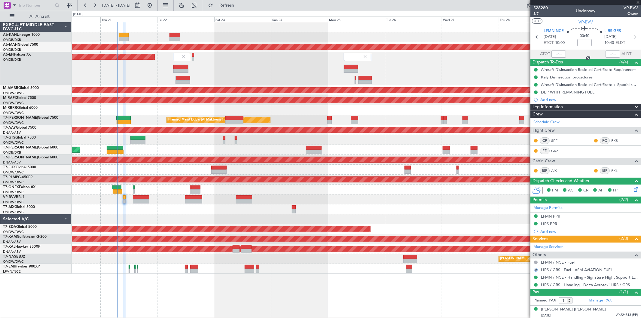
type input "+01:00"
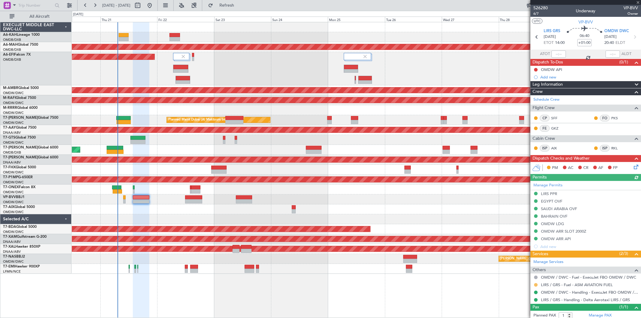
click at [536, 285] on button at bounding box center [536, 285] width 4 height 4
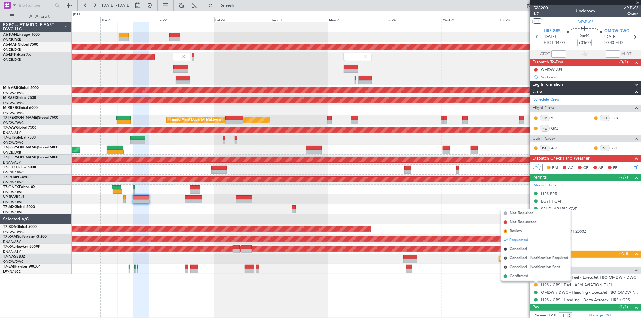
drag, startPoint x: 518, startPoint y: 265, endPoint x: 191, endPoint y: 212, distance: 331.8
click at [515, 265] on span "Cancelled - Notification Sent" at bounding box center [535, 267] width 51 height 6
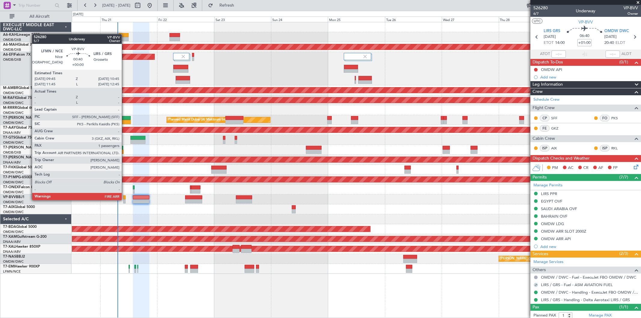
click at [125, 200] on div at bounding box center [124, 201] width 2 height 4
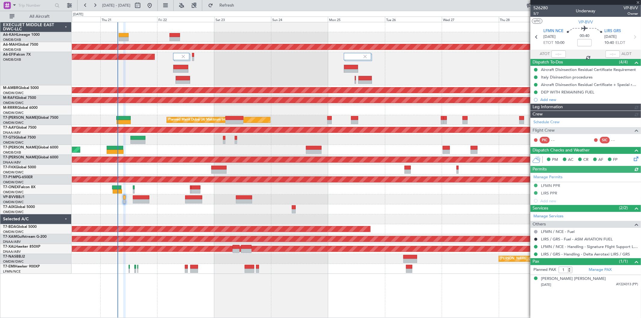
type input "Rohit Roy (ROY)"
type input "7082"
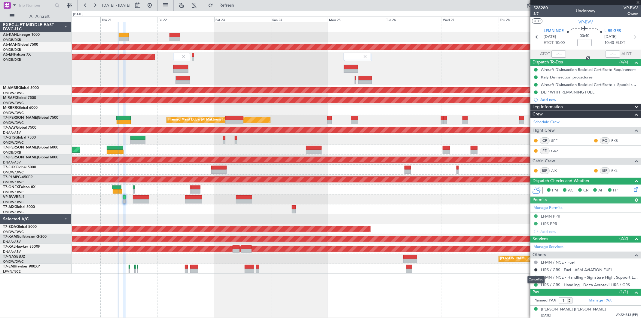
click at [537, 272] on mat-tooltip-component "Cancelled" at bounding box center [536, 280] width 26 height 16
click at [536, 270] on button at bounding box center [536, 270] width 4 height 4
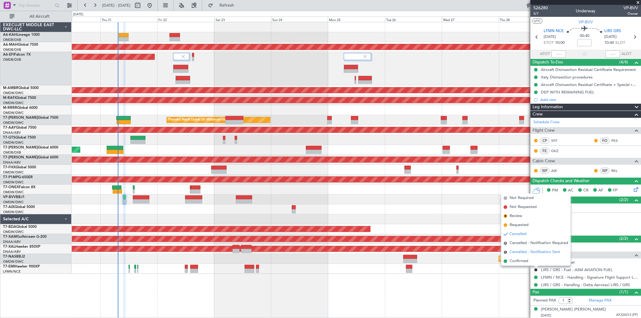
click at [527, 253] on span "Cancelled - Notification Sent" at bounding box center [535, 252] width 51 height 6
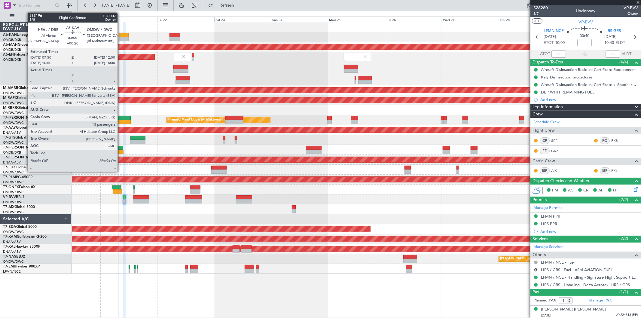
click at [121, 36] on div at bounding box center [124, 35] width 10 height 4
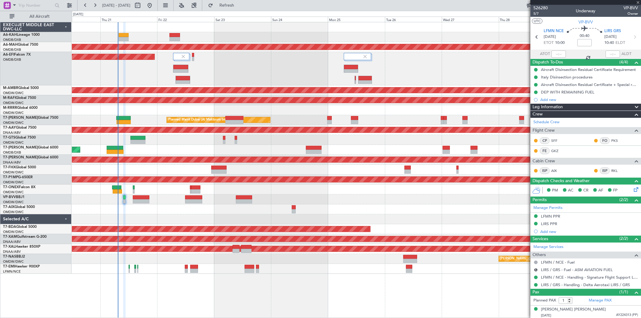
type input "+00:20"
type input "13"
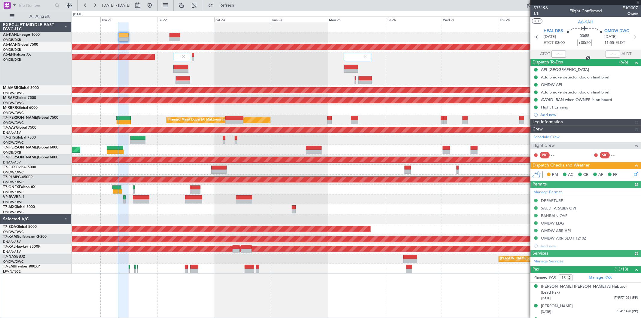
type input "Rohit Roy (ROY)"
type input "7078"
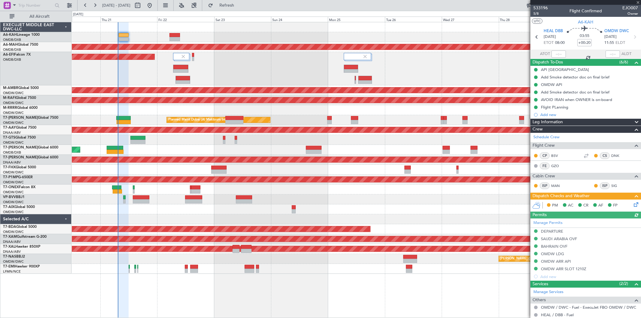
click at [633, 204] on icon at bounding box center [635, 203] width 5 height 5
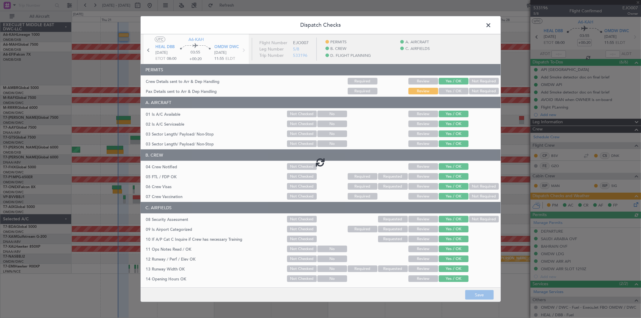
click at [451, 87] on div at bounding box center [321, 162] width 360 height 256
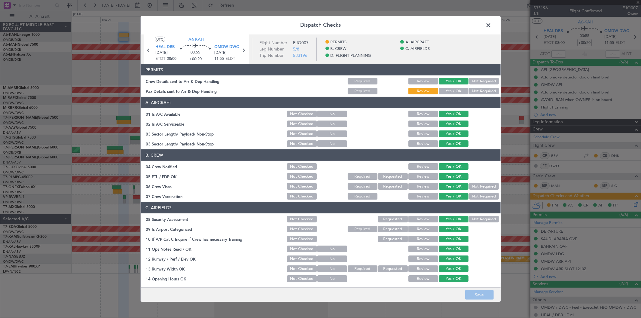
click at [449, 90] on button "Yes / OK" at bounding box center [454, 91] width 30 height 7
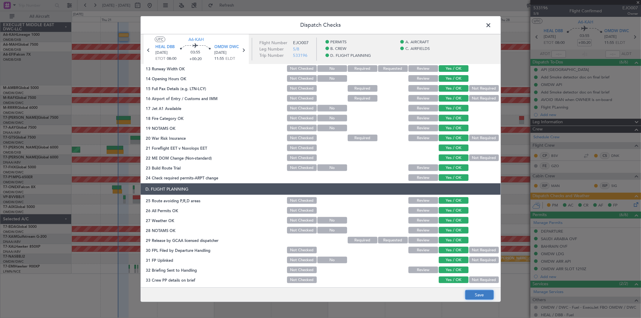
click at [485, 299] on button "Save" at bounding box center [479, 295] width 29 height 10
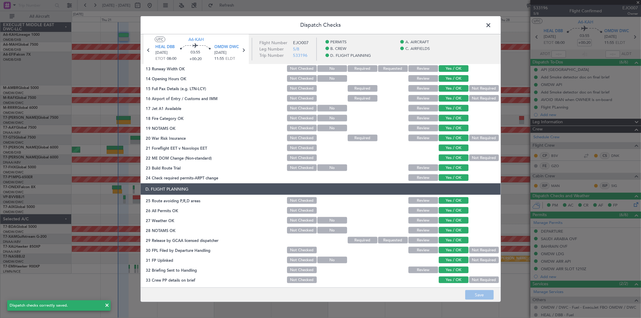
click at [492, 26] on span at bounding box center [492, 27] width 0 height 12
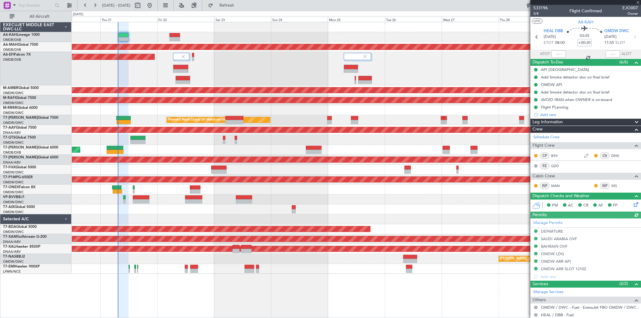
type input "Rohit Roy (ROY)"
type input "7078"
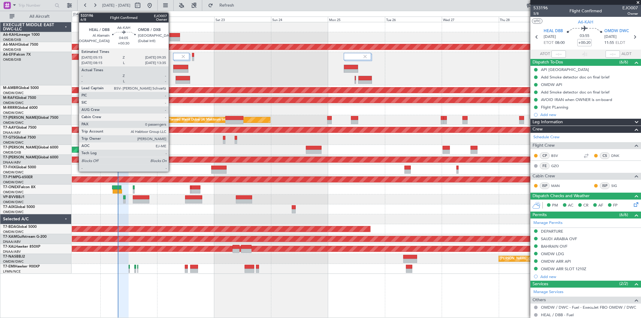
click at [172, 36] on div at bounding box center [175, 35] width 11 height 4
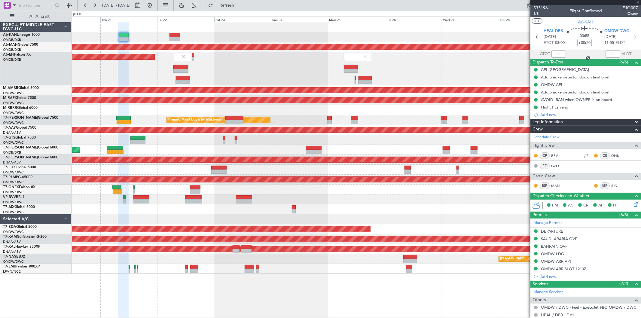
type input "+00:30"
type input "0"
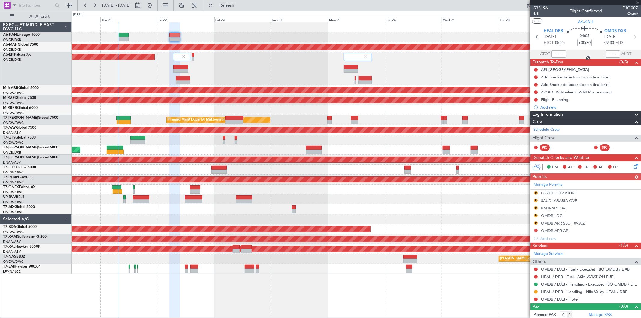
scroll to position [2, 0]
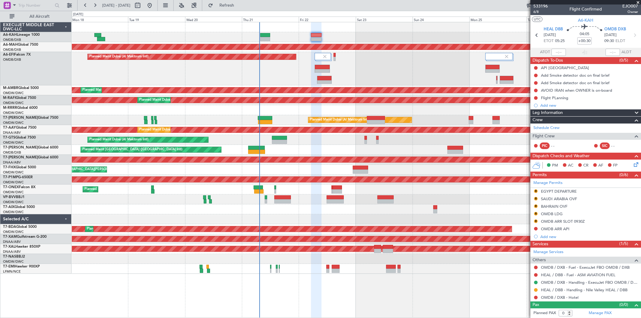
click at [266, 210] on div at bounding box center [356, 209] width 569 height 10
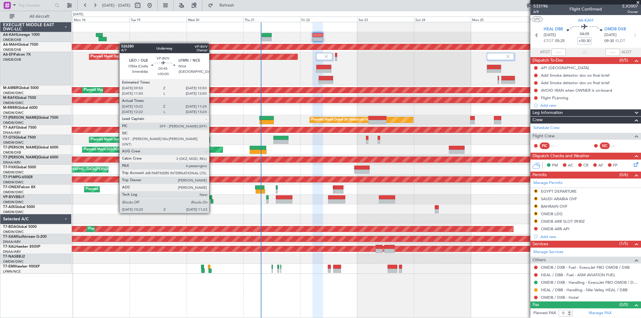
click at [212, 202] on div at bounding box center [212, 201] width 3 height 4
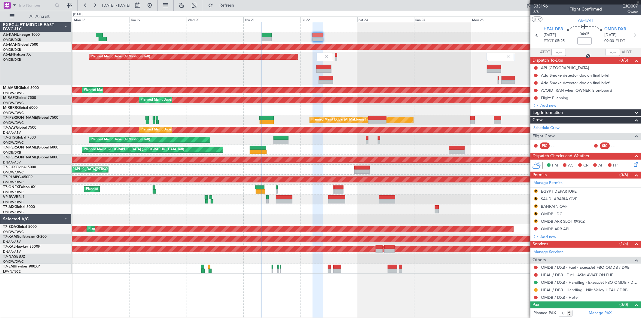
type input "10:32"
type input "11:19"
type input "4"
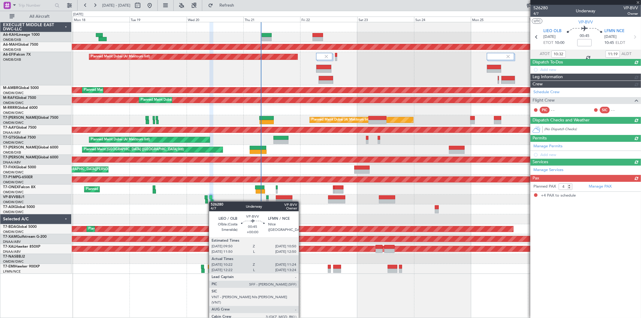
scroll to position [0, 0]
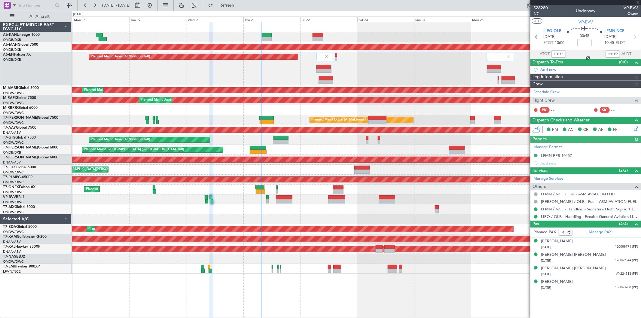
type input "Syed Shakeel (SYS)"
type input "7007"
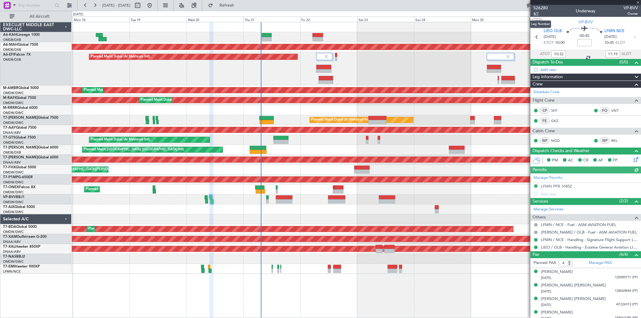
click at [541, 11] on span "4/7" at bounding box center [541, 13] width 14 height 5
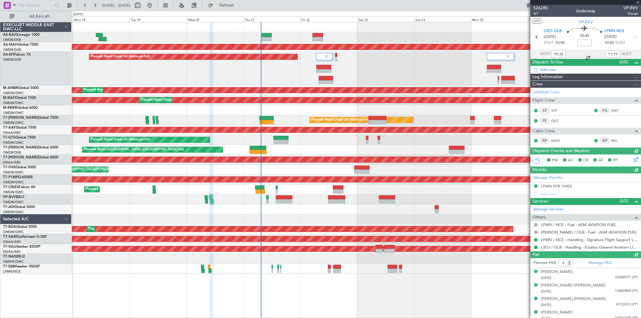
type input "Syed Shakeel (SYS)"
type input "7007"
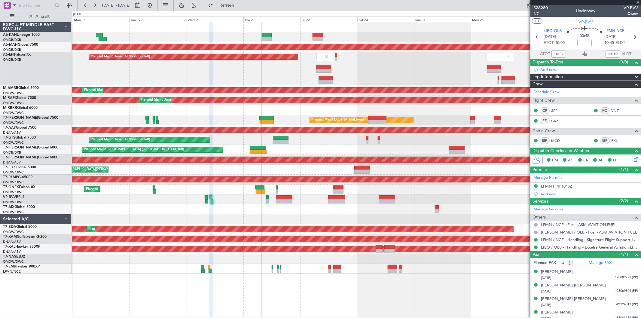
click at [361, 63] on div "Planned Maint Dubai (Al Maktoum Intl)" at bounding box center [356, 68] width 569 height 33
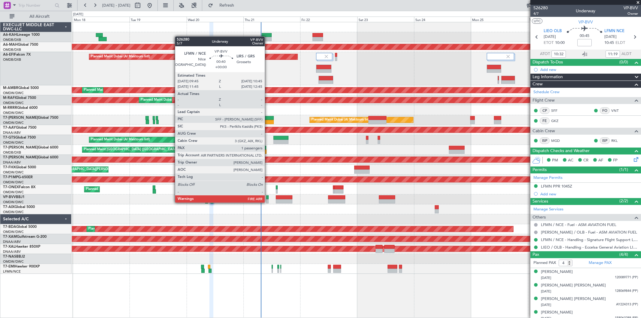
click at [268, 202] on div at bounding box center [267, 201] width 2 height 4
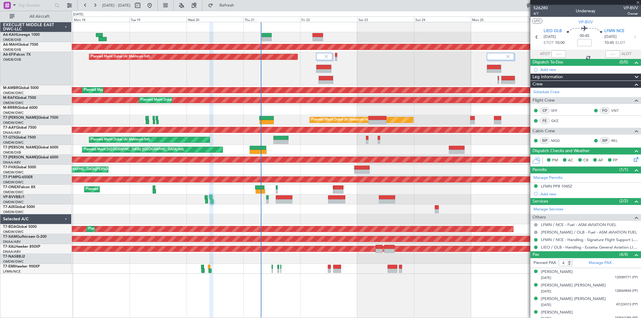
type input "1"
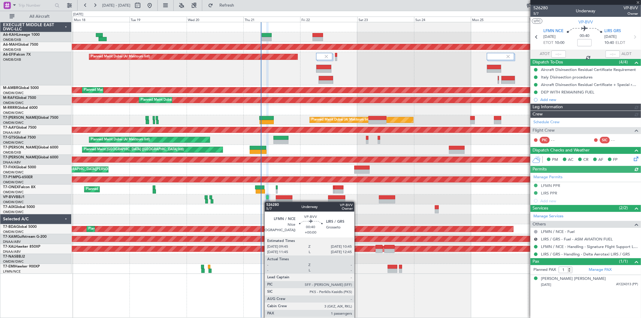
type input "Rohit Roy (ROY)"
type input "7082"
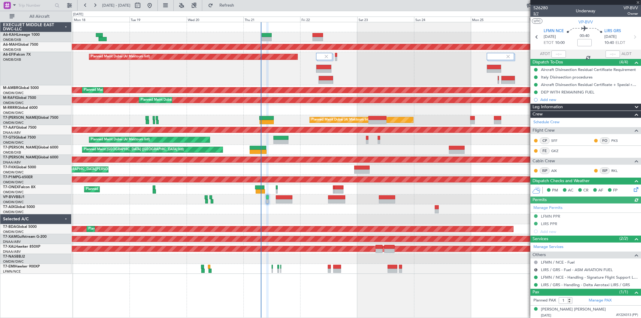
click at [536, 16] on mat-tooltip-component "Leg Number" at bounding box center [541, 24] width 30 height 16
click at [535, 14] on span "5/7" at bounding box center [541, 13] width 14 height 5
click at [240, 6] on span "Refresh" at bounding box center [226, 5] width 25 height 4
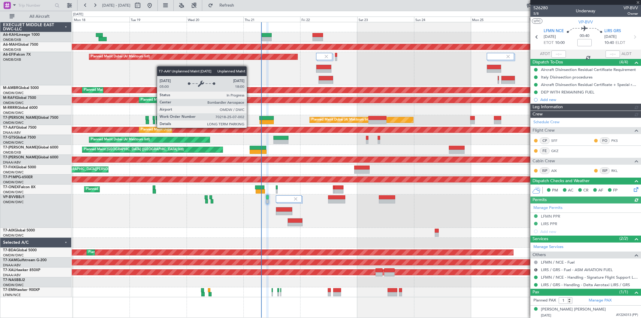
type input "Rohit Roy (ROY)"
type input "7082"
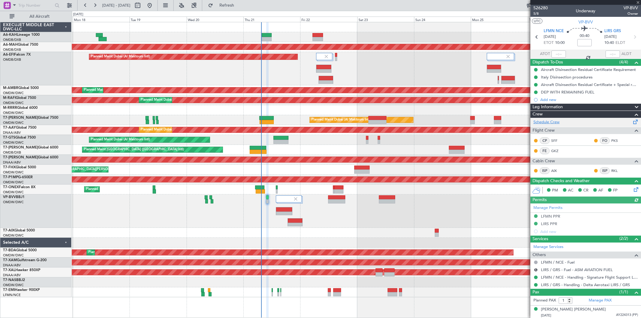
click at [553, 121] on link "Schedule Crew" at bounding box center [547, 122] width 26 height 6
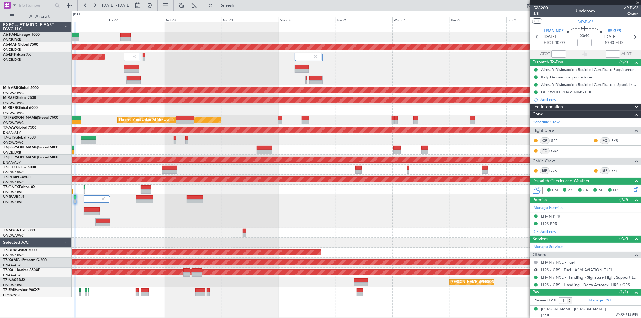
click at [235, 146] on div "Planned Maint Dubai (Dubai Intl) Planned Maint Dubai (Al Maktoum Intl) Planned …" at bounding box center [356, 159] width 569 height 275
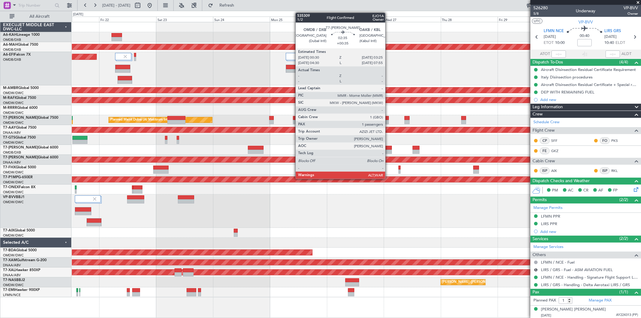
click at [388, 150] on div at bounding box center [388, 152] width 7 height 4
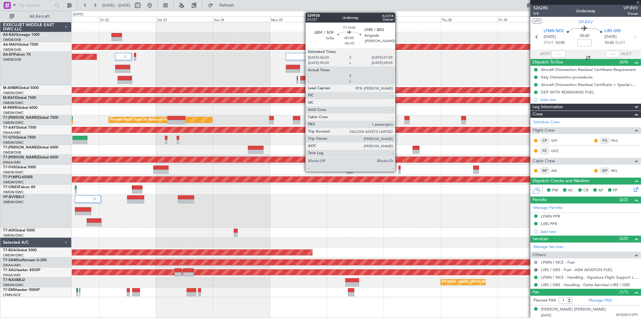
type input "+00:35"
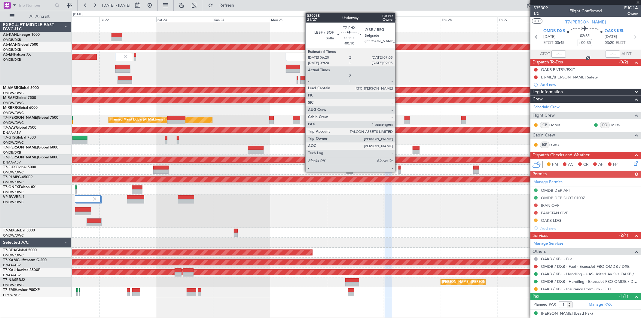
click at [399, 170] on div at bounding box center [400, 172] width 2 height 4
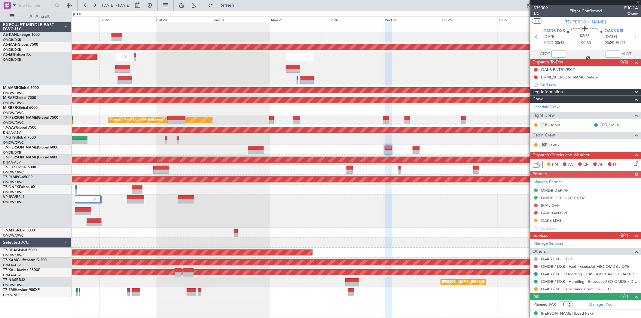
type input "-00:10"
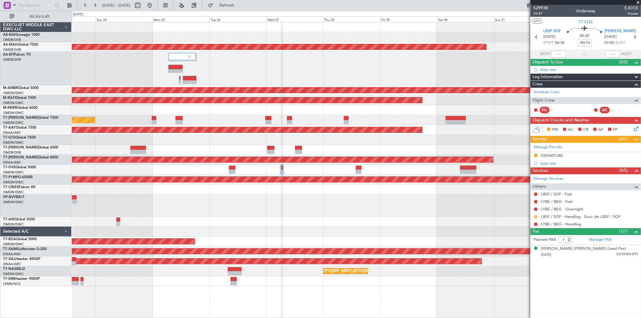
click at [535, 216] on button at bounding box center [536, 217] width 4 height 4
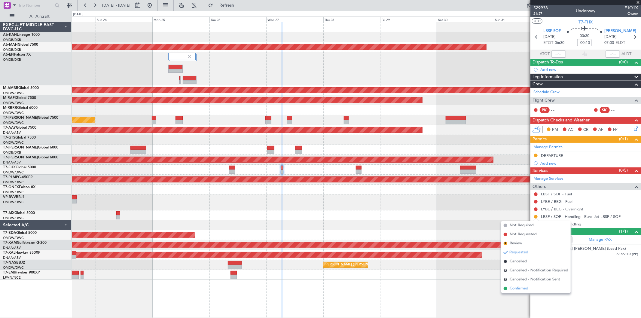
click at [517, 285] on li "Confirmed" at bounding box center [535, 288] width 69 height 9
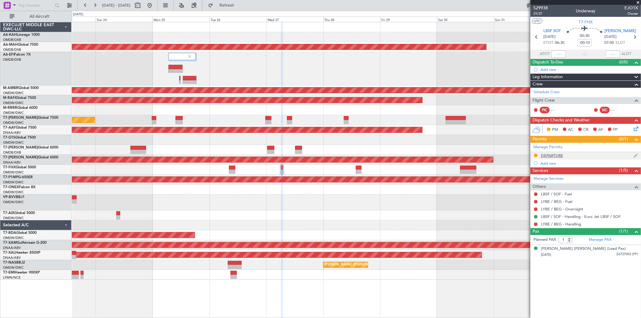
click at [553, 155] on div "DEPARTURE" at bounding box center [552, 155] width 22 height 5
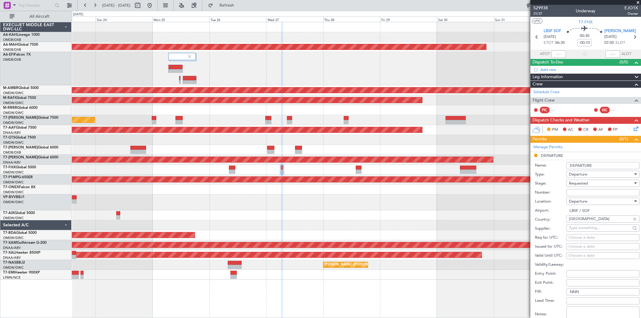
click at [579, 190] on input "Number:" at bounding box center [603, 192] width 73 height 7
paste input "BULGARIA - 210600YA"
type input "BULGARIA - 210600YA"
click at [577, 185] on span "Requested" at bounding box center [578, 183] width 19 height 5
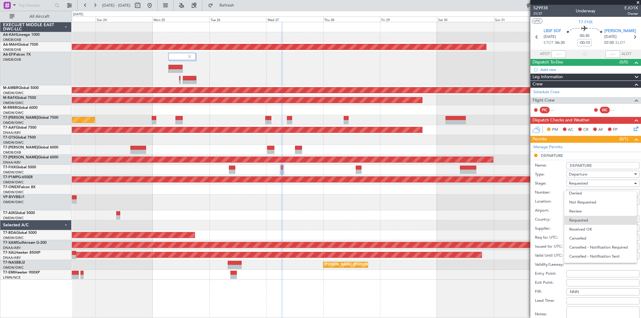
drag, startPoint x: 588, startPoint y: 230, endPoint x: 589, endPoint y: 227, distance: 3.5
click at [588, 229] on span "Received OK" at bounding box center [600, 229] width 63 height 9
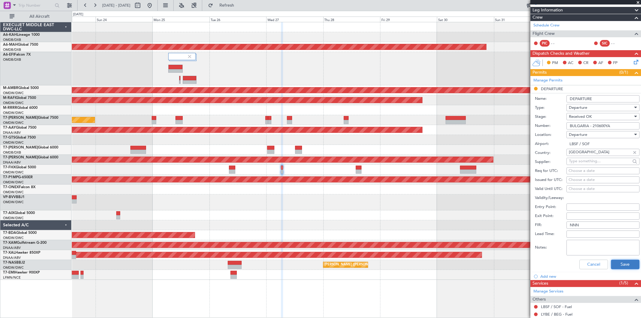
click at [621, 265] on button "Save" at bounding box center [625, 265] width 29 height 10
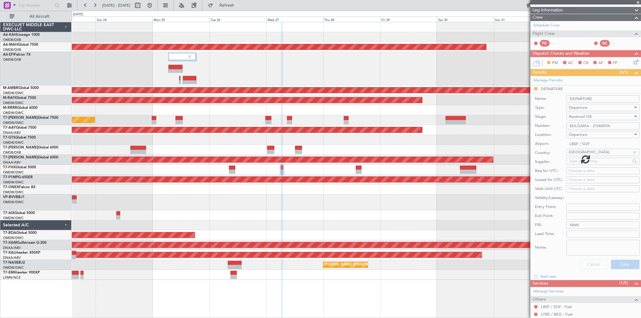
scroll to position [0, 0]
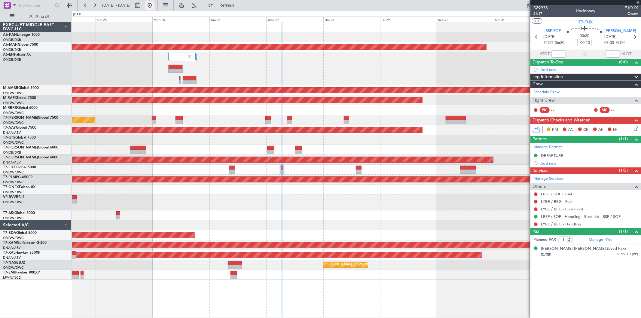
click at [155, 2] on button at bounding box center [150, 6] width 10 height 10
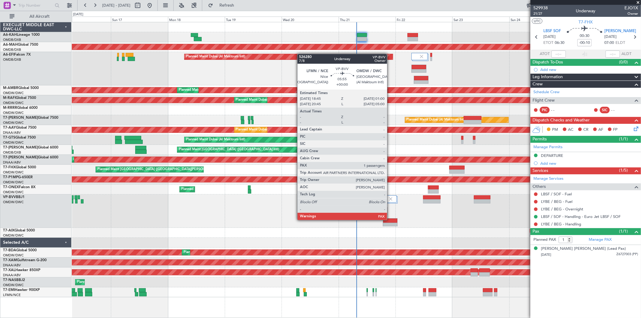
click at [390, 219] on div at bounding box center [390, 221] width 14 height 4
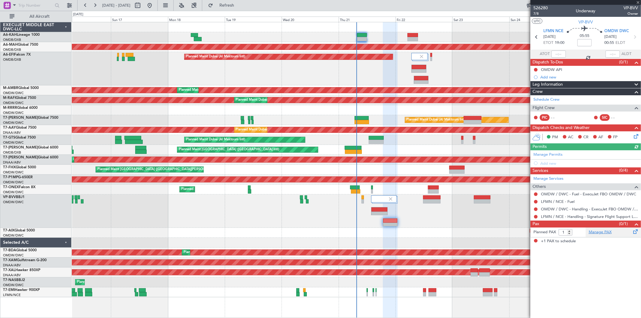
click at [608, 232] on link "Manage PAX" at bounding box center [600, 232] width 23 height 6
click at [434, 200] on div at bounding box center [431, 201] width 17 height 4
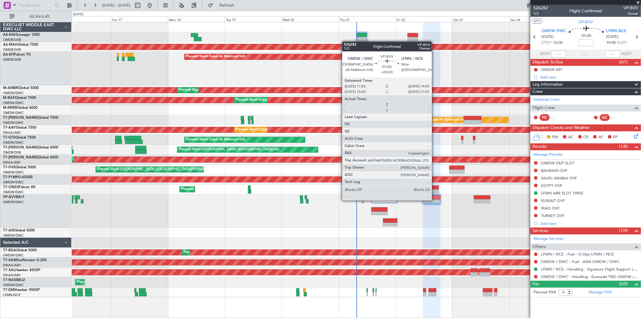
click at [435, 200] on div at bounding box center [431, 201] width 17 height 4
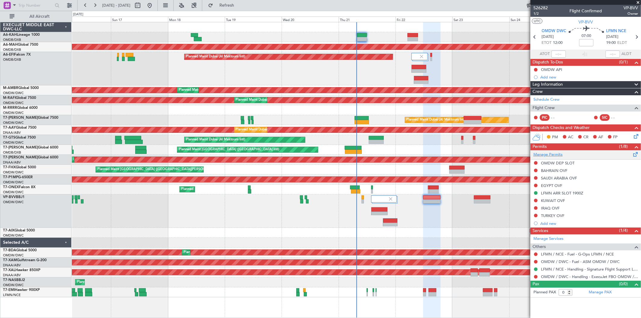
click at [553, 155] on link "Manage Permits" at bounding box center [548, 155] width 29 height 6
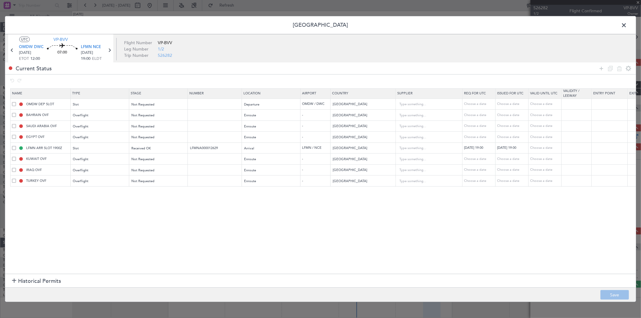
click at [12, 161] on td "KUWAIT OVF" at bounding box center [41, 159] width 60 height 11
click at [14, 160] on span at bounding box center [14, 159] width 4 height 4
click at [16, 157] on input "checkbox" at bounding box center [16, 157] width 0 height 0
click at [13, 167] on div "IRAQ OVF" at bounding box center [41, 169] width 58 height 5
click at [13, 170] on span at bounding box center [14, 170] width 4 height 4
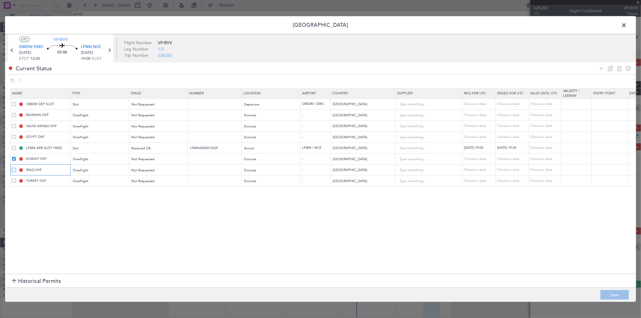
click at [16, 168] on input "checkbox" at bounding box center [16, 168] width 0 height 0
click at [13, 179] on td "TURKEY OVF" at bounding box center [41, 181] width 60 height 11
click at [14, 182] on span at bounding box center [14, 181] width 4 height 4
click at [16, 179] on input "checkbox" at bounding box center [16, 179] width 0 height 0
click at [618, 66] on icon at bounding box center [619, 68] width 7 height 7
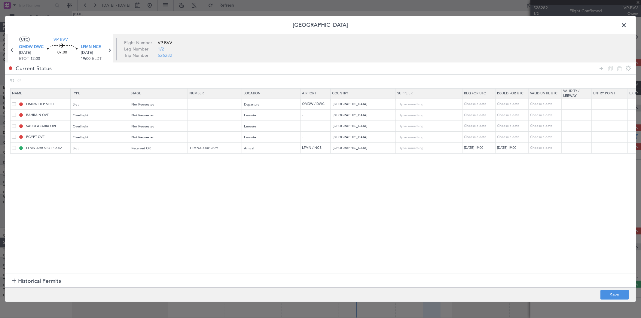
drag, startPoint x: 601, startPoint y: 70, endPoint x: 594, endPoint y: 72, distance: 6.7
click at [601, 70] on icon at bounding box center [601, 68] width 7 height 7
click at [93, 161] on div "Type" at bounding box center [98, 159] width 50 height 9
click at [93, 190] on span "API" at bounding box center [100, 190] width 54 height 9
click at [160, 163] on div "Select an option" at bounding box center [157, 159] width 50 height 9
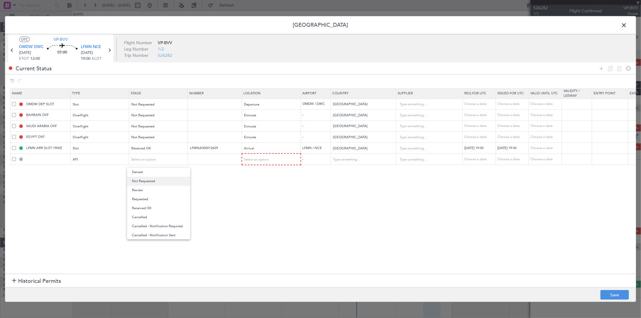
click at [155, 179] on span "Not Requested" at bounding box center [159, 181] width 54 height 9
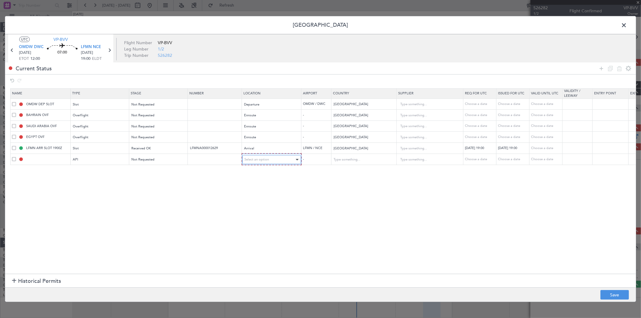
click at [260, 161] on span "Select an option" at bounding box center [257, 159] width 25 height 5
click at [259, 173] on span "Departure" at bounding box center [272, 172] width 54 height 9
click at [605, 295] on button "Save" at bounding box center [615, 295] width 29 height 10
type input "OMDW DEP API"
type input "[GEOGRAPHIC_DATA]"
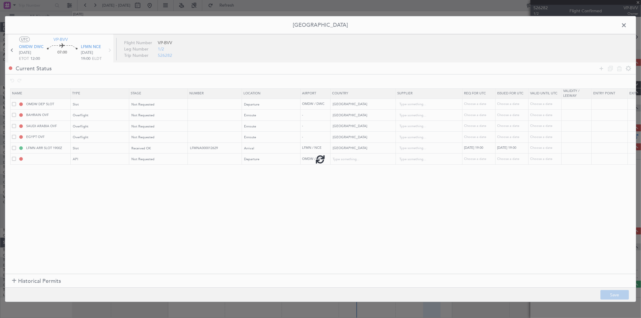
type input "NNN"
type input "1"
click at [627, 26] on span at bounding box center [627, 27] width 0 height 12
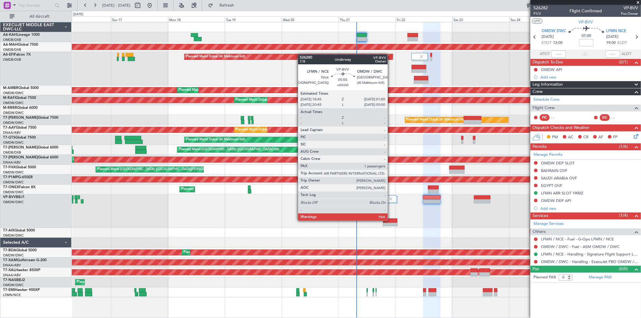
click at [391, 220] on div at bounding box center [390, 221] width 14 height 4
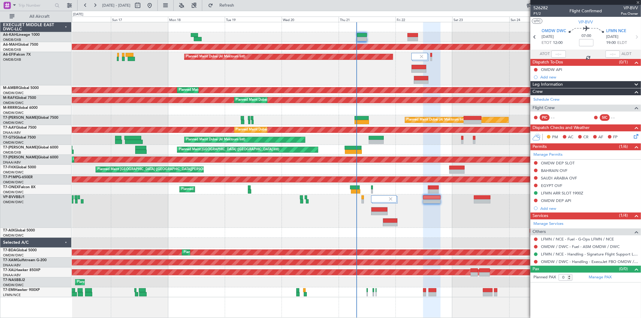
type input "1"
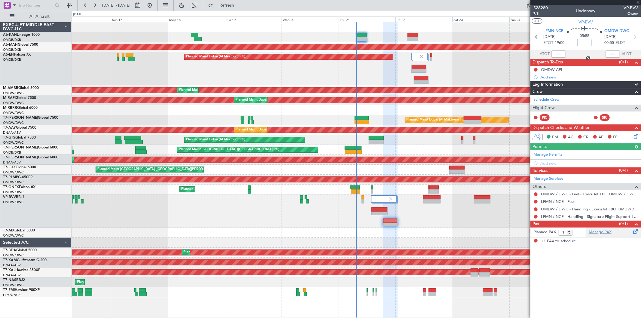
click at [608, 236] on div "Manage PAX" at bounding box center [613, 233] width 55 height 10
click at [547, 155] on link "Manage Permits" at bounding box center [548, 155] width 29 height 6
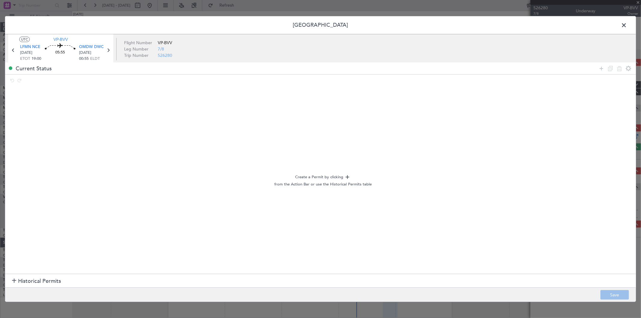
click at [52, 281] on span "Historical Permits" at bounding box center [39, 281] width 43 height 8
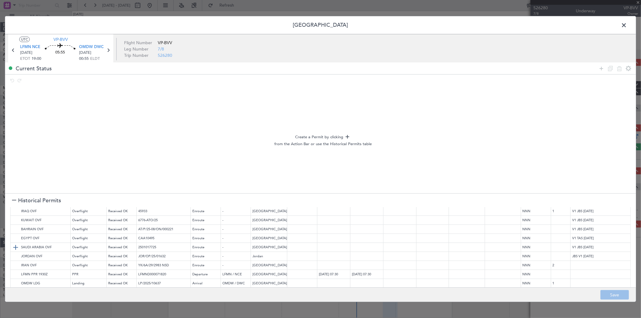
scroll to position [33, 0]
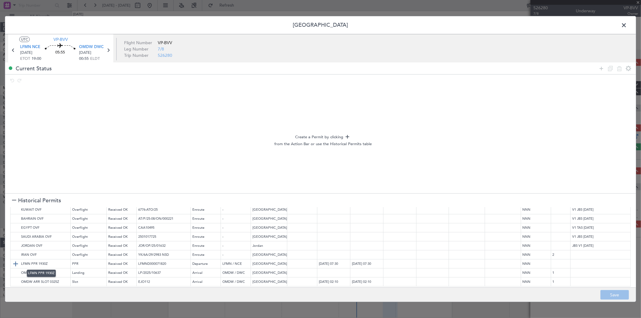
click at [16, 263] on img at bounding box center [15, 263] width 7 height 7
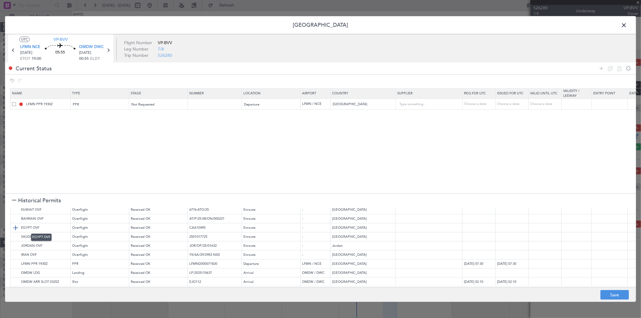
click at [14, 226] on img at bounding box center [15, 227] width 7 height 7
click at [16, 233] on img at bounding box center [15, 236] width 7 height 7
click at [17, 218] on img at bounding box center [15, 218] width 7 height 7
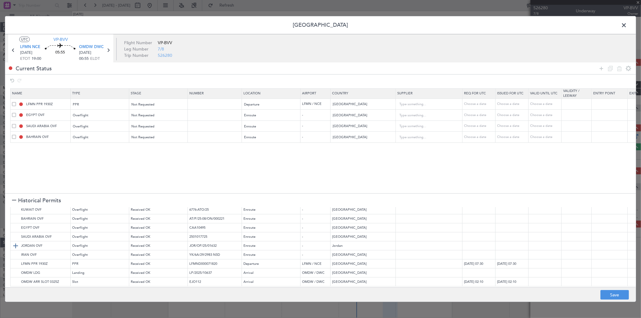
scroll to position [37, 0]
click at [17, 269] on img at bounding box center [15, 272] width 7 height 7
click at [19, 278] on img at bounding box center [15, 281] width 7 height 7
click at [600, 70] on icon at bounding box center [601, 68] width 7 height 7
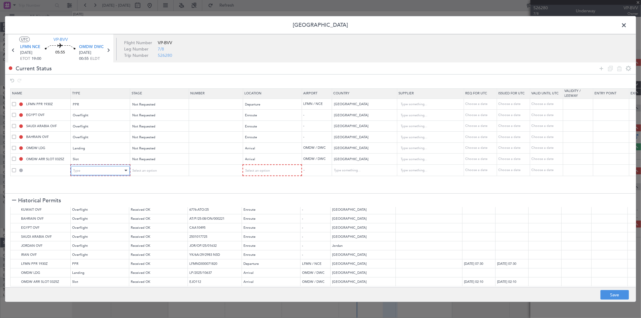
click at [94, 166] on div "Type" at bounding box center [98, 170] width 50 height 9
drag, startPoint x: 89, startPoint y: 199, endPoint x: 122, endPoint y: 187, distance: 34.6
click at [91, 199] on span "API" at bounding box center [100, 201] width 54 height 9
click at [161, 169] on div "Select an option" at bounding box center [157, 170] width 50 height 9
drag, startPoint x: 152, startPoint y: 189, endPoint x: 167, endPoint y: 189, distance: 15.0
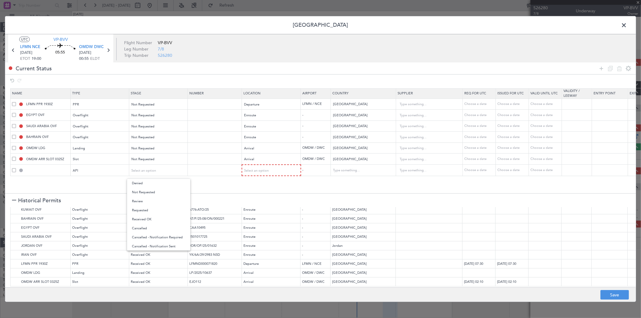
click at [159, 189] on span "Not Requested" at bounding box center [159, 192] width 54 height 9
click at [267, 173] on div "Select an option" at bounding box center [270, 170] width 50 height 9
click at [260, 198] on span "Arrival" at bounding box center [272, 201] width 54 height 9
click at [614, 293] on button "Save" at bounding box center [615, 295] width 29 height 10
click at [623, 26] on div at bounding box center [320, 159] width 631 height 286
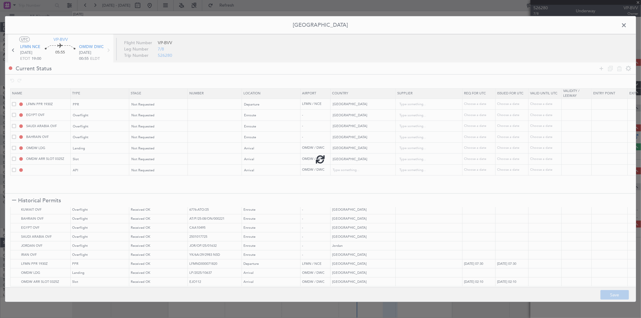
type input "LFMN PPR"
type input "NNN"
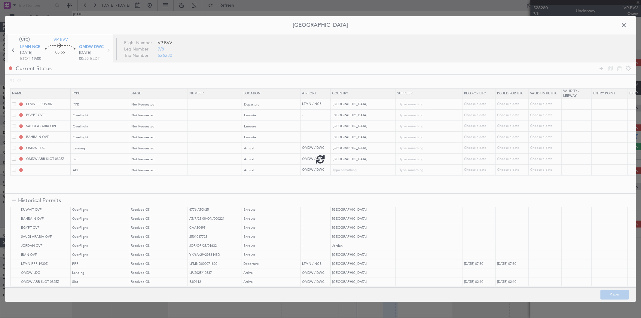
type input "NNN"
type input "1"
type input "OMDW ARR SLOT"
type input "NNN"
type input "1"
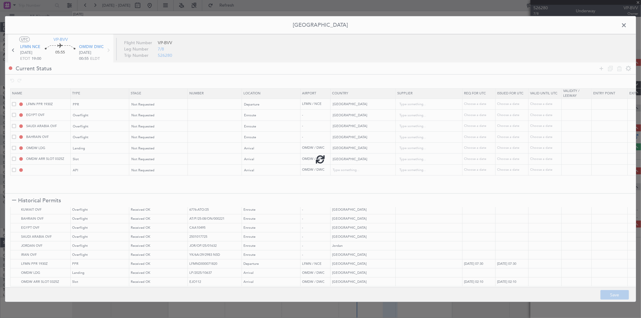
type input "OMDW ARR API"
type input "[GEOGRAPHIC_DATA]"
type input "NNN"
type input "1"
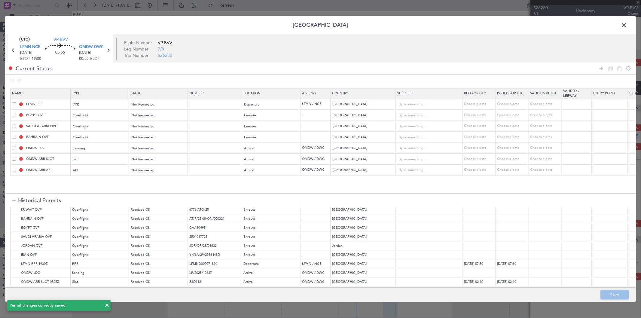
click at [627, 23] on span at bounding box center [627, 27] width 0 height 12
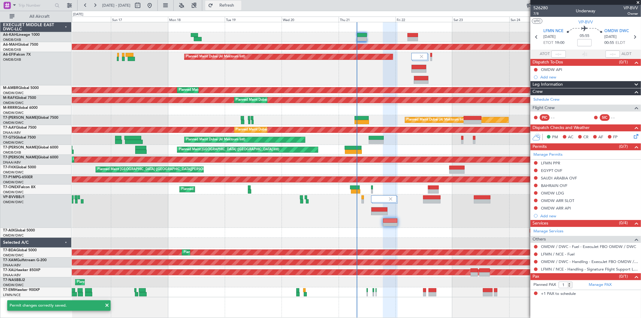
click at [231, 9] on button "Refresh" at bounding box center [223, 6] width 36 height 10
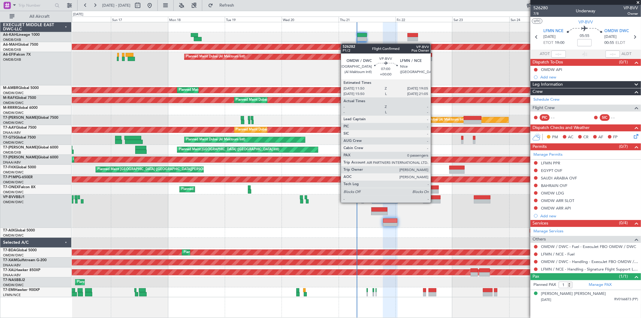
click at [434, 202] on div at bounding box center [431, 201] width 17 height 4
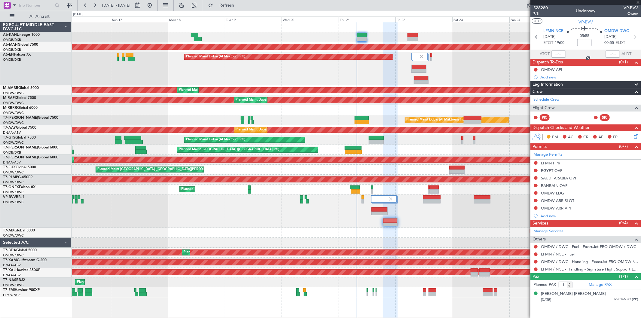
type input "0"
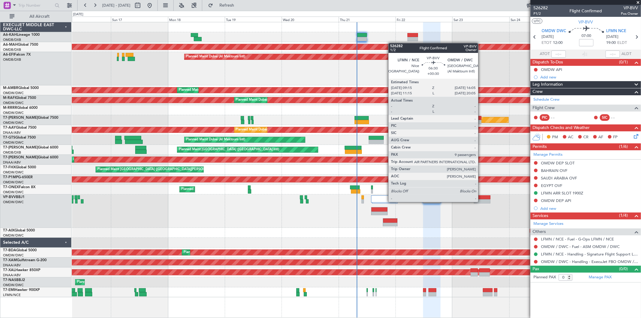
click at [481, 201] on div at bounding box center [482, 201] width 16 height 4
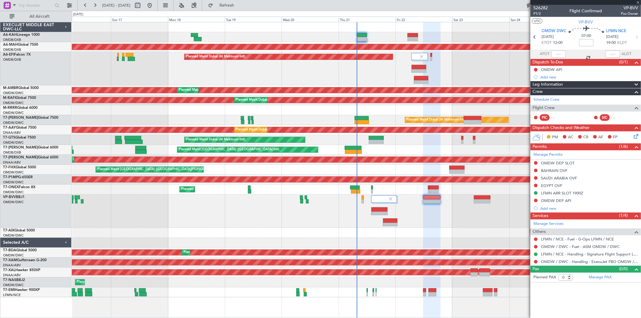
type input "+00:30"
type input "9"
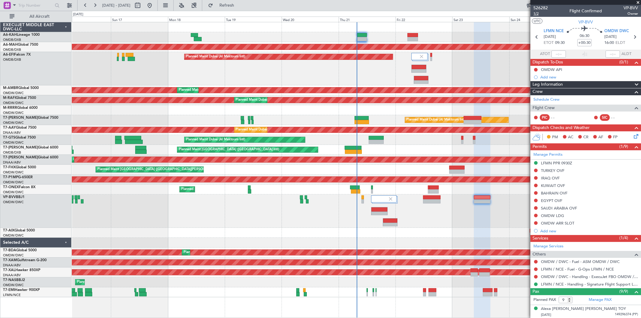
click at [541, 13] on span "1/2" at bounding box center [541, 13] width 14 height 5
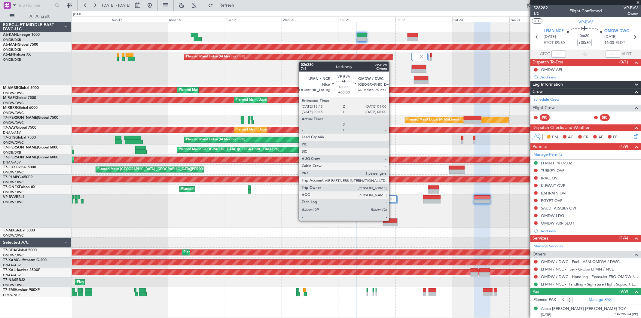
click at [392, 220] on div at bounding box center [390, 221] width 14 height 4
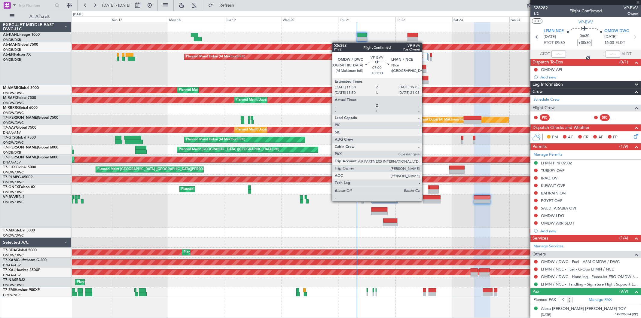
type input "1"
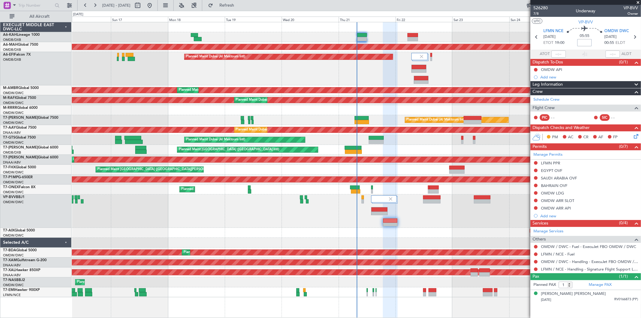
click at [584, 44] on input at bounding box center [584, 42] width 14 height 7
type input "+00:50"
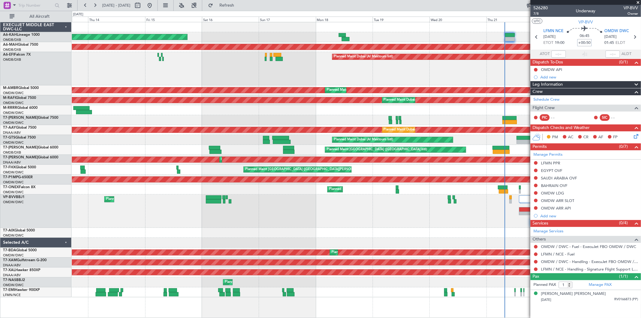
click at [359, 209] on div "Planned Maint Dubai (Al Maktoum Intl)" at bounding box center [356, 211] width 569 height 33
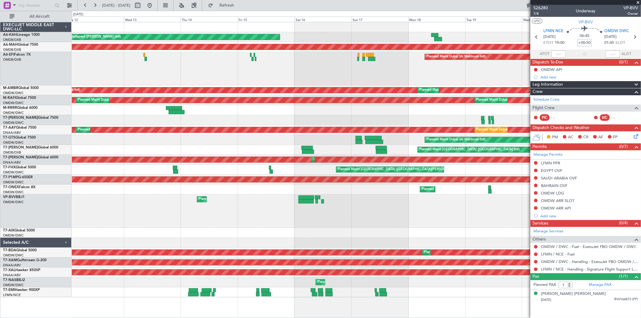
click at [262, 223] on div "Planned Maint Dubai (Al Maktoum Intl)" at bounding box center [356, 211] width 569 height 33
click at [367, 211] on div "Planned Maint Dubai (Al Maktoum Intl)" at bounding box center [356, 211] width 569 height 33
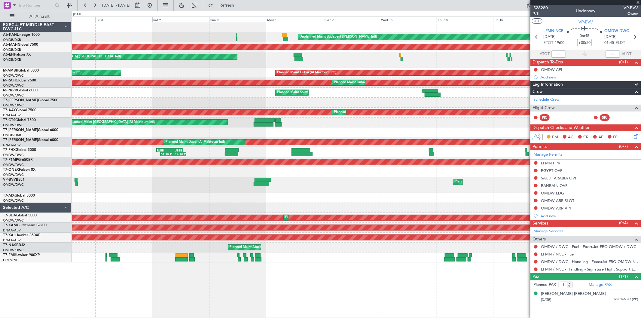
click at [329, 188] on div "Planned Maint Dubai (Al Maktoum Intl) Unplanned Maint Basel-Mulhouse" at bounding box center [356, 185] width 569 height 16
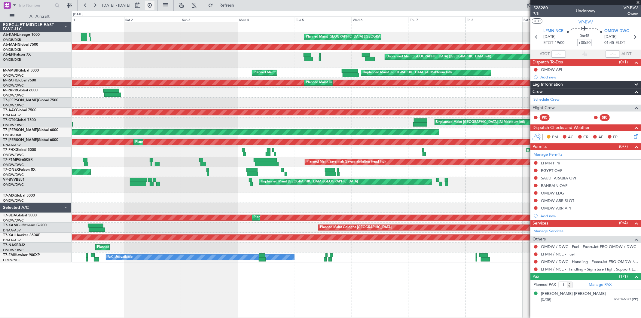
click at [155, 5] on button at bounding box center [150, 6] width 10 height 10
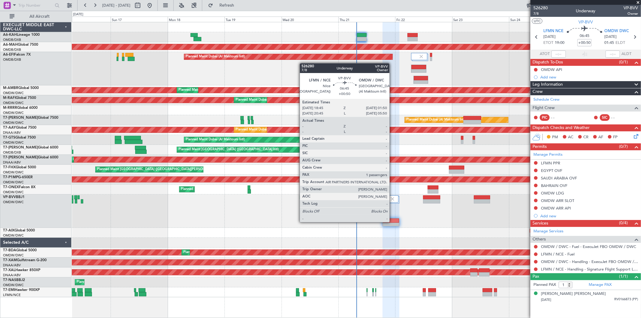
click at [393, 222] on div at bounding box center [391, 221] width 16 height 4
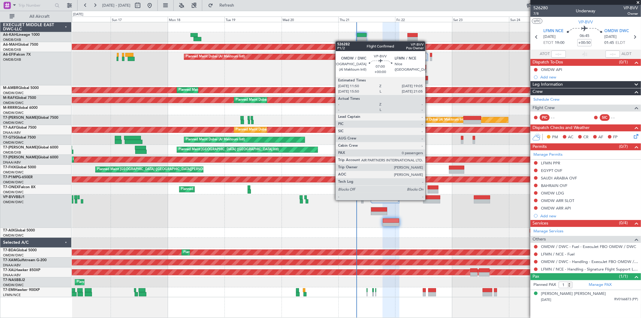
click at [428, 200] on div at bounding box center [431, 201] width 17 height 4
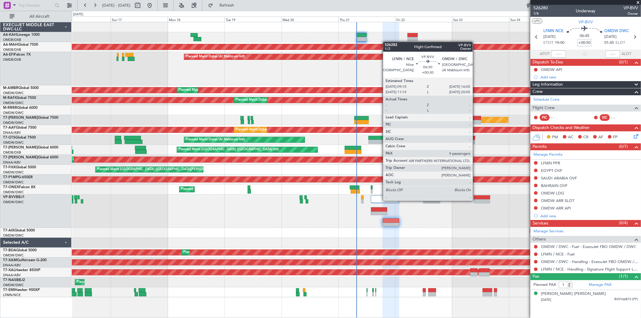
click at [476, 200] on div at bounding box center [482, 201] width 16 height 4
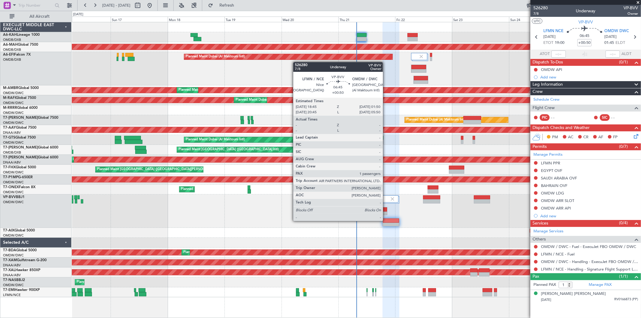
click at [386, 220] on div at bounding box center [391, 221] width 16 height 4
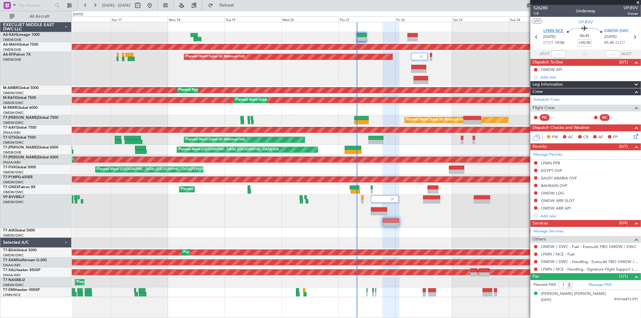
click at [557, 31] on span "LFMN NCE" at bounding box center [554, 31] width 20 height 6
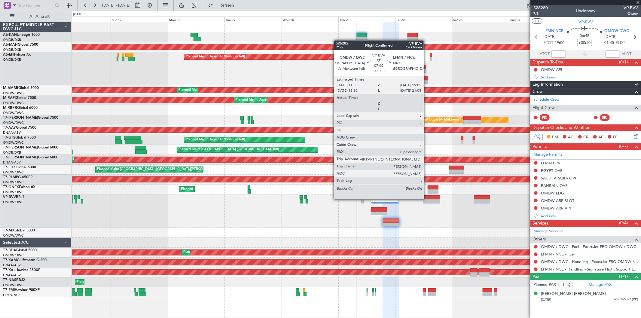
click at [427, 199] on div at bounding box center [431, 197] width 17 height 4
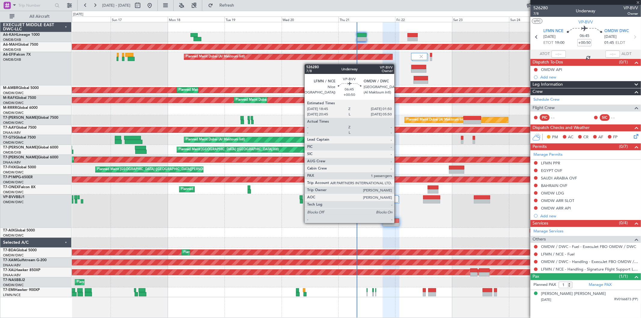
type input "0"
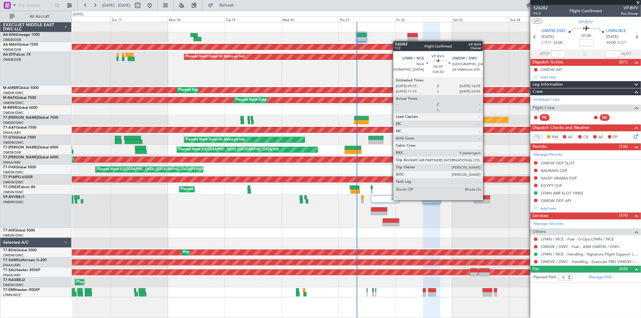
click at [486, 200] on div at bounding box center [482, 201] width 16 height 4
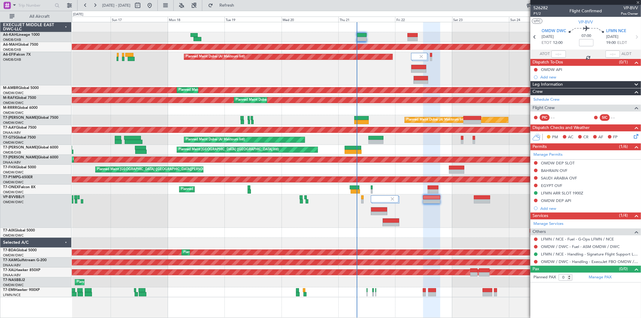
type input "+00:30"
type input "9"
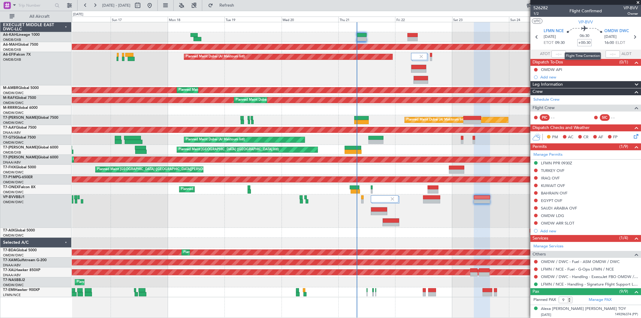
click at [587, 45] on input "+00:30" at bounding box center [584, 42] width 14 height 7
type input "+00:45"
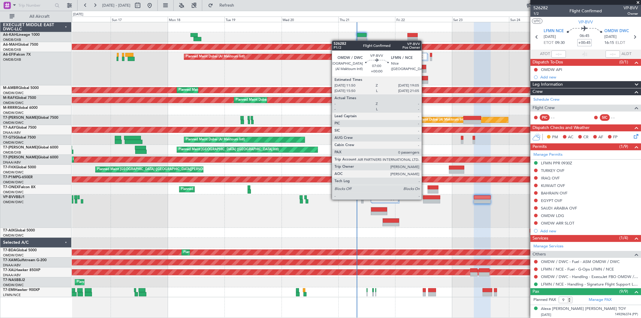
click at [425, 199] on div at bounding box center [431, 201] width 17 height 4
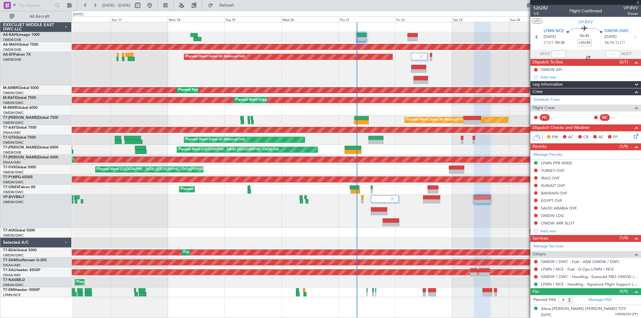
type input "0"
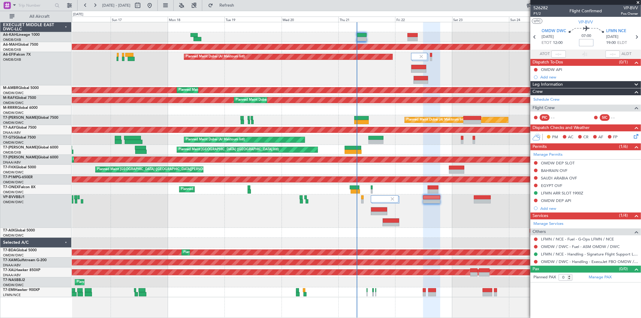
click at [314, 216] on div "Planned Maint Dubai (Al Maktoum Intl)" at bounding box center [356, 211] width 569 height 33
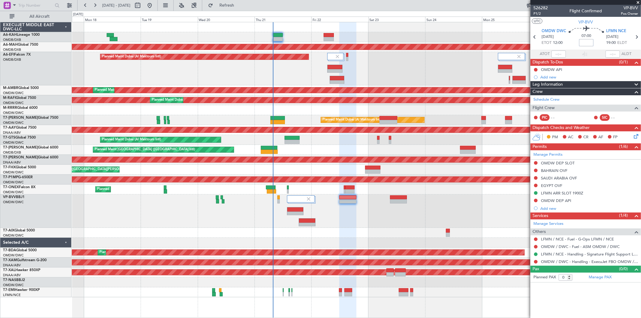
click at [290, 223] on div at bounding box center [356, 211] width 569 height 33
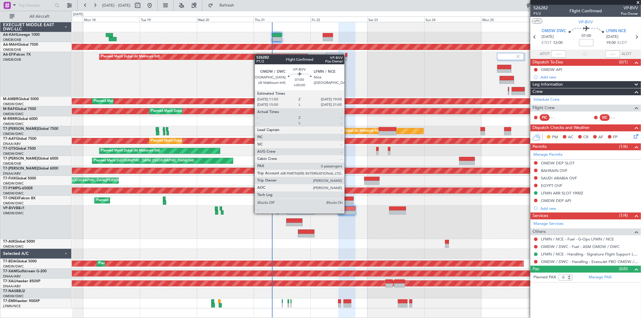
click at [348, 213] on div at bounding box center [347, 212] width 17 height 4
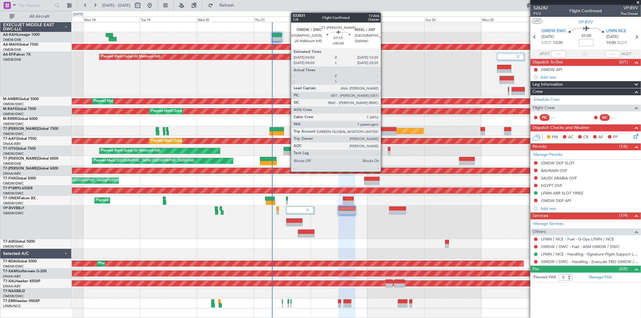
click at [384, 131] on div at bounding box center [388, 133] width 18 height 4
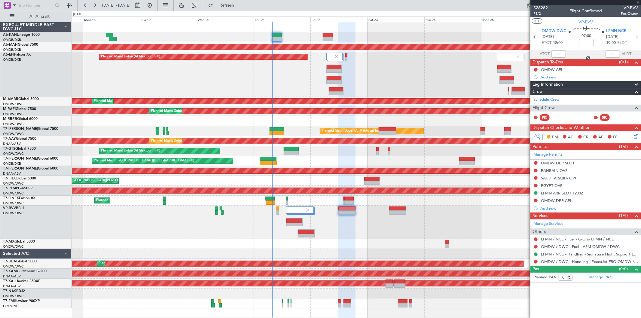
type input "+00:45"
type input "7"
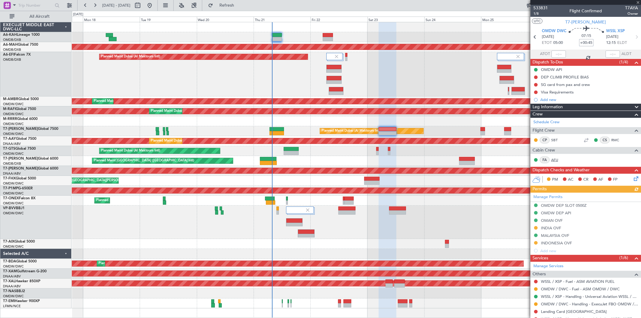
scroll to position [116, 0]
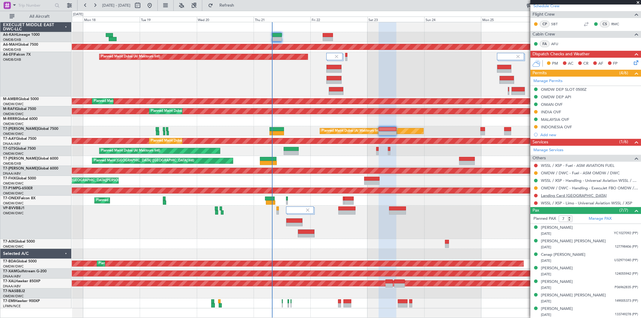
click at [569, 196] on link "Landing Card Singapore" at bounding box center [574, 195] width 66 height 5
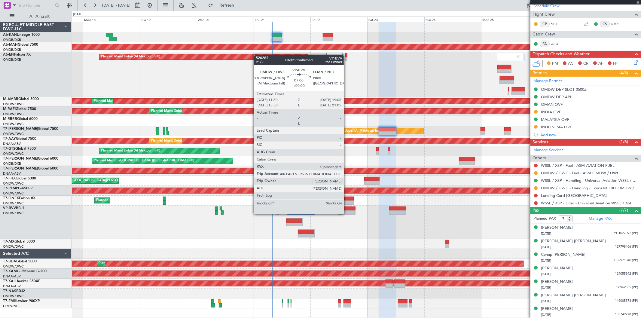
click at [347, 213] on div at bounding box center [347, 212] width 17 height 4
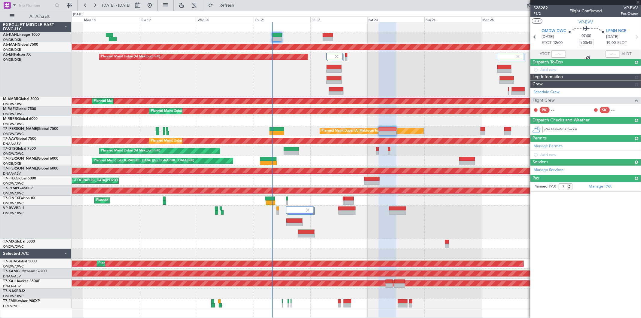
type input "0"
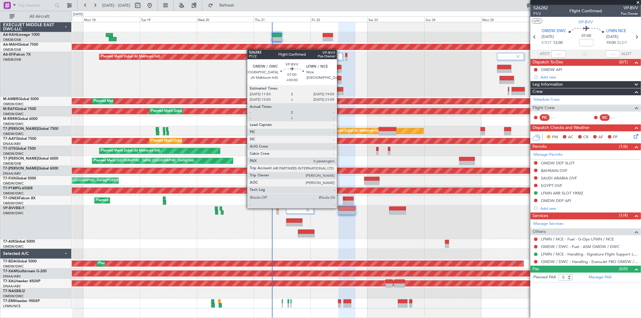
click at [340, 208] on div at bounding box center [347, 209] width 17 height 4
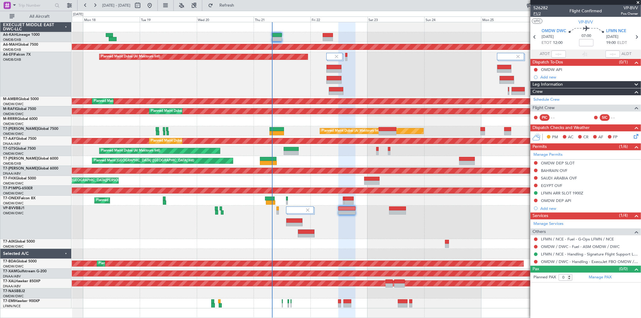
click at [538, 12] on span "P1/2" at bounding box center [541, 13] width 14 height 5
click at [240, 4] on span "Refresh" at bounding box center [226, 5] width 25 height 4
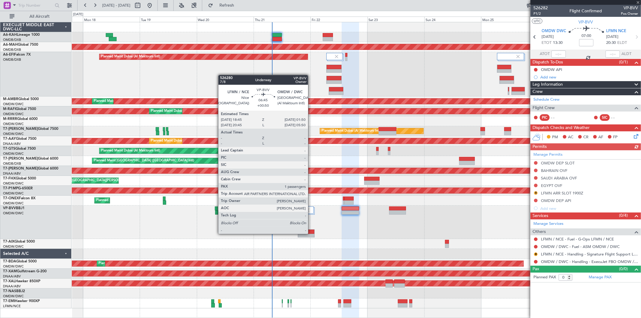
click at [311, 234] on div at bounding box center [306, 236] width 16 height 4
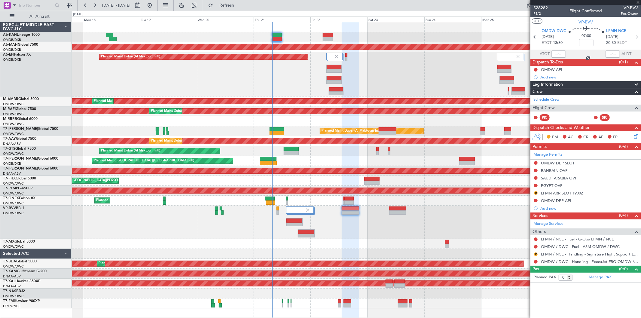
type input "+00:50"
type input "1"
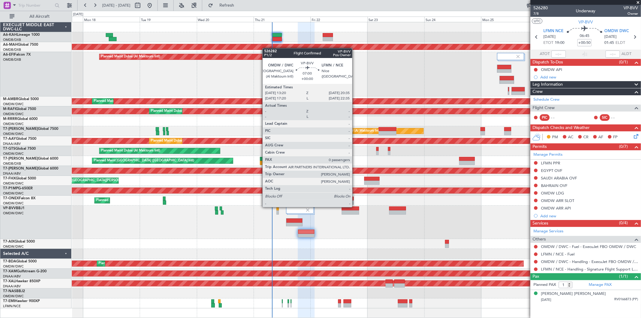
click at [355, 207] on div at bounding box center [350, 209] width 17 height 4
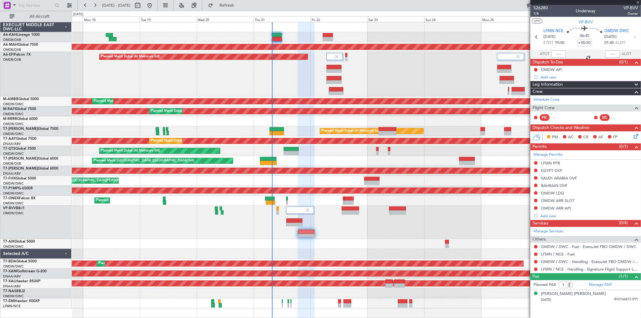
type input "0"
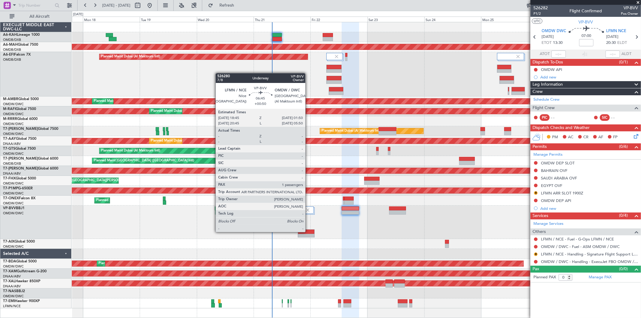
click at [308, 231] on div at bounding box center [306, 232] width 16 height 4
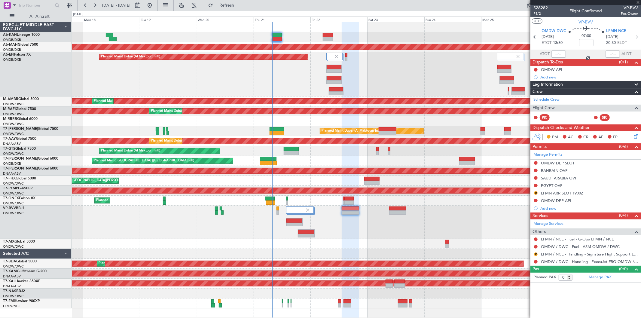
type input "+00:50"
type input "1"
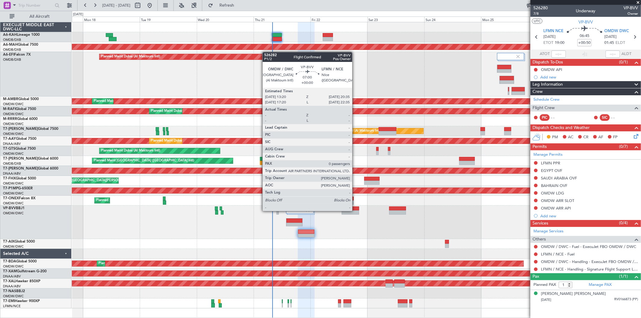
click at [355, 210] on div at bounding box center [350, 212] width 17 height 4
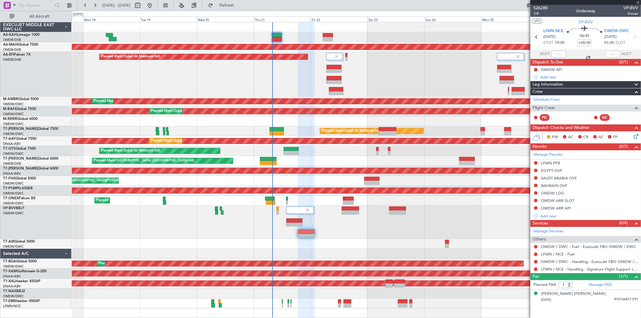
type input "0"
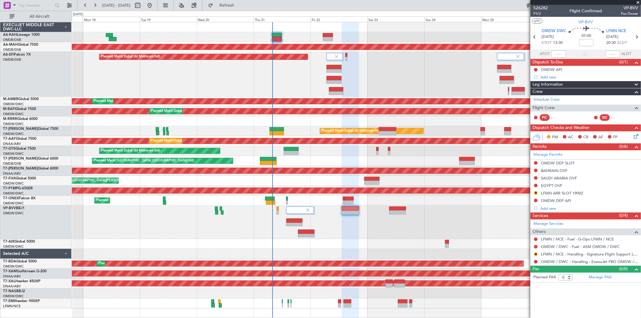
click at [240, 0] on fb-refresh-button "Refresh" at bounding box center [223, 5] width 42 height 11
click at [239, 1] on button "Refresh" at bounding box center [223, 6] width 36 height 10
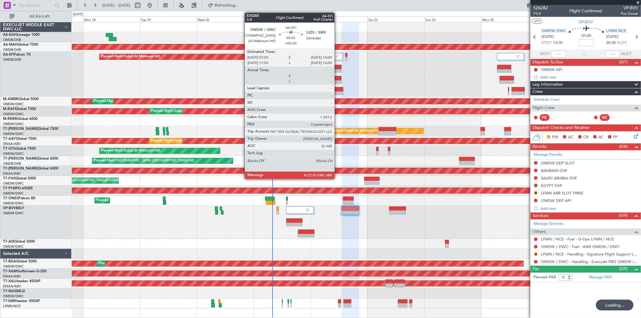
click at [338, 89] on div at bounding box center [336, 89] width 14 height 4
type input "+00:30"
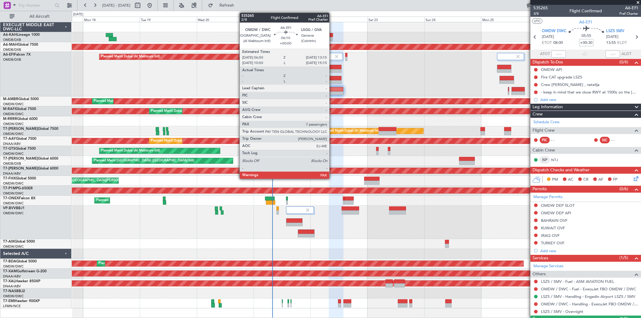
click at [332, 78] on div at bounding box center [334, 78] width 15 height 4
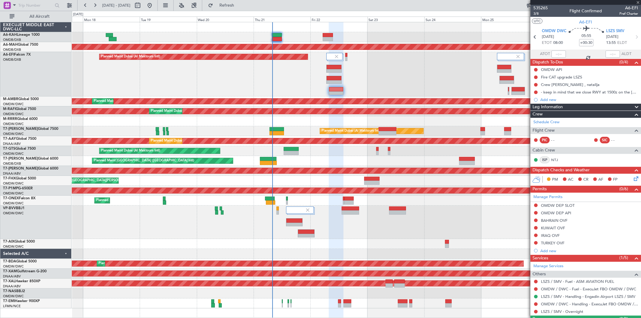
type input "7"
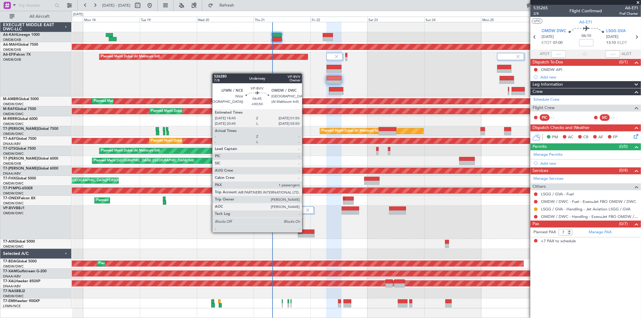
click at [305, 232] on div at bounding box center [306, 232] width 16 height 4
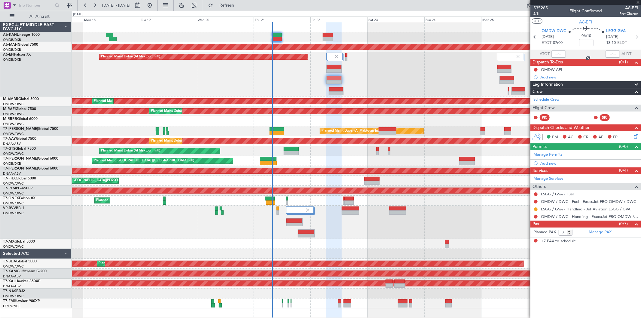
type input "+00:50"
type input "1"
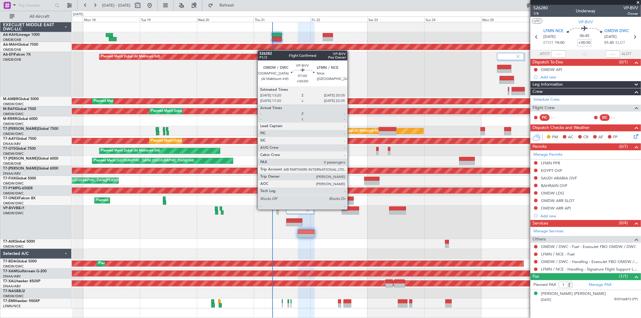
click at [351, 209] on div at bounding box center [350, 209] width 17 height 4
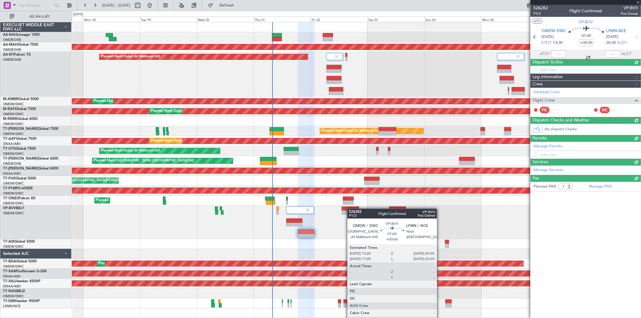
type input "0"
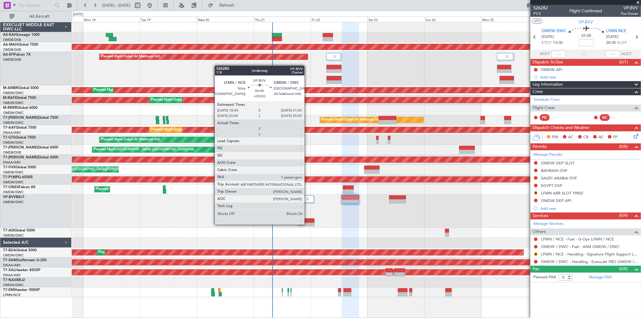
click at [308, 224] on div at bounding box center [306, 225] width 16 height 4
click at [308, 225] on div at bounding box center [306, 225] width 16 height 4
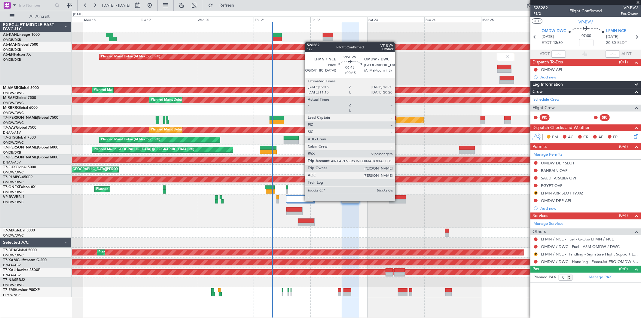
click at [398, 201] on div at bounding box center [397, 201] width 17 height 4
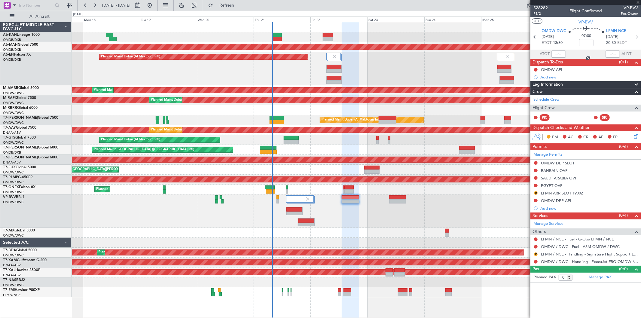
type input "+00:45"
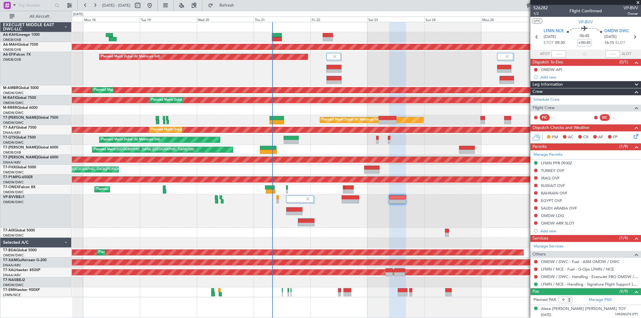
click at [636, 3] on span at bounding box center [638, 2] width 6 height 5
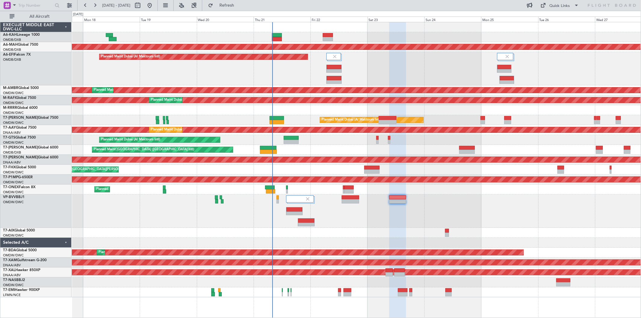
type input "0"
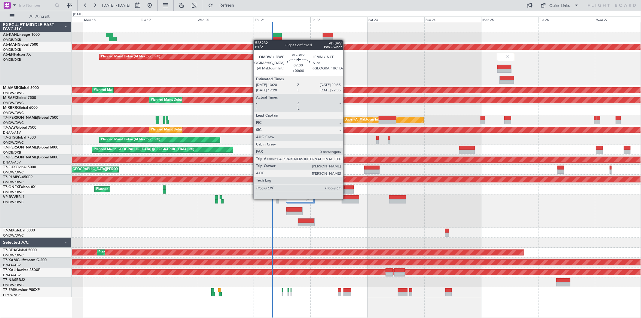
click at [346, 198] on div at bounding box center [350, 197] width 17 height 4
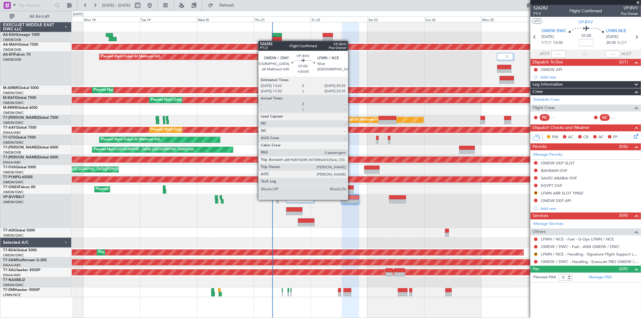
click at [351, 199] on div at bounding box center [350, 201] width 17 height 4
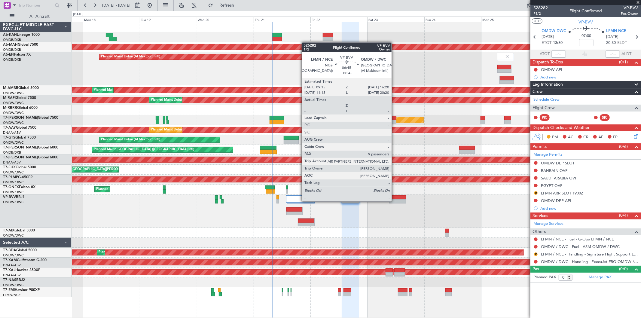
click at [395, 201] on div at bounding box center [397, 201] width 17 height 4
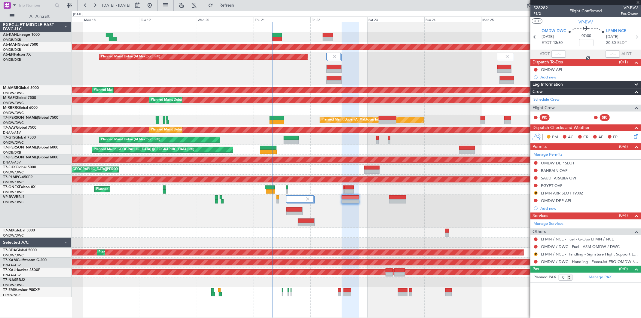
type input "+00:45"
type input "9"
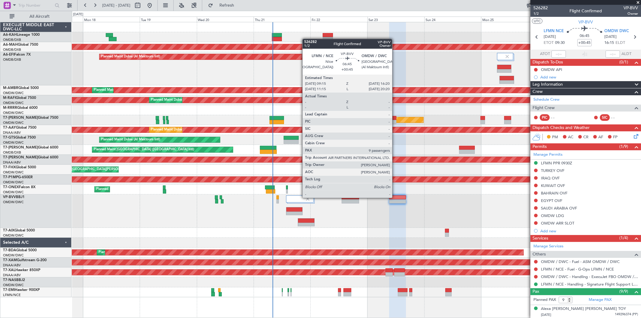
click at [395, 197] on div at bounding box center [397, 197] width 17 height 4
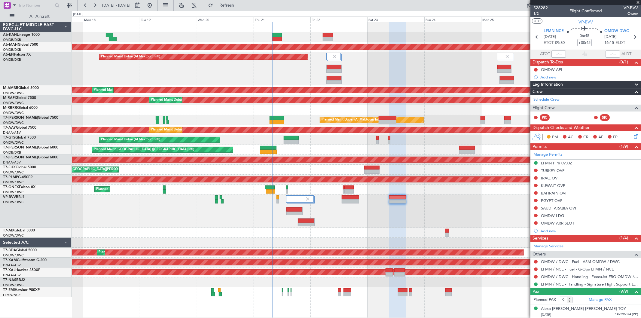
click at [539, 11] on span "1/2" at bounding box center [541, 13] width 14 height 5
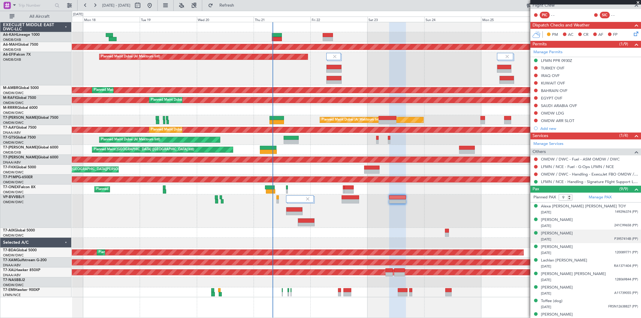
scroll to position [109, 0]
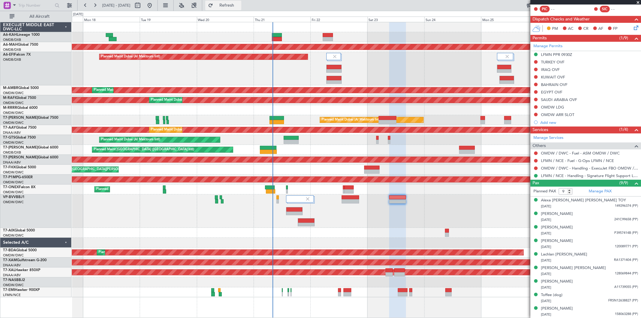
click at [240, 7] on span "Refresh" at bounding box center [226, 5] width 25 height 4
click at [555, 46] on div "Manage Permits R LFMN PPR 0930Z TURKEY OVF IRAQ OVF KUWAIT OVF BAHRAIN OVF EGYP…" at bounding box center [586, 84] width 111 height 84
click at [549, 48] on link "Manage Permits" at bounding box center [548, 46] width 29 height 6
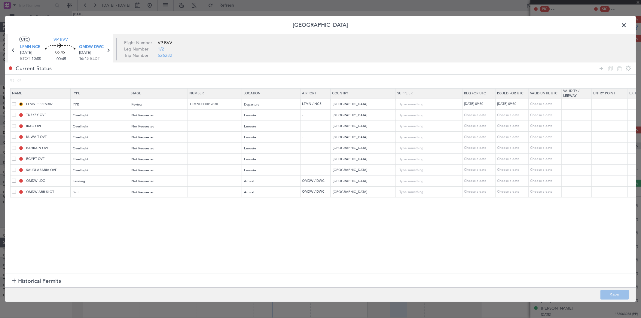
click at [14, 115] on span at bounding box center [14, 115] width 4 height 4
click at [16, 113] on input "checkbox" at bounding box center [16, 113] width 0 height 0
click at [19, 127] on div at bounding box center [21, 126] width 5 height 5
click at [14, 124] on span at bounding box center [14, 126] width 4 height 4
click at [16, 124] on input "checkbox" at bounding box center [16, 124] width 0 height 0
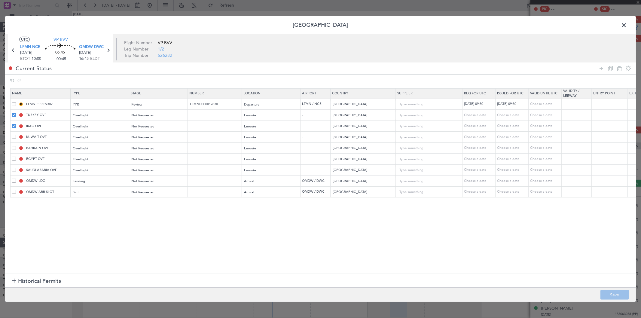
click at [13, 135] on span at bounding box center [14, 137] width 4 height 4
click at [16, 135] on input "checkbox" at bounding box center [16, 135] width 0 height 0
click at [618, 71] on icon at bounding box center [619, 68] width 7 height 7
type input "BAHRAIN OVF"
type input "Bahrain"
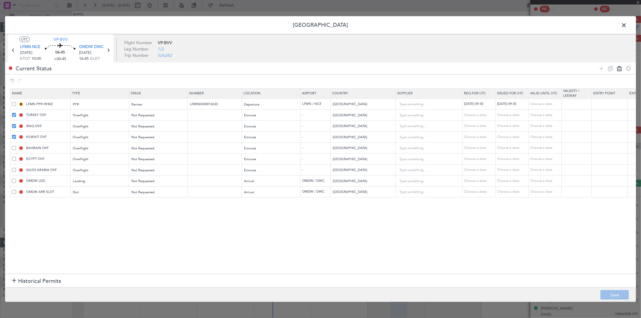
type input "EGYPT OVF"
type input "Egypt"
type input "SAUDI ARABIA OVF"
type input "Saudi Arabia"
type input "OMDW LDG"
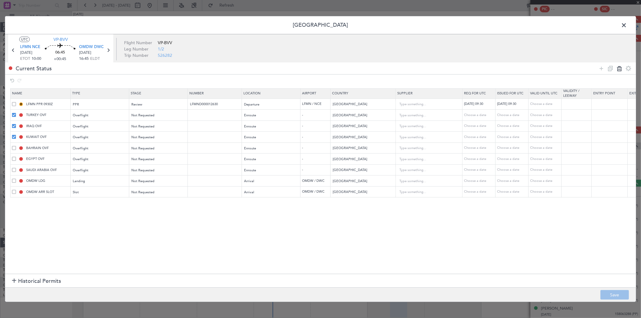
type input "United Arab Emirates"
type input "1"
type input "OMDW ARR SLOT"
type input "United Arab Emirates"
type input "1"
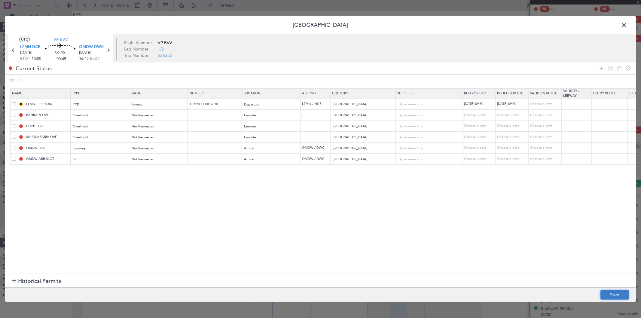
click at [612, 293] on button "Save" at bounding box center [615, 295] width 29 height 10
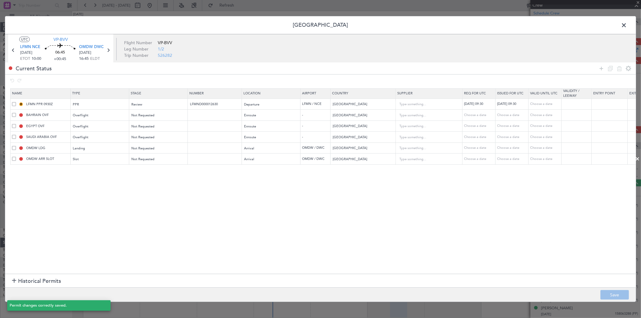
scroll to position [86, 0]
click at [627, 26] on span at bounding box center [627, 27] width 0 height 12
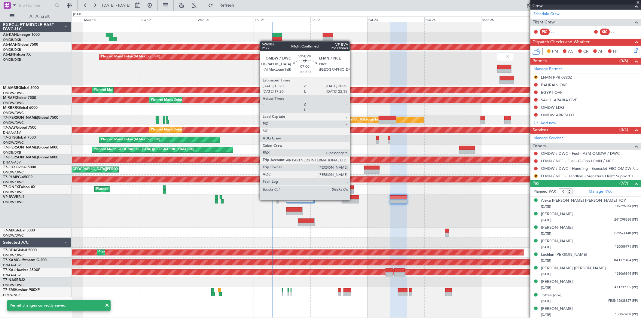
click at [353, 200] on div at bounding box center [350, 201] width 17 height 4
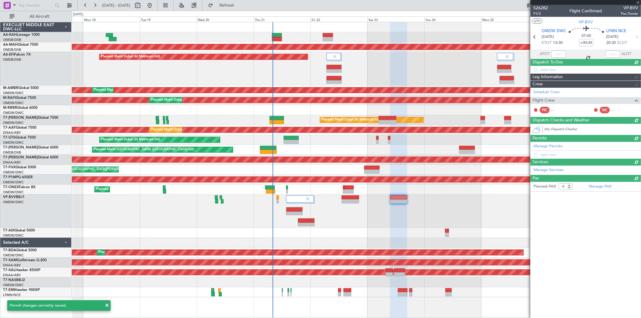
type input "0"
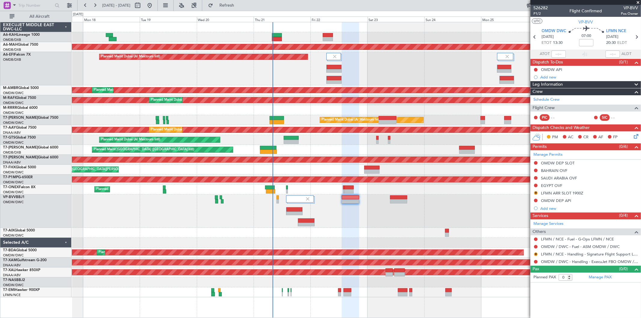
click at [306, 223] on div at bounding box center [306, 225] width 16 height 4
type input "+00:50"
type input "1"
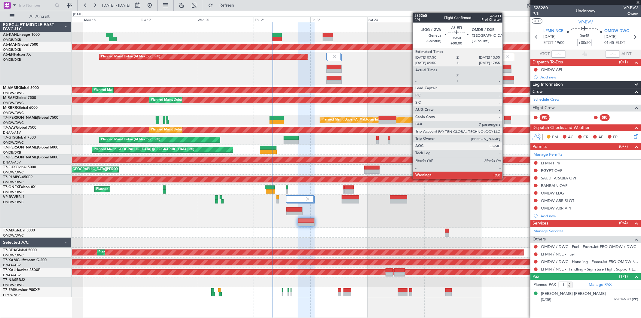
click at [506, 79] on div at bounding box center [507, 78] width 14 height 4
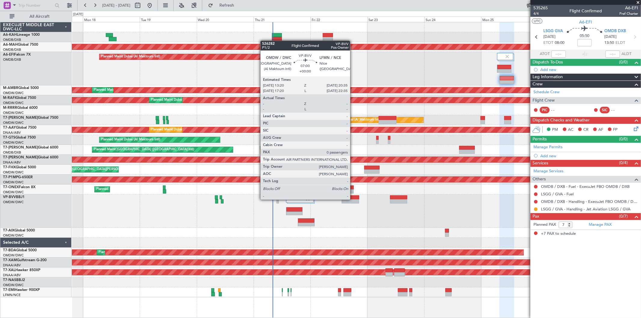
click at [353, 199] on div at bounding box center [350, 201] width 17 height 4
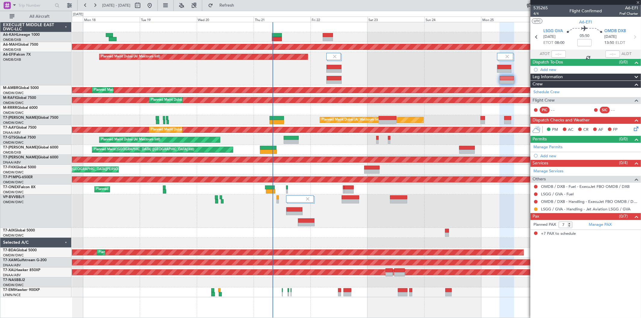
type input "0"
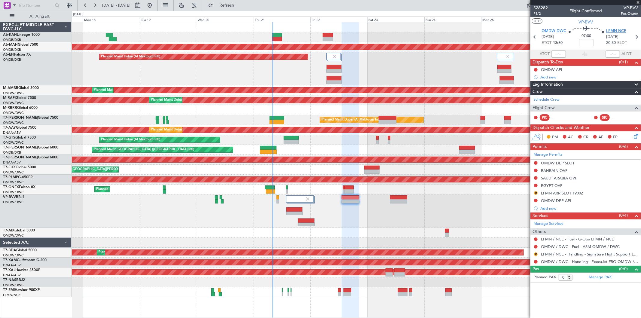
click at [620, 31] on span "LFMN NCE" at bounding box center [616, 31] width 20 height 6
click at [187, 121] on div "Unplanned Maint Budapest (Ferenc Liszt Intl) Planned Maint Dubai (Dubai Intl) P…" at bounding box center [356, 159] width 569 height 275
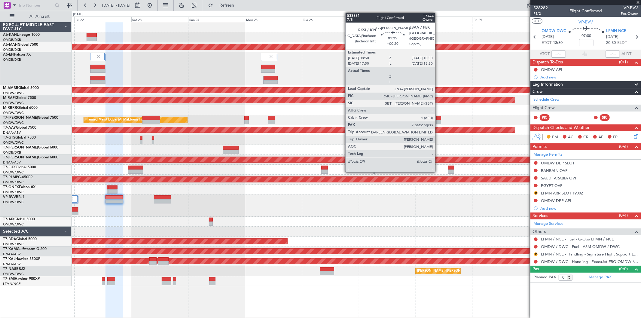
click at [439, 121] on div at bounding box center [439, 122] width 5 height 4
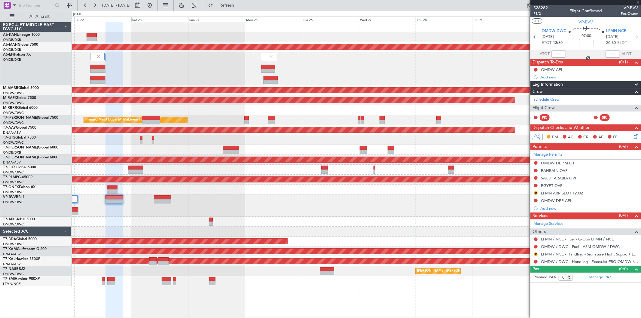
type input "+00:20"
type input "7"
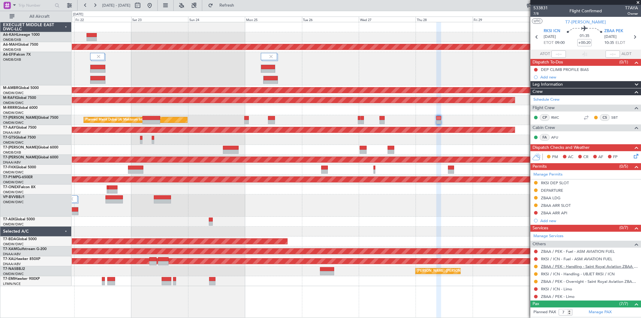
click at [587, 267] on link "ZBAA / PEK - Handling - Saint Royal Aviation ZBAA / PEK" at bounding box center [589, 266] width 97 height 5
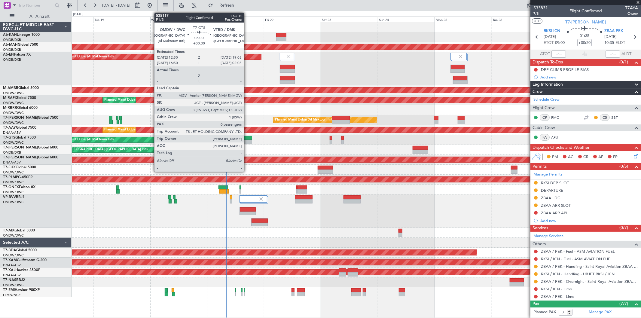
click at [247, 137] on div at bounding box center [244, 138] width 15 height 4
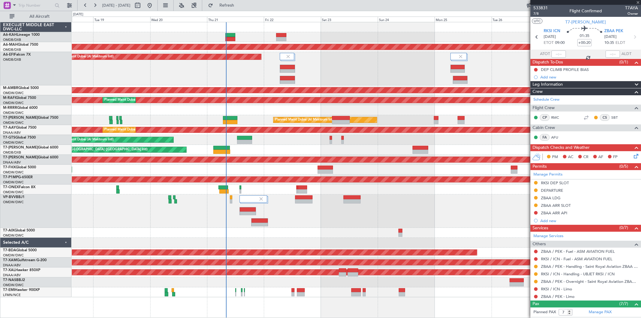
type input "+00:30"
type input "0"
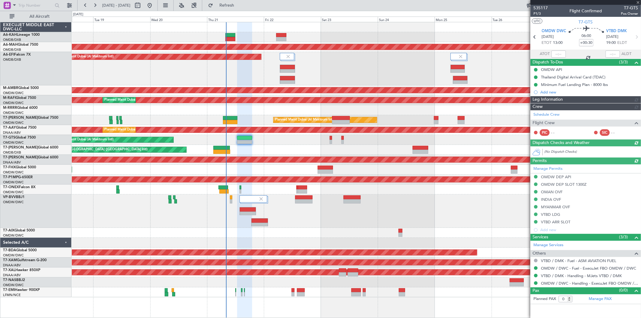
type input "Rohit Roy (ROY)"
type input "7047"
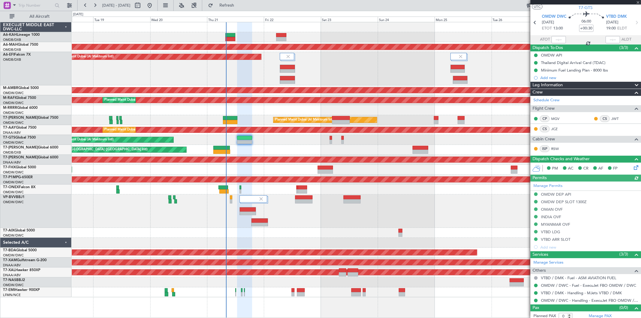
scroll to position [17, 0]
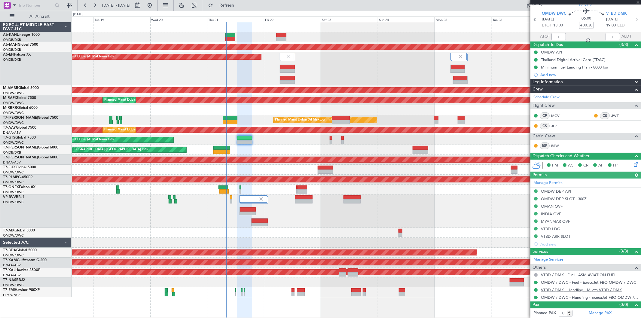
click at [595, 290] on link "VTBD / DMK - Handling - MJets VTBD / DMK" at bounding box center [581, 289] width 81 height 5
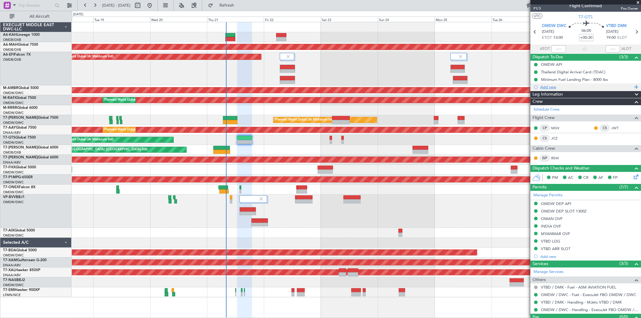
scroll to position [0, 0]
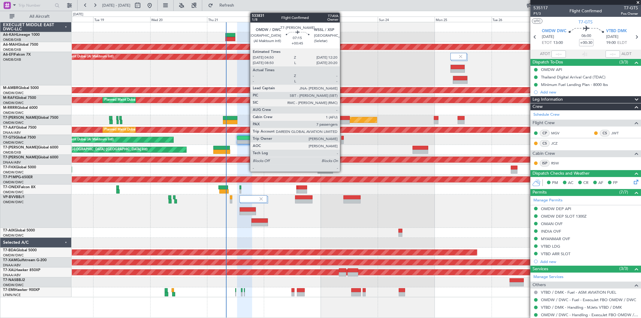
click at [343, 122] on div at bounding box center [341, 122] width 18 height 4
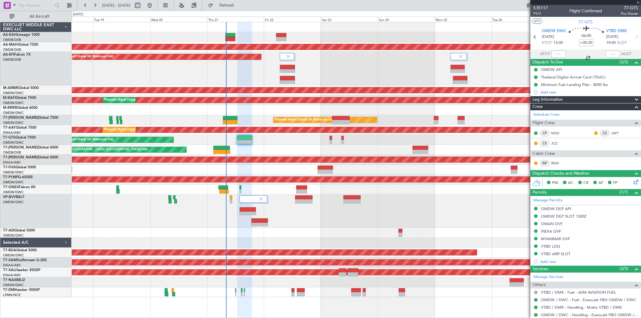
type input "+00:45"
type input "7"
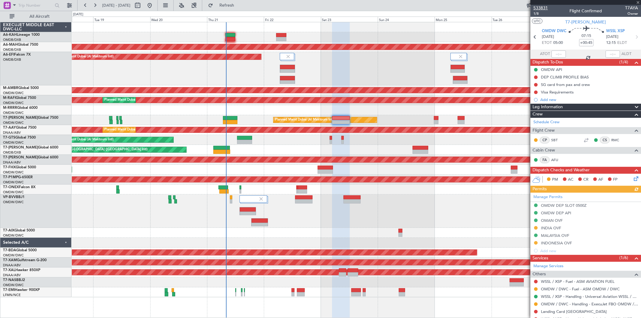
click at [544, 5] on span "533831" at bounding box center [541, 8] width 14 height 6
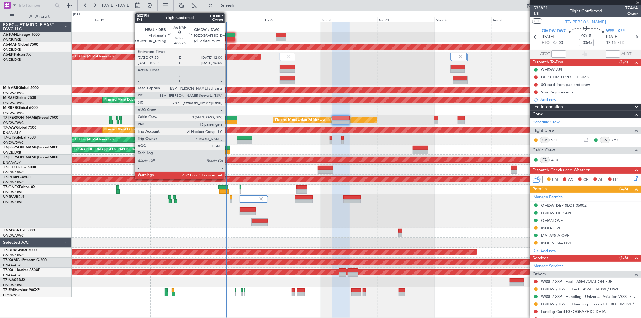
click at [228, 35] on div at bounding box center [230, 35] width 10 height 4
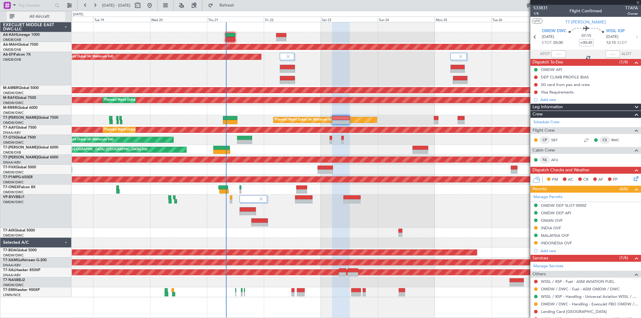
type input "+00:20"
type input "13"
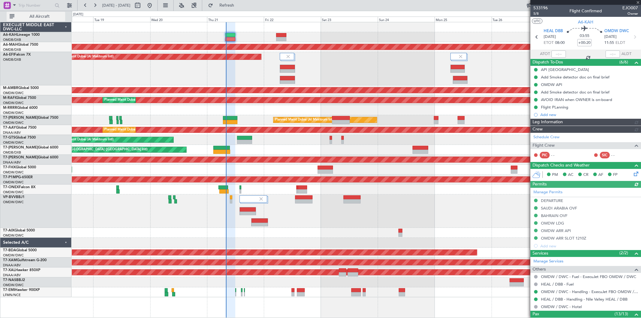
type input "Rohit Roy (ROY)"
type input "7078"
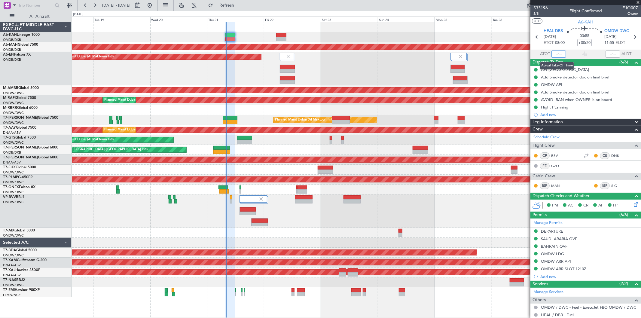
click at [556, 53] on input "text" at bounding box center [559, 54] width 14 height 7
type input "08:04"
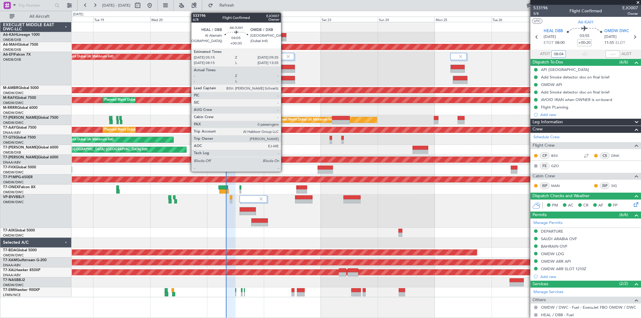
click at [284, 36] on div at bounding box center [281, 35] width 11 height 4
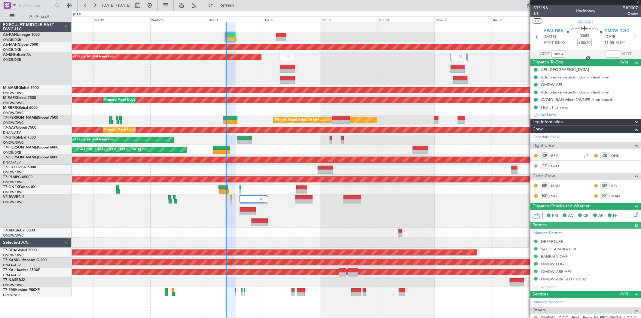
type input "Rohit Roy (ROY)"
type input "7078"
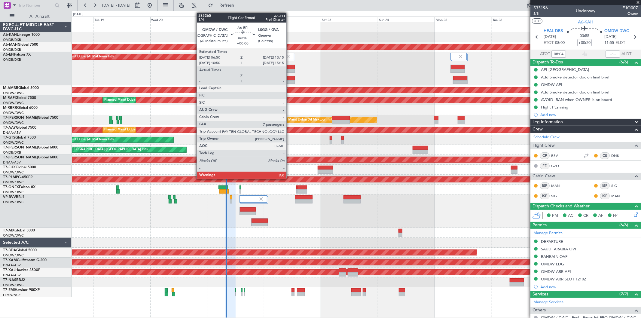
click at [289, 78] on div at bounding box center [287, 78] width 15 height 4
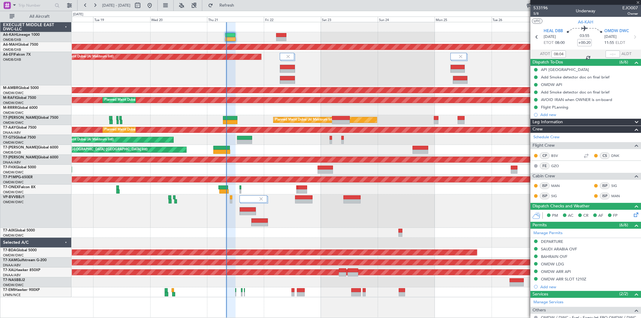
type input "7"
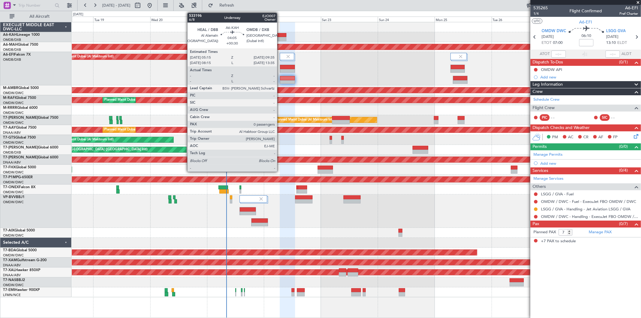
click at [280, 38] on div at bounding box center [281, 39] width 11 height 4
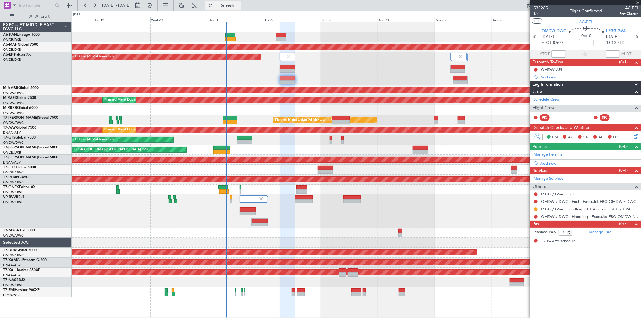
click at [241, 2] on button "Refresh" at bounding box center [223, 6] width 36 height 10
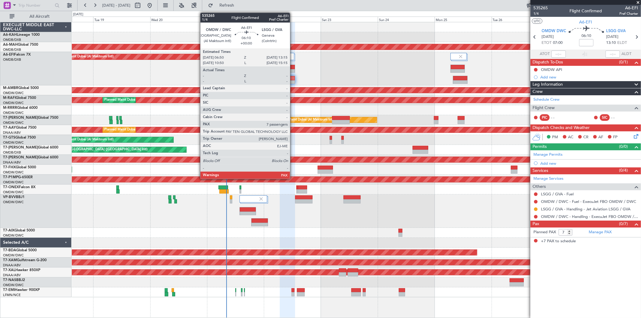
click at [293, 76] on div at bounding box center [287, 78] width 15 height 4
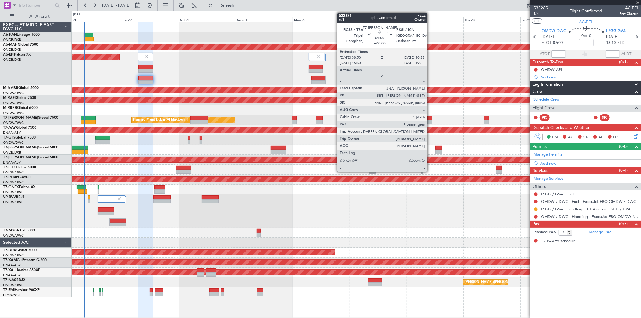
click at [430, 120] on div at bounding box center [429, 122] width 5 height 4
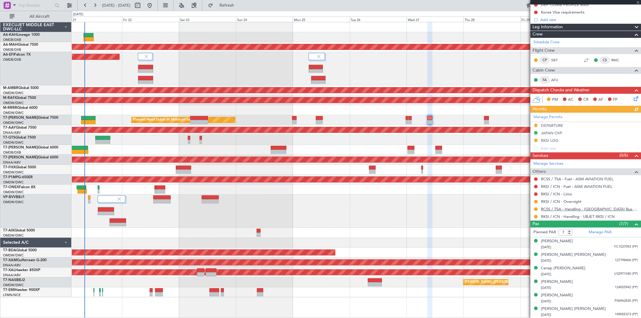
scroll to position [67, 0]
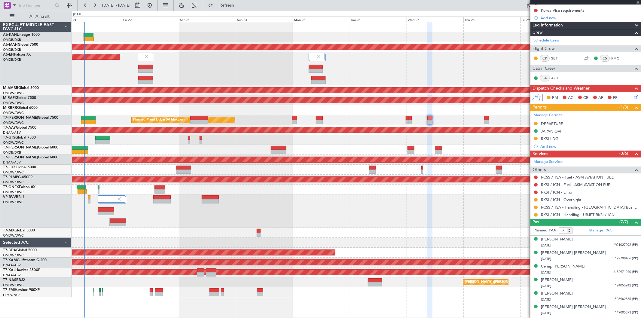
click at [557, 137] on div "RKSI LDG" at bounding box center [549, 138] width 17 height 5
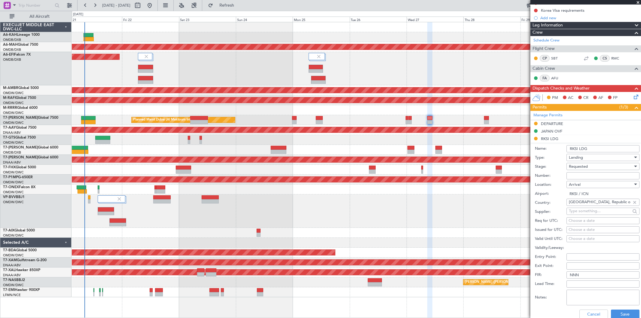
click at [581, 179] on input "Number:" at bounding box center [603, 175] width 73 height 7
paste input "HANGUN 16644"
type input "HANGUN 16644"
click at [577, 167] on span "Requested" at bounding box center [578, 166] width 19 height 5
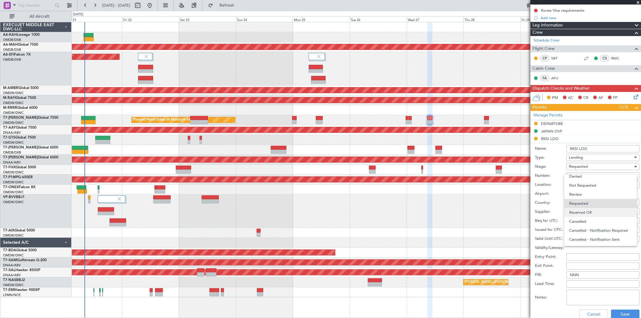
drag, startPoint x: 585, startPoint y: 212, endPoint x: 593, endPoint y: 198, distance: 16.6
click at [585, 212] on span "Received OK" at bounding box center [600, 212] width 63 height 9
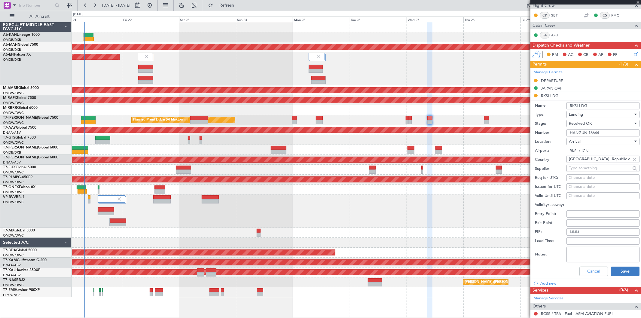
scroll to position [167, 0]
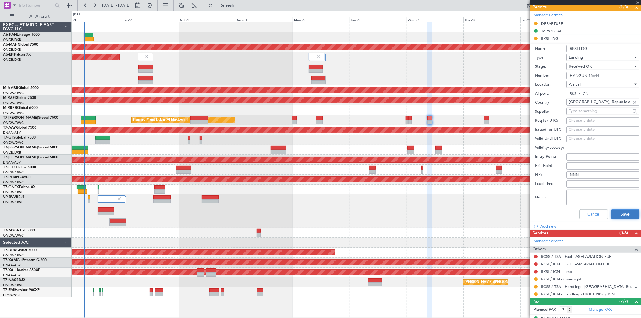
click at [620, 218] on button "Save" at bounding box center [625, 215] width 29 height 10
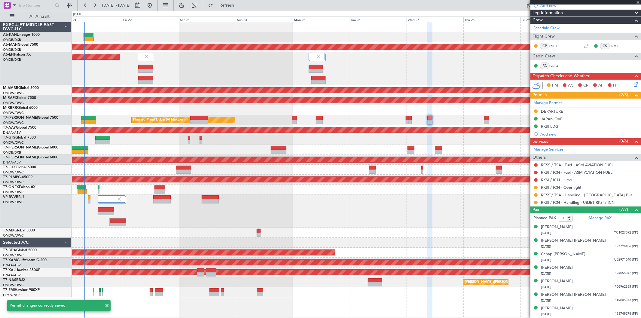
scroll to position [79, 0]
click at [535, 203] on button at bounding box center [536, 203] width 4 height 4
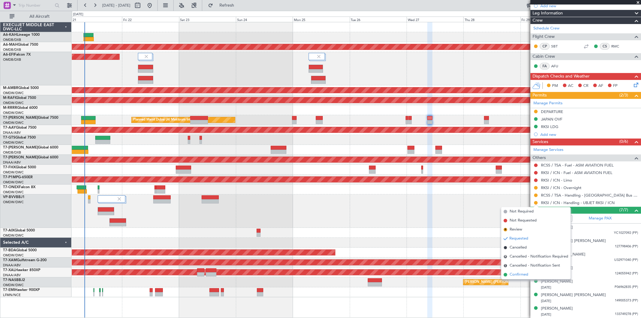
click at [522, 272] on span "Confirmed" at bounding box center [519, 275] width 19 height 6
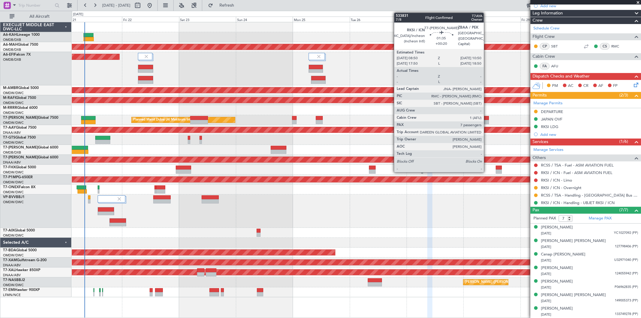
click at [487, 118] on div at bounding box center [486, 118] width 5 height 4
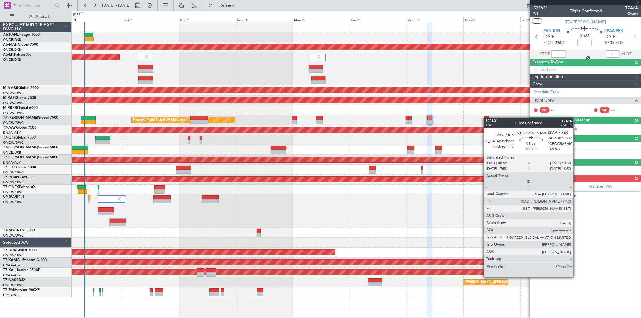
type input "+00:20"
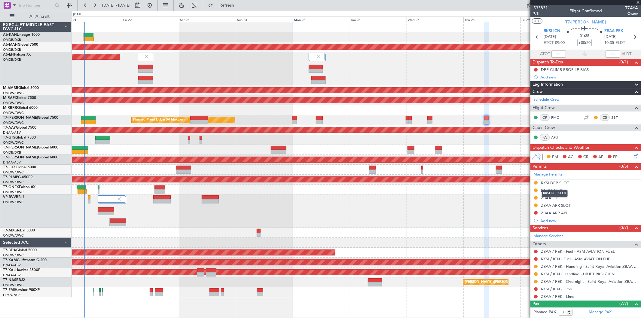
drag, startPoint x: 567, startPoint y: 184, endPoint x: 571, endPoint y: 188, distance: 5.4
click at [568, 183] on div "RKSI DEP SLOT" at bounding box center [555, 182] width 28 height 5
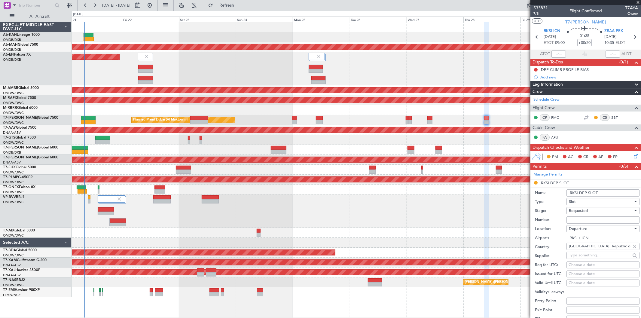
click at [575, 220] on input "Number:" at bounding box center [603, 219] width 73 height 7
paste input "HANGUN 16644"
type input "HANGUN 16644"
click at [579, 212] on span "Requested" at bounding box center [578, 210] width 19 height 5
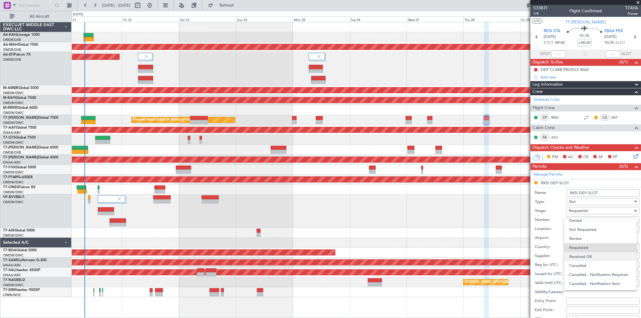
click at [584, 253] on span "Received OK" at bounding box center [600, 256] width 63 height 9
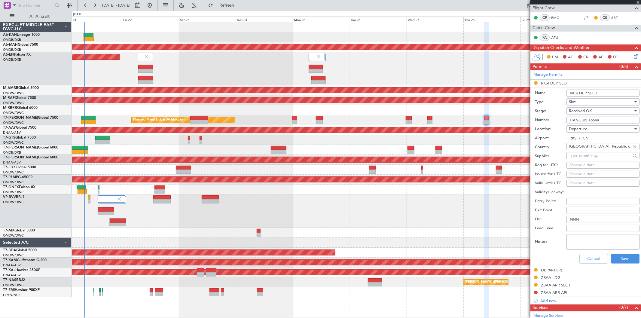
scroll to position [100, 0]
click at [619, 260] on button "Save" at bounding box center [625, 259] width 29 height 10
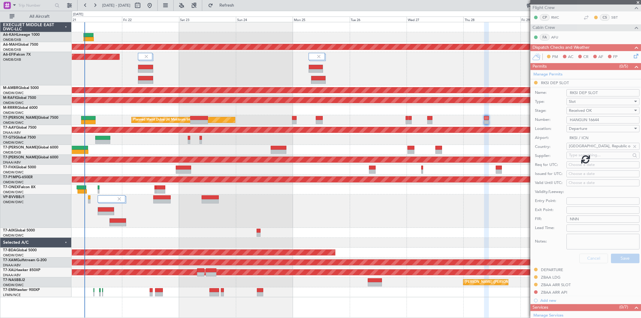
scroll to position [94, 0]
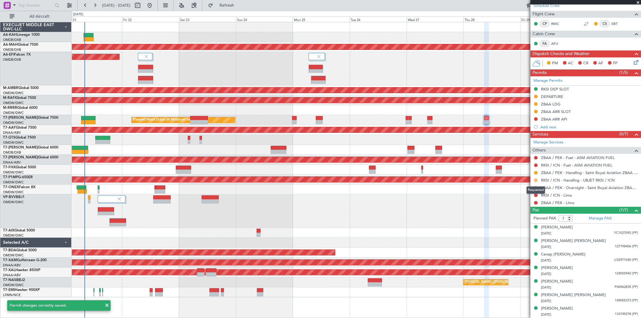
click at [536, 180] on button at bounding box center [536, 181] width 4 height 4
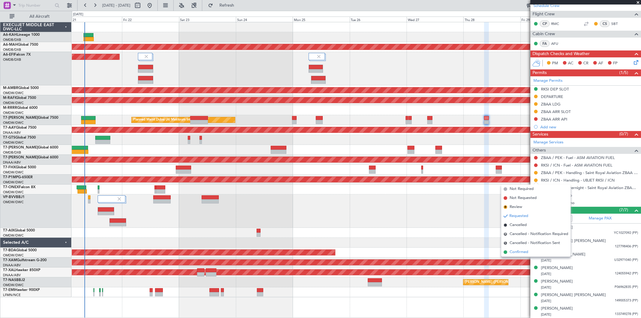
click at [527, 254] on span "Confirmed" at bounding box center [519, 252] width 19 height 6
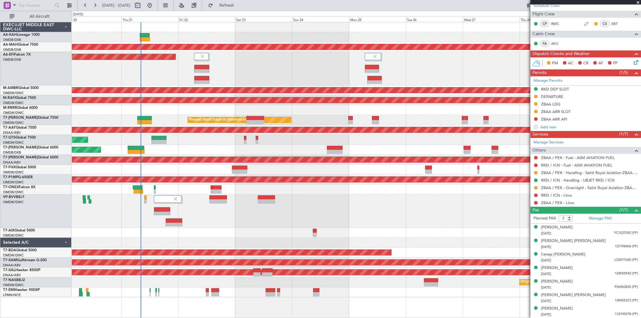
click at [272, 227] on div at bounding box center [356, 211] width 569 height 33
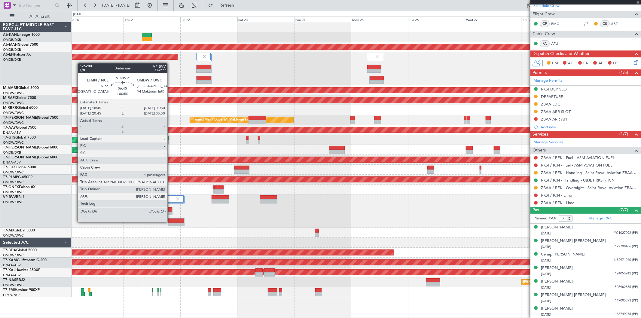
click at [170, 222] on div at bounding box center [176, 221] width 16 height 4
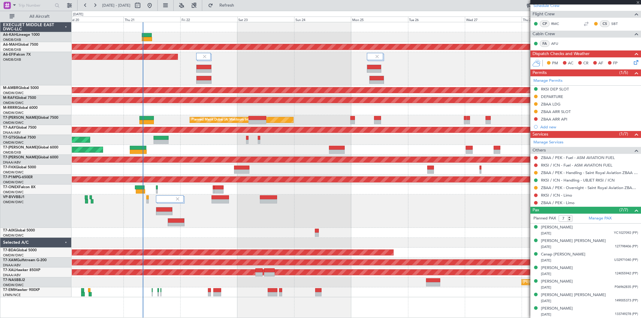
type input "+00:50"
type input "1"
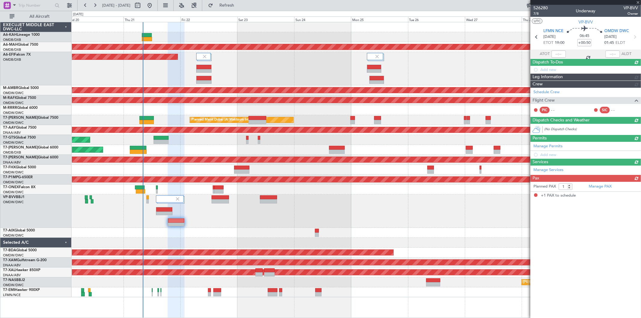
scroll to position [0, 0]
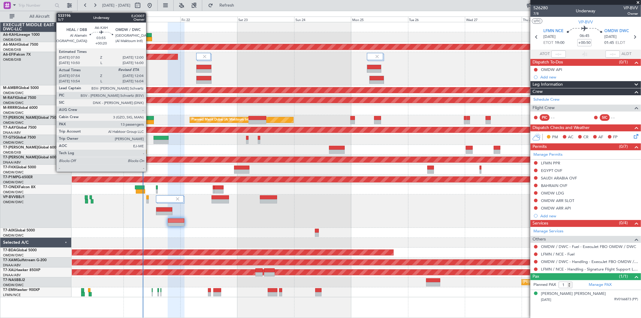
click at [149, 37] on div at bounding box center [147, 39] width 10 height 4
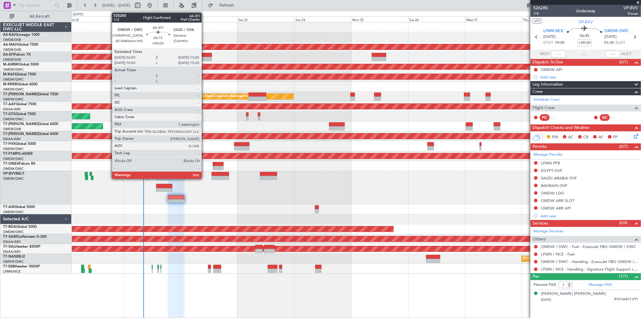
click at [205, 57] on div at bounding box center [204, 59] width 16 height 4
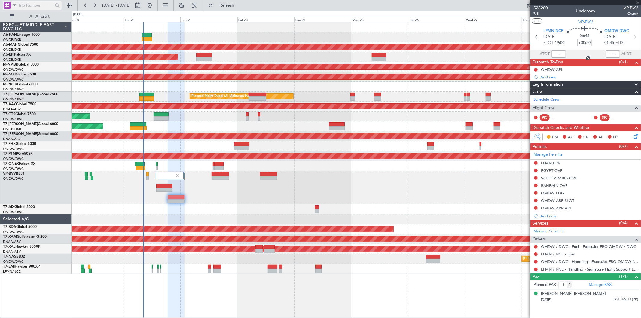
type input "+00:05"
type input "7"
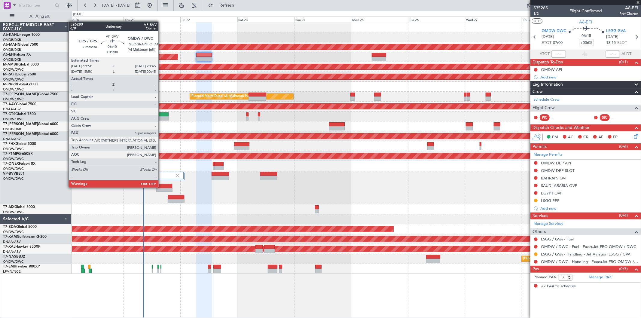
click at [161, 187] on div at bounding box center [164, 186] width 16 height 4
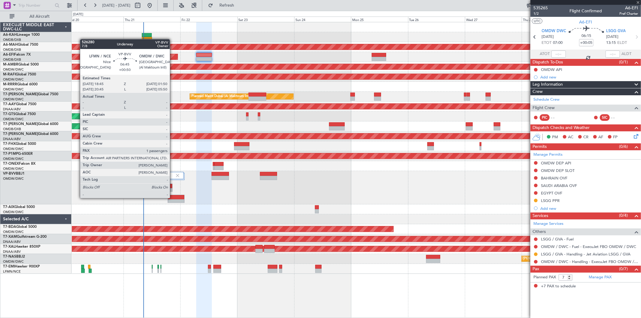
click at [173, 198] on div at bounding box center [176, 197] width 16 height 4
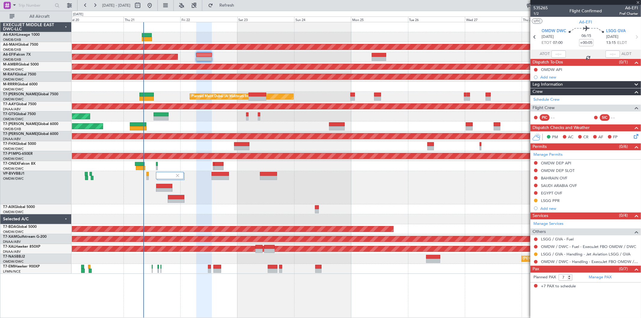
type input "+00:50"
type input "1"
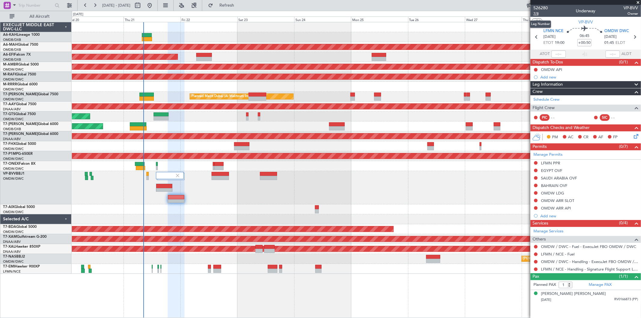
click at [540, 12] on span "7/8" at bounding box center [541, 13] width 14 height 5
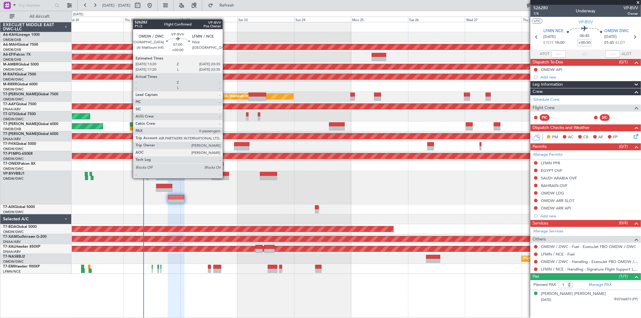
click at [226, 178] on div at bounding box center [220, 178] width 17 height 4
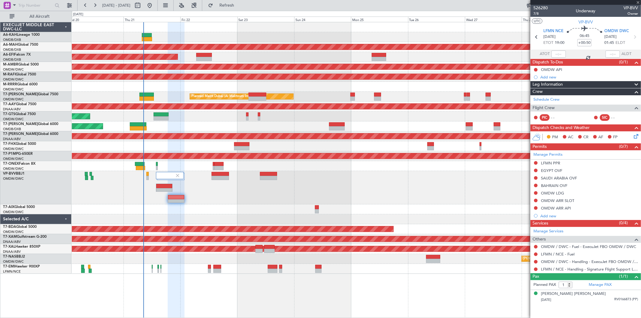
type input "0"
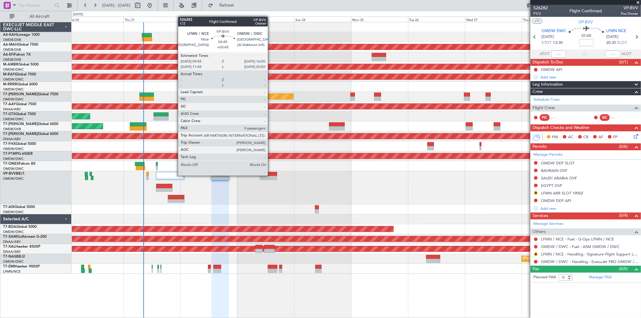
click at [271, 175] on div at bounding box center [268, 174] width 17 height 4
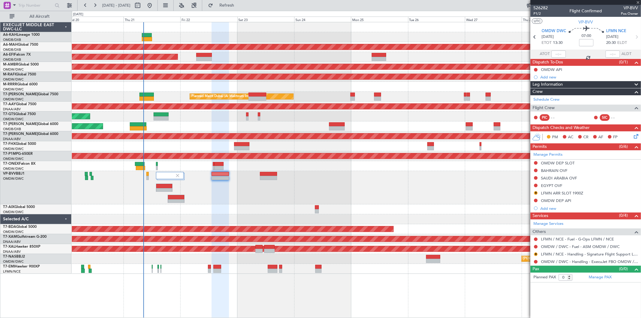
type input "+00:45"
type input "9"
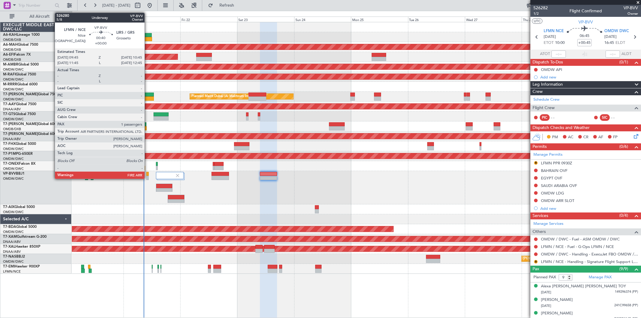
click at [148, 177] on div at bounding box center [147, 178] width 2 height 4
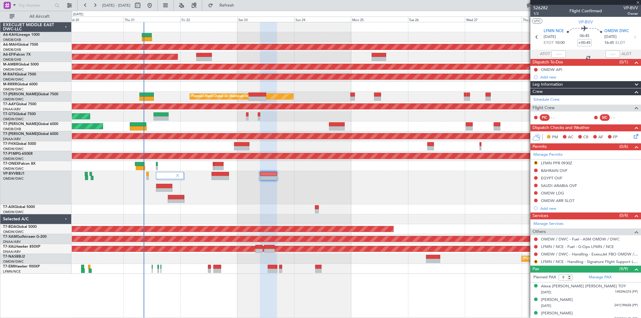
type input "1"
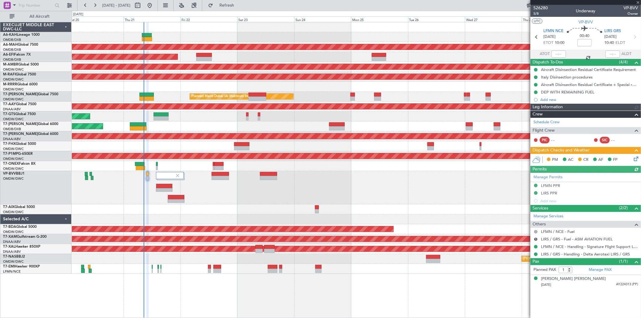
type input "[PERSON_NAME] ([PERSON_NAME])"
type input "7082"
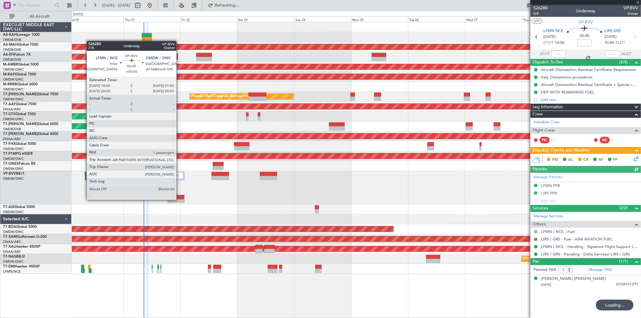
click at [180, 199] on div at bounding box center [176, 201] width 16 height 4
type input "[PERSON_NAME] ([PERSON_NAME])"
type input "7082"
type input "+00:50"
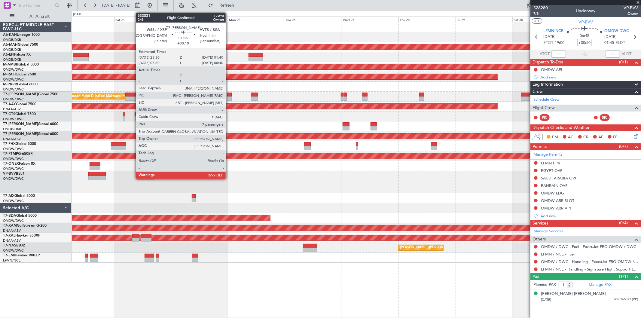
click at [229, 97] on div at bounding box center [229, 98] width 5 height 4
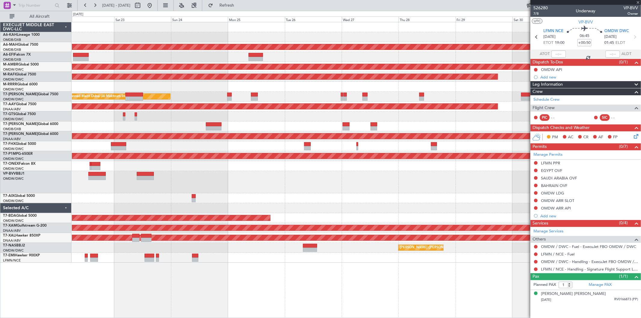
type input "+00:10"
type input "7"
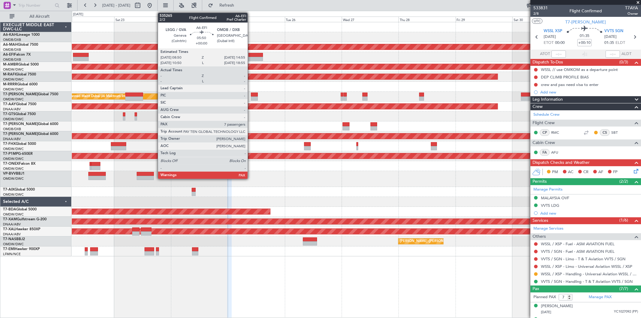
click at [251, 55] on div at bounding box center [256, 55] width 14 height 4
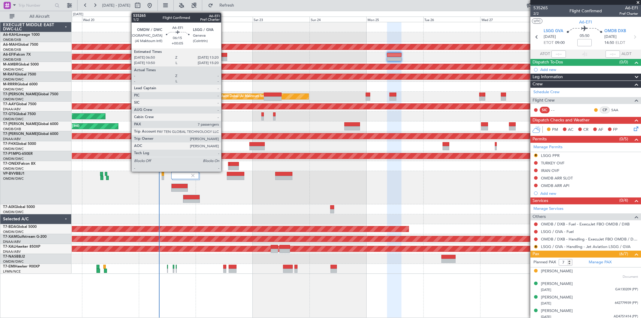
click at [224, 57] on div at bounding box center [220, 59] width 16 height 4
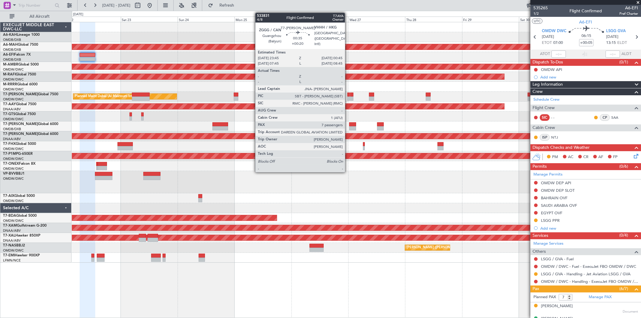
click at [348, 94] on div at bounding box center [349, 95] width 2 height 4
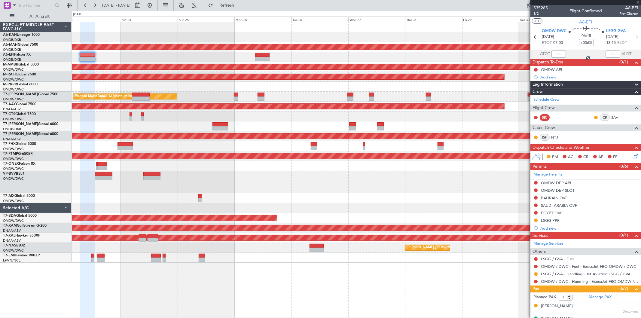
type input "+00:20"
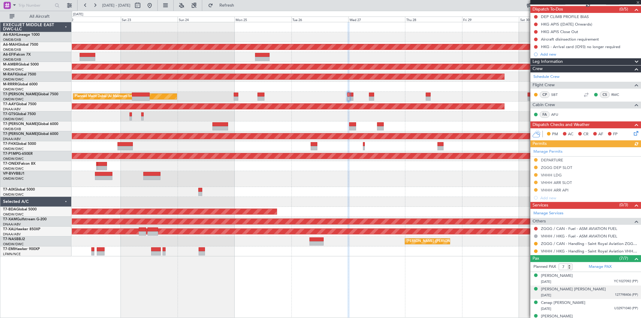
scroll to position [101, 0]
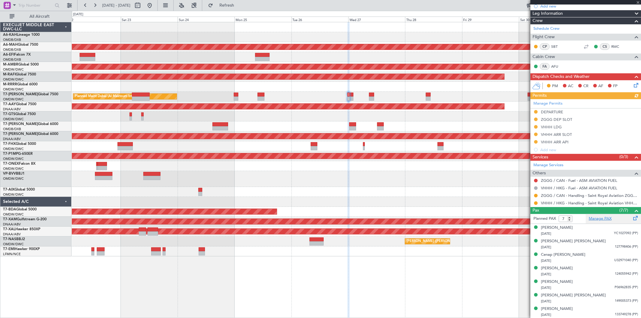
click at [600, 216] on link "Manage PAX" at bounding box center [600, 219] width 23 height 6
click at [239, 0] on fb-refresh-button "Refresh" at bounding box center [223, 5] width 42 height 11
click at [240, 2] on button "Refresh" at bounding box center [223, 6] width 36 height 10
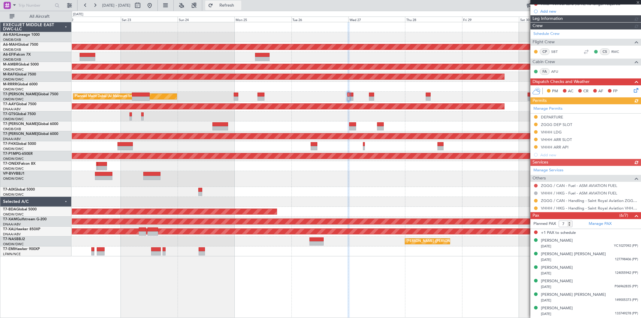
scroll to position [95, 0]
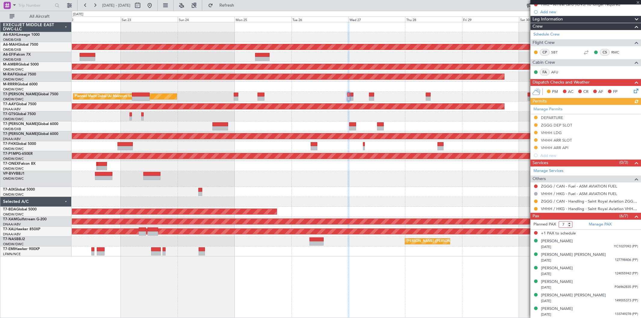
drag, startPoint x: 566, startPoint y: 224, endPoint x: 547, endPoint y: 225, distance: 19.0
click at [547, 225] on form "Planned PAX 7" at bounding box center [558, 225] width 55 height 10
type input "6"
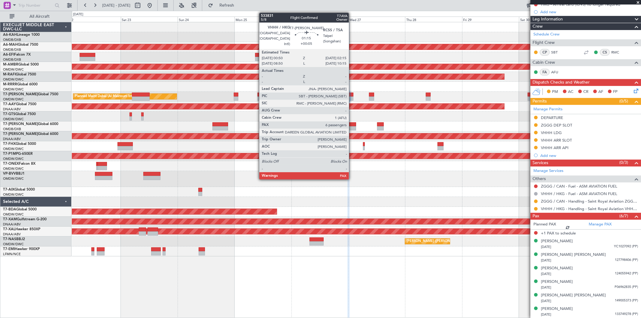
click at [352, 95] on div at bounding box center [352, 95] width 4 height 4
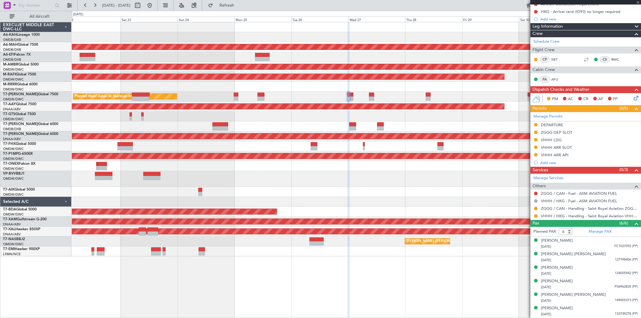
scroll to position [88, 0]
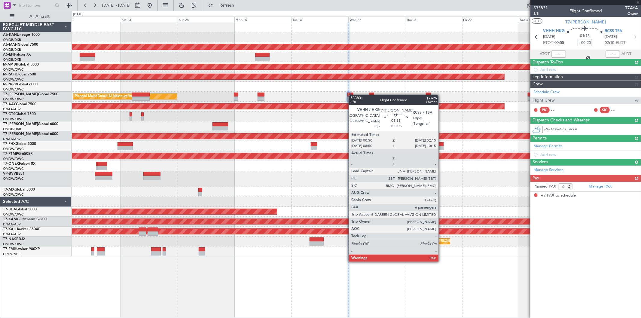
type input "+00:05"
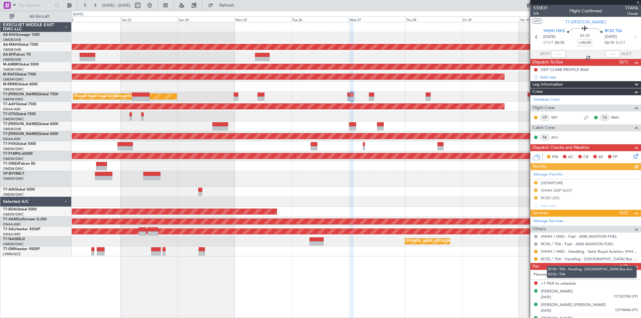
click at [561, 276] on mat-tooltip-component "RCSS / TSA - Handling - [GEOGRAPHIC_DATA] Bus Avn RCSS / TSA" at bounding box center [592, 272] width 98 height 21
click at [565, 274] on mat-tooltip-component "RCSS / TSA - Handling - [GEOGRAPHIC_DATA] Bus Avn RCSS / TSA" at bounding box center [592, 272] width 98 height 21
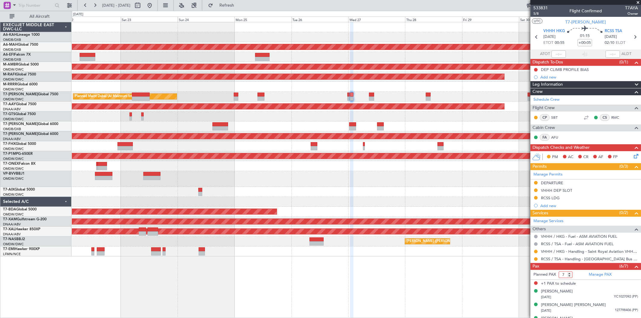
drag, startPoint x: 561, startPoint y: 276, endPoint x: 568, endPoint y: 277, distance: 6.3
click at [568, 277] on input "7" at bounding box center [566, 274] width 14 height 7
type input "6"
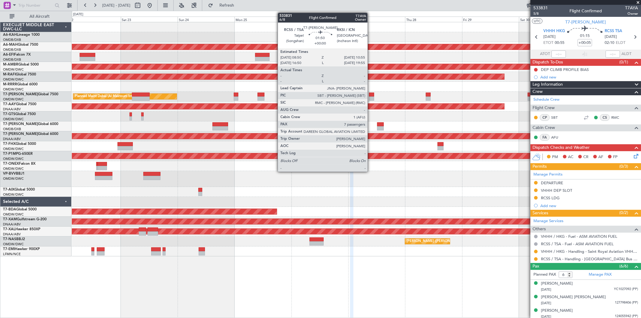
click at [371, 98] on div at bounding box center [371, 98] width 5 height 4
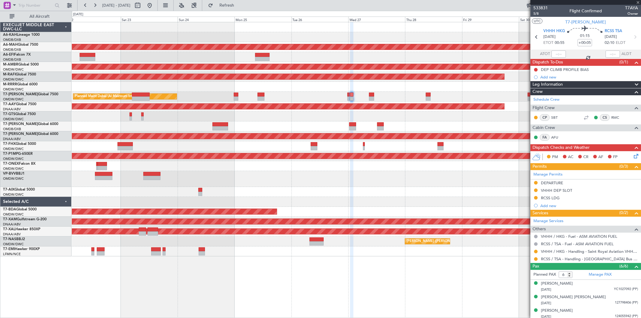
type input "7"
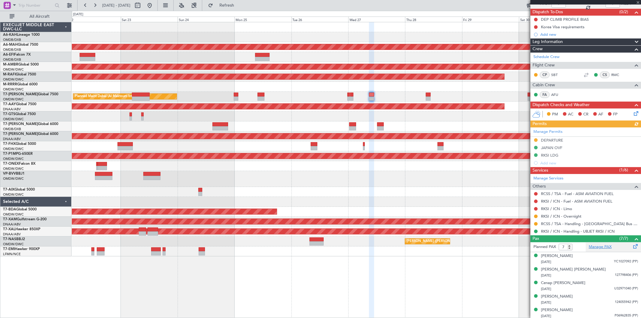
scroll to position [79, 0]
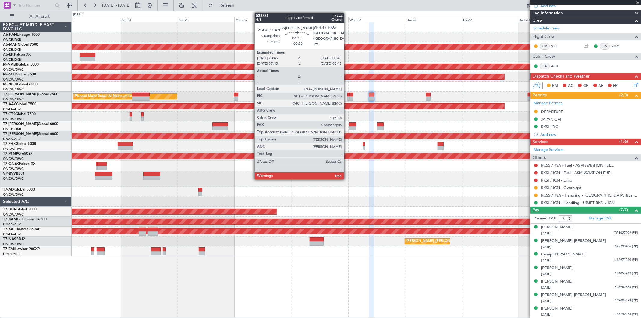
click at [348, 96] on div at bounding box center [349, 98] width 2 height 4
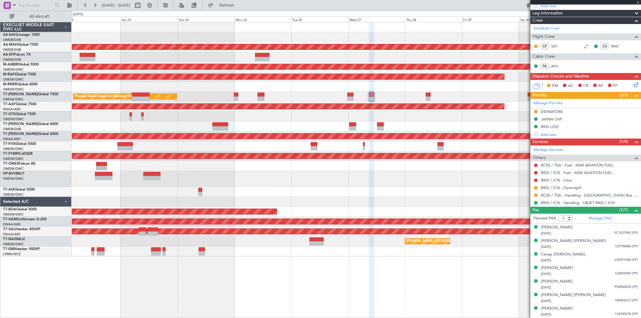
type input "+00:20"
type input "6"
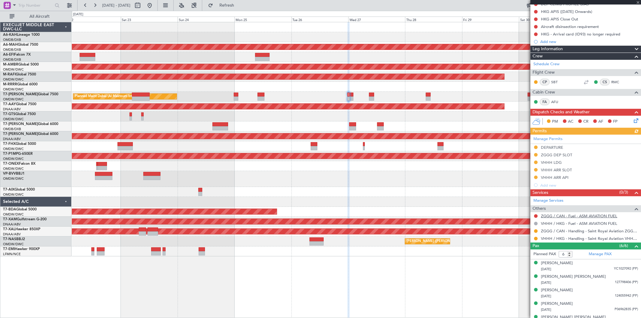
scroll to position [88, 0]
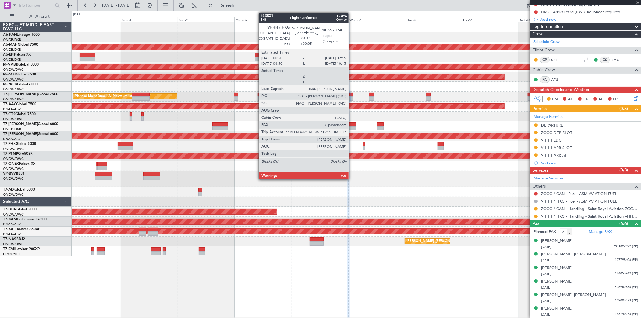
click at [352, 97] on div at bounding box center [352, 98] width 4 height 4
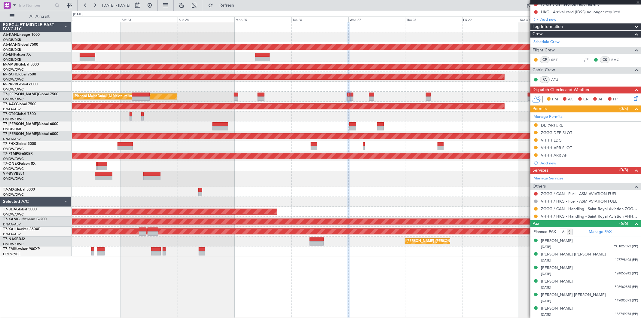
type input "+00:05"
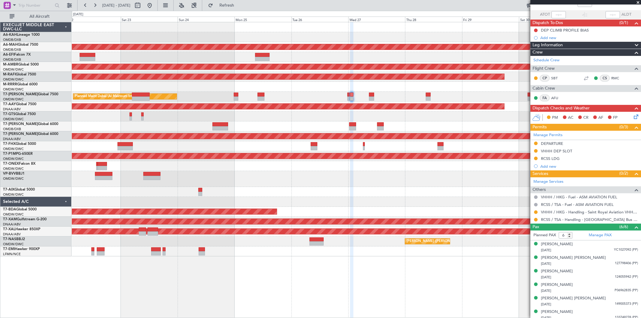
scroll to position [43, 0]
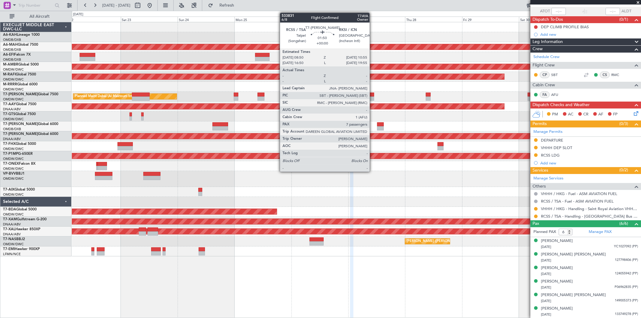
click at [373, 96] on div at bounding box center [371, 98] width 5 height 4
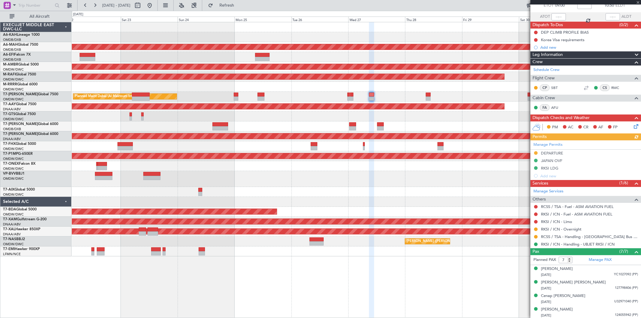
scroll to position [79, 0]
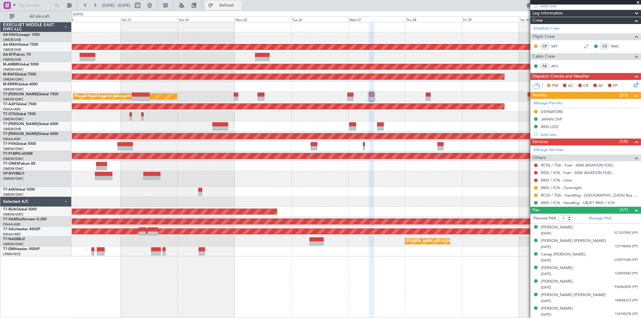
click at [240, 7] on span "Refresh" at bounding box center [226, 5] width 25 height 4
click at [640, 2] on span at bounding box center [638, 2] width 6 height 5
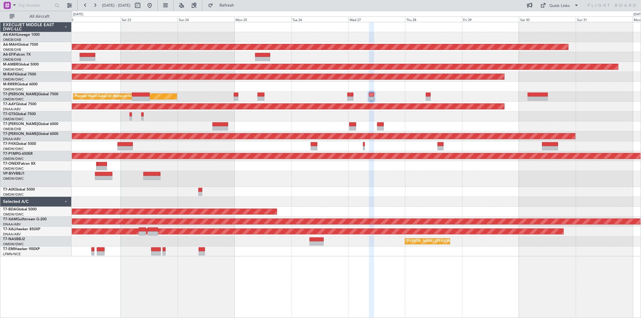
type input "0"
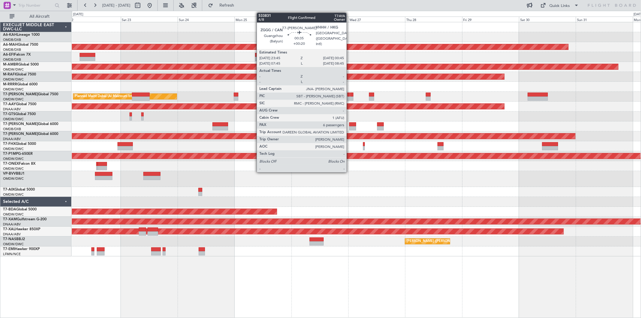
click at [350, 94] on div at bounding box center [349, 95] width 2 height 4
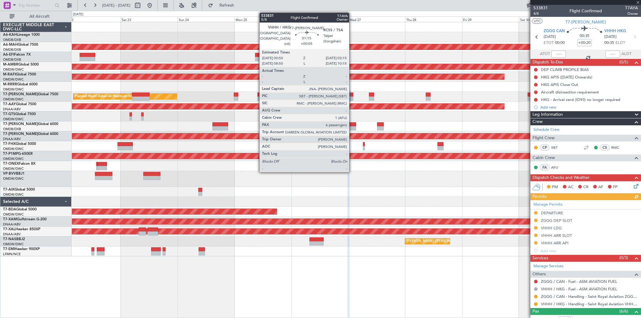
click at [352, 96] on div at bounding box center [352, 95] width 4 height 4
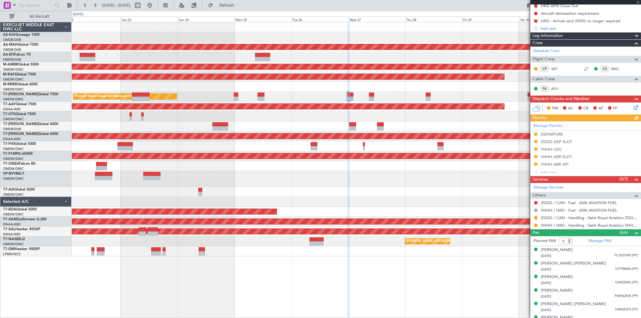
scroll to position [88, 0]
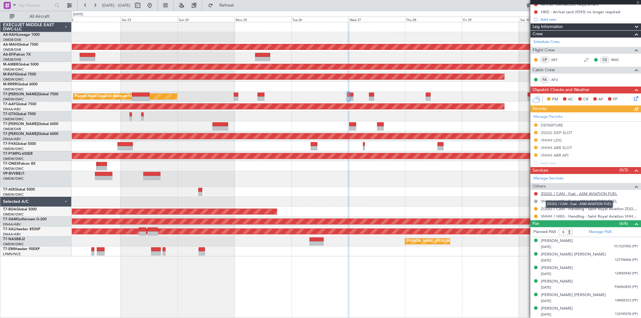
type input "+00:05"
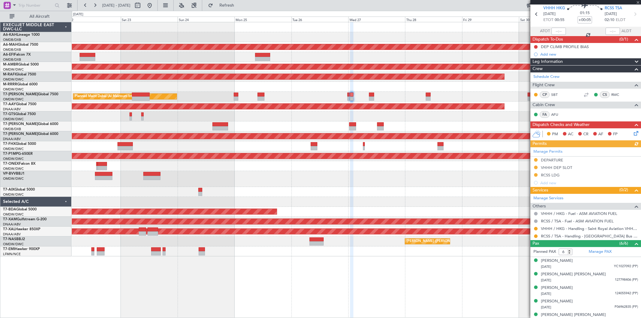
scroll to position [43, 0]
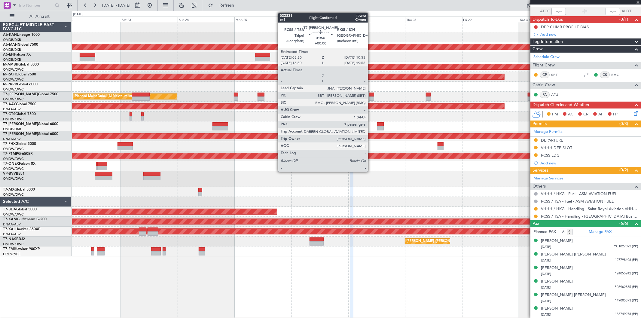
click at [371, 95] on div at bounding box center [371, 95] width 5 height 4
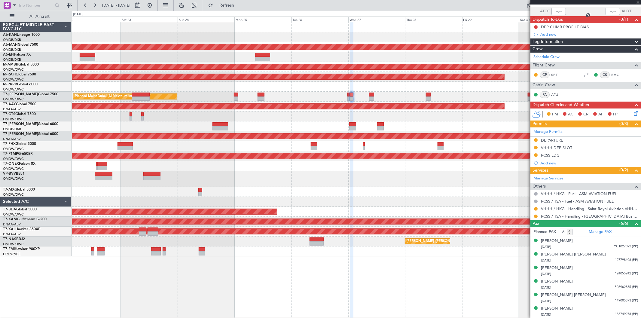
type input "7"
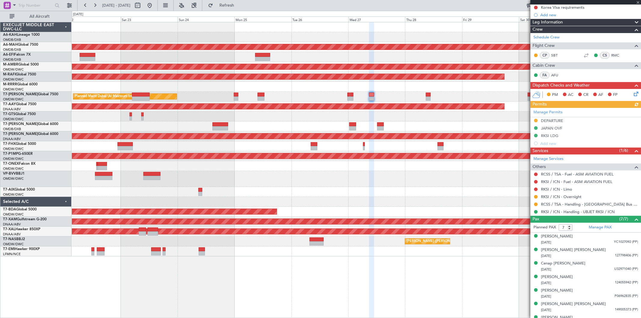
scroll to position [79, 0]
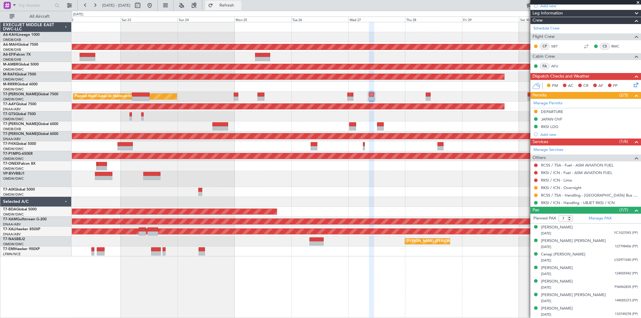
click at [240, 3] on span "Refresh" at bounding box center [226, 5] width 25 height 4
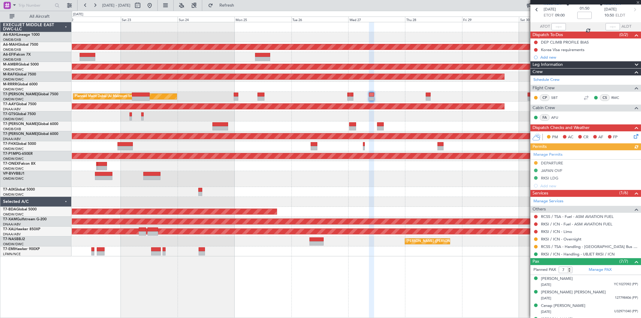
scroll to position [0, 0]
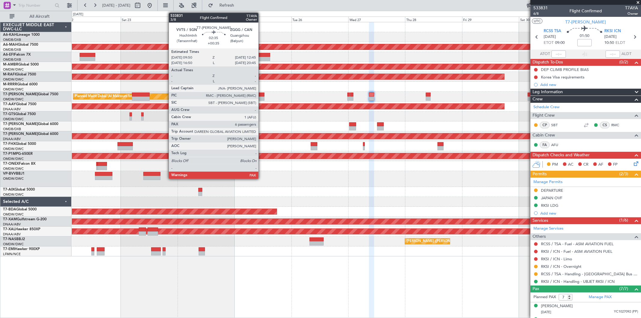
click at [262, 97] on div at bounding box center [261, 98] width 7 height 4
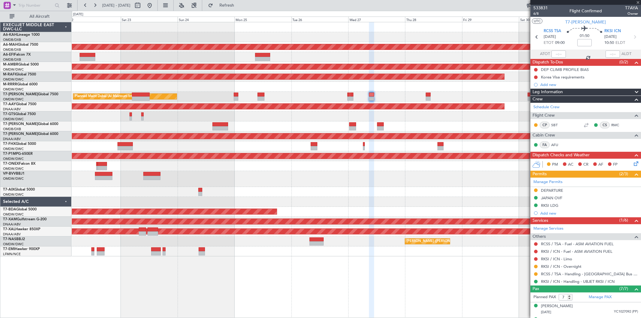
type input "+00:35"
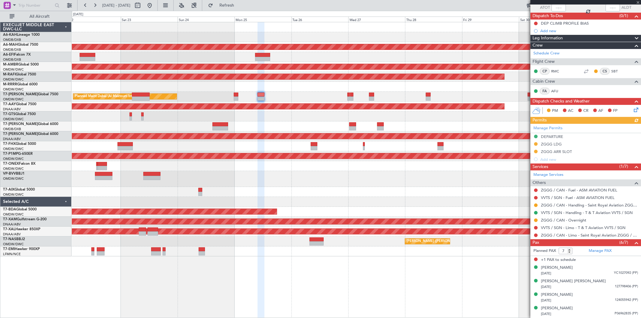
scroll to position [73, 0]
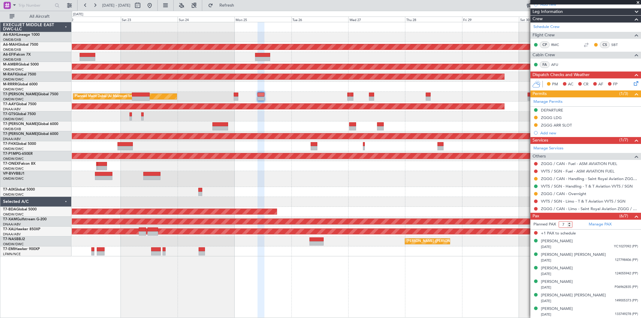
drag, startPoint x: 563, startPoint y: 225, endPoint x: 567, endPoint y: 226, distance: 4.4
click at [567, 226] on input "7" at bounding box center [566, 224] width 14 height 7
type input "6"
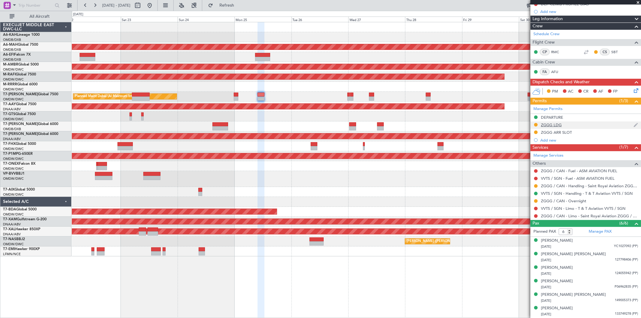
scroll to position [65, 0]
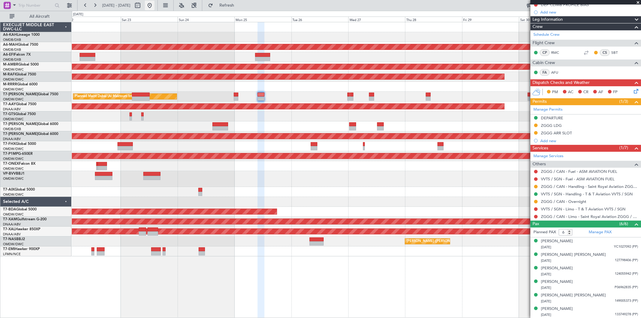
click at [155, 5] on button at bounding box center [150, 6] width 10 height 10
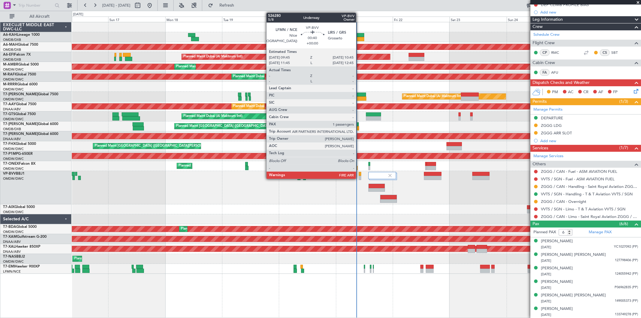
click at [359, 177] on div at bounding box center [360, 178] width 2 height 4
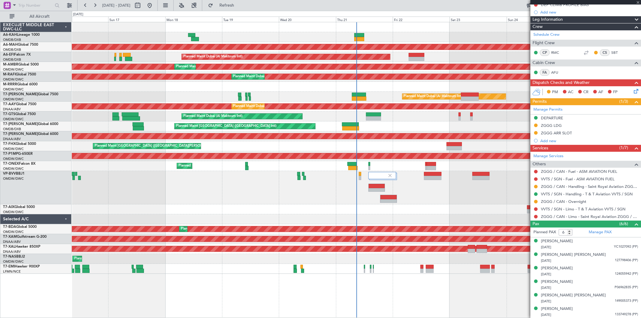
type input "1"
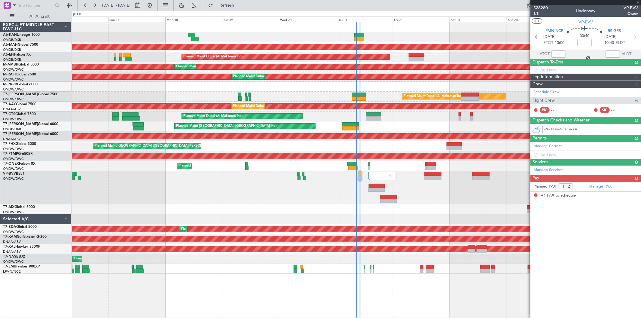
scroll to position [0, 0]
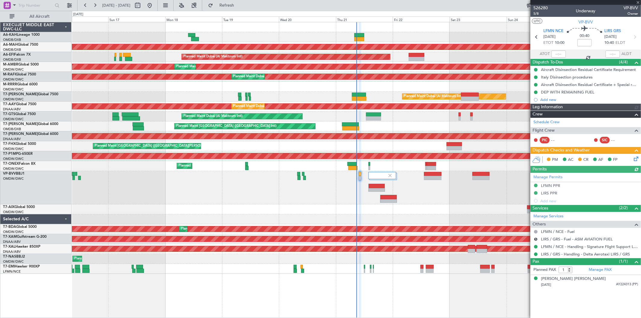
type input "Rohit Roy (ROY)"
type input "7082"
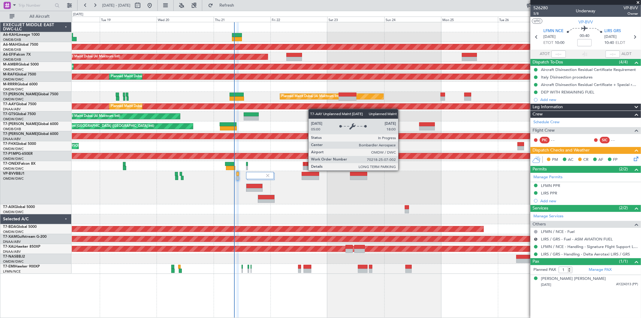
click at [311, 108] on div "Planned Maint Dubai (Dubai Intl) Planned Maint Dubai (Al Maktoum Intl) Planned …" at bounding box center [356, 148] width 569 height 252
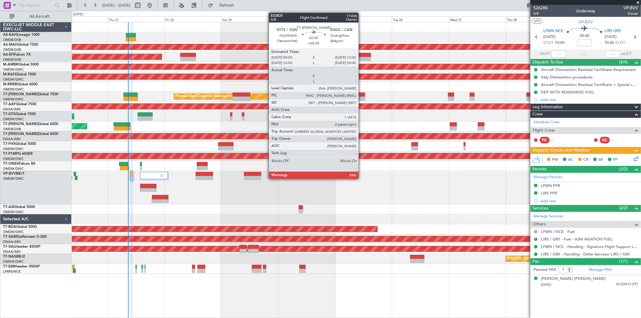
click at [362, 99] on div at bounding box center [361, 98] width 7 height 4
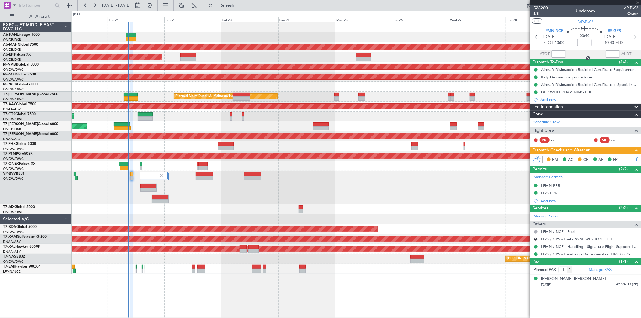
type input "+00:35"
type input "6"
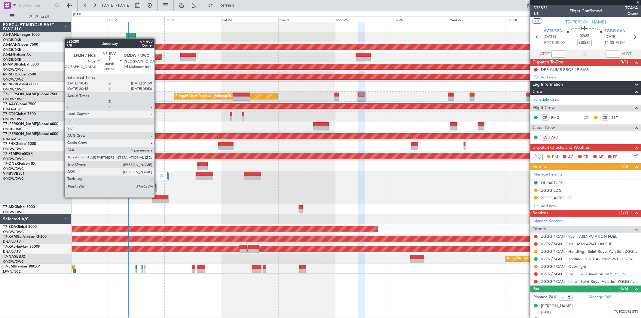
click at [158, 197] on div at bounding box center [160, 197] width 16 height 4
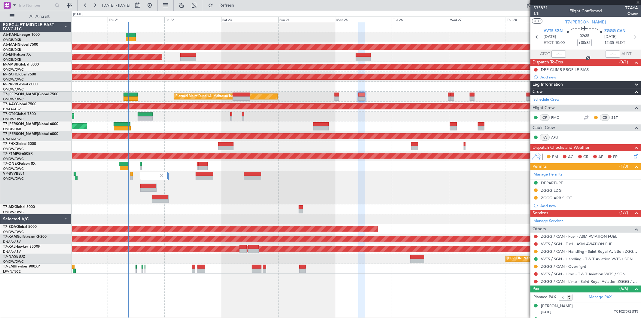
type input "+00:50"
type input "1"
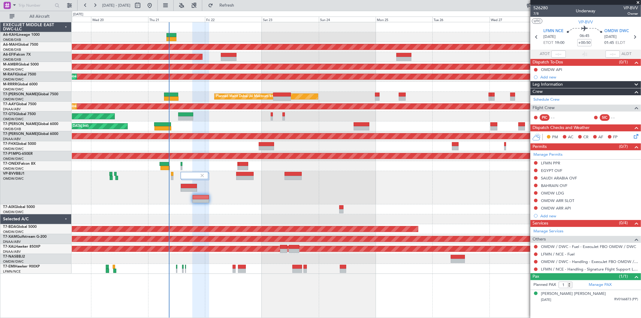
click at [152, 185] on div at bounding box center [356, 187] width 569 height 33
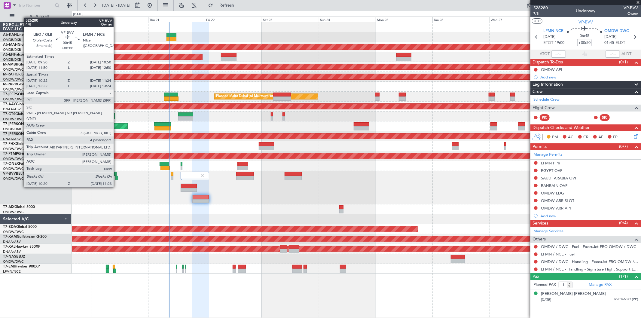
click at [117, 176] on div at bounding box center [116, 178] width 3 height 4
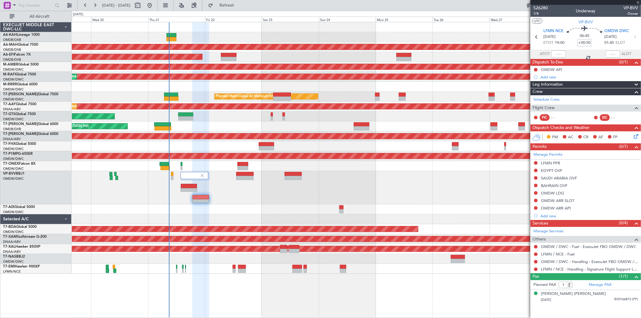
type input "10:32"
type input "11:19"
type input "4"
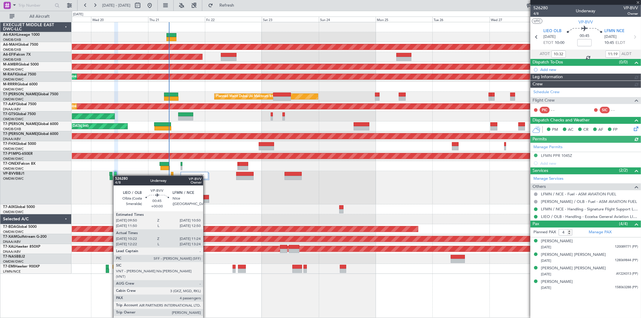
type input "Syed Shakeel (SYS)"
type input "7007"
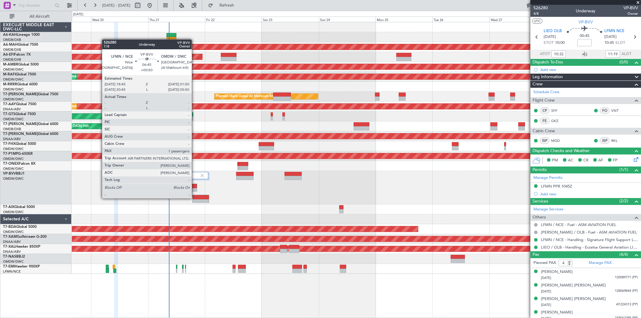
click at [195, 198] on div at bounding box center [201, 197] width 16 height 4
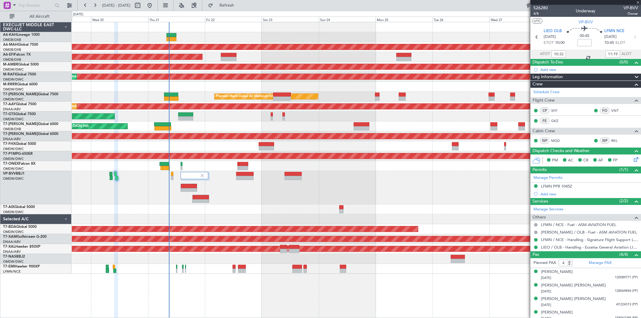
type input "+00:50"
type input "1"
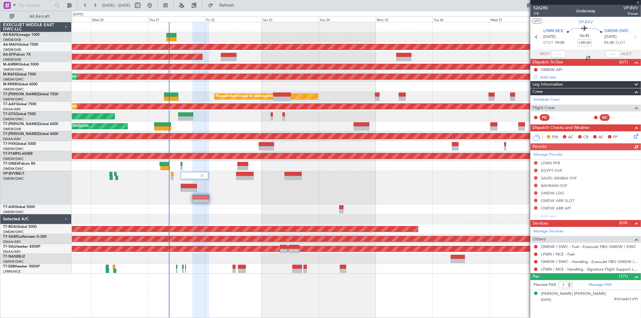
click at [257, 191] on div at bounding box center [356, 187] width 569 height 33
click at [561, 271] on link "LFMN / NCE - Handling - Signature Flight Support LFMN / NCE" at bounding box center [589, 269] width 97 height 5
click at [544, 152] on link "Manage Permits" at bounding box center [548, 155] width 29 height 6
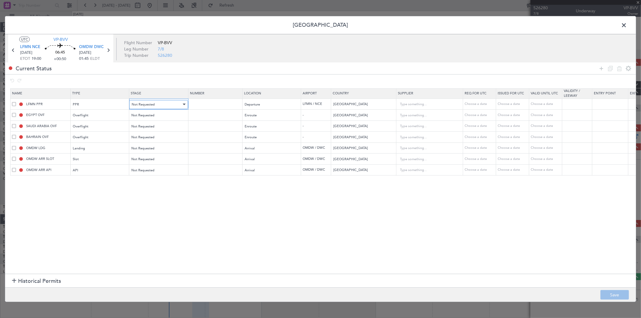
click at [139, 105] on span "Not Requested" at bounding box center [143, 104] width 23 height 5
click at [141, 143] on span "Requested" at bounding box center [159, 144] width 54 height 9
click at [145, 115] on span "Not Requested" at bounding box center [143, 115] width 23 height 5
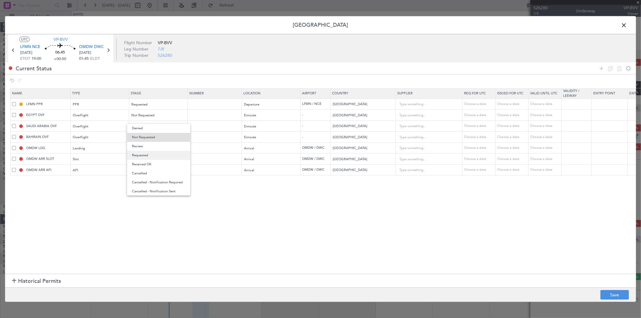
click at [140, 155] on span "Requested" at bounding box center [159, 155] width 54 height 9
click at [627, 26] on span at bounding box center [627, 27] width 0 height 12
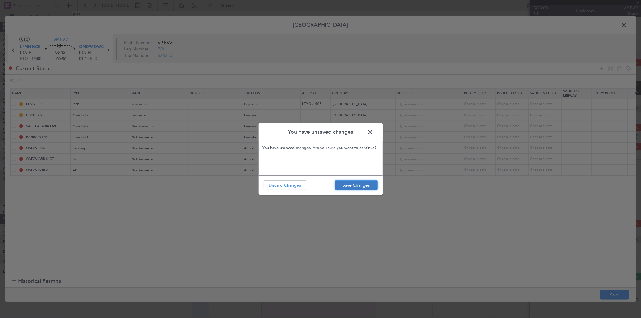
click at [366, 182] on button "Save Changes" at bounding box center [356, 185] width 43 height 10
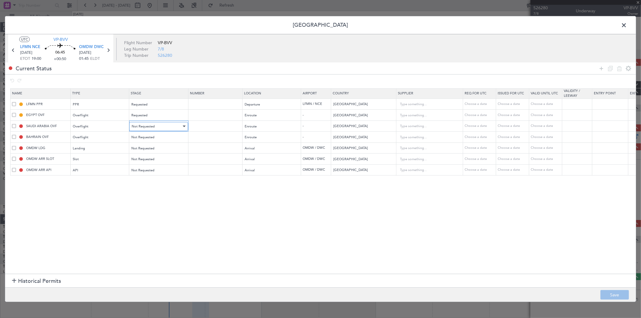
click at [155, 127] on div "Not Requested" at bounding box center [157, 126] width 50 height 9
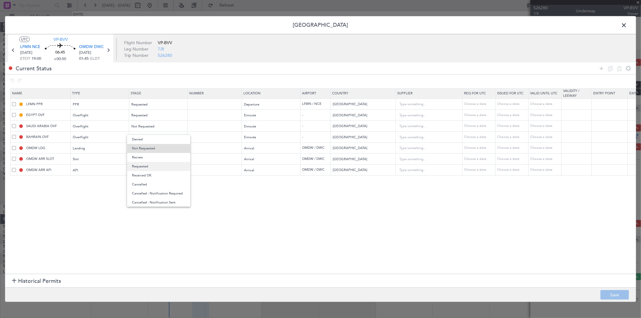
click at [145, 163] on span "Requested" at bounding box center [159, 166] width 54 height 9
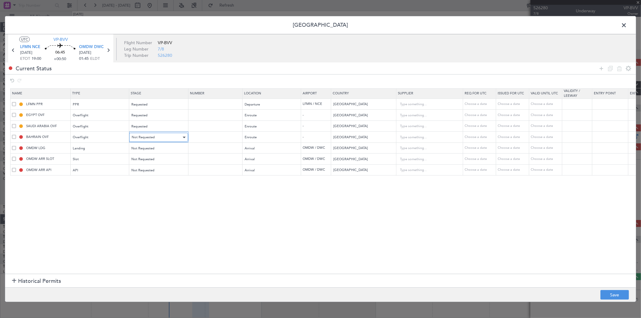
click at [140, 137] on span "Not Requested" at bounding box center [143, 137] width 23 height 5
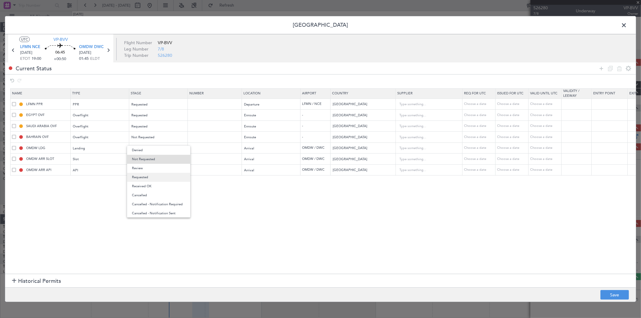
click at [136, 173] on span "Requested" at bounding box center [159, 177] width 54 height 9
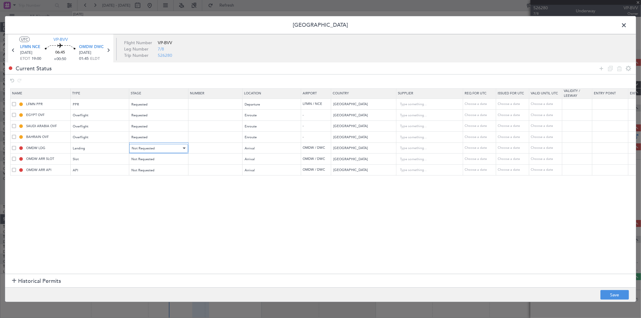
click at [141, 149] on span "Not Requested" at bounding box center [143, 148] width 23 height 5
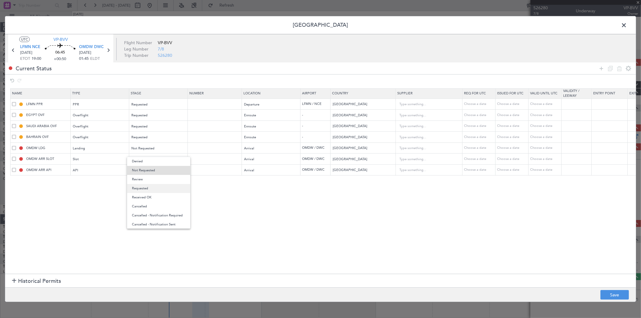
click at [144, 185] on span "Requested" at bounding box center [159, 188] width 54 height 9
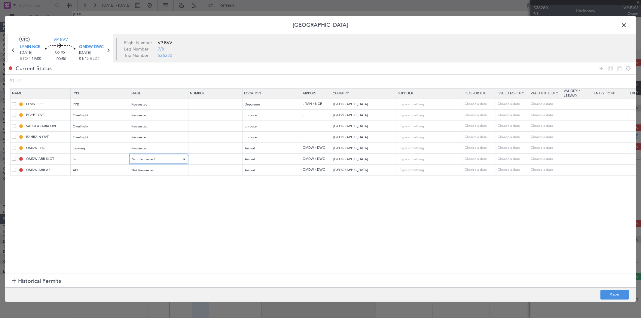
click at [141, 162] on div "Not Requested" at bounding box center [157, 159] width 50 height 9
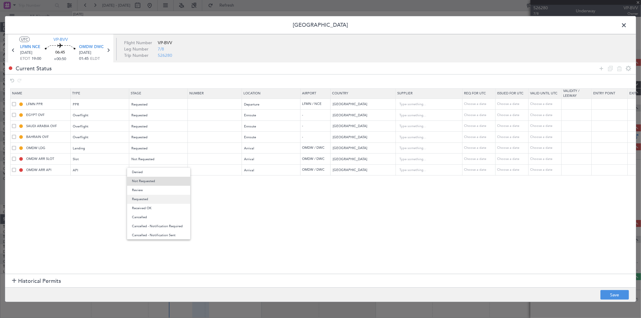
click at [148, 199] on span "Requested" at bounding box center [159, 199] width 54 height 9
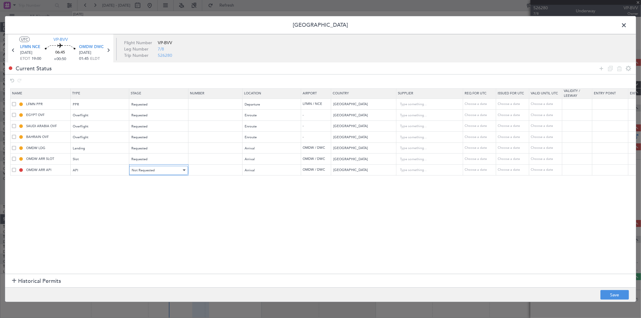
click at [146, 174] on div "Not Requested" at bounding box center [157, 170] width 50 height 9
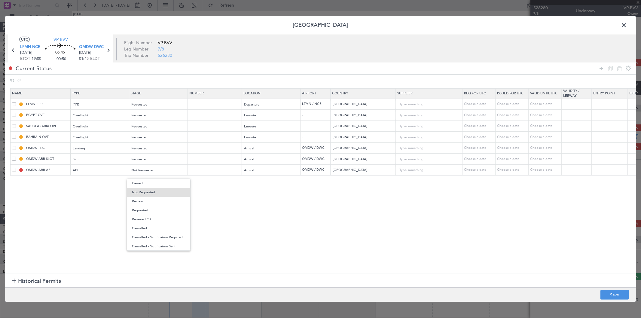
click at [145, 210] on span "Requested" at bounding box center [159, 210] width 54 height 9
click at [607, 297] on button "Save" at bounding box center [615, 295] width 29 height 10
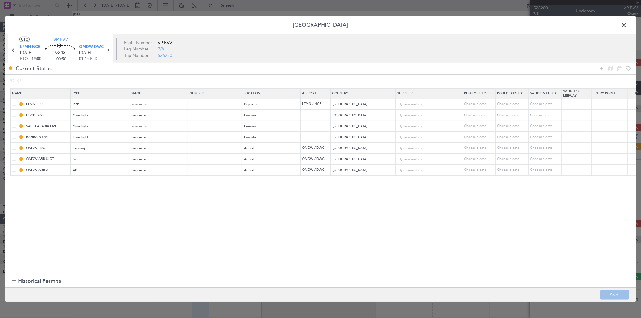
click at [627, 22] on span at bounding box center [627, 27] width 0 height 12
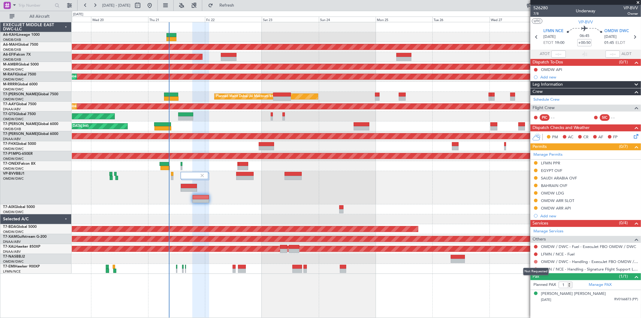
click at [536, 261] on button at bounding box center [536, 262] width 4 height 4
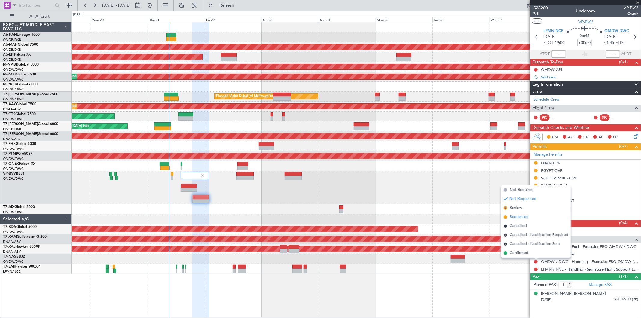
click at [521, 215] on span "Requested" at bounding box center [519, 217] width 19 height 6
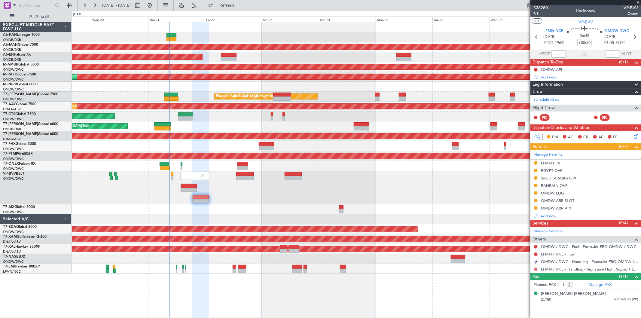
click at [536, 268] on button at bounding box center [536, 270] width 4 height 4
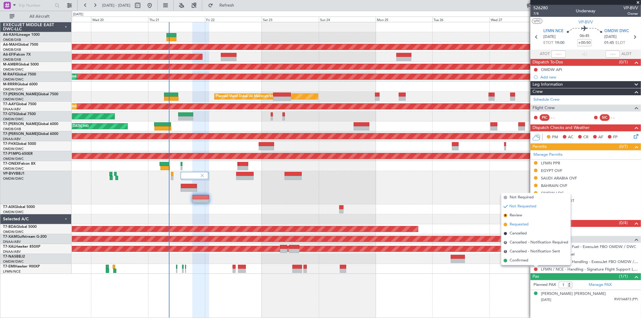
click at [518, 222] on span "Requested" at bounding box center [519, 225] width 19 height 6
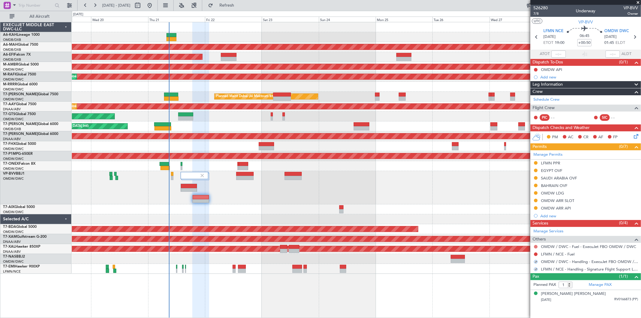
click at [536, 245] on button at bounding box center [536, 247] width 4 height 4
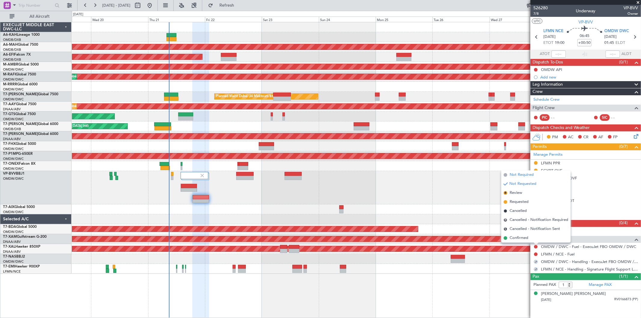
click at [521, 176] on span "Not Required" at bounding box center [522, 175] width 24 height 6
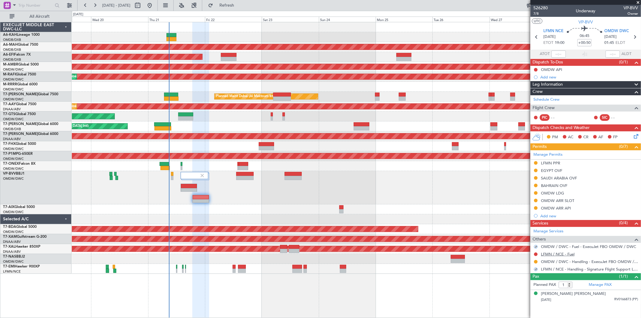
click at [565, 254] on link "LFMN / NCE - Fuel" at bounding box center [558, 254] width 34 height 5
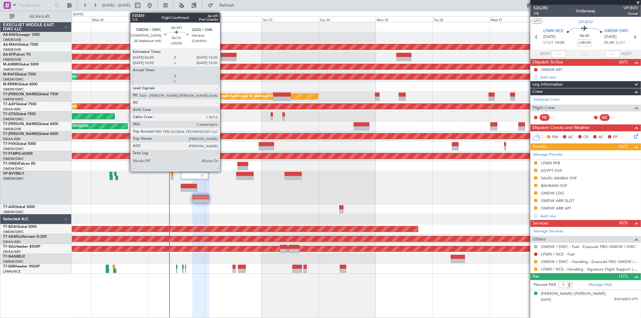
click at [223, 55] on div at bounding box center [229, 55] width 16 height 4
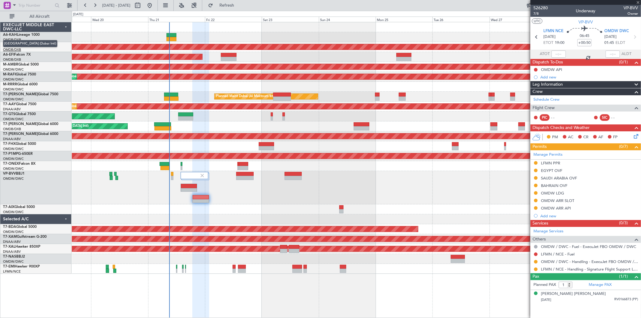
type input "+00:05"
type input "7"
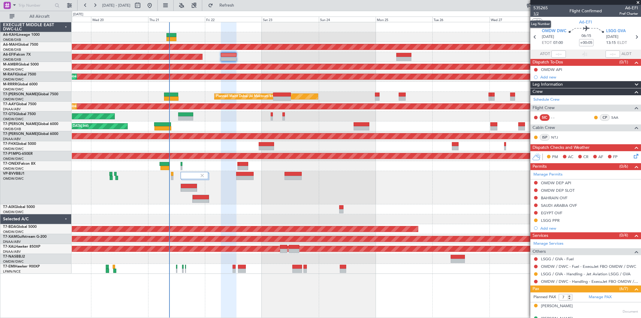
click at [541, 13] on span "1/2" at bounding box center [541, 13] width 14 height 5
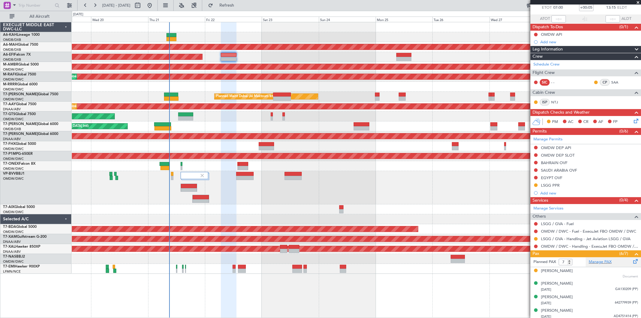
scroll to position [78, 0]
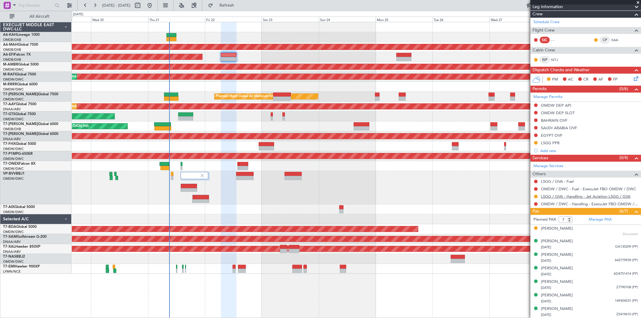
click at [578, 197] on link "LSGG / GVA - Handling - Jet Aviation LSGG / GVA" at bounding box center [586, 196] width 90 height 5
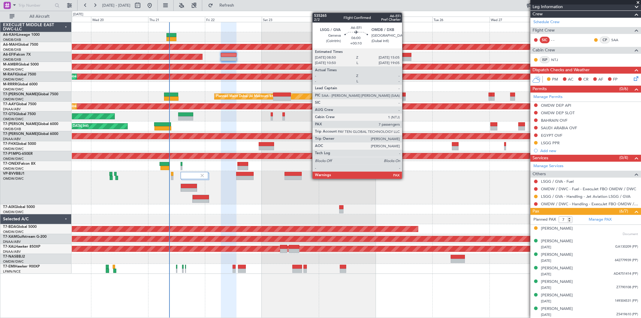
click at [405, 57] on div at bounding box center [404, 59] width 15 height 4
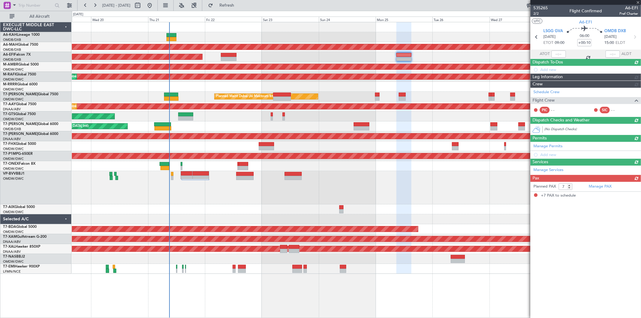
scroll to position [0, 0]
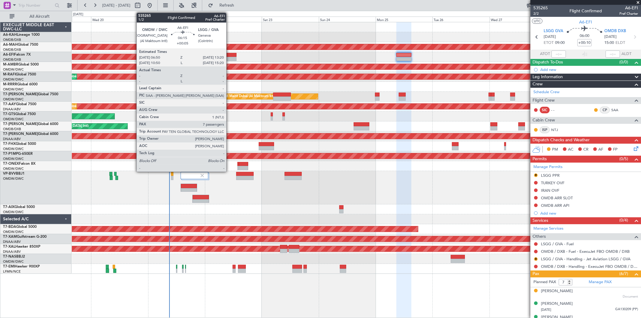
click at [229, 54] on div at bounding box center [229, 55] width 16 height 4
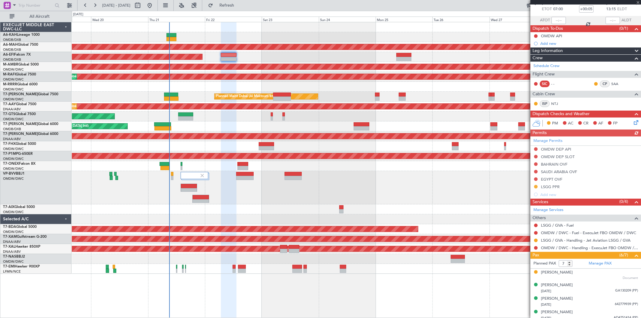
scroll to position [78, 0]
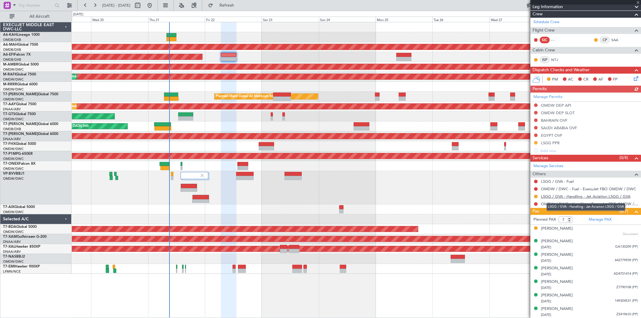
click at [570, 195] on link "LSGG / GVA - Handling - Jet Aviation LSGG / GVA" at bounding box center [586, 196] width 90 height 5
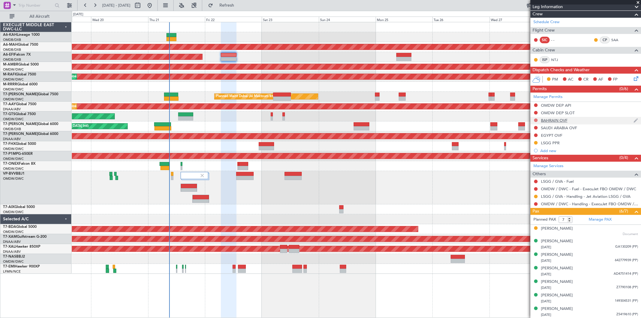
click at [535, 119] on button at bounding box center [536, 120] width 4 height 4
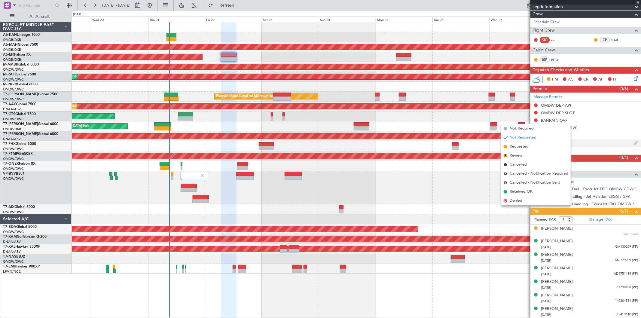
drag, startPoint x: 522, startPoint y: 146, endPoint x: 530, endPoint y: 139, distance: 10.5
click at [522, 145] on span "Requested" at bounding box center [519, 147] width 19 height 6
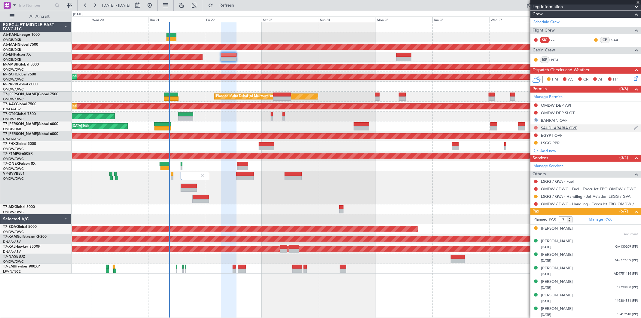
click at [535, 127] on button at bounding box center [536, 128] width 4 height 4
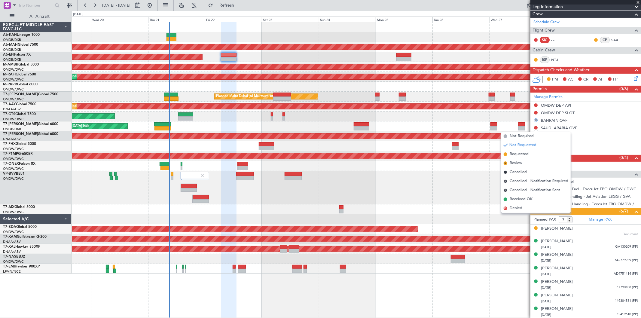
click at [524, 151] on span "Requested" at bounding box center [519, 154] width 19 height 6
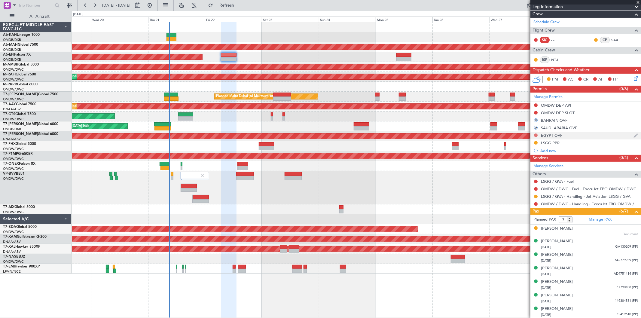
click at [535, 134] on button at bounding box center [536, 135] width 4 height 4
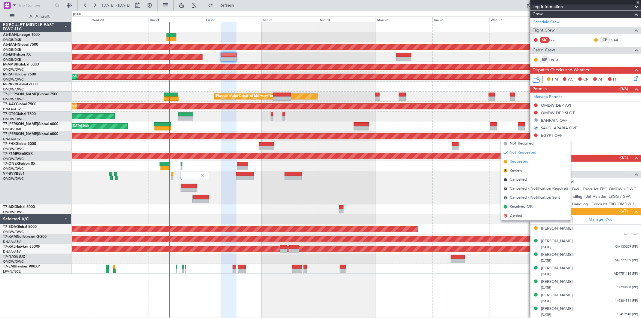
click at [521, 163] on span "Requested" at bounding box center [519, 162] width 19 height 6
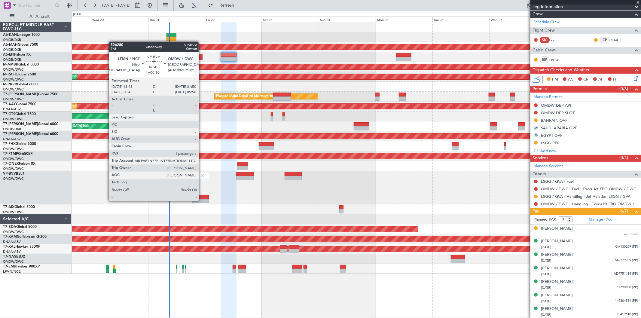
click at [200, 201] on div at bounding box center [201, 201] width 16 height 4
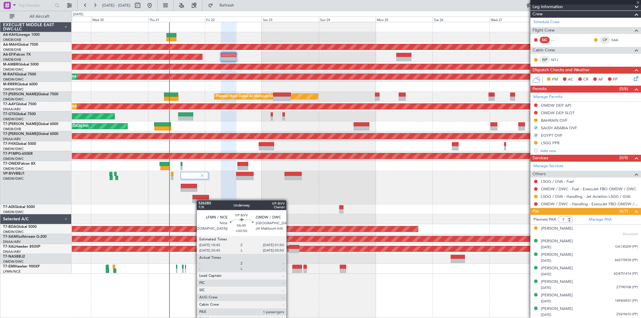
type input "+00:50"
type input "1"
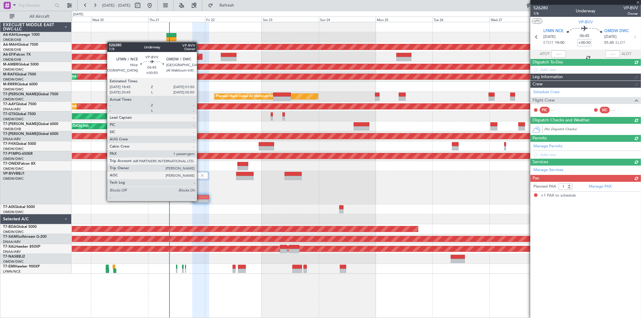
scroll to position [0, 0]
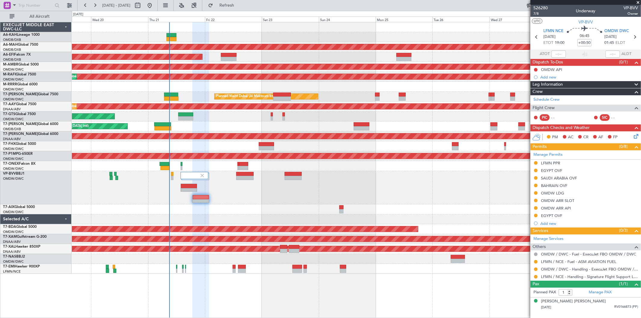
click at [555, 171] on div "EGYPT OVF" at bounding box center [551, 170] width 21 height 5
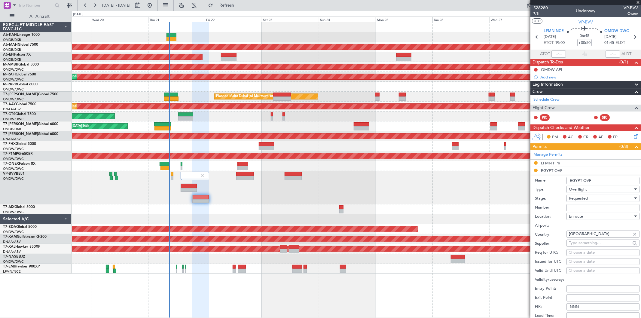
click at [581, 206] on input "Number:" at bounding box center [603, 207] width 73 height 7
paste input "AP9581"
type input "AP9581"
click at [575, 199] on span "Requested" at bounding box center [578, 198] width 19 height 5
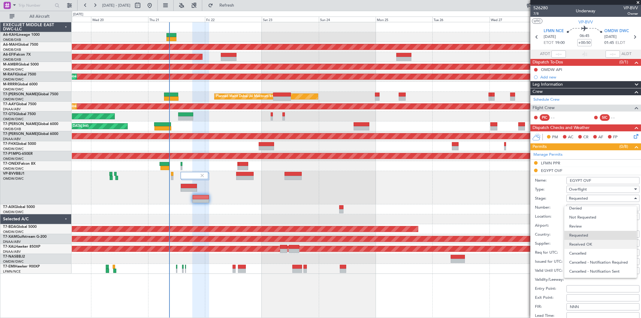
click at [576, 241] on span "Received OK" at bounding box center [600, 244] width 63 height 9
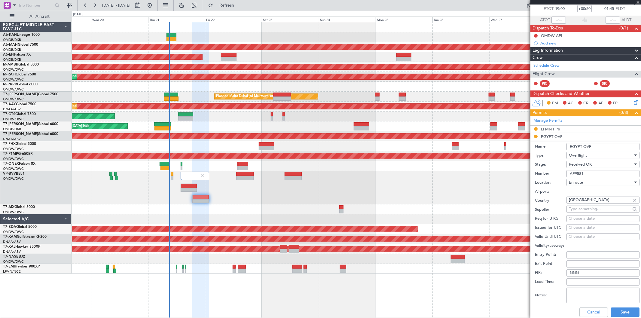
scroll to position [67, 0]
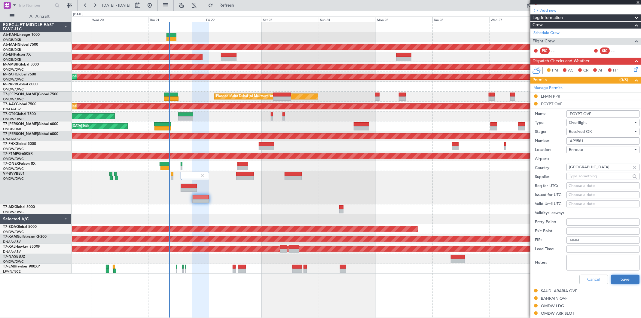
click at [621, 281] on button "Save" at bounding box center [625, 280] width 29 height 10
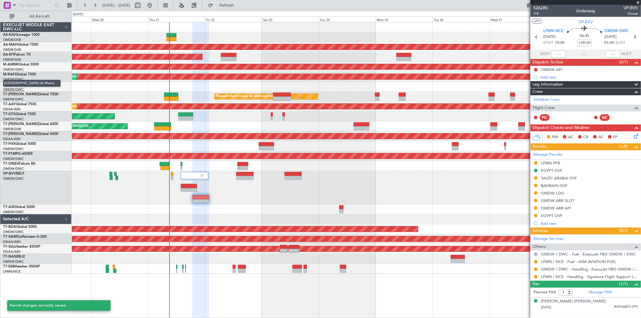
scroll to position [0, 0]
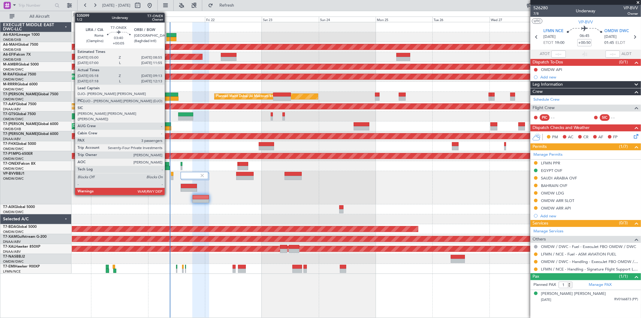
click at [168, 166] on div at bounding box center [165, 168] width 9 height 4
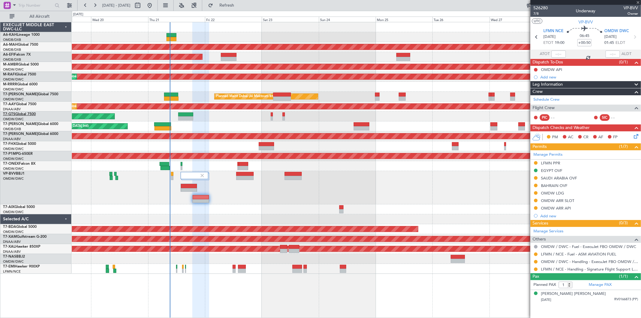
type input "+00:05"
type input "05:28"
type input "09:08"
type input "3"
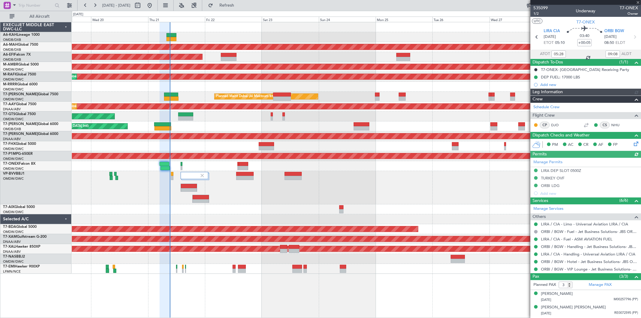
type input "Dherander Fithani (DHF)"
type input "7039"
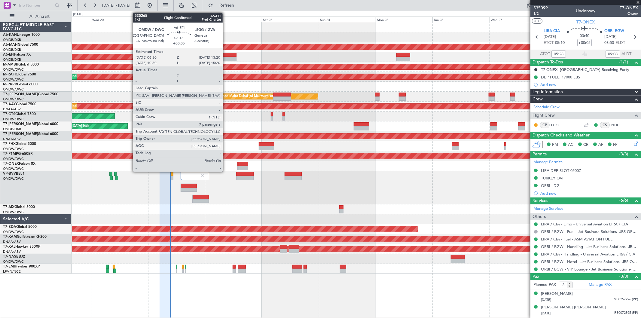
click at [226, 61] on div at bounding box center [229, 59] width 16 height 4
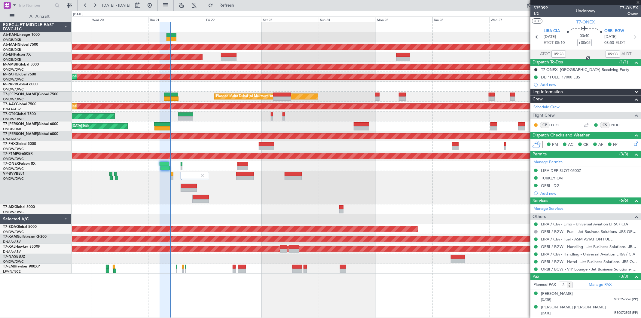
type input "7"
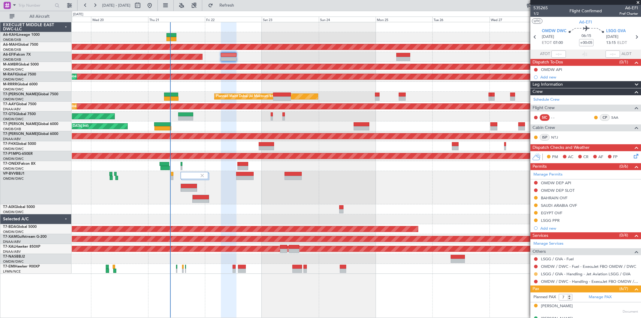
click at [534, 274] on button at bounding box center [536, 274] width 4 height 4
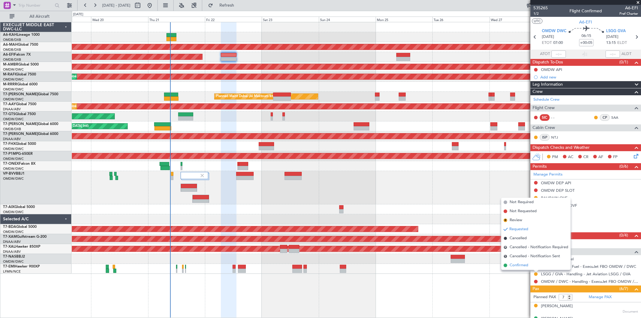
click at [517, 262] on li "Confirmed" at bounding box center [535, 265] width 69 height 9
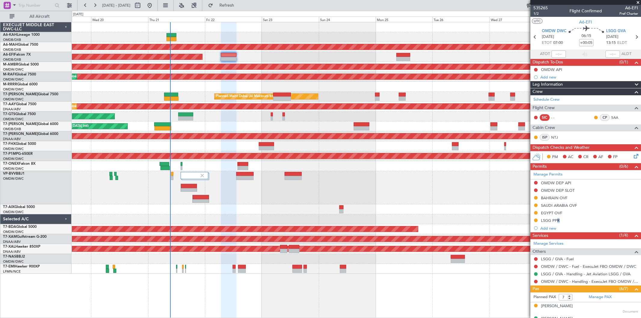
click at [556, 218] on div "LSGG PPR" at bounding box center [550, 220] width 19 height 5
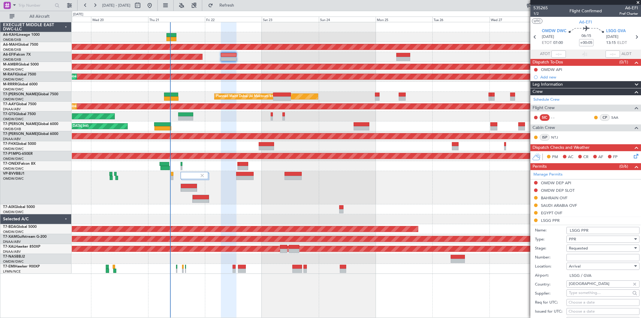
click at [581, 260] on input "Number:" at bounding box center [603, 257] width 73 height 7
paste input "082213205A"
type input "082213205A"
click at [585, 250] on span "Requested" at bounding box center [578, 248] width 19 height 5
click at [584, 297] on span "Received OK" at bounding box center [600, 296] width 63 height 9
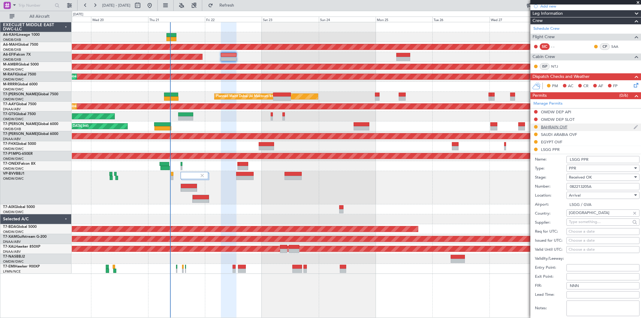
scroll to position [167, 0]
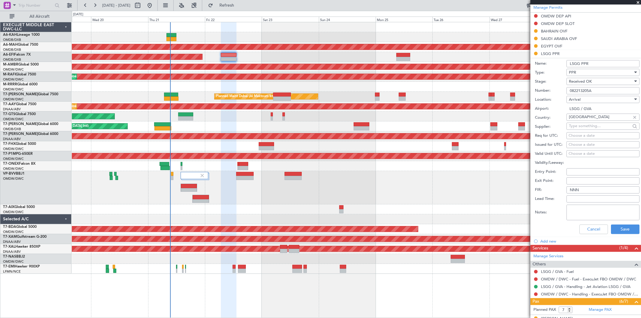
click at [577, 143] on div "Choose a date" at bounding box center [603, 145] width 69 height 6
select select "8"
select select "2025"
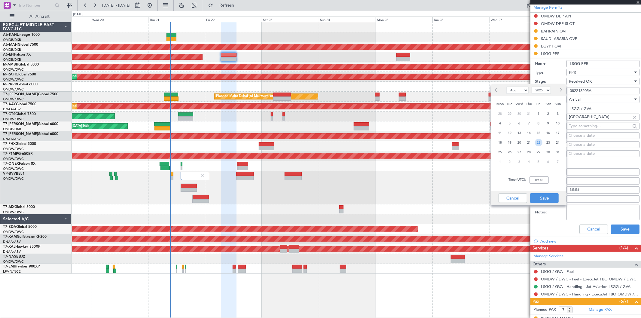
click at [537, 141] on span "22" at bounding box center [539, 143] width 8 height 8
click at [538, 179] on input "00:00" at bounding box center [539, 179] width 19 height 7
type input "13:20"
click at [549, 197] on button "Save" at bounding box center [544, 198] width 29 height 10
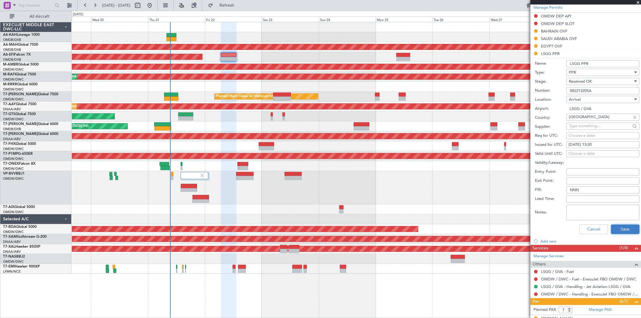
click at [630, 230] on button "Save" at bounding box center [625, 230] width 29 height 10
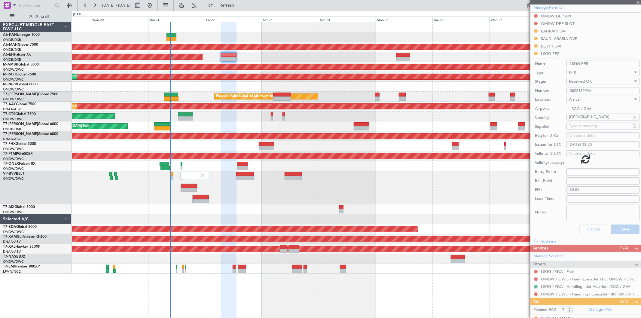
scroll to position [78, 0]
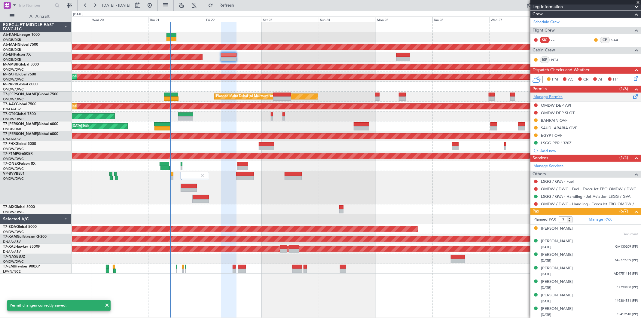
click at [550, 97] on link "Manage Permits" at bounding box center [548, 97] width 29 height 6
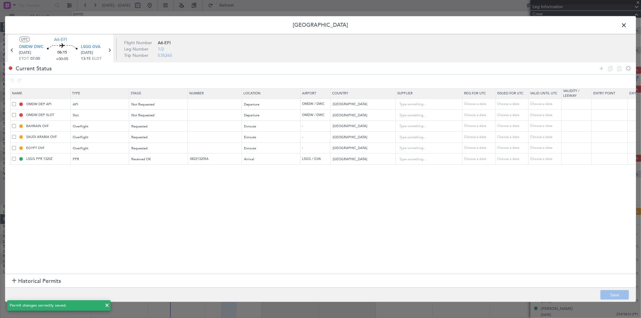
click at [602, 72] on div at bounding box center [615, 68] width 36 height 9
click at [603, 68] on icon at bounding box center [601, 68] width 7 height 7
click at [103, 172] on div "Type" at bounding box center [98, 170] width 50 height 9
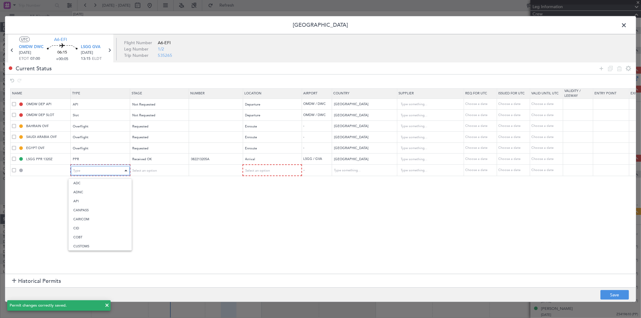
scroll to position [121, 0]
click at [93, 229] on span "Parking" at bounding box center [100, 233] width 54 height 9
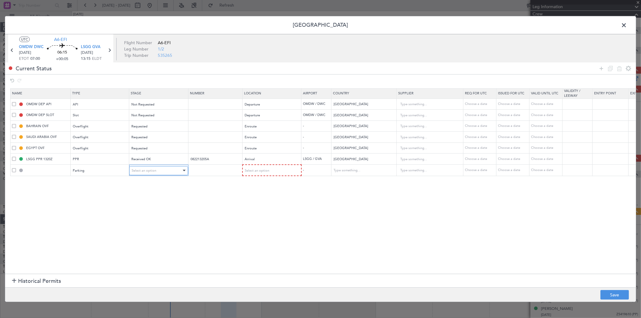
click at [150, 170] on span "Select an option" at bounding box center [144, 170] width 25 height 5
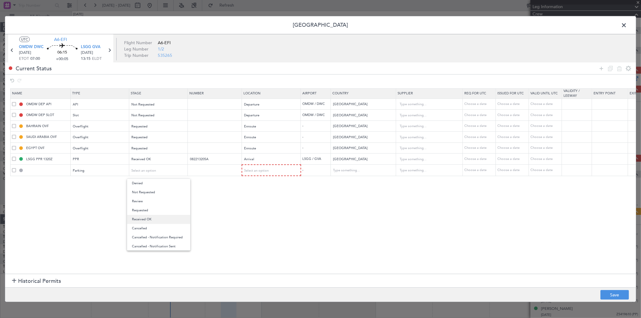
click at [149, 218] on span "Received OK" at bounding box center [159, 219] width 54 height 9
click at [203, 172] on input "text" at bounding box center [215, 170] width 52 height 5
type input "APPROVED TILL 25 AUG"
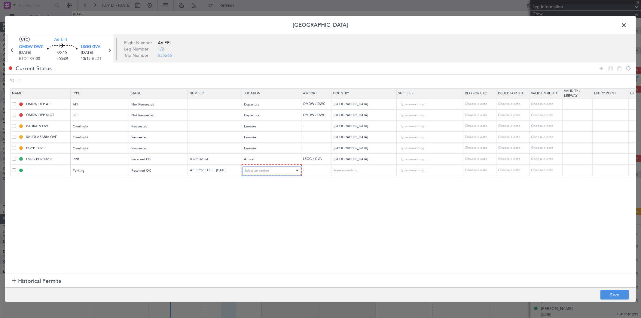
click at [246, 172] on span "Select an option" at bounding box center [257, 170] width 25 height 5
click at [251, 200] on span "Arrival" at bounding box center [272, 201] width 54 height 9
click at [603, 289] on footer "Save" at bounding box center [320, 294] width 631 height 14
click at [606, 292] on button "Save" at bounding box center [615, 295] width 29 height 10
type input "LSGG Parking"
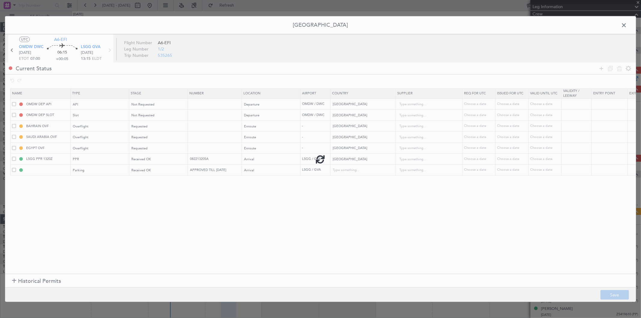
type input "Switzerland"
type input "NNN"
click at [627, 24] on span at bounding box center [627, 27] width 0 height 12
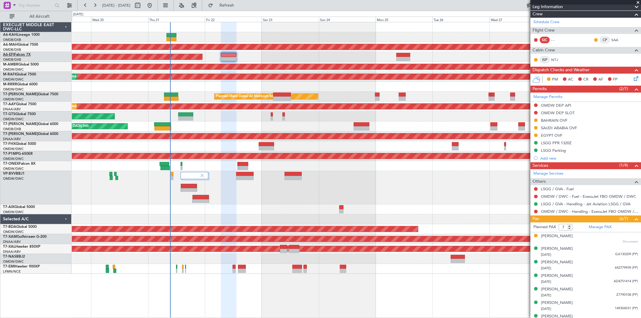
click at [26, 55] on link "A6-EFI Falcon 7X" at bounding box center [17, 55] width 28 height 4
click at [234, 4] on button "Refresh" at bounding box center [223, 6] width 36 height 10
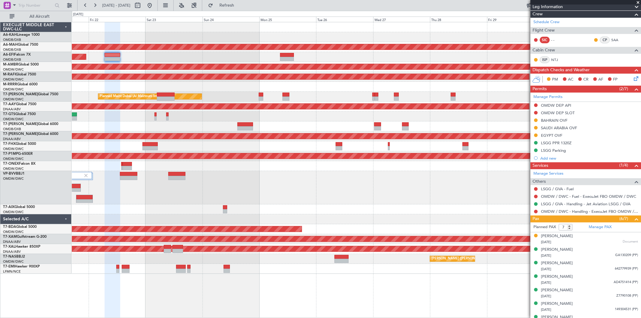
click at [320, 91] on div at bounding box center [356, 87] width 569 height 10
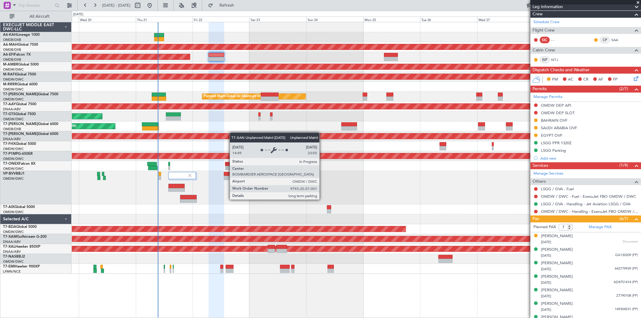
click at [245, 133] on div "Planned Maint Dubai (Dubai Intl) Planned Maint Dubai (Al Maktoum Intl) Planned …" at bounding box center [356, 148] width 569 height 252
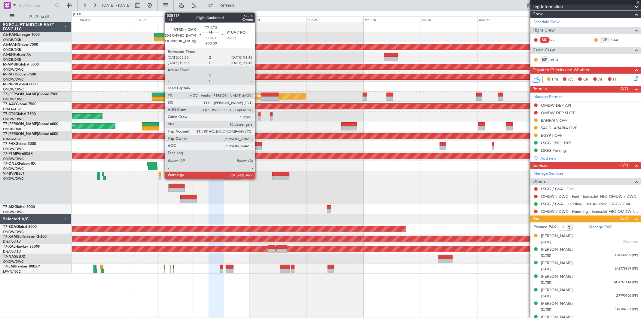
click at [259, 119] on div at bounding box center [260, 118] width 2 height 4
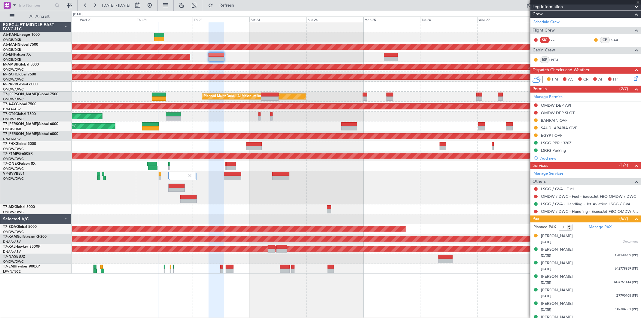
type input "10"
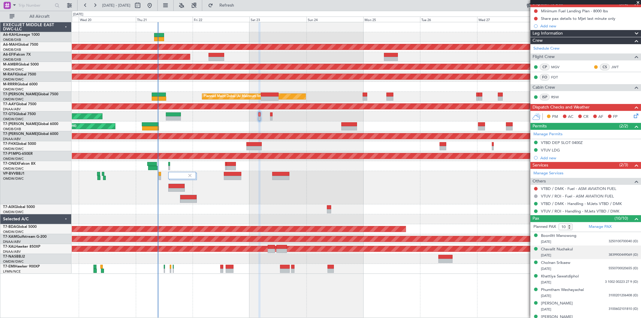
scroll to position [107, 0]
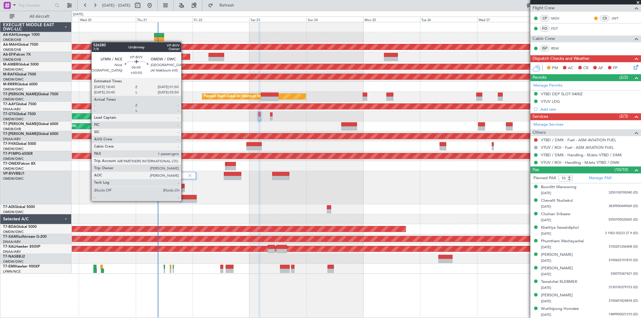
click at [184, 201] on div at bounding box center [188, 201] width 16 height 4
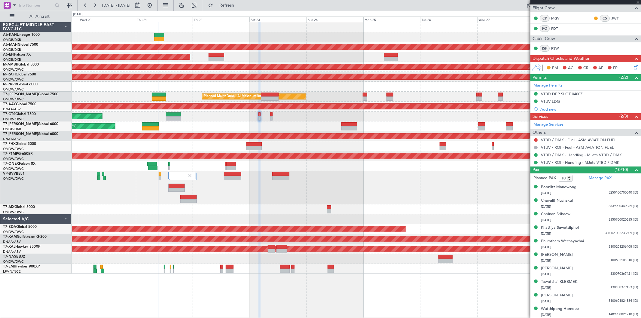
type input "+00:50"
type input "1"
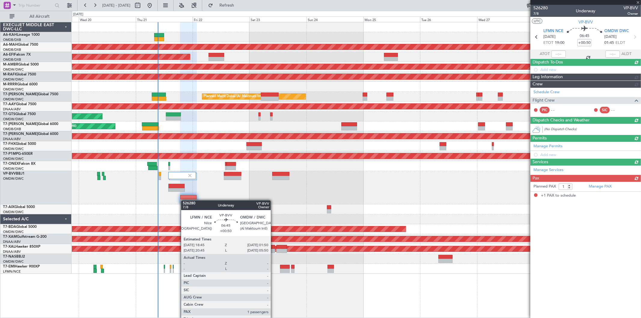
scroll to position [0, 0]
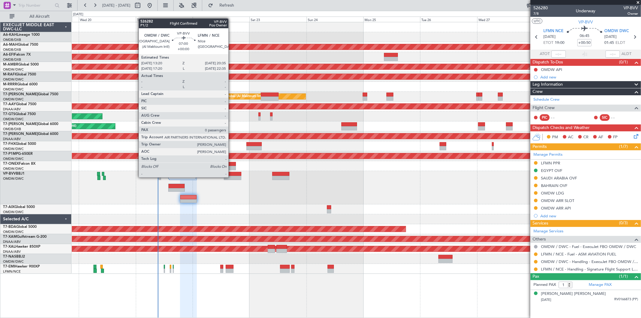
click at [231, 177] on div at bounding box center [232, 178] width 17 height 4
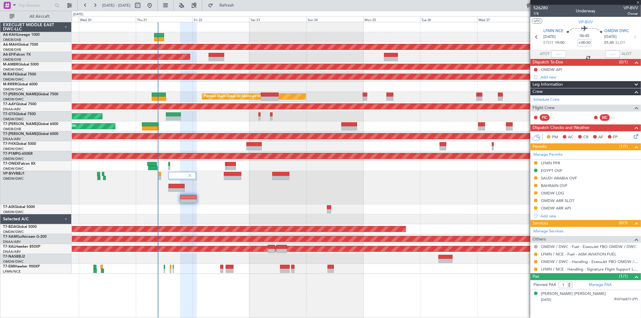
type input "0"
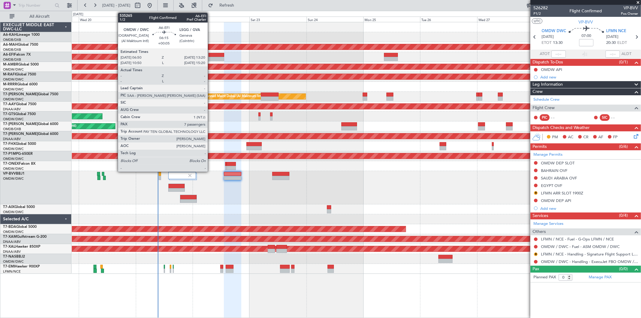
click at [211, 55] on div at bounding box center [217, 55] width 16 height 4
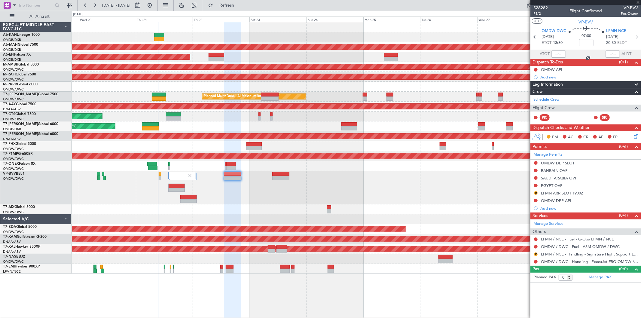
type input "+00:05"
type input "7"
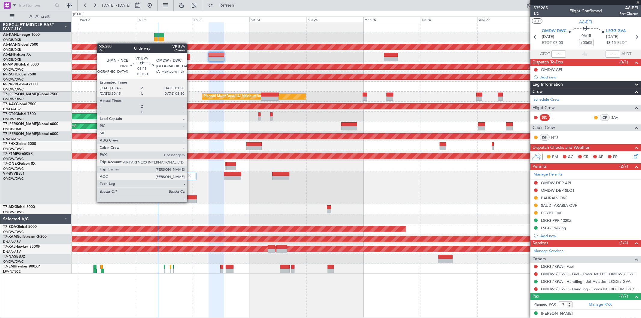
click at [190, 202] on div at bounding box center [188, 201] width 16 height 4
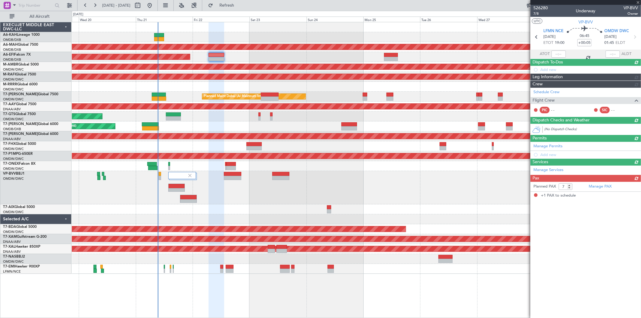
type input "+00:50"
type input "1"
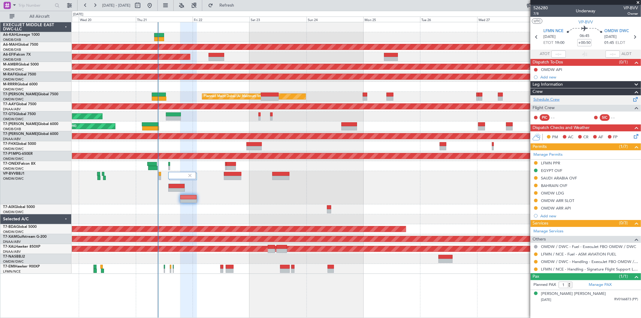
click at [553, 98] on link "Schedule Crew" at bounding box center [547, 100] width 26 height 6
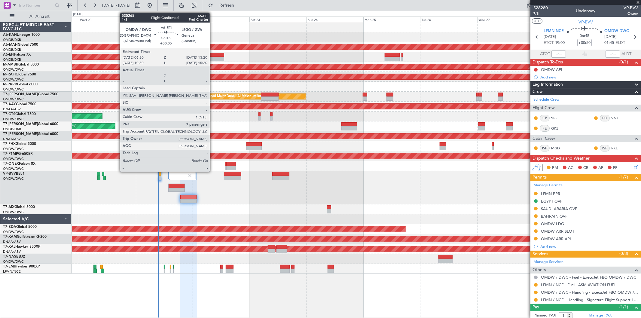
click at [213, 53] on div at bounding box center [217, 55] width 16 height 4
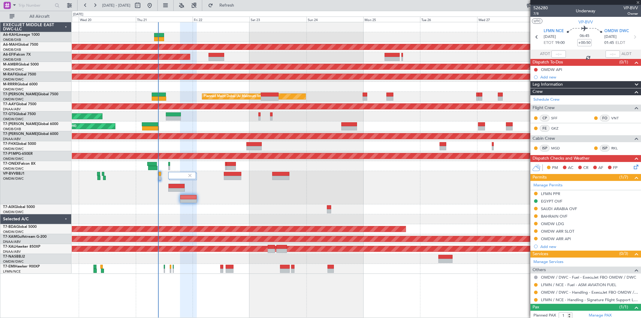
type input "+00:05"
type input "7"
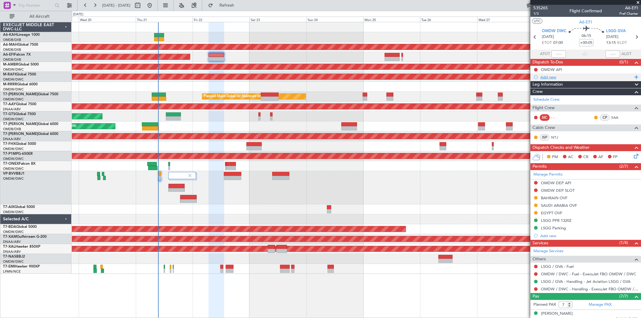
click at [560, 75] on div "Add new" at bounding box center [587, 77] width 92 height 5
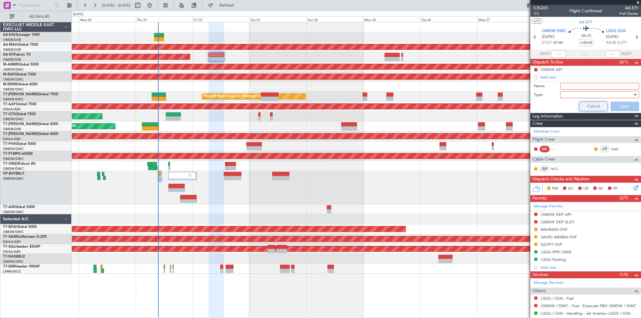
click at [590, 105] on button "Cancel" at bounding box center [593, 107] width 29 height 10
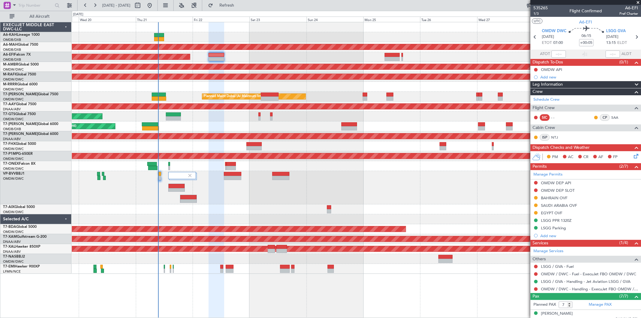
click at [240, 30] on div at bounding box center [356, 27] width 569 height 10
